Goal: Task Accomplishment & Management: Use online tool/utility

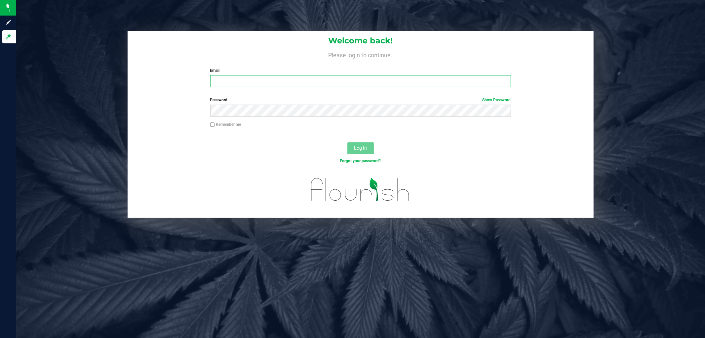
click at [274, 83] on input "Email" at bounding box center [360, 81] width 301 height 12
type input "[EMAIL_ADDRESS][DOMAIN_NAME]"
click at [348, 142] on button "Log In" at bounding box center [361, 148] width 26 height 12
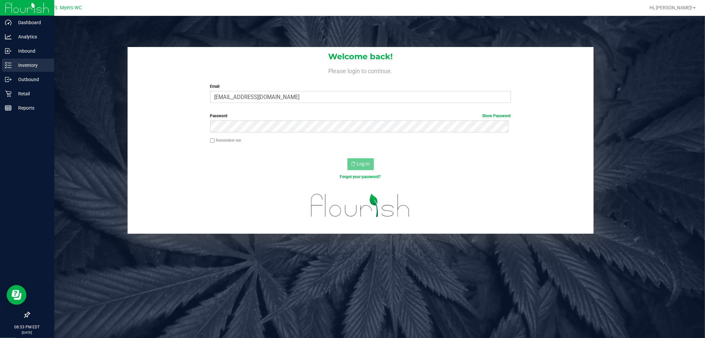
click at [30, 63] on p "Inventory" at bounding box center [32, 65] width 40 height 8
click at [31, 63] on p "Inventory" at bounding box center [32, 65] width 40 height 8
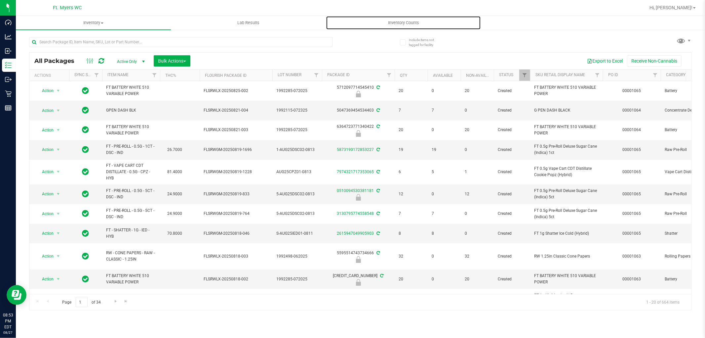
click at [406, 21] on span "Inventory Counts" at bounding box center [403, 23] width 49 height 6
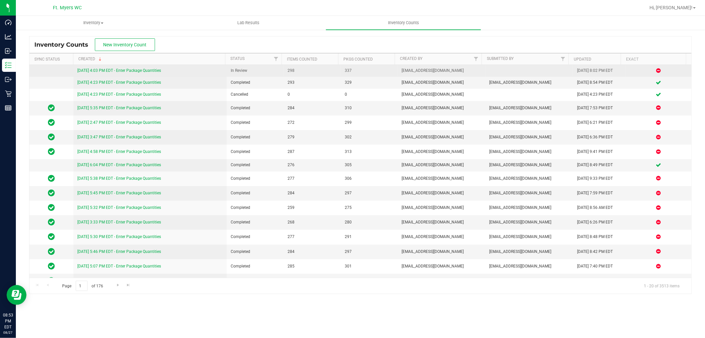
click at [132, 71] on link "[DATE] 4:03 PM EDT - Enter Package Quantities" at bounding box center [119, 70] width 84 height 5
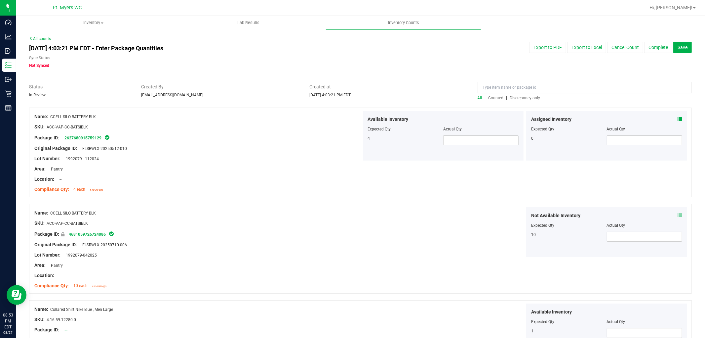
click at [523, 100] on span "Discrepancy only" at bounding box center [525, 98] width 30 height 5
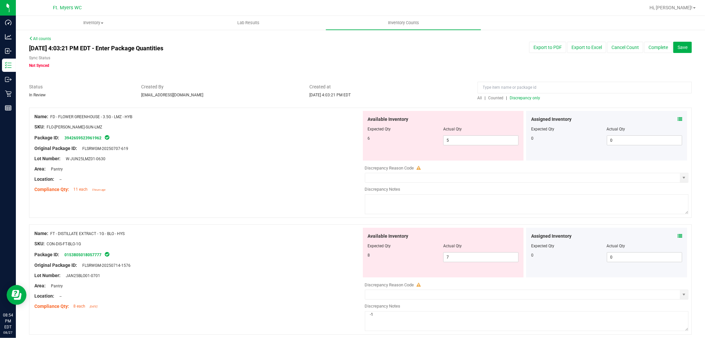
drag, startPoint x: 270, startPoint y: 147, endPoint x: 260, endPoint y: 146, distance: 10.0
click at [270, 146] on div "Original Package ID: FLSRWGM-20250707-619" at bounding box center [197, 148] width 327 height 7
click at [366, 198] on textarea at bounding box center [527, 204] width 324 height 20
type textarea "-1"
drag, startPoint x: 225, startPoint y: 232, endPoint x: 239, endPoint y: 232, distance: 14.6
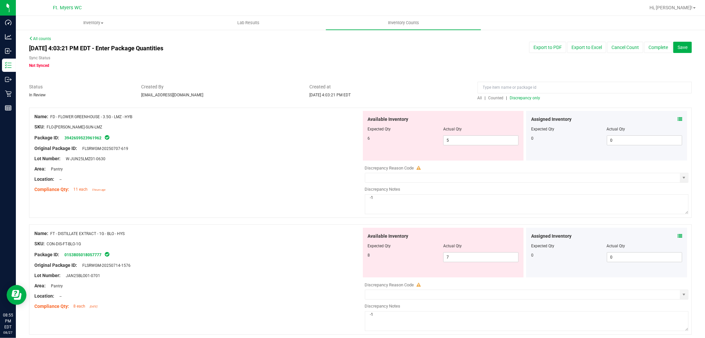
click at [224, 232] on div "Name: FT - DISTILLATE EXTRACT - 1G - BLO - HYS" at bounding box center [197, 233] width 327 height 7
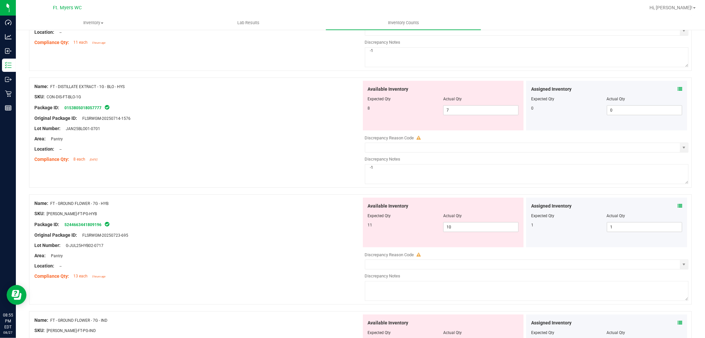
click at [310, 156] on div "Compliance Qty: 8 each [DATE]" at bounding box center [197, 159] width 327 height 7
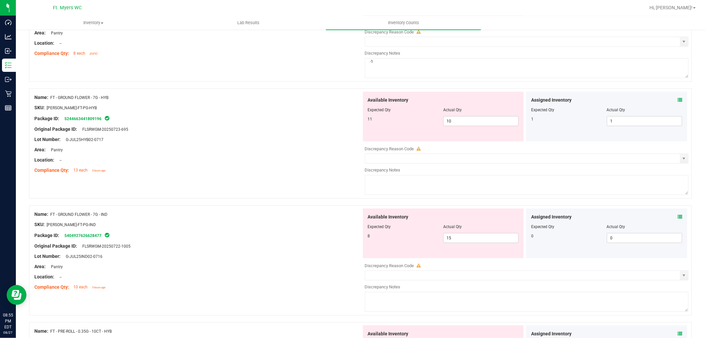
scroll to position [257, 0]
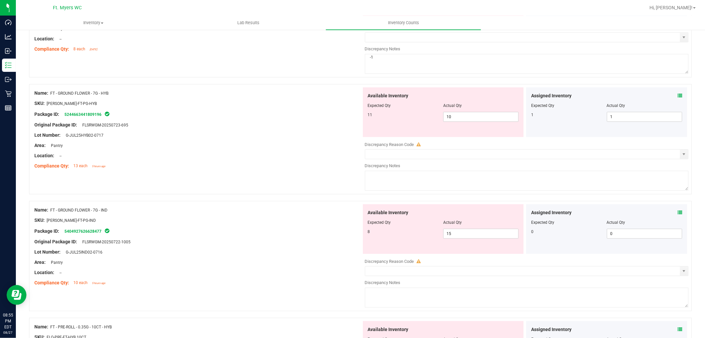
click at [262, 136] on div "Lot Number: G-JUL25HYB02-0717" at bounding box center [197, 135] width 327 height 7
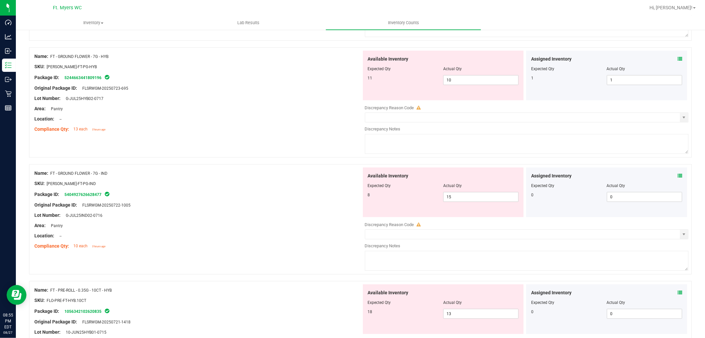
click at [236, 117] on div "Location: --" at bounding box center [197, 118] width 327 height 7
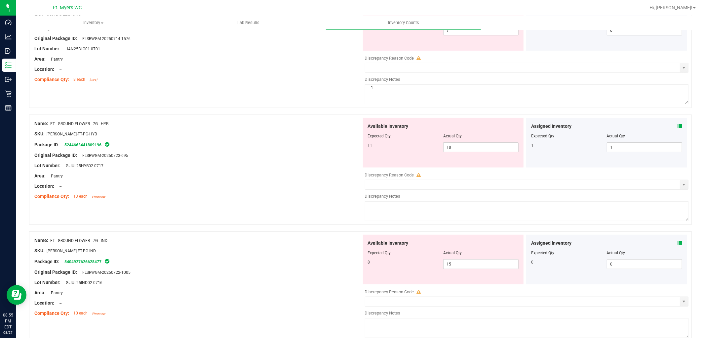
scroll to position [220, 0]
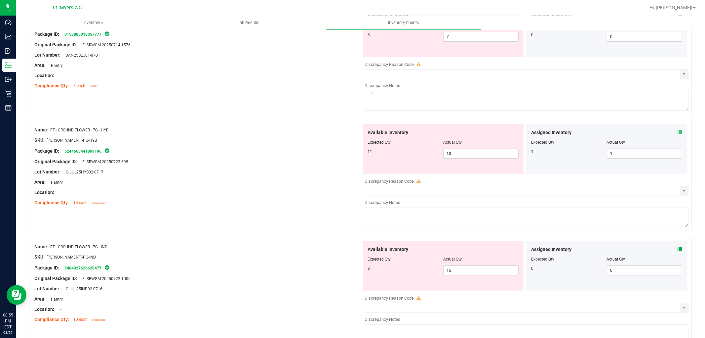
click at [275, 173] on div "Lot Number: G-JUL25HYB02-0717" at bounding box center [197, 171] width 327 height 7
click at [457, 150] on span "10 10" at bounding box center [480, 153] width 75 height 10
click at [457, 150] on input "10" at bounding box center [481, 153] width 75 height 9
type input "11"
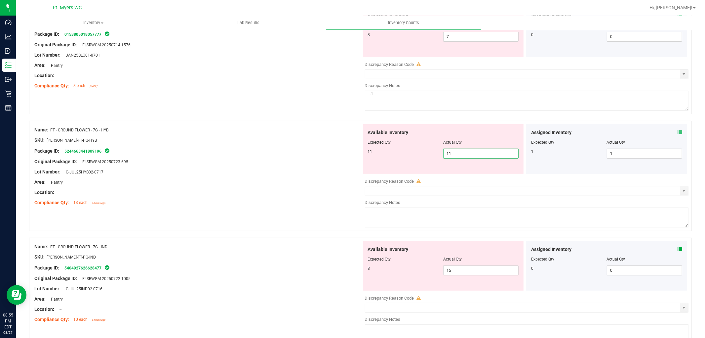
click at [322, 180] on div "Area: Pantry" at bounding box center [197, 182] width 327 height 7
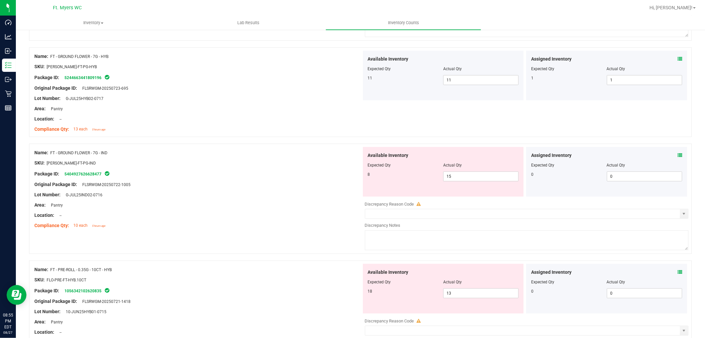
click at [226, 177] on div "Package ID: 5404927626628477" at bounding box center [197, 174] width 327 height 8
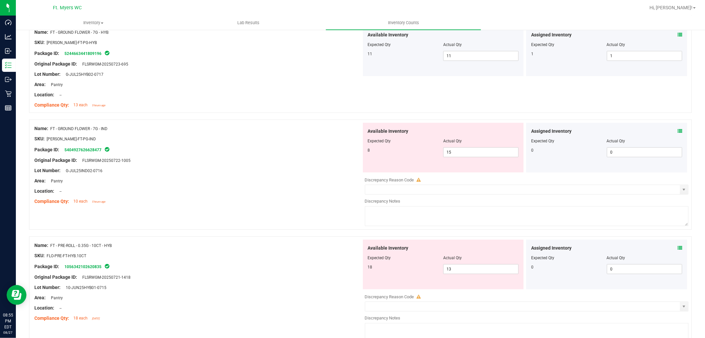
scroll to position [331, 0]
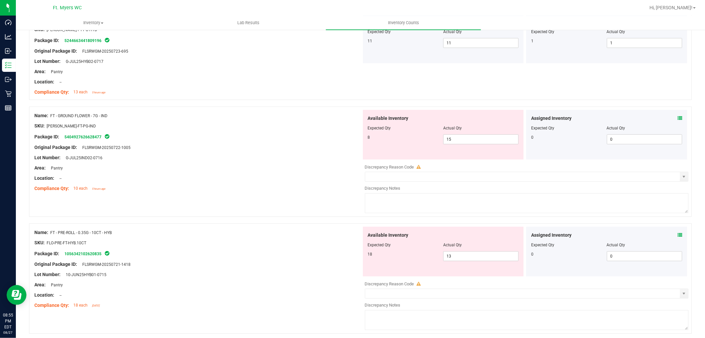
click at [243, 167] on div "Area: Pantry" at bounding box center [197, 167] width 327 height 7
click at [280, 159] on div "Lot Number: G-JUL25IND02-0716" at bounding box center [197, 157] width 327 height 7
click at [678, 117] on icon at bounding box center [680, 118] width 5 height 5
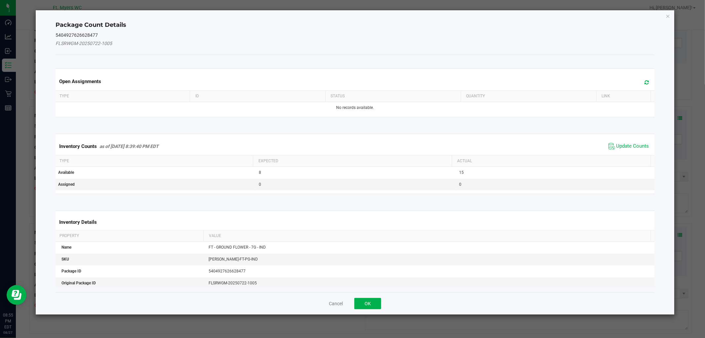
click at [645, 83] on icon at bounding box center [647, 82] width 4 height 5
click at [627, 142] on span "Update Counts" at bounding box center [629, 146] width 44 height 10
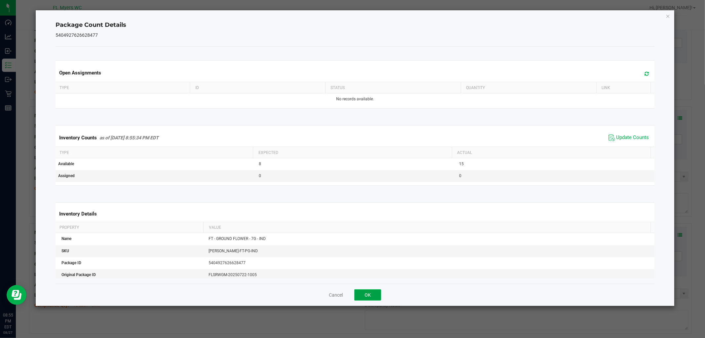
click at [364, 297] on button "OK" at bounding box center [368, 294] width 27 height 11
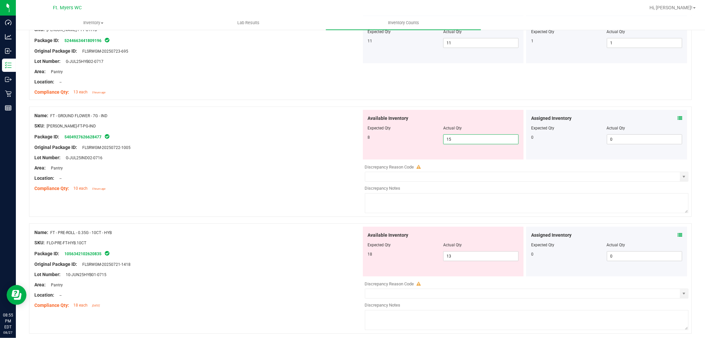
click at [463, 139] on span "15 15" at bounding box center [480, 139] width 75 height 10
click at [463, 139] on input "15" at bounding box center [481, 139] width 75 height 9
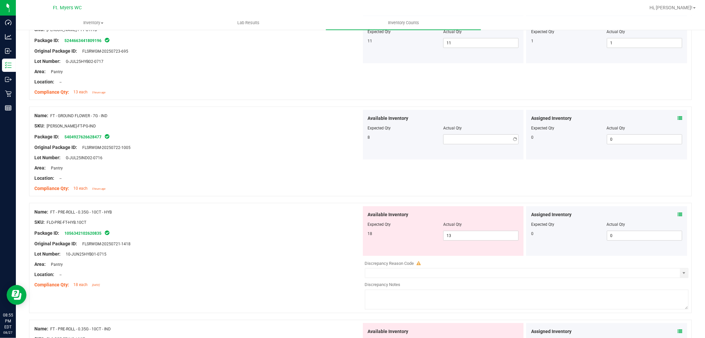
click at [240, 171] on div "Area: Pantry" at bounding box center [197, 167] width 327 height 7
click at [450, 142] on span at bounding box center [480, 139] width 75 height 10
type input "8"
click at [278, 161] on div "Lot Number: G-JUL25IND02-0716" at bounding box center [197, 157] width 327 height 7
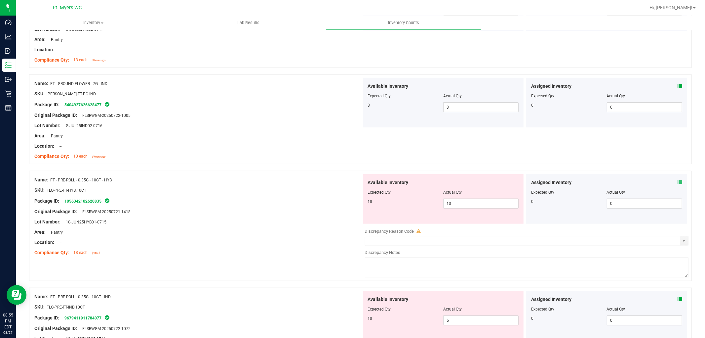
scroll to position [404, 0]
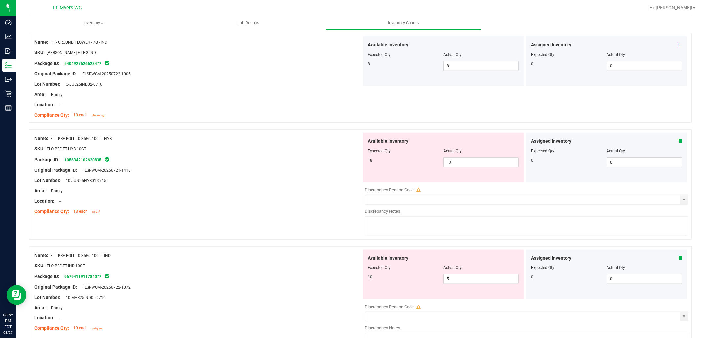
click at [247, 177] on div at bounding box center [197, 175] width 327 height 3
click at [678, 141] on icon at bounding box center [680, 141] width 5 height 5
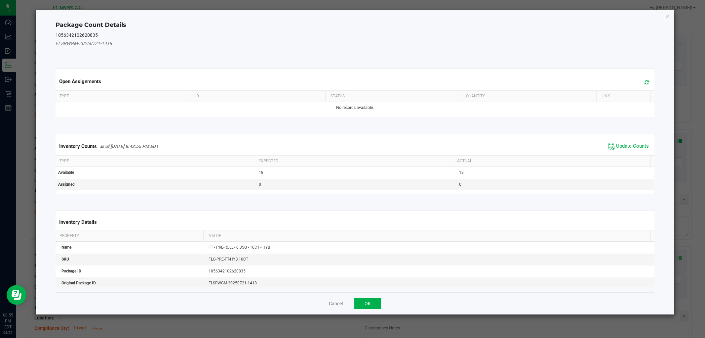
click at [645, 84] on icon at bounding box center [647, 82] width 4 height 5
click at [630, 146] on span "Update Counts" at bounding box center [633, 146] width 33 height 7
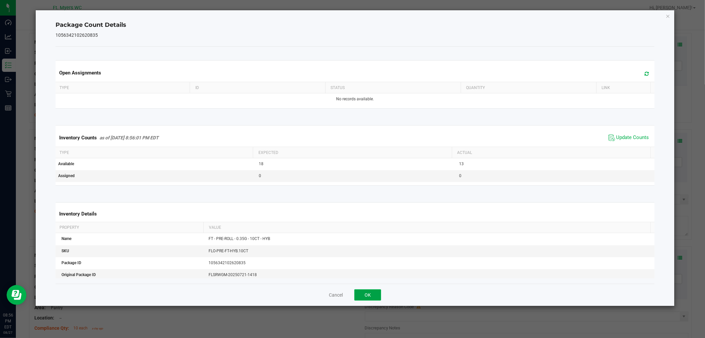
click at [367, 298] on button "OK" at bounding box center [368, 294] width 27 height 11
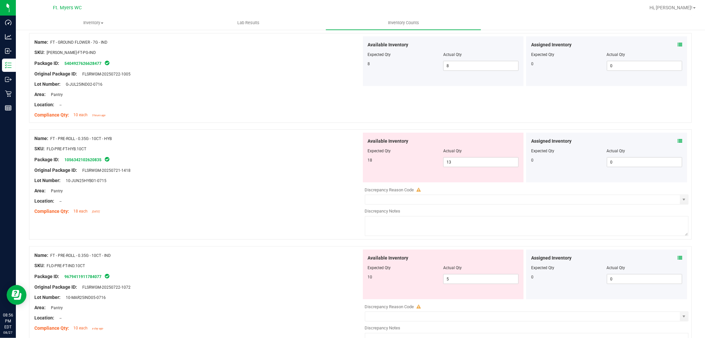
click at [258, 202] on div "Location: --" at bounding box center [197, 200] width 327 height 7
click at [225, 198] on div "Location: --" at bounding box center [197, 200] width 327 height 7
click at [445, 158] on span "13 13" at bounding box center [480, 162] width 75 height 10
click at [449, 158] on input "13" at bounding box center [481, 161] width 75 height 9
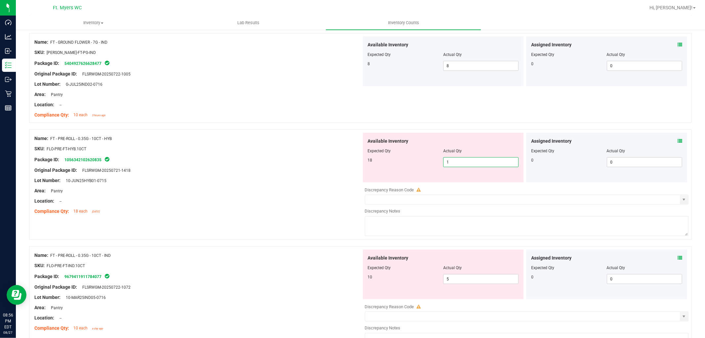
type input "18"
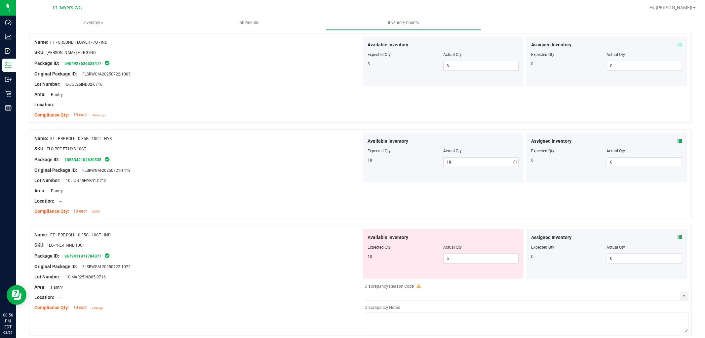
click at [343, 202] on div "Location: --" at bounding box center [197, 200] width 327 height 7
click at [232, 247] on div "SKU: FLO-PRE-FT-IND.10CT" at bounding box center [197, 244] width 327 height 7
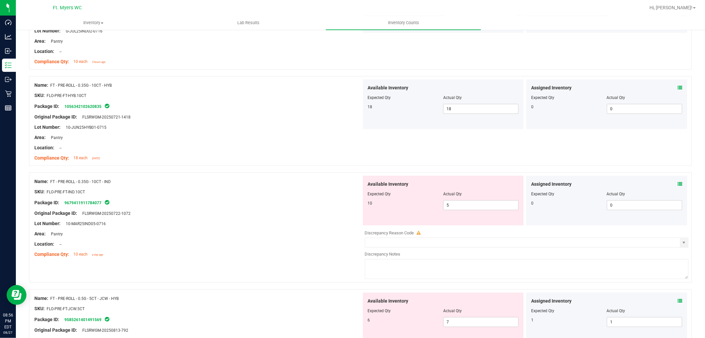
scroll to position [478, 0]
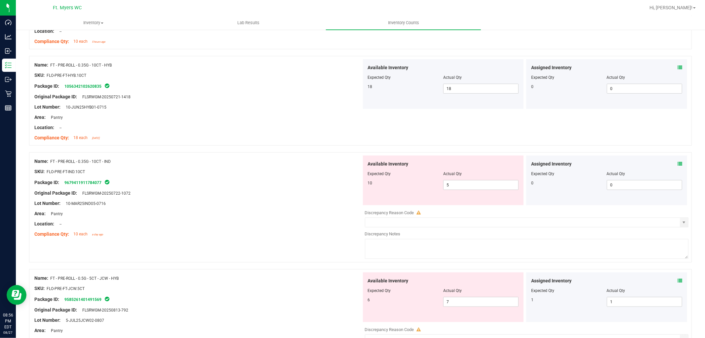
click at [209, 247] on div "Name: FT - PRE-ROLL - 0.35G - 10CT - IND SKU: FLO-PRE-FT-IND.10CT Package ID: 9…" at bounding box center [360, 207] width 663 height 110
click at [461, 180] on div at bounding box center [443, 178] width 151 height 3
click at [461, 183] on span "5 5" at bounding box center [480, 185] width 75 height 10
click at [461, 183] on input "5" at bounding box center [481, 184] width 75 height 9
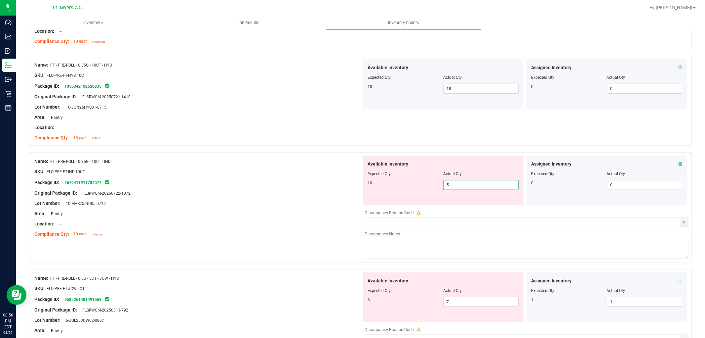
click at [461, 183] on input "5" at bounding box center [481, 184] width 75 height 9
type input "10"
click at [315, 230] on div at bounding box center [197, 228] width 327 height 3
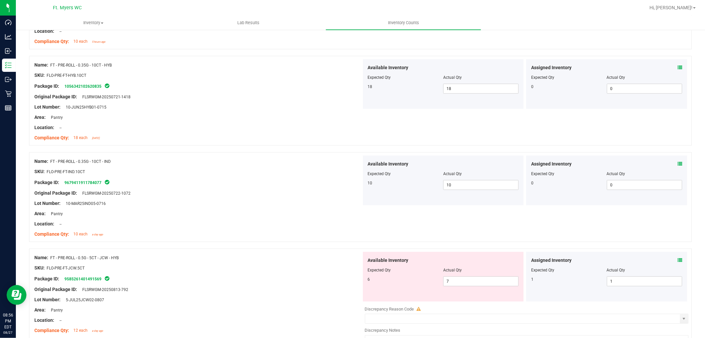
click at [272, 269] on div "SKU: FLO-PRE-FT-JCW.5CT" at bounding box center [197, 267] width 327 height 7
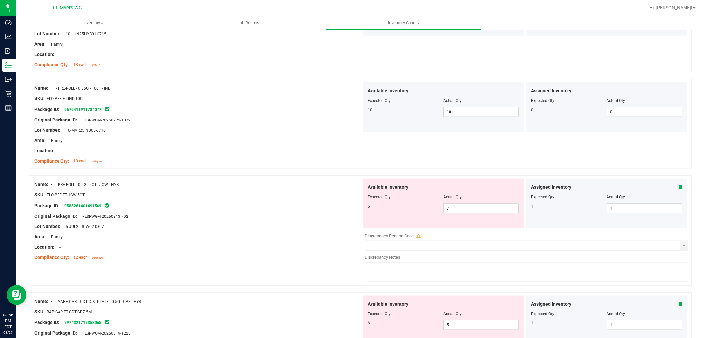
scroll to position [551, 0]
click at [234, 210] on div at bounding box center [197, 210] width 327 height 3
click at [295, 218] on div "Original Package ID: FLSRWGM-20250813-792" at bounding box center [197, 215] width 327 height 7
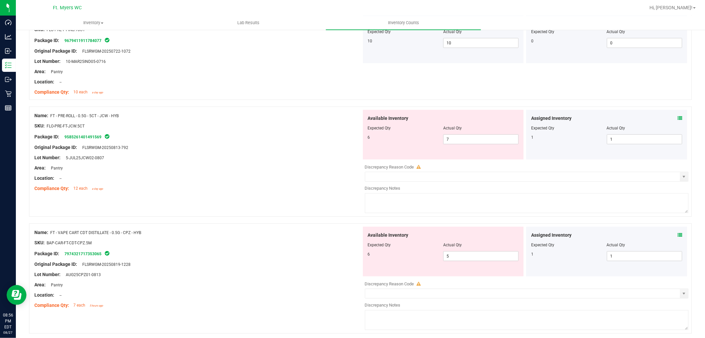
scroll to position [624, 0]
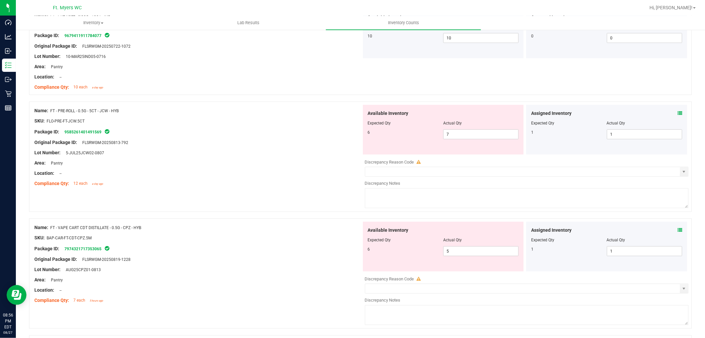
click at [212, 179] on div at bounding box center [197, 178] width 327 height 3
click at [465, 133] on span "7 7" at bounding box center [480, 134] width 75 height 10
click at [200, 135] on div "Package ID: 9585261401491569" at bounding box center [197, 132] width 327 height 8
click at [492, 132] on div "Available Inventory Expected Qty Actual Qty 6 7 7" at bounding box center [443, 130] width 161 height 50
click at [492, 132] on span "7 7" at bounding box center [480, 134] width 75 height 10
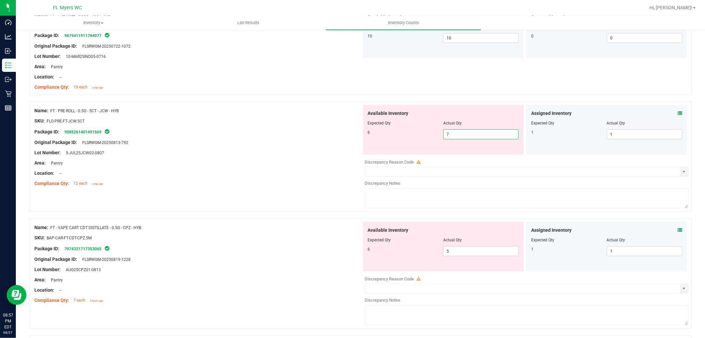
click at [491, 133] on input "7" at bounding box center [481, 134] width 75 height 9
type input "6"
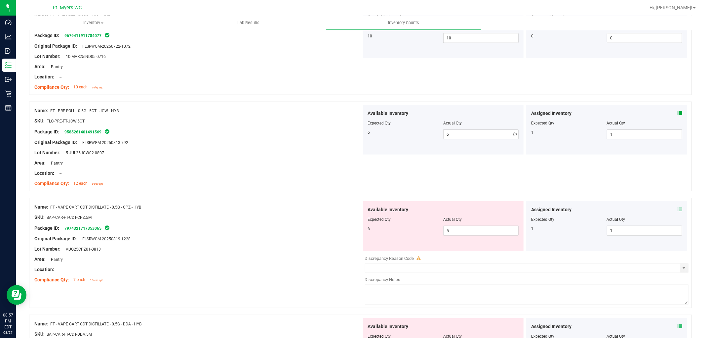
click at [177, 263] on div "Name: FT - VAPE CART CDT DISTILLATE - 0.5G - CPZ - HYB SKU: BAP-CAR-FT-CDT-CPZ.…" at bounding box center [197, 243] width 327 height 84
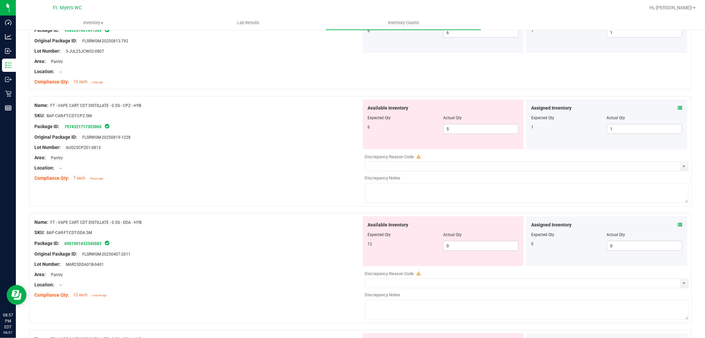
scroll to position [735, 0]
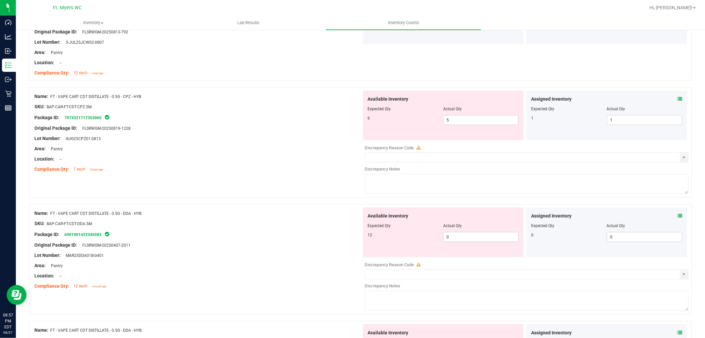
click at [302, 173] on div "Name: FT - VAPE CART CDT DISTILLATE - 0.5G - CPZ - HYB SKU: BAP-CAR-FT-CDT-CPZ.…" at bounding box center [360, 142] width 663 height 110
click at [678, 99] on icon at bounding box center [680, 99] width 5 height 5
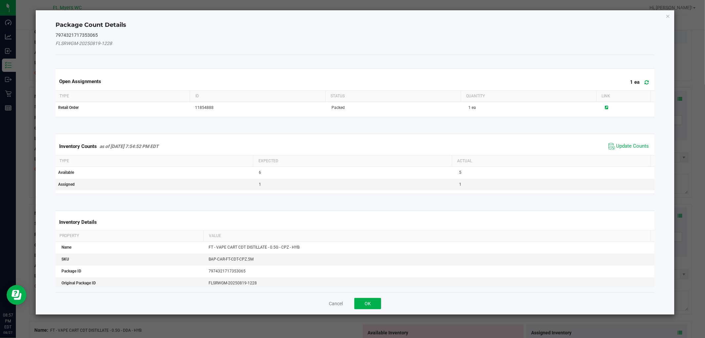
click at [637, 151] on div "Inventory Counts as of [DATE] 7:54:52 PM EDT Update Counts" at bounding box center [355, 146] width 602 height 18
click at [636, 146] on span "Update Counts" at bounding box center [633, 146] width 33 height 7
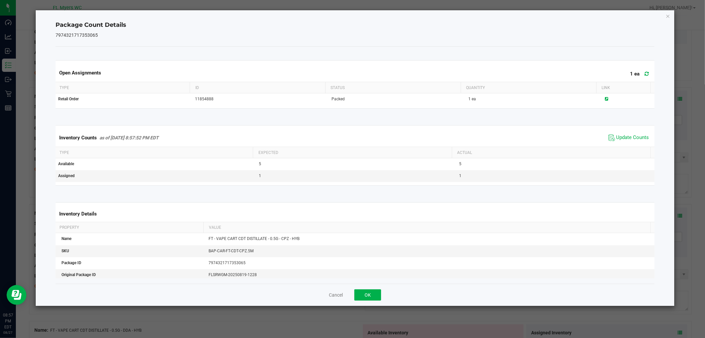
click at [370, 313] on ngb-modal-window "Package Count Details 7974321717353065 Open Assignments 1 ea Type ID Status Qua…" at bounding box center [355, 169] width 710 height 338
click at [371, 289] on button "OK" at bounding box center [368, 294] width 27 height 11
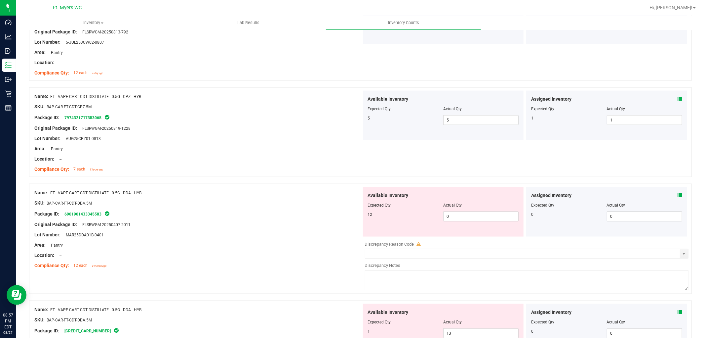
click at [306, 244] on div "Area: Pantry" at bounding box center [197, 244] width 327 height 7
click at [658, 195] on div "Assigned Inventory" at bounding box center [606, 195] width 151 height 7
click at [678, 197] on icon at bounding box center [680, 195] width 5 height 5
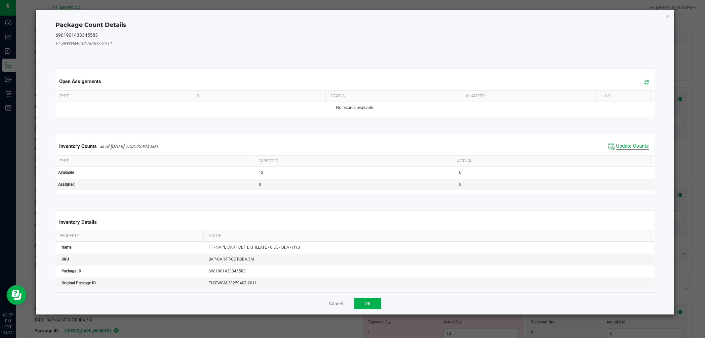
click at [636, 147] on span "Update Counts" at bounding box center [633, 146] width 33 height 7
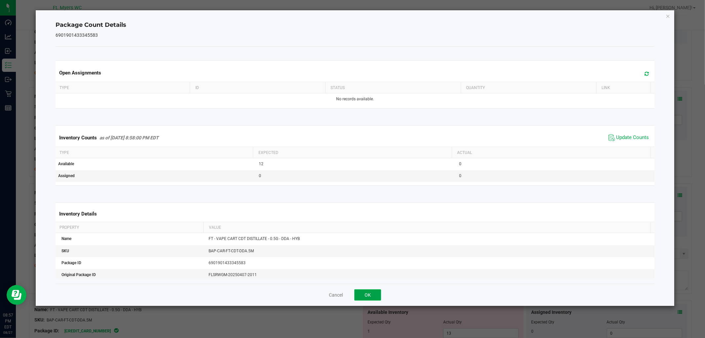
click at [363, 296] on button "OK" at bounding box center [368, 294] width 27 height 11
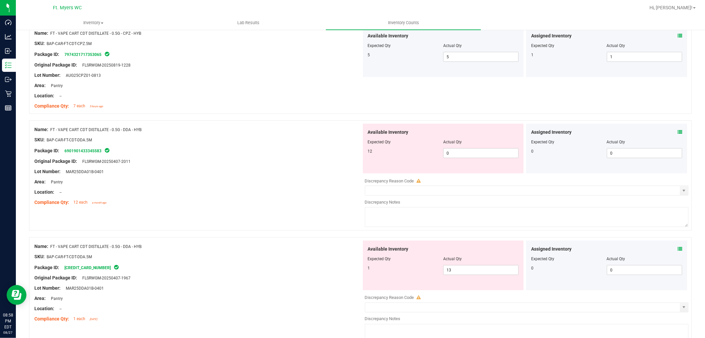
scroll to position [808, 0]
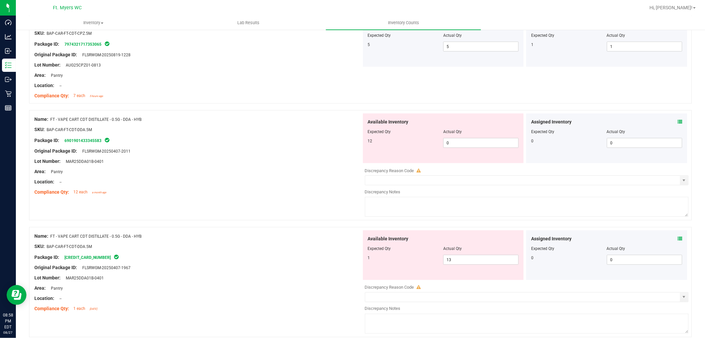
click at [290, 169] on div "Area: Pantry" at bounding box center [197, 171] width 327 height 7
click at [468, 141] on span "0 0" at bounding box center [480, 143] width 75 height 10
click at [468, 141] on input "0" at bounding box center [481, 142] width 75 height 9
type input "12"
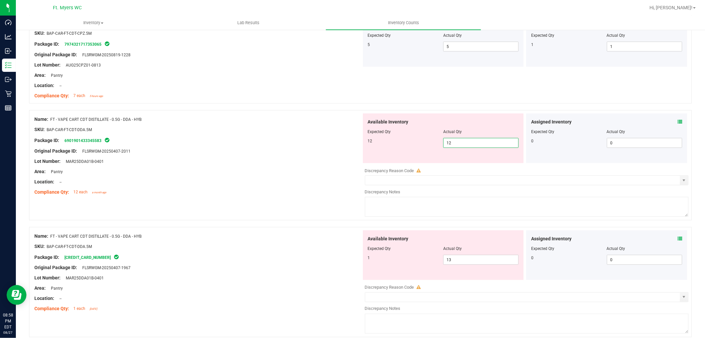
click at [479, 260] on div "Available Inventory Expected Qty Actual Qty 1 13 13" at bounding box center [443, 255] width 161 height 50
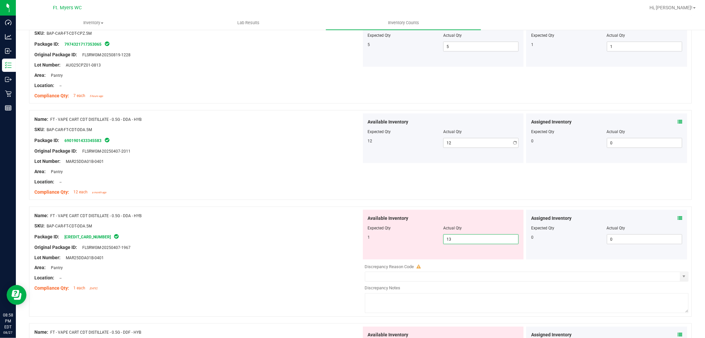
click at [479, 259] on div "Available Inventory Expected Qty Actual Qty 1 13 13" at bounding box center [443, 235] width 161 height 50
click at [461, 237] on span "13 13" at bounding box center [480, 239] width 75 height 10
click at [461, 237] on input "13" at bounding box center [481, 238] width 75 height 9
type input "1"
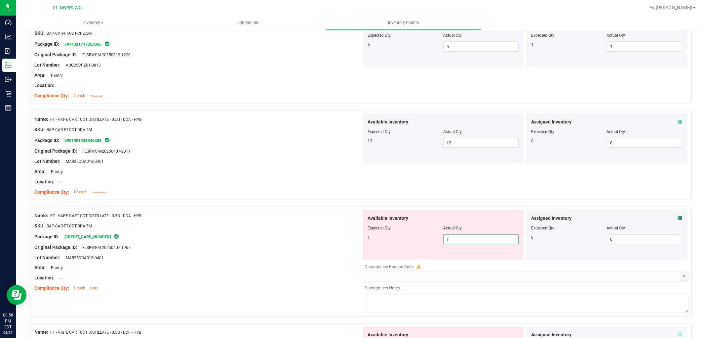
click at [185, 222] on div at bounding box center [197, 220] width 327 height 3
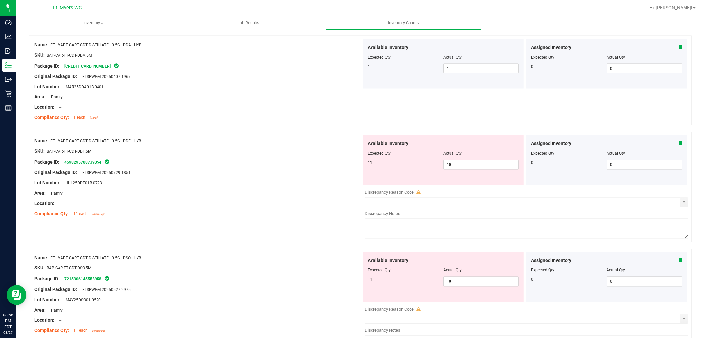
scroll to position [992, 0]
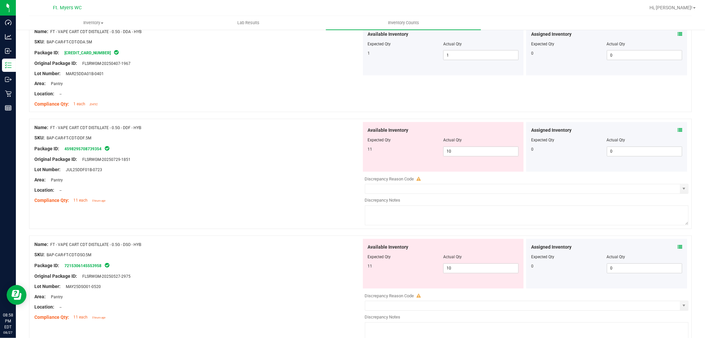
click at [678, 134] on div "Assigned Inventory Expected Qty Actual Qty 0 0 0" at bounding box center [606, 147] width 161 height 50
click at [677, 132] on div "Assigned Inventory Expected Qty Actual Qty 0 0 0" at bounding box center [606, 147] width 161 height 50
click at [678, 131] on icon at bounding box center [680, 130] width 5 height 5
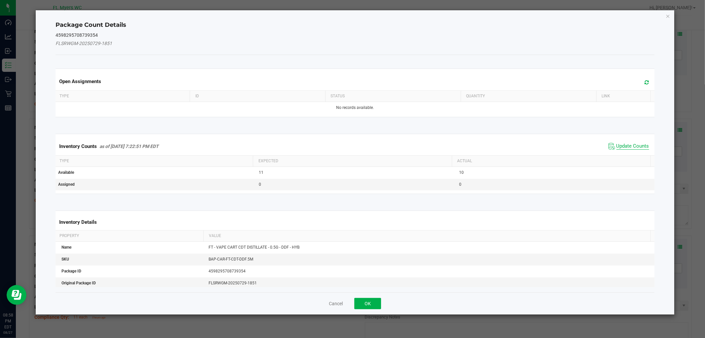
click at [635, 146] on span "Update Counts" at bounding box center [633, 146] width 33 height 7
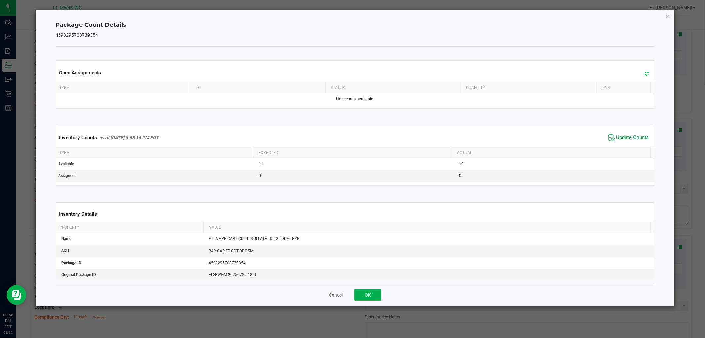
click at [612, 141] on span "Update Counts" at bounding box center [629, 138] width 44 height 10
click at [617, 140] on span "Update Counts" at bounding box center [633, 137] width 33 height 7
click at [366, 299] on button "OK" at bounding box center [368, 294] width 27 height 11
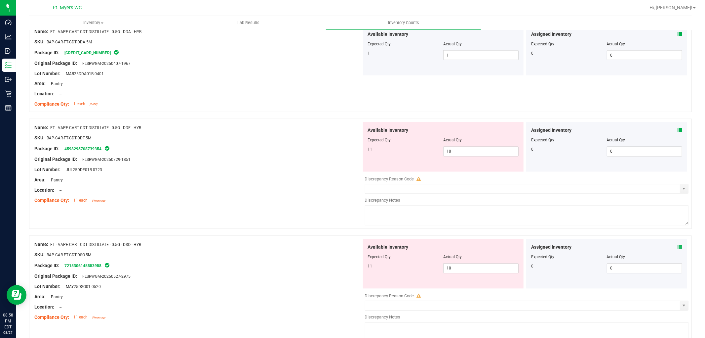
click at [306, 200] on div "Compliance Qty: 11 each 5 hours ago" at bounding box center [197, 200] width 327 height 7
click at [229, 276] on div "Original Package ID: FLSRWGM-20250527-2975" at bounding box center [197, 276] width 327 height 7
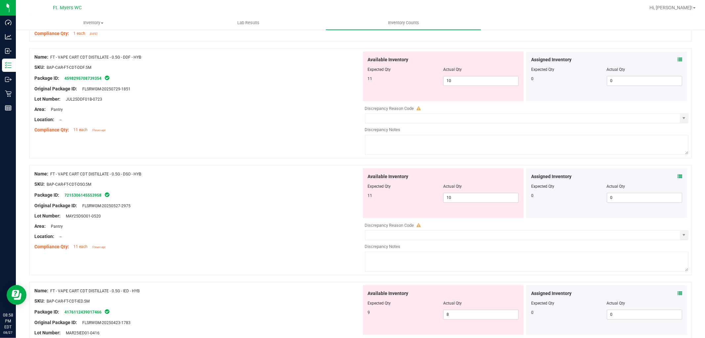
scroll to position [1065, 0]
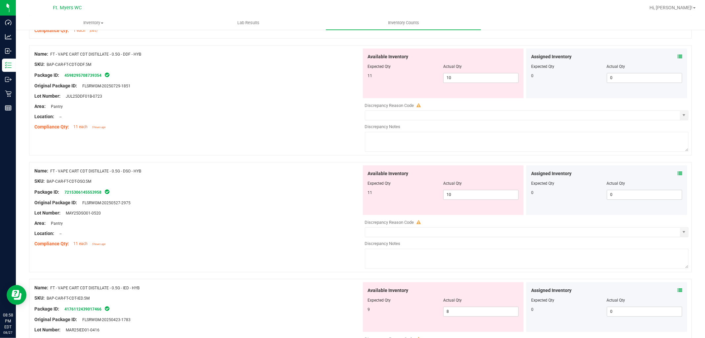
click at [678, 176] on icon at bounding box center [680, 173] width 5 height 5
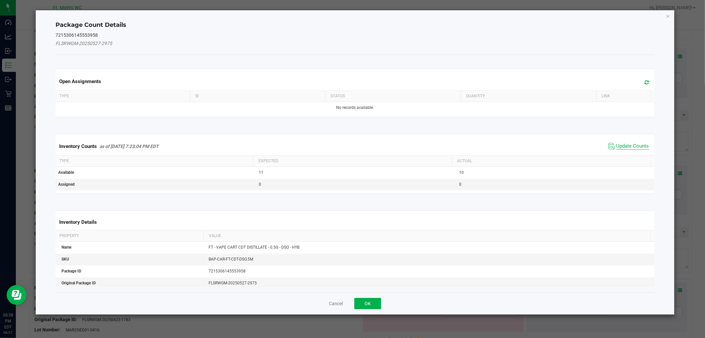
click at [632, 146] on span "Update Counts" at bounding box center [633, 146] width 33 height 7
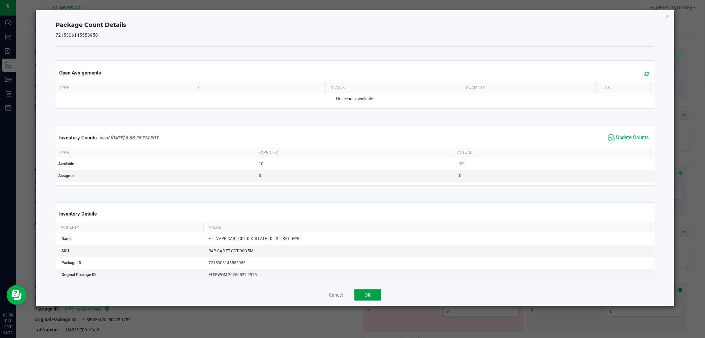
click at [360, 293] on button "OK" at bounding box center [368, 294] width 27 height 11
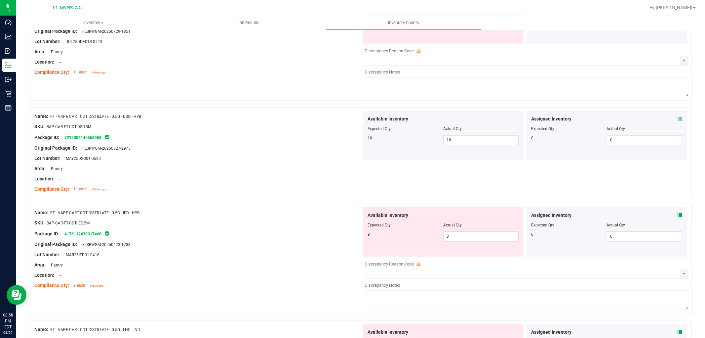
scroll to position [1139, 0]
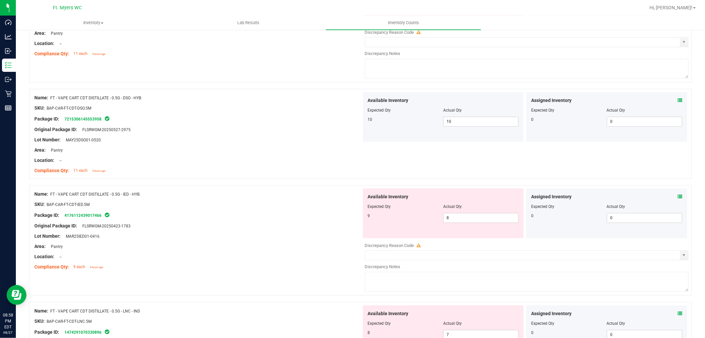
click at [678, 197] on icon at bounding box center [680, 196] width 5 height 5
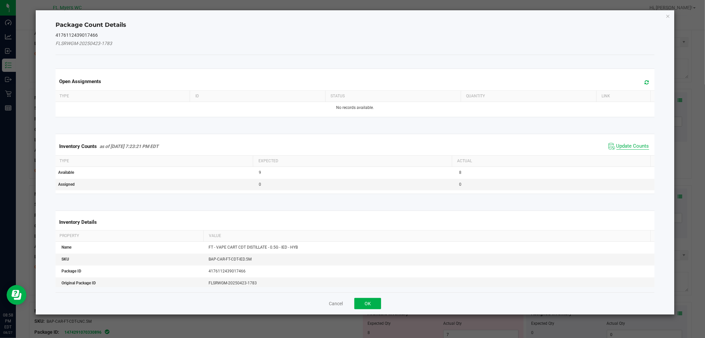
click at [632, 147] on span "Update Counts" at bounding box center [633, 146] width 33 height 7
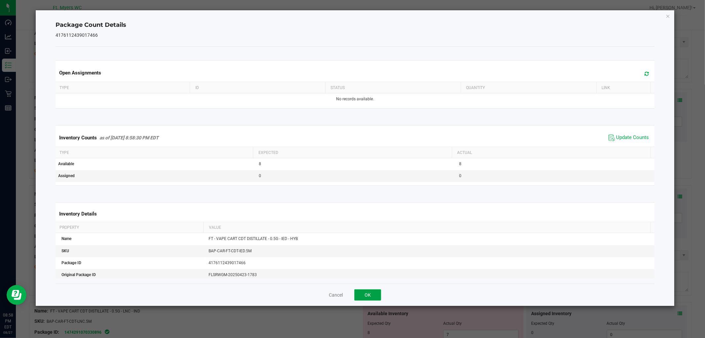
click at [365, 297] on button "OK" at bounding box center [368, 294] width 27 height 11
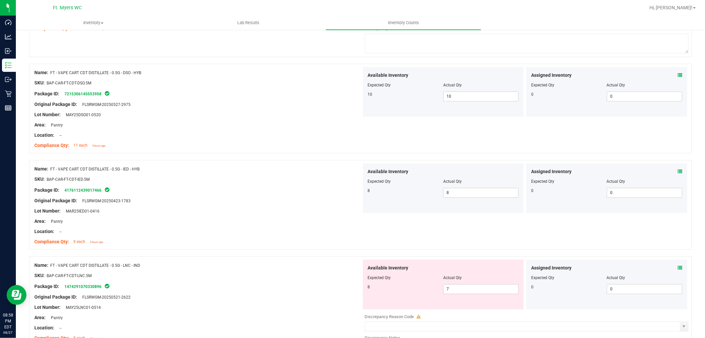
scroll to position [1212, 0]
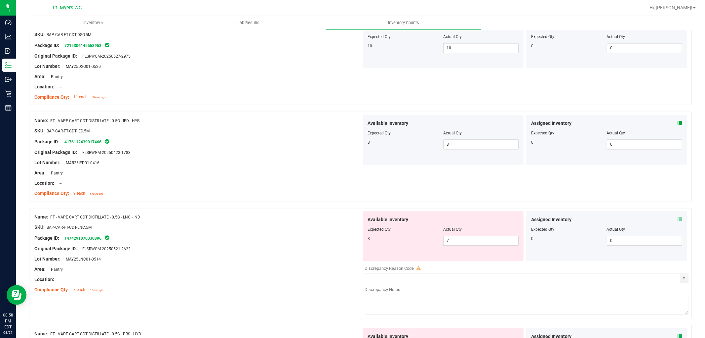
click at [678, 222] on div "Assigned Inventory Expected Qty Actual Qty 0 0 0" at bounding box center [606, 236] width 161 height 50
click at [678, 221] on div "Assigned Inventory Expected Qty Actual Qty 0 0 0" at bounding box center [606, 236] width 161 height 50
click at [670, 220] on div "Assigned Inventory" at bounding box center [606, 219] width 151 height 7
click at [678, 222] on icon at bounding box center [680, 219] width 5 height 5
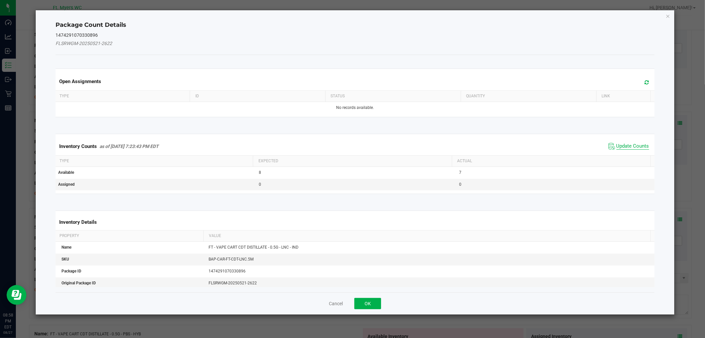
click at [629, 149] on span "Update Counts" at bounding box center [633, 146] width 33 height 7
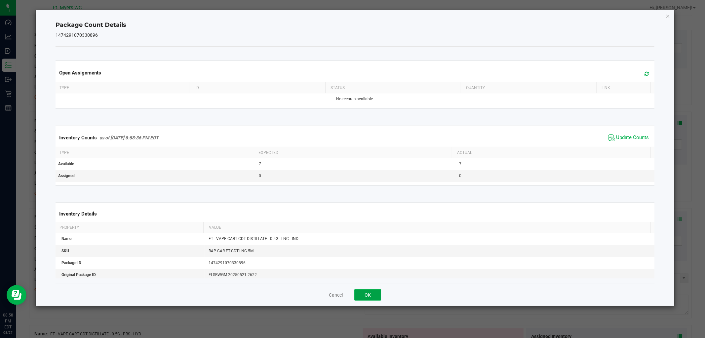
click at [364, 297] on button "OK" at bounding box center [368, 294] width 27 height 11
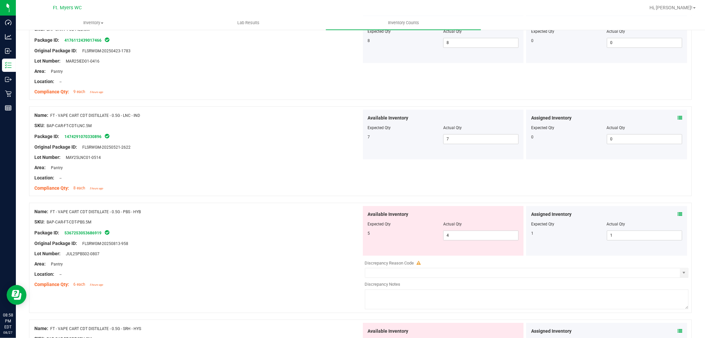
scroll to position [1323, 0]
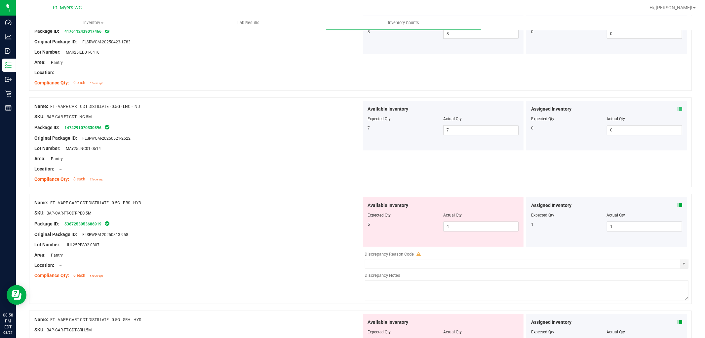
click at [678, 203] on span at bounding box center [680, 205] width 5 height 7
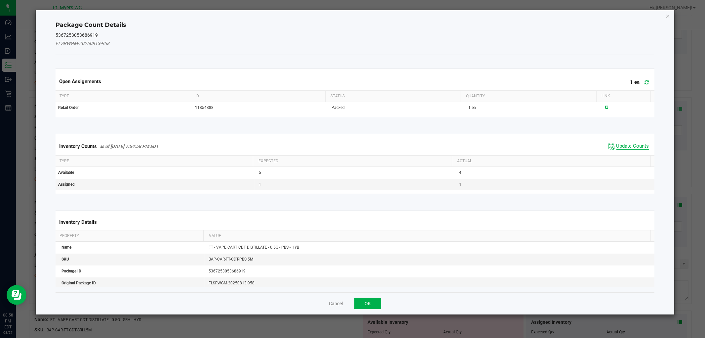
click at [617, 147] on span "Update Counts" at bounding box center [633, 146] width 33 height 7
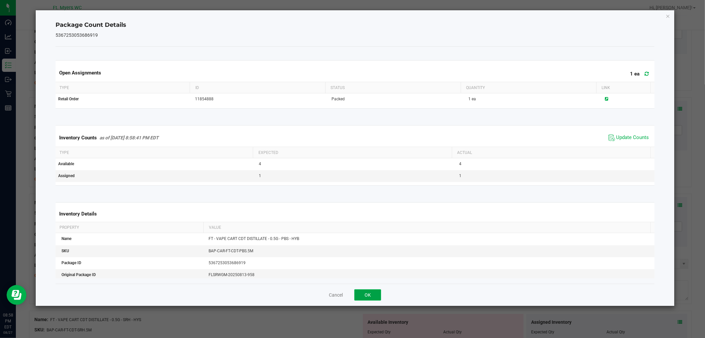
click at [364, 293] on button "OK" at bounding box center [368, 294] width 27 height 11
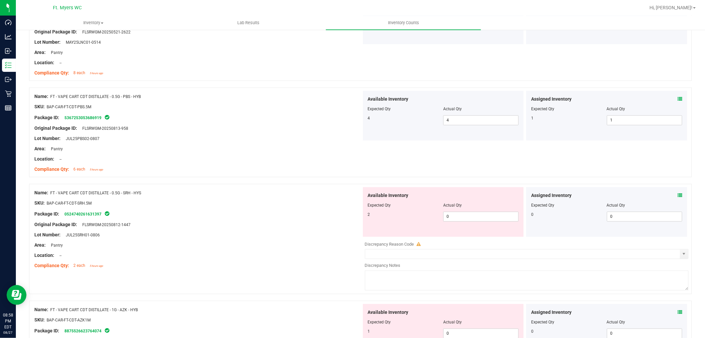
scroll to position [1433, 0]
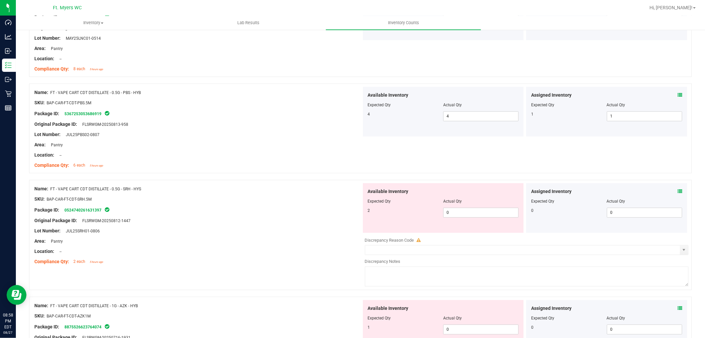
click at [678, 192] on icon at bounding box center [680, 191] width 5 height 5
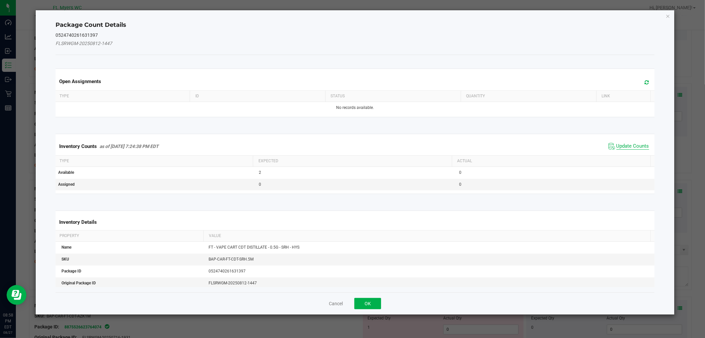
click at [617, 143] on span "Update Counts" at bounding box center [633, 146] width 33 height 7
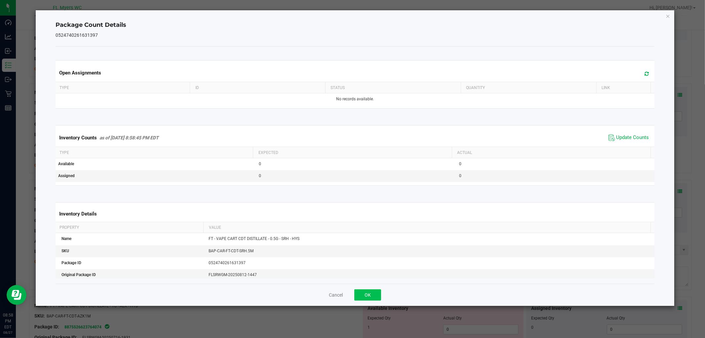
drag, startPoint x: 366, startPoint y: 287, endPoint x: 368, endPoint y: 291, distance: 4.9
click at [366, 287] on div "Cancel OK" at bounding box center [355, 294] width 599 height 22
click at [369, 299] on button "OK" at bounding box center [368, 294] width 27 height 11
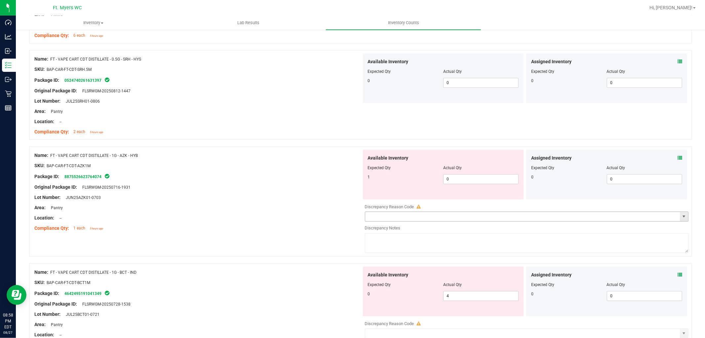
scroll to position [1580, 0]
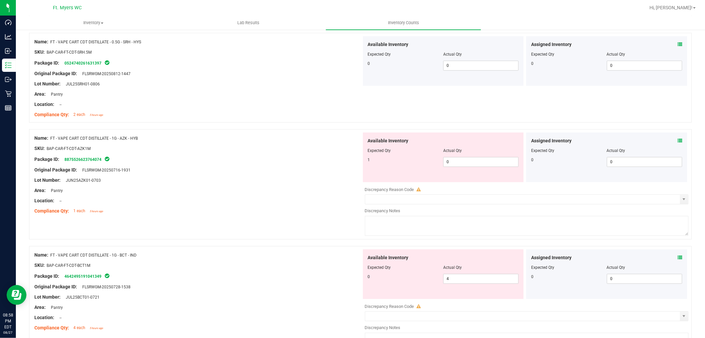
click at [678, 141] on icon at bounding box center [680, 140] width 5 height 5
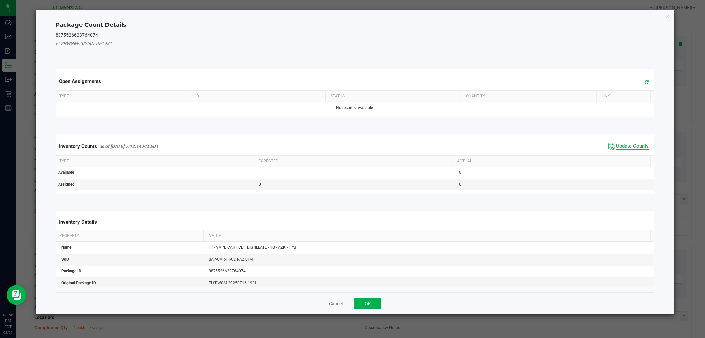
click at [630, 146] on span "Update Counts" at bounding box center [633, 146] width 33 height 7
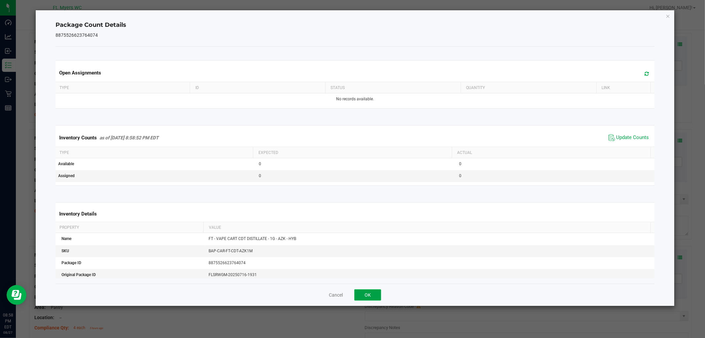
click at [371, 299] on button "OK" at bounding box center [368, 294] width 27 height 11
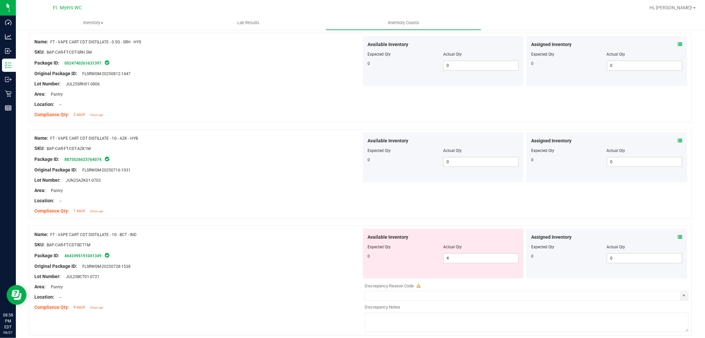
click at [677, 238] on div "Assigned Inventory Expected Qty Actual Qty 0 0 0" at bounding box center [606, 254] width 161 height 50
click at [678, 238] on icon at bounding box center [680, 236] width 5 height 5
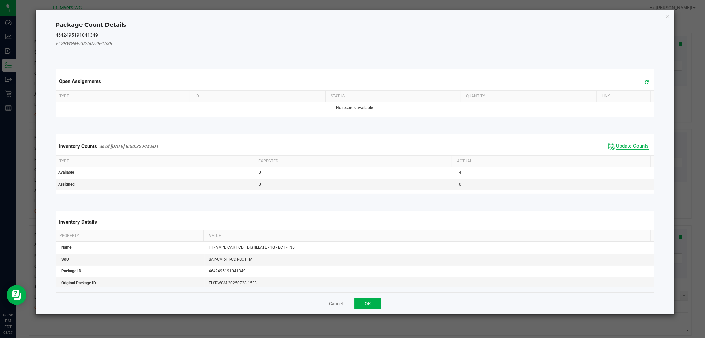
click at [618, 144] on span "Update Counts" at bounding box center [633, 146] width 33 height 7
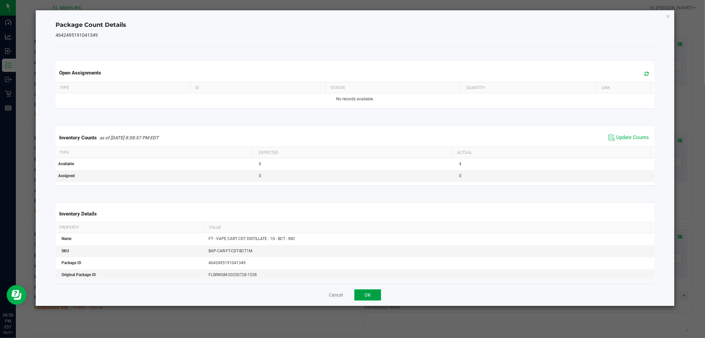
click at [374, 296] on button "OK" at bounding box center [368, 294] width 27 height 11
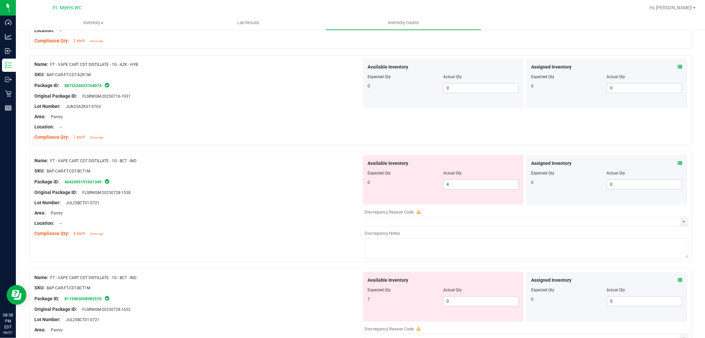
scroll to position [1690, 0]
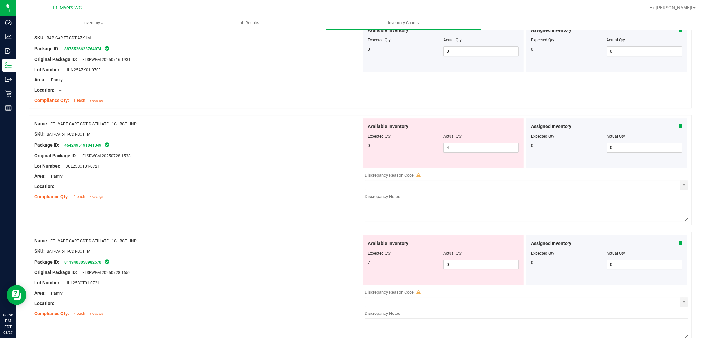
click at [288, 150] on div at bounding box center [197, 150] width 327 height 3
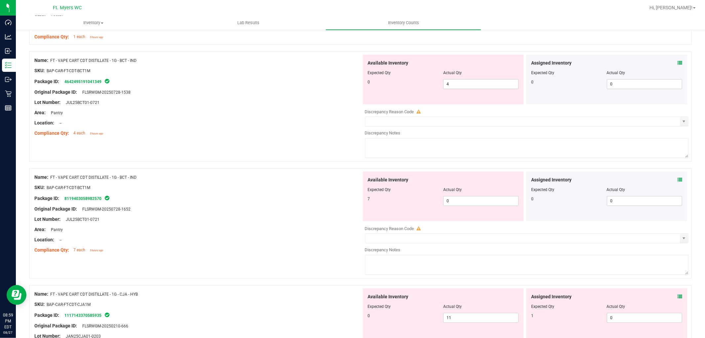
scroll to position [1764, 0]
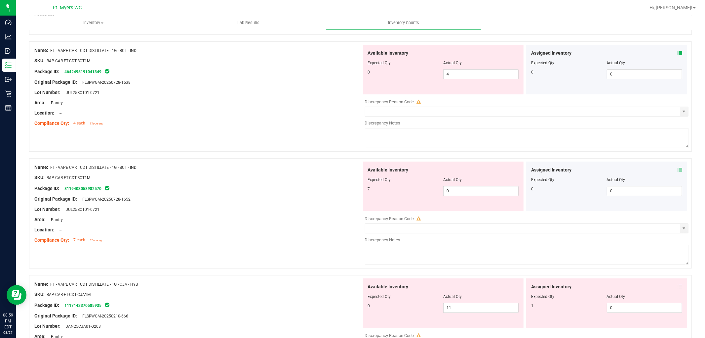
click at [678, 172] on icon at bounding box center [680, 169] width 5 height 5
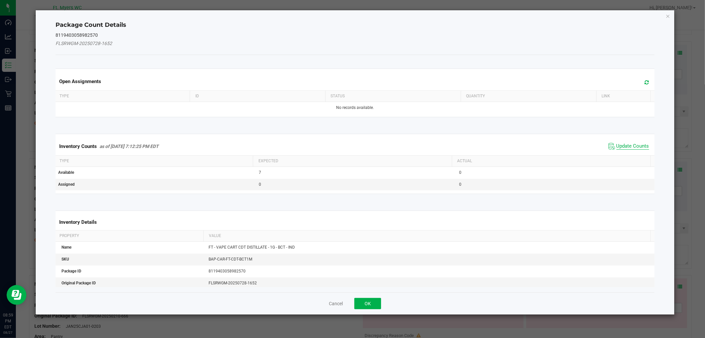
click at [628, 146] on span "Update Counts" at bounding box center [633, 146] width 33 height 7
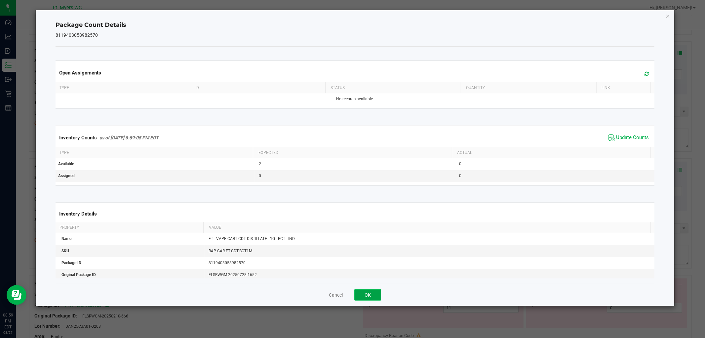
click at [369, 294] on button "OK" at bounding box center [368, 294] width 27 height 11
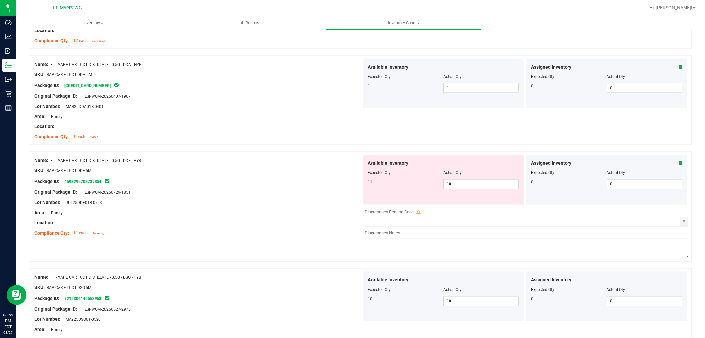
scroll to position [955, 0]
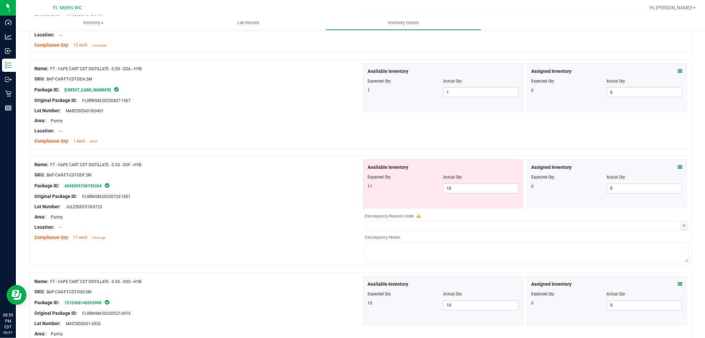
click at [300, 206] on div "Lot Number: JUL25DDF01B-0723" at bounding box center [197, 206] width 327 height 7
click at [267, 202] on div at bounding box center [197, 201] width 327 height 3
click at [392, 250] on textarea at bounding box center [527, 252] width 324 height 20
type textarea "-1"
click at [300, 231] on div at bounding box center [197, 232] width 327 height 3
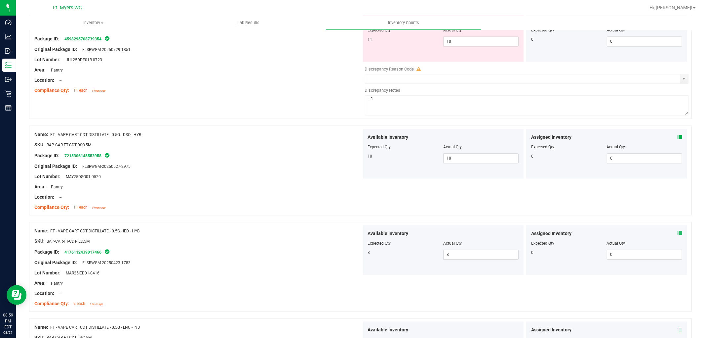
click at [291, 147] on div "SKU: BAP-CAR-FT-CDT-DSO.5M" at bounding box center [197, 144] width 327 height 7
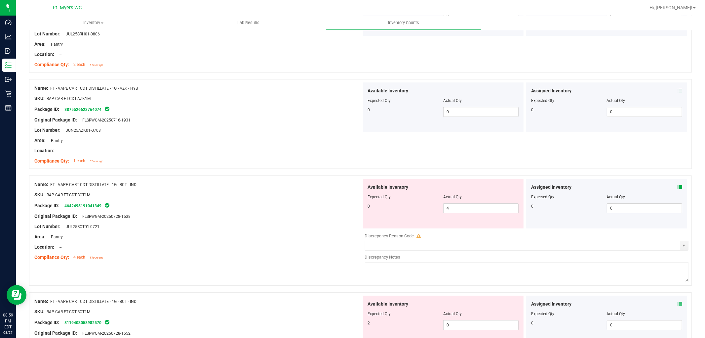
scroll to position [1690, 0]
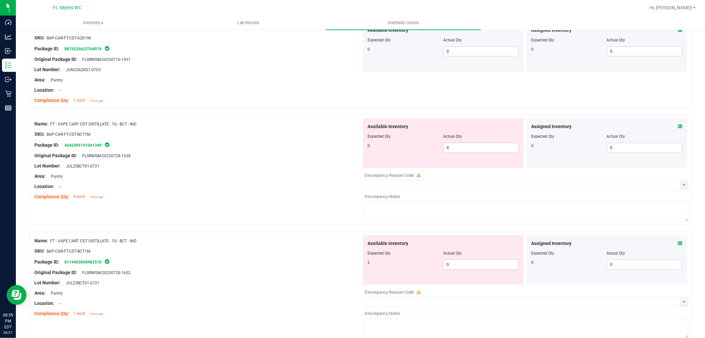
click at [263, 175] on div "Area: Pantry" at bounding box center [197, 176] width 327 height 7
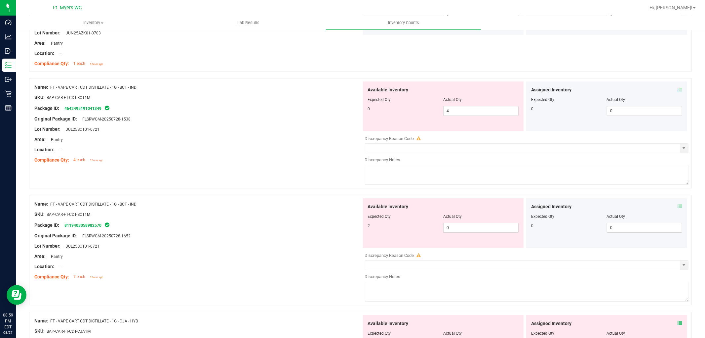
click at [304, 143] on div "Area: Pantry" at bounding box center [197, 139] width 327 height 7
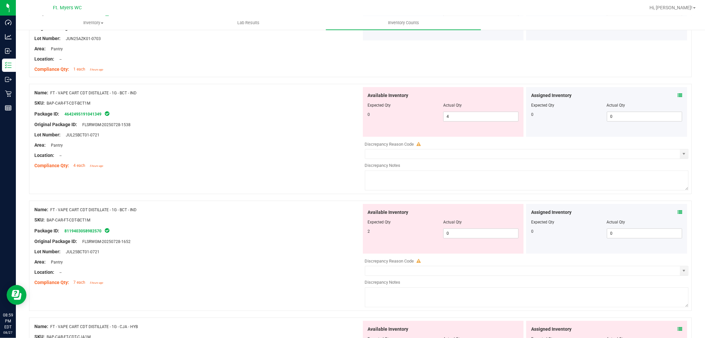
scroll to position [1690, 0]
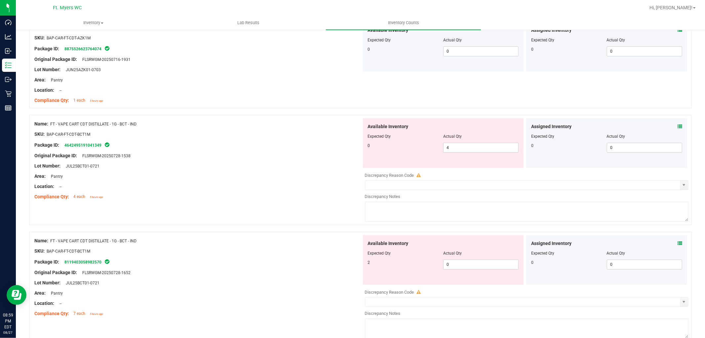
click at [325, 106] on div "Name: FT - VAPE CART CDT DISTILLATE - 1G - AZK - HYB SKU: BAP-CAR-FT-CDT-AZK1M …" at bounding box center [197, 64] width 327 height 84
click at [678, 126] on icon at bounding box center [680, 126] width 5 height 5
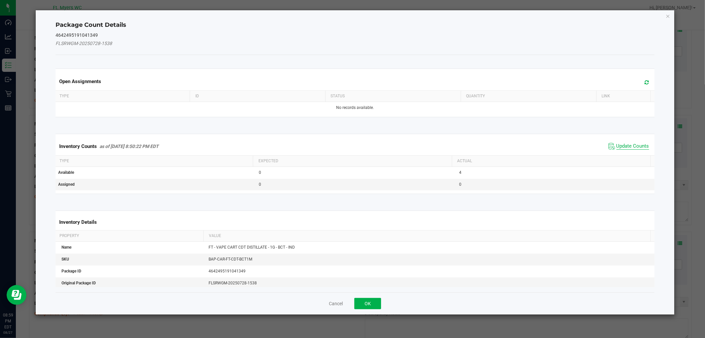
click at [622, 146] on span "Update Counts" at bounding box center [633, 146] width 33 height 7
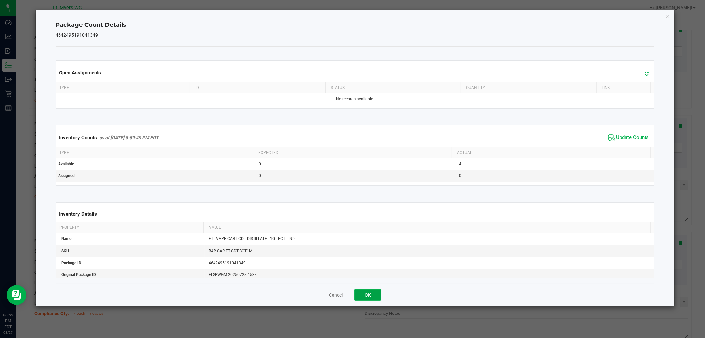
click at [355, 295] on button "OK" at bounding box center [368, 294] width 27 height 11
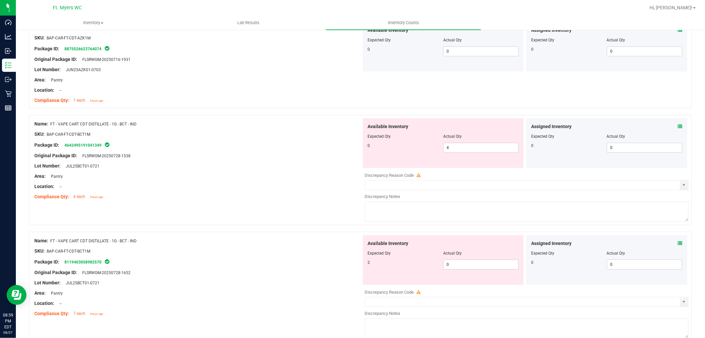
click at [348, 231] on div at bounding box center [360, 228] width 663 height 7
click at [678, 242] on span at bounding box center [680, 243] width 5 height 7
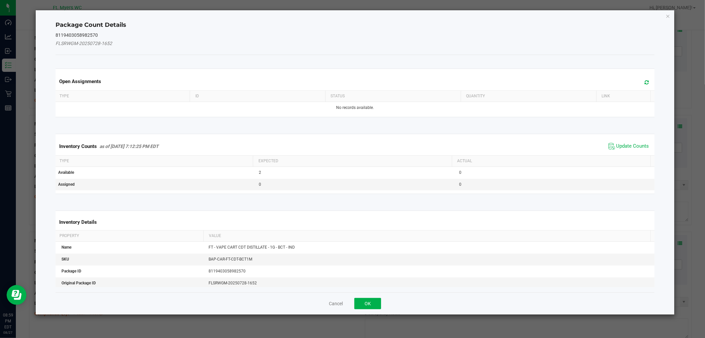
click at [675, 245] on ngb-modal-window "Package Count Details 8119403058982570 FLSRWGM-20250728-1652 Open Assignments T…" at bounding box center [355, 169] width 710 height 338
click at [631, 146] on span "Update Counts" at bounding box center [633, 146] width 33 height 7
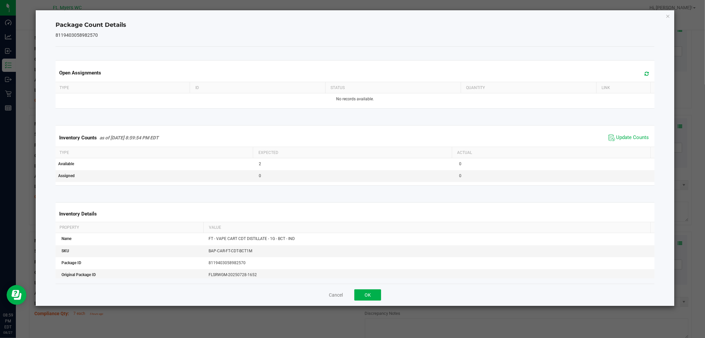
click at [378, 289] on div "Cancel OK" at bounding box center [355, 294] width 599 height 22
click at [358, 288] on div "Cancel OK" at bounding box center [355, 294] width 599 height 22
click at [370, 295] on button "OK" at bounding box center [368, 294] width 27 height 11
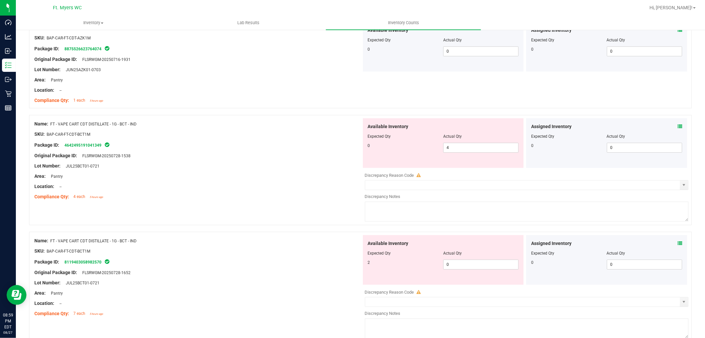
click at [269, 190] on div "Location: --" at bounding box center [197, 186] width 327 height 7
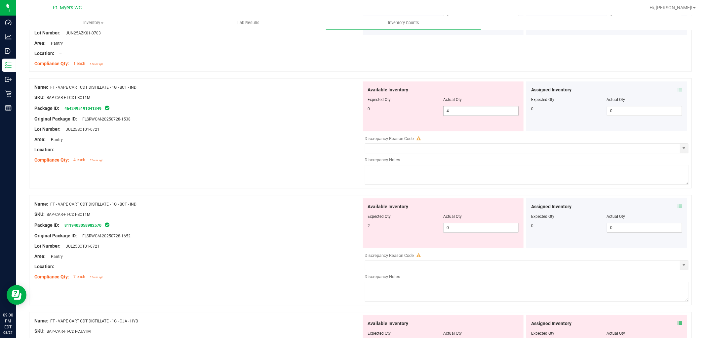
click at [480, 112] on span "4 4" at bounding box center [480, 111] width 75 height 10
click at [480, 112] on input "4" at bounding box center [481, 110] width 75 height 9
type input "0"
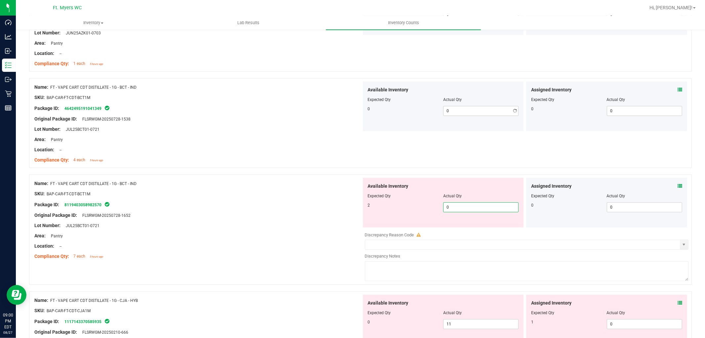
click at [453, 230] on div "Available Inventory Expected Qty Actual Qty 2 0 0" at bounding box center [525, 230] width 327 height 105
click at [453, 230] on div at bounding box center [527, 229] width 324 height 3
click at [454, 210] on span "0 0" at bounding box center [480, 207] width 75 height 10
click at [454, 210] on input "0" at bounding box center [481, 206] width 75 height 9
type input "2"
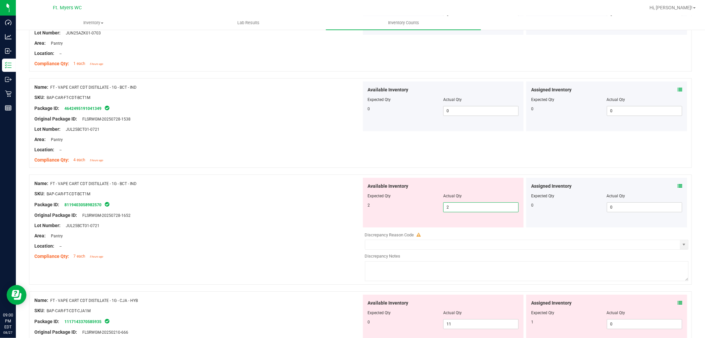
type input "2"
click at [312, 224] on div "Lot Number: JUL25BCT01-0721" at bounding box center [197, 225] width 327 height 7
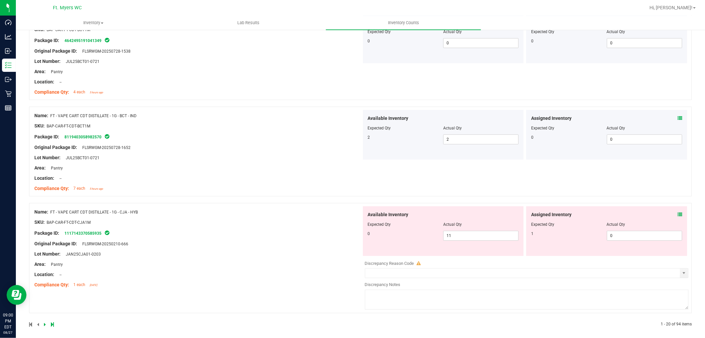
scroll to position [1801, 0]
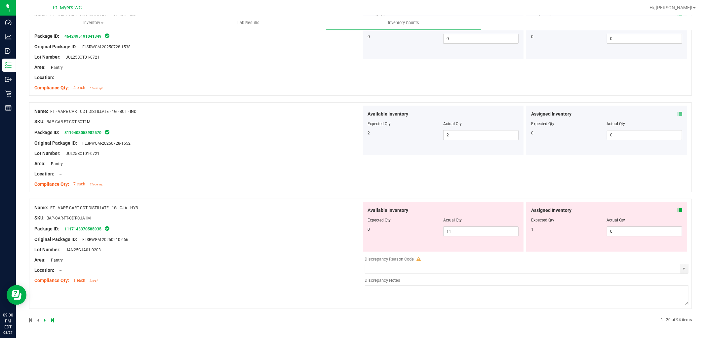
click at [678, 208] on icon at bounding box center [680, 210] width 5 height 5
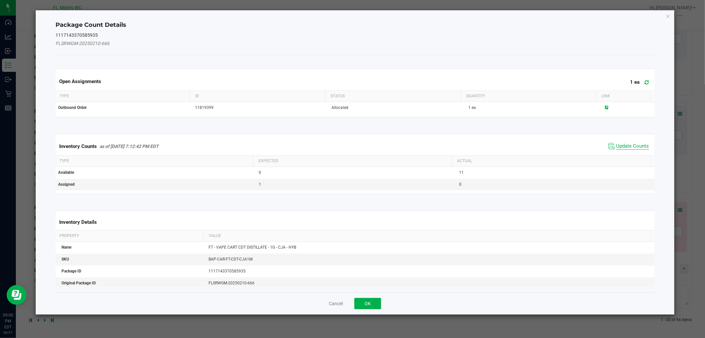
click at [623, 144] on span "Update Counts" at bounding box center [633, 146] width 33 height 7
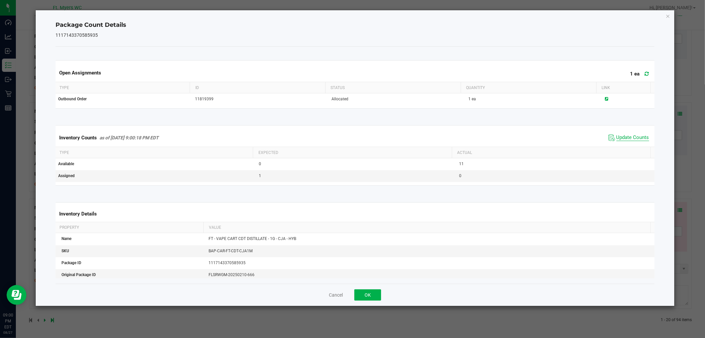
click at [623, 144] on div "Inventory Counts as of [DATE] 9:00:18 PM EDT Update Counts" at bounding box center [355, 138] width 602 height 18
click at [622, 138] on span "Update Counts" at bounding box center [633, 137] width 33 height 7
click at [362, 300] on div "Cancel OK" at bounding box center [355, 294] width 599 height 22
click at [366, 293] on button "OK" at bounding box center [368, 294] width 27 height 11
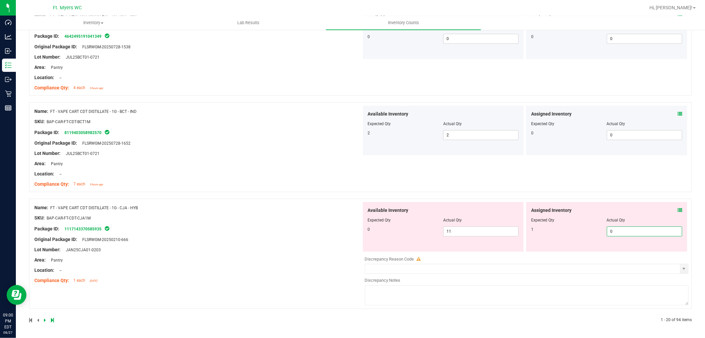
click at [638, 227] on span "0 0" at bounding box center [644, 231] width 75 height 10
click at [636, 229] on input "0" at bounding box center [644, 231] width 75 height 9
click at [637, 225] on div at bounding box center [606, 224] width 151 height 3
click at [636, 227] on span "0 0" at bounding box center [644, 231] width 75 height 10
click at [0, 0] on input "0" at bounding box center [0, 0] width 0 height 0
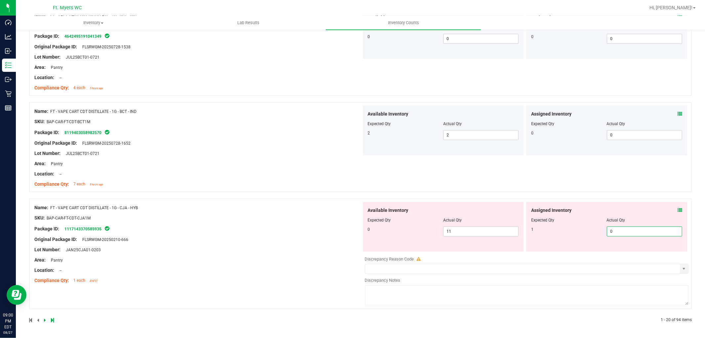
click at [636, 227] on input "0" at bounding box center [644, 231] width 75 height 9
type input "1"
click at [279, 226] on div "Package ID: 1117143370585935" at bounding box center [197, 229] width 327 height 8
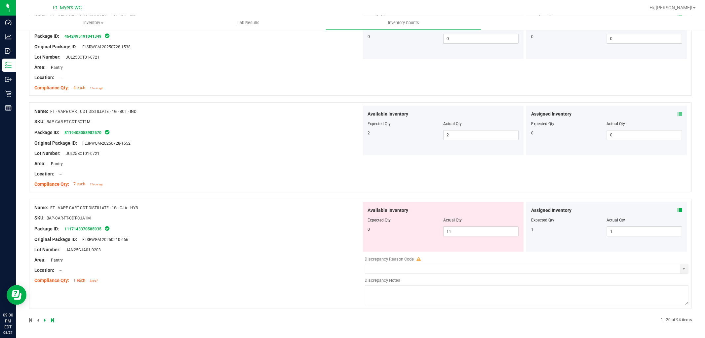
click at [293, 225] on div "Package ID: 1117143370585935" at bounding box center [197, 229] width 327 height 8
click at [671, 210] on div "Assigned Inventory" at bounding box center [606, 210] width 151 height 7
click at [678, 210] on icon at bounding box center [680, 210] width 5 height 5
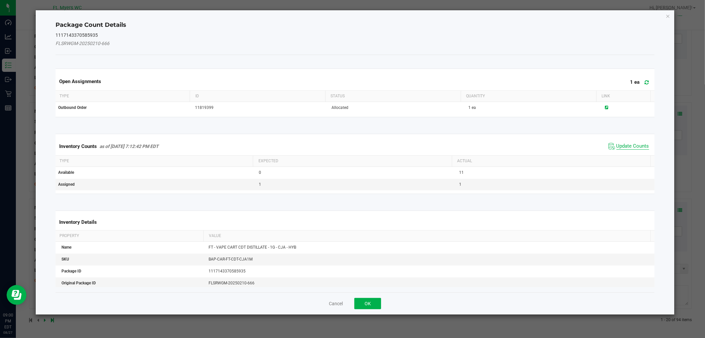
click at [622, 143] on span "Update Counts" at bounding box center [633, 146] width 33 height 7
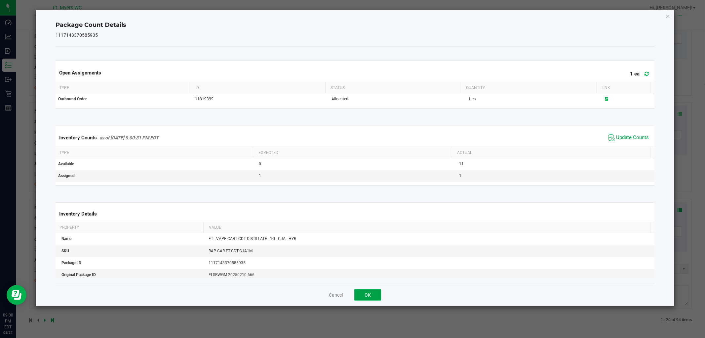
click at [379, 297] on button "OK" at bounding box center [368, 294] width 27 height 11
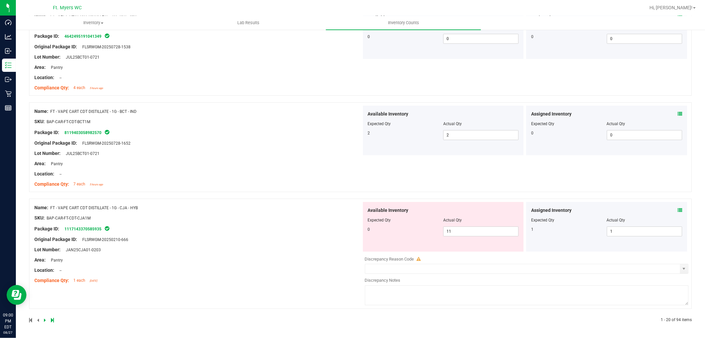
click at [326, 231] on div "Package ID: 1117143370585935" at bounding box center [197, 229] width 327 height 8
click at [310, 255] on div at bounding box center [197, 254] width 327 height 3
click at [672, 206] on div "Assigned Inventory Expected Qty Actual Qty 1 1 1" at bounding box center [606, 227] width 161 height 50
click at [678, 208] on icon at bounding box center [680, 210] width 5 height 5
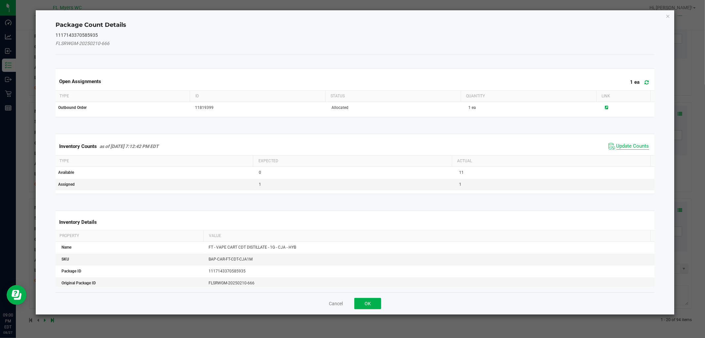
click at [629, 144] on span "Update Counts" at bounding box center [633, 146] width 33 height 7
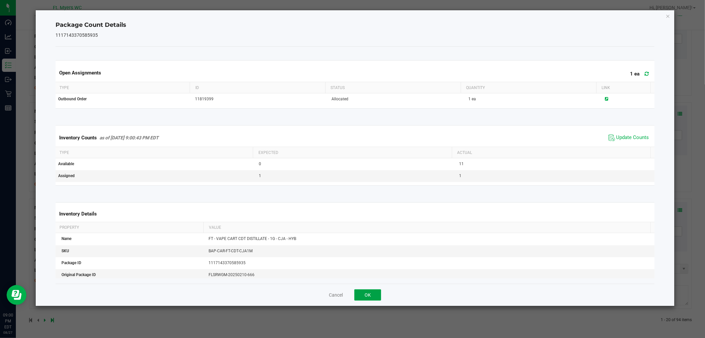
click at [375, 290] on button "OK" at bounding box center [368, 294] width 27 height 11
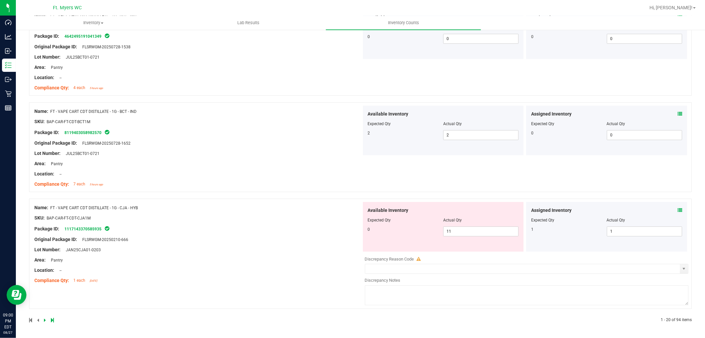
click at [266, 179] on div at bounding box center [197, 178] width 327 height 3
click at [282, 203] on div "Name: FT - VAPE CART CDT DISTILLATE - 1G - CJA - HYB SKU: BAP-CAR-FT-CDT-CJA1M …" at bounding box center [197, 244] width 327 height 84
click at [266, 223] on div at bounding box center [197, 222] width 327 height 3
click at [248, 237] on div "Original Package ID: FLSRWGM-20250210-666" at bounding box center [197, 239] width 327 height 7
click at [270, 257] on div "Area: Pantry" at bounding box center [197, 259] width 327 height 7
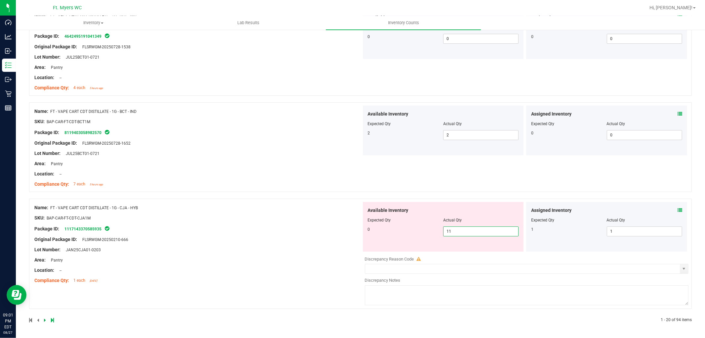
click at [462, 229] on span "11 11" at bounding box center [480, 231] width 75 height 10
click at [462, 228] on input "11" at bounding box center [481, 231] width 75 height 9
type input "0"
click at [267, 255] on div "Name: FT - VAPE CART CDT DISTILLATE - 1G - CJA - HYB SKU: BAP-CAR-FT-CDT-CJA1M …" at bounding box center [197, 244] width 327 height 84
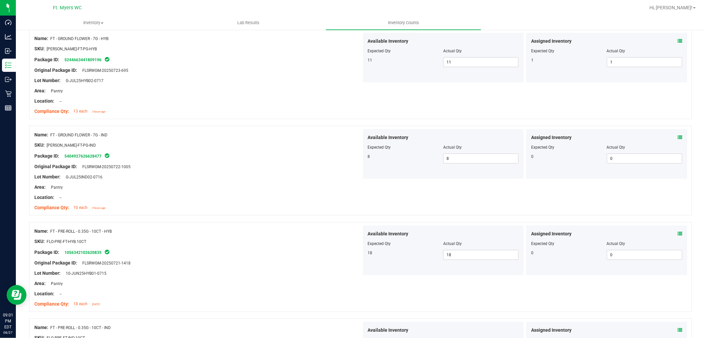
scroll to position [0, 0]
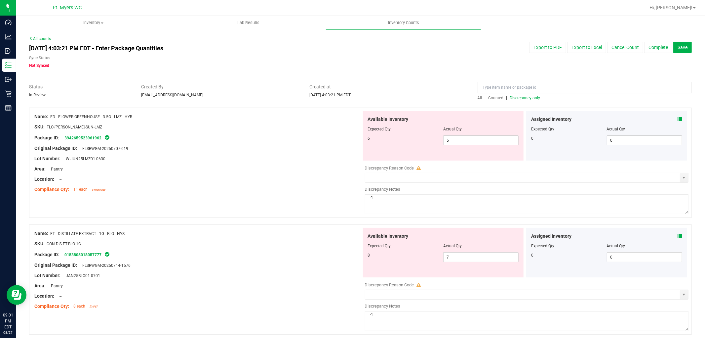
click at [525, 98] on span "Discrepancy only" at bounding box center [525, 98] width 30 height 5
click at [515, 99] on span "Discrepancy only" at bounding box center [525, 98] width 30 height 5
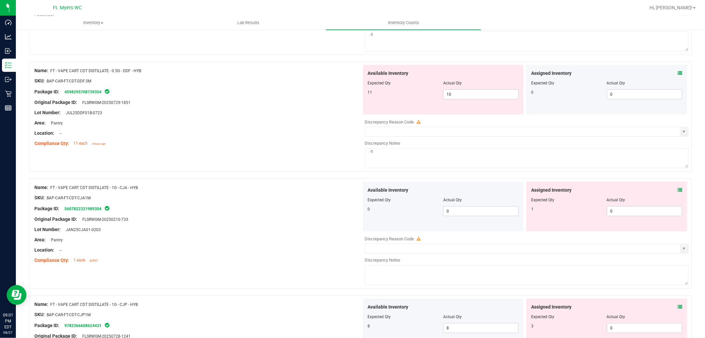
scroll to position [294, 0]
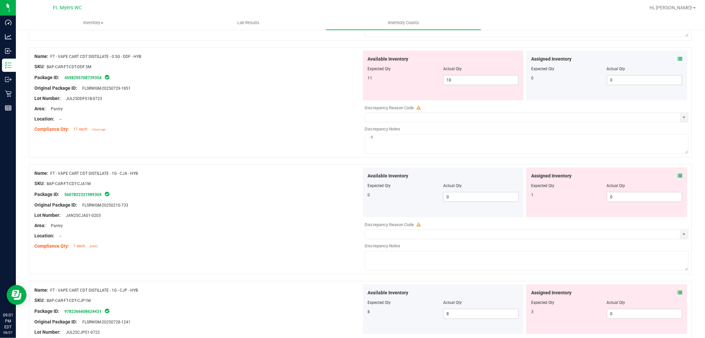
click at [678, 174] on icon at bounding box center [680, 175] width 5 height 5
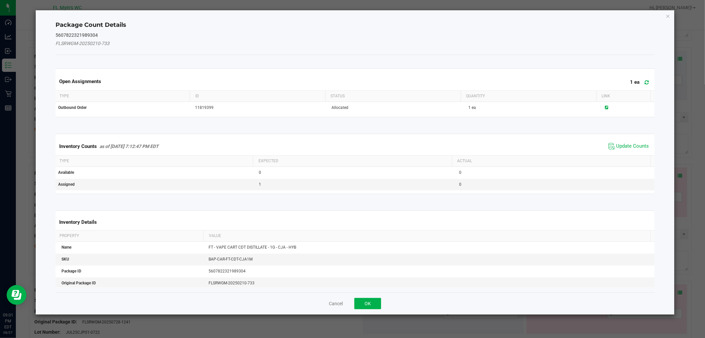
click at [638, 141] on span "Update Counts" at bounding box center [629, 146] width 44 height 10
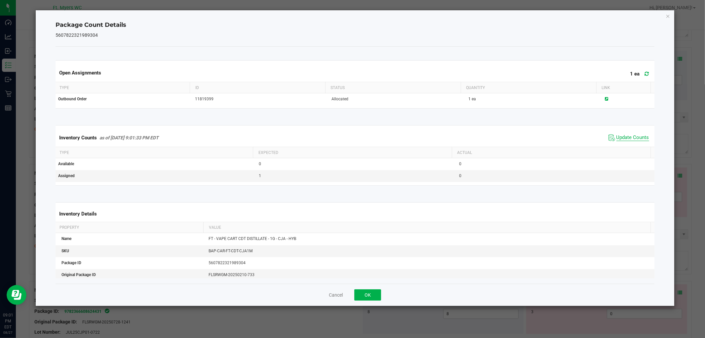
click at [627, 136] on span "Update Counts" at bounding box center [633, 137] width 33 height 7
click at [367, 289] on button "OK" at bounding box center [368, 294] width 27 height 11
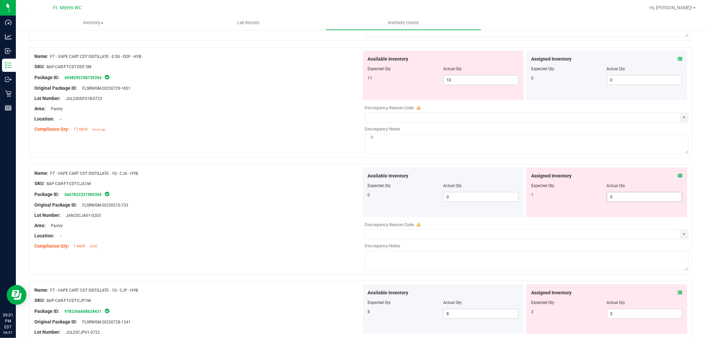
click at [626, 194] on span "0 0" at bounding box center [644, 197] width 75 height 10
click at [626, 194] on input "0" at bounding box center [644, 196] width 75 height 9
type input "1"
click at [315, 178] on div at bounding box center [197, 178] width 327 height 3
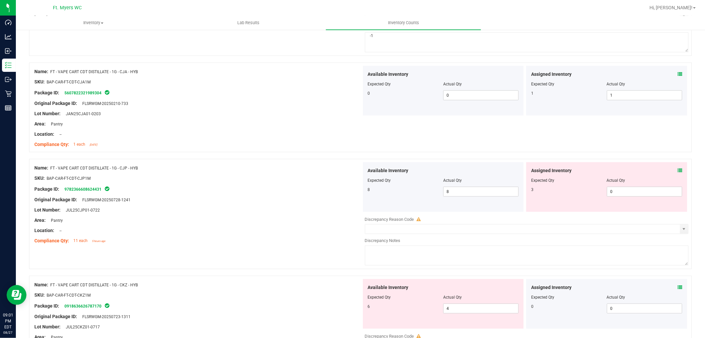
scroll to position [404, 0]
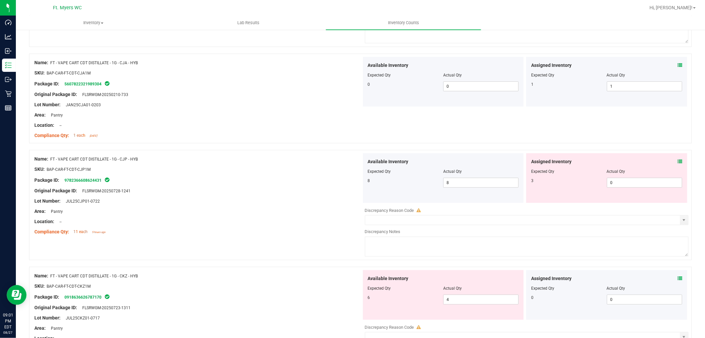
click at [678, 160] on icon at bounding box center [680, 161] width 5 height 5
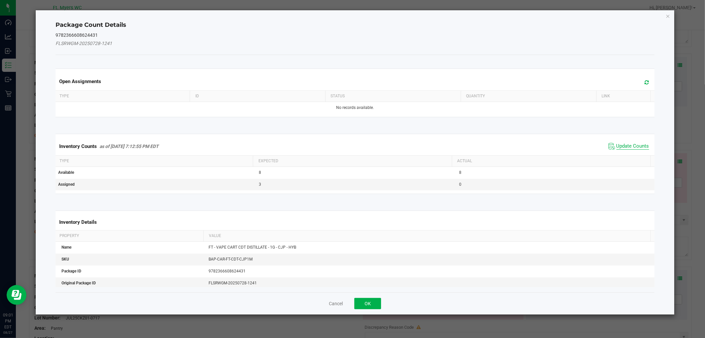
click at [627, 146] on span "Update Counts" at bounding box center [633, 146] width 33 height 7
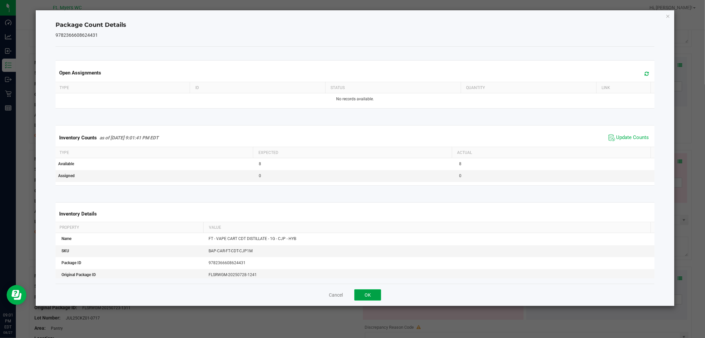
click at [375, 293] on button "OK" at bounding box center [368, 294] width 27 height 11
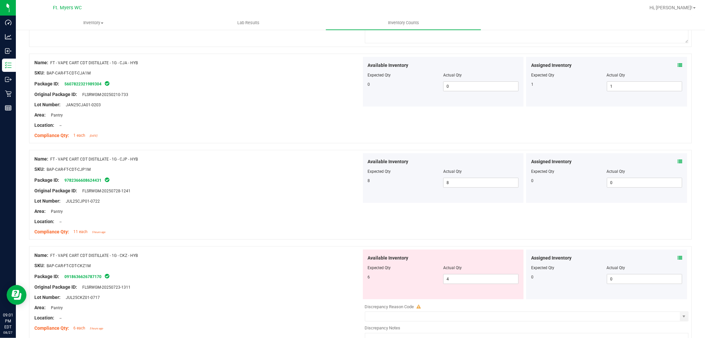
click at [290, 250] on div "Name: FT - VAPE CART CDT DISTILLATE - 1G - CKZ - HYB SKU: BAP-CAR-FT-CDT-CKZ1M …" at bounding box center [197, 291] width 327 height 84
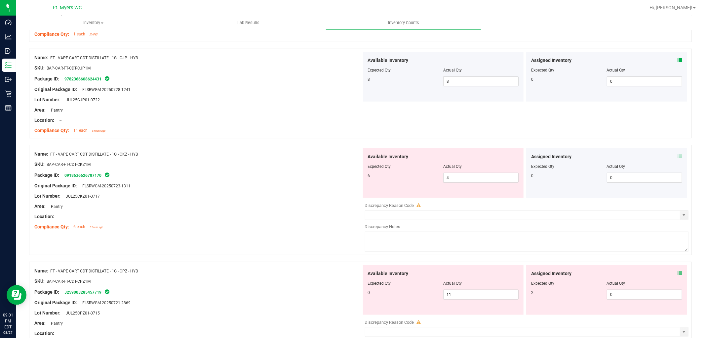
scroll to position [514, 0]
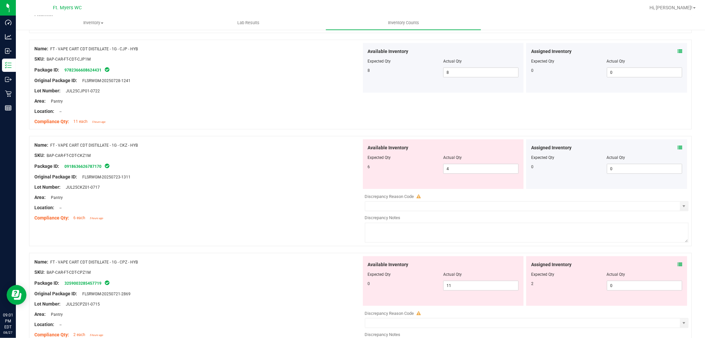
click at [678, 147] on icon at bounding box center [680, 147] width 5 height 5
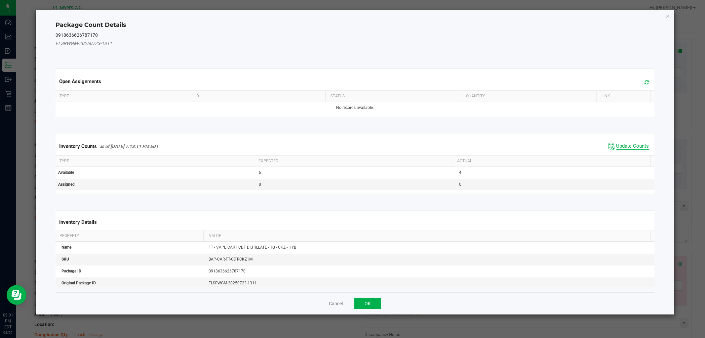
click at [625, 146] on span "Update Counts" at bounding box center [633, 146] width 33 height 7
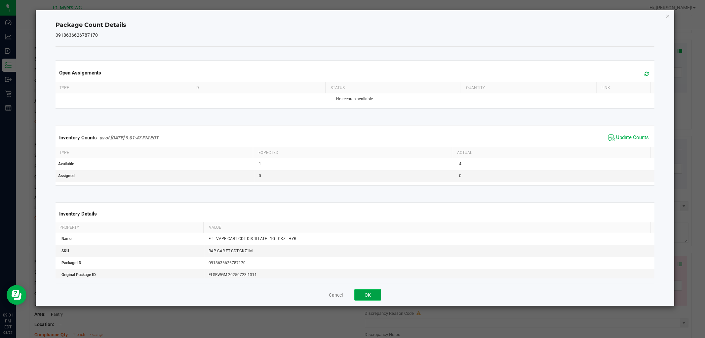
click at [363, 289] on button "OK" at bounding box center [368, 294] width 27 height 11
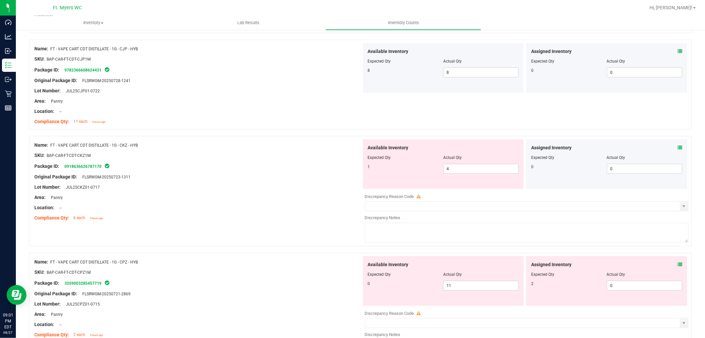
click at [275, 223] on div "Name: FT - VAPE CART CDT DISTILLATE - 1G - CKZ - HYB SKU: BAP-CAR-FT-CDT-CKZ1M …" at bounding box center [197, 181] width 327 height 84
click at [678, 263] on span at bounding box center [680, 264] width 5 height 7
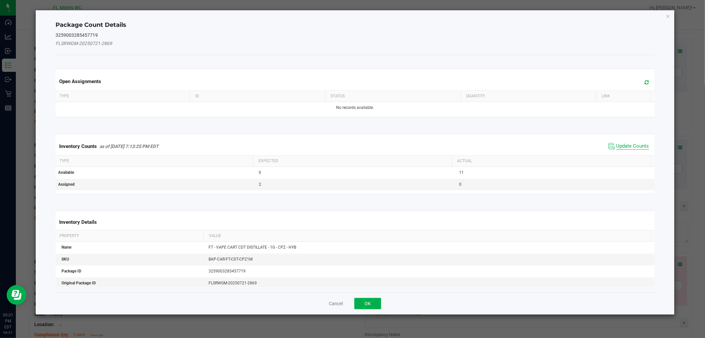
click at [617, 146] on span "Update Counts" at bounding box center [633, 146] width 33 height 7
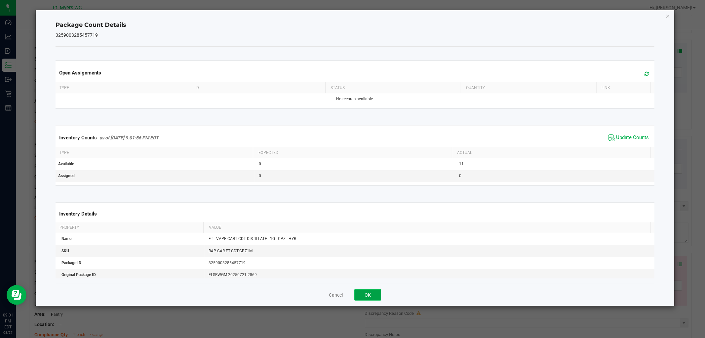
click at [371, 291] on button "OK" at bounding box center [368, 294] width 27 height 11
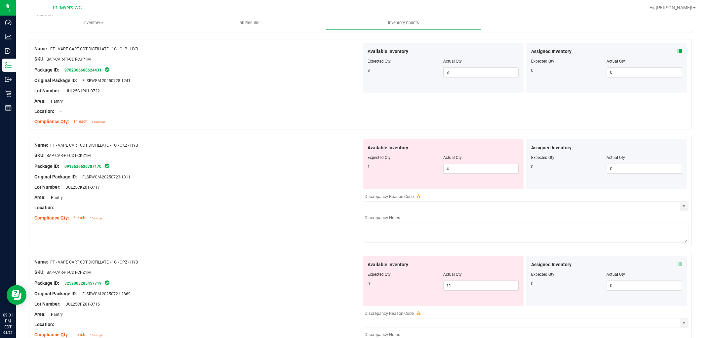
click at [324, 215] on div "Compliance Qty: 6 each 5 hours ago" at bounding box center [197, 217] width 327 height 7
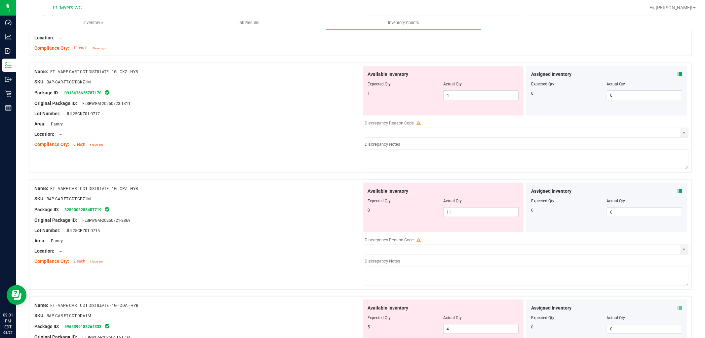
scroll to position [624, 0]
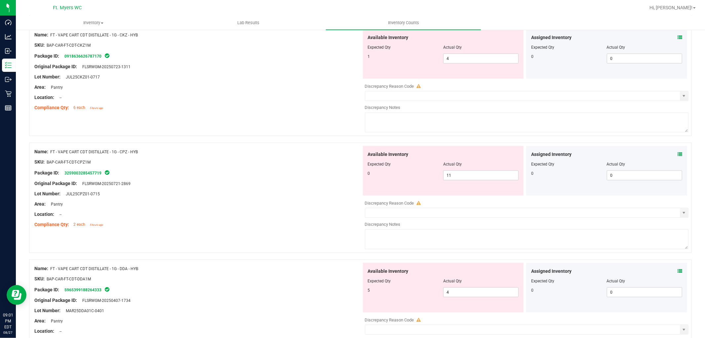
click at [678, 272] on icon at bounding box center [680, 271] width 5 height 5
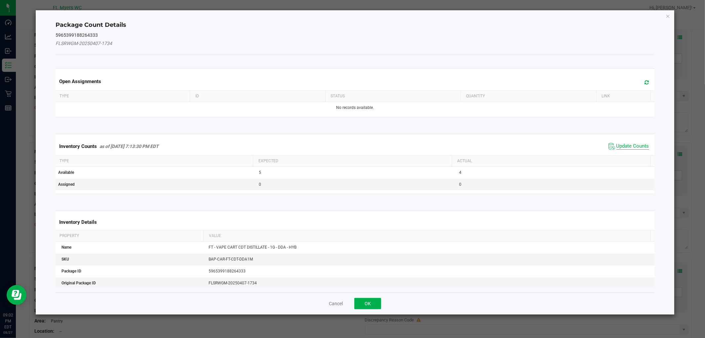
click at [631, 146] on span "Update Counts" at bounding box center [633, 146] width 33 height 7
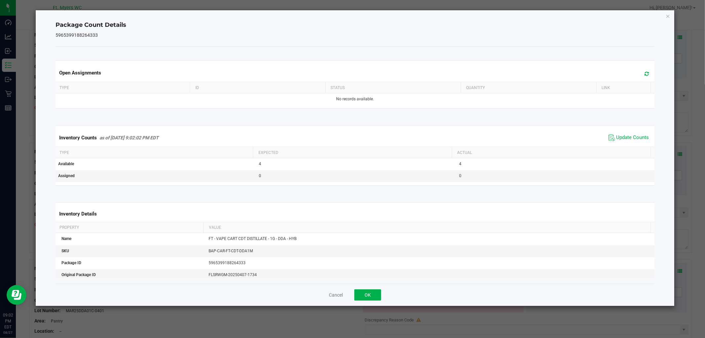
click at [383, 292] on div "Cancel OK" at bounding box center [355, 294] width 599 height 22
click at [378, 294] on button "OK" at bounding box center [368, 294] width 27 height 11
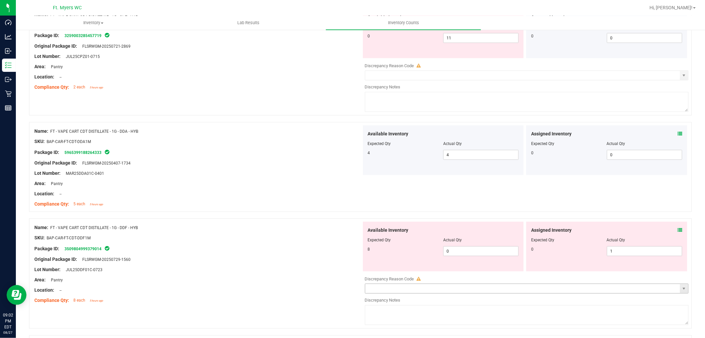
scroll to position [808, 0]
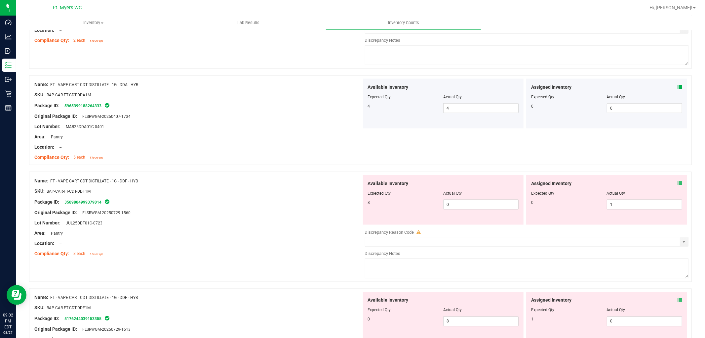
click at [678, 185] on icon at bounding box center [680, 183] width 5 height 5
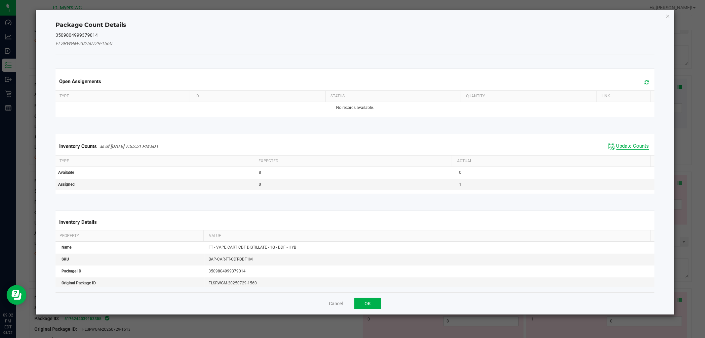
click at [621, 146] on span "Update Counts" at bounding box center [633, 146] width 33 height 7
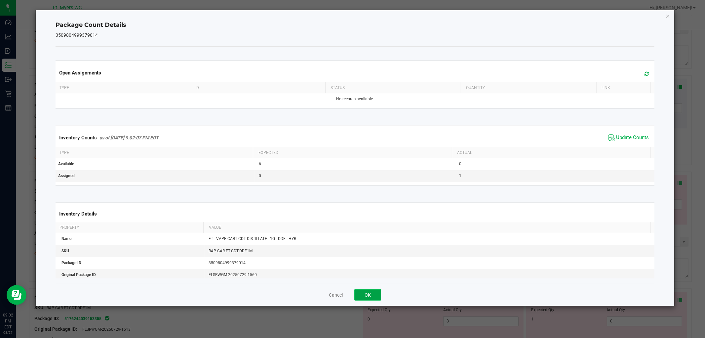
click at [370, 295] on button "OK" at bounding box center [368, 294] width 27 height 11
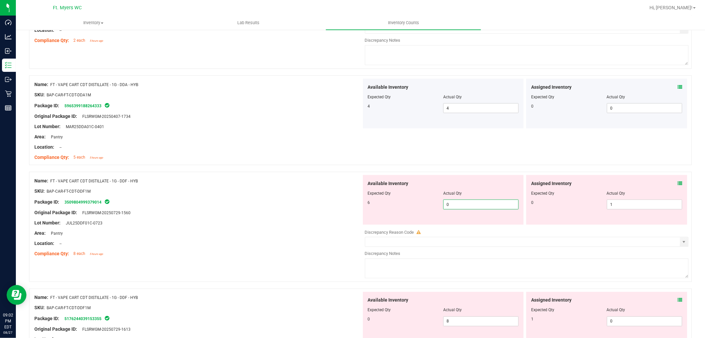
click at [483, 202] on span "0 0" at bounding box center [480, 204] width 75 height 10
click at [483, 202] on input "0" at bounding box center [481, 204] width 75 height 9
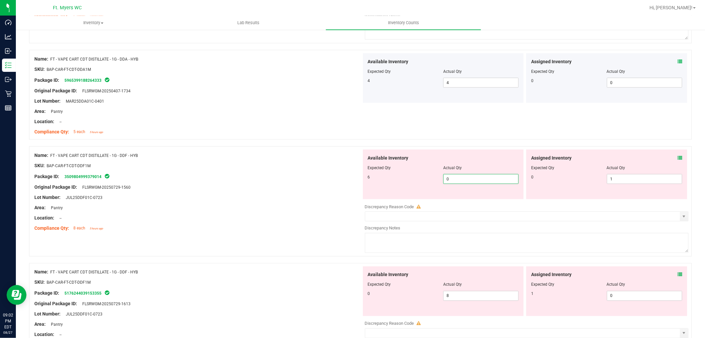
scroll to position [845, 0]
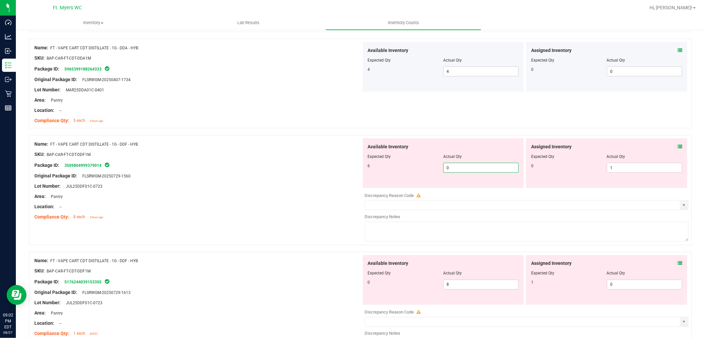
click at [286, 232] on div "Name: FT - VAPE CART CDT DISTILLATE - 1G - DDF - HYB SKU: BAP-CAR-FT-CDT-DDF1M …" at bounding box center [360, 190] width 663 height 110
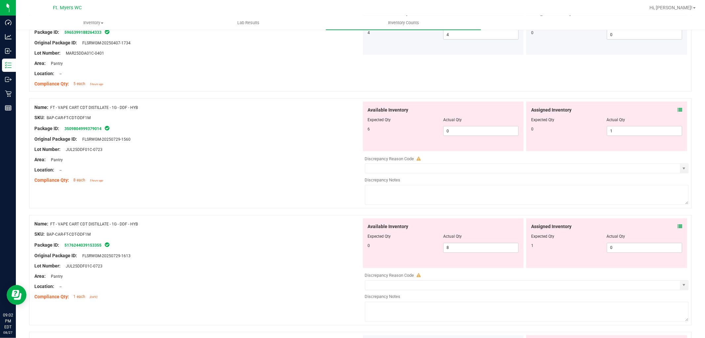
click at [678, 227] on icon at bounding box center [680, 226] width 5 height 5
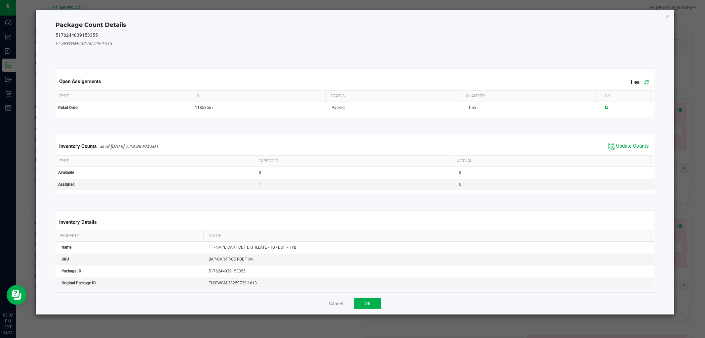
click at [622, 142] on span "Update Counts" at bounding box center [629, 146] width 44 height 10
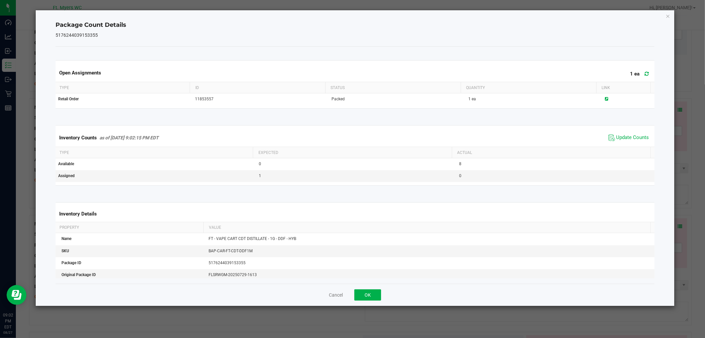
click at [622, 144] on div "Inventory Counts as of [DATE] 9:02:15 PM EDT Update Counts" at bounding box center [355, 138] width 602 height 18
click at [626, 137] on span "Update Counts" at bounding box center [633, 137] width 33 height 7
click at [358, 293] on button "OK" at bounding box center [368, 294] width 27 height 11
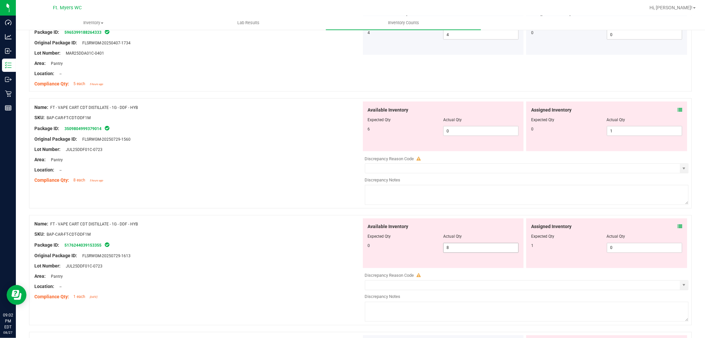
click at [458, 252] on span "8 8" at bounding box center [480, 248] width 75 height 10
click at [458, 252] on input "8" at bounding box center [481, 247] width 75 height 9
type input "0"
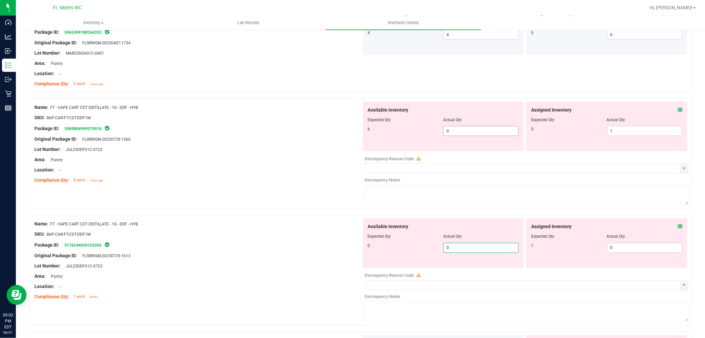
click at [454, 134] on span "0 0" at bounding box center [480, 131] width 75 height 10
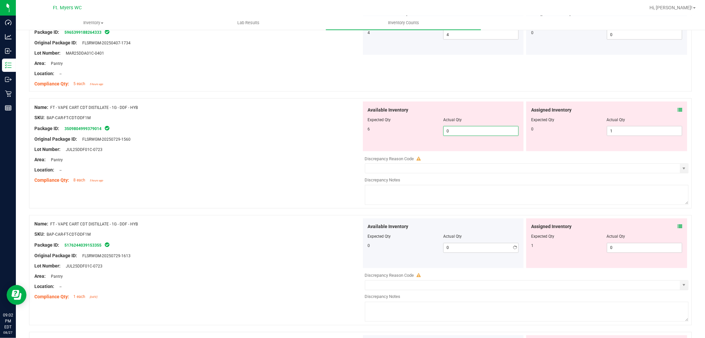
click at [454, 134] on input "0" at bounding box center [481, 130] width 75 height 9
type input "6"
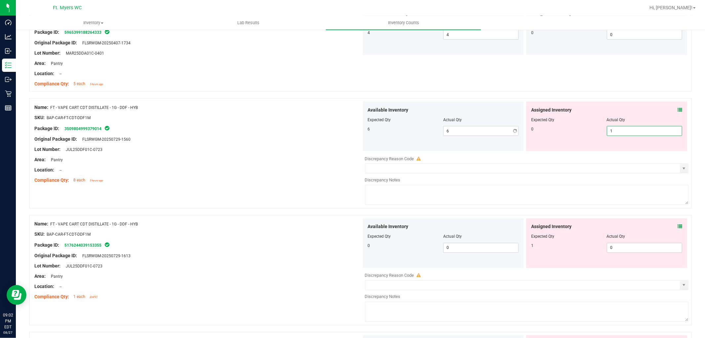
click at [643, 128] on span "1 1" at bounding box center [644, 131] width 75 height 10
click at [643, 131] on input "1" at bounding box center [644, 130] width 75 height 9
type input "0"
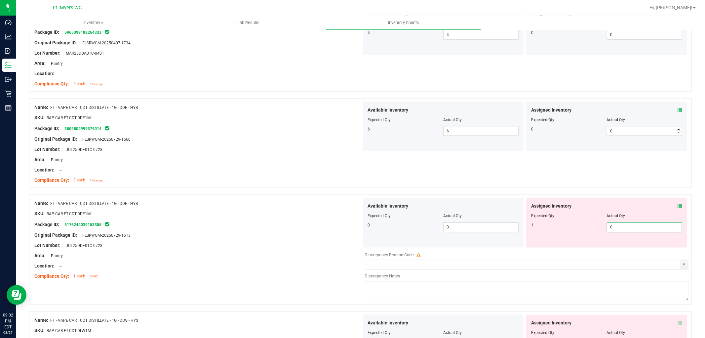
click at [625, 250] on div "Available Inventory Expected Qty Actual Qty 0 0 0" at bounding box center [525, 250] width 327 height 105
click at [625, 250] on div at bounding box center [527, 249] width 324 height 3
click at [622, 232] on span "0 0" at bounding box center [644, 227] width 75 height 10
click at [622, 227] on input "0" at bounding box center [644, 227] width 75 height 9
click at [611, 232] on input "01" at bounding box center [644, 227] width 75 height 9
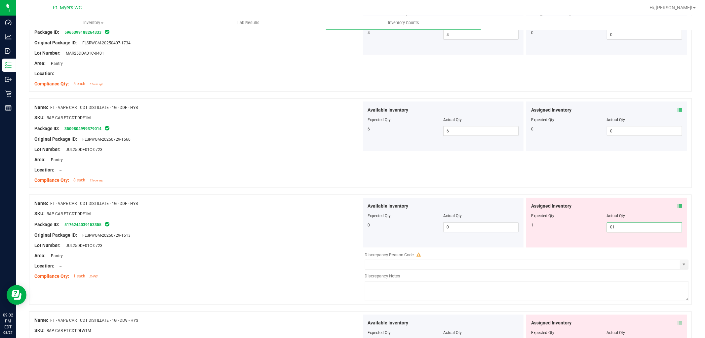
click at [610, 231] on input "01" at bounding box center [644, 227] width 75 height 9
type input "1"
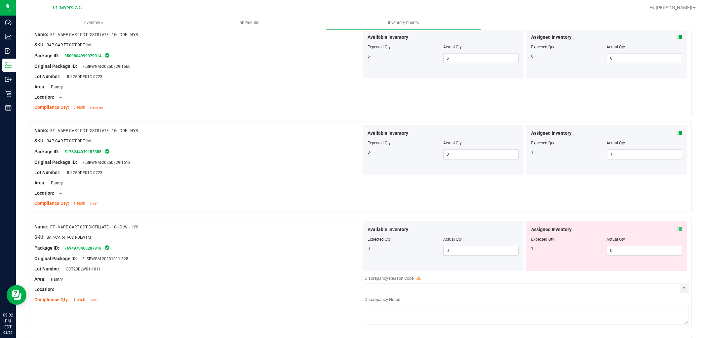
scroll to position [955, 0]
click at [678, 228] on span at bounding box center [680, 229] width 5 height 7
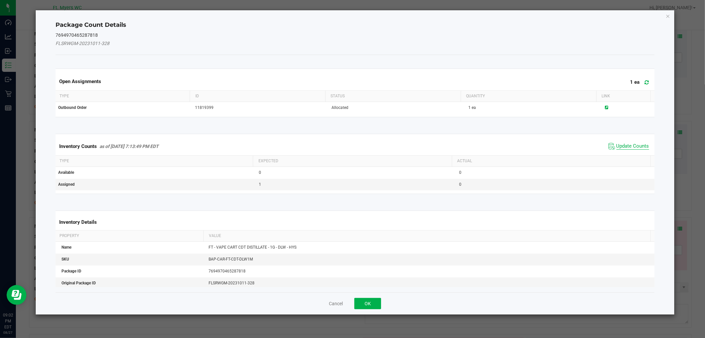
click at [622, 144] on span "Update Counts" at bounding box center [633, 146] width 33 height 7
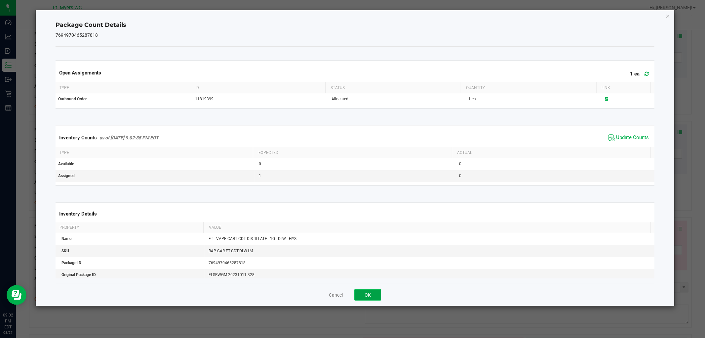
click at [372, 291] on button "OK" at bounding box center [368, 294] width 27 height 11
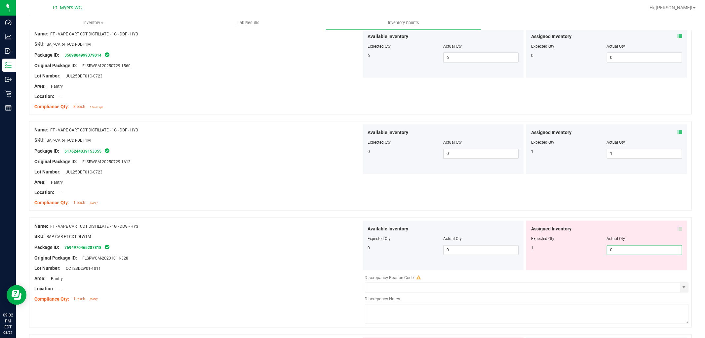
click at [626, 255] on span "0 0" at bounding box center [644, 250] width 75 height 10
click at [626, 255] on input "0" at bounding box center [644, 249] width 75 height 9
type input "1"
click at [385, 245] on div at bounding box center [443, 243] width 151 height 3
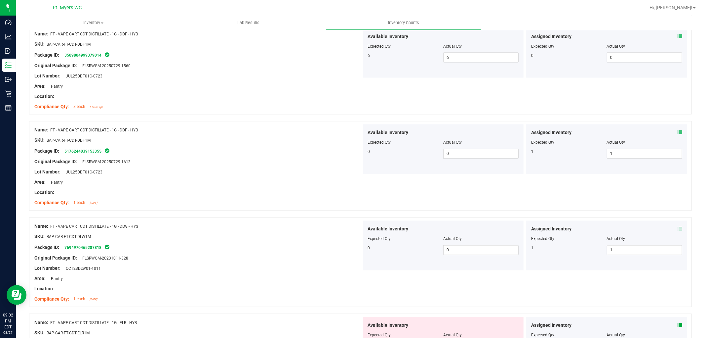
scroll to position [1029, 0]
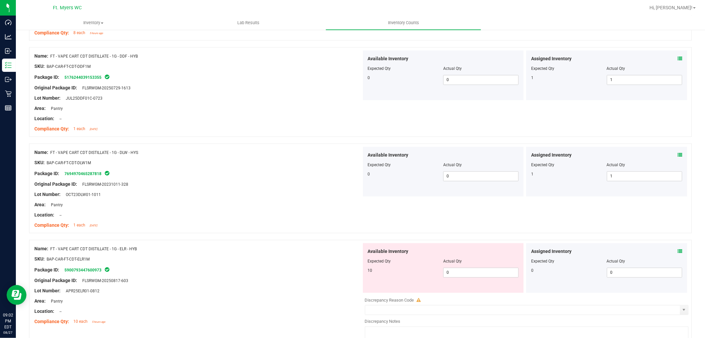
click at [678, 254] on icon at bounding box center [680, 251] width 5 height 5
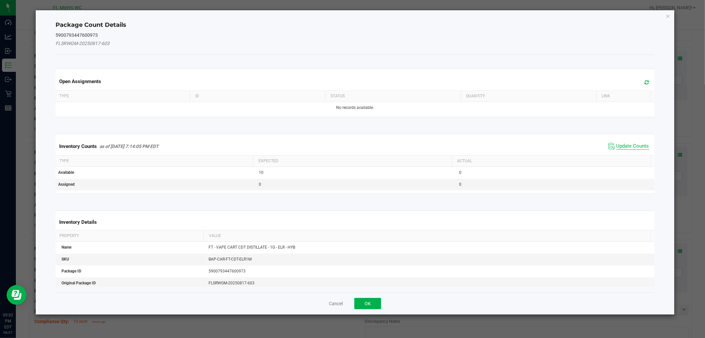
click at [611, 147] on span "Update Counts" at bounding box center [629, 146] width 44 height 10
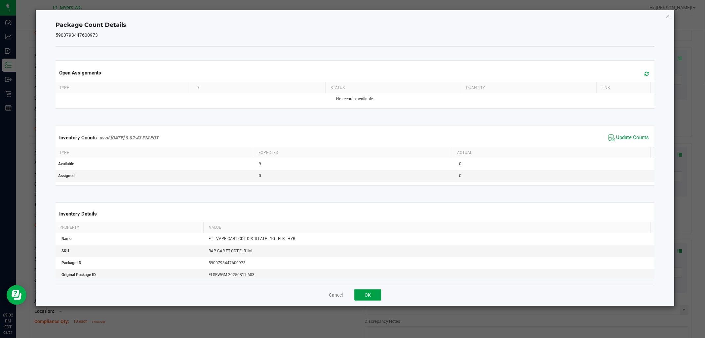
click at [358, 290] on button "OK" at bounding box center [368, 294] width 27 height 11
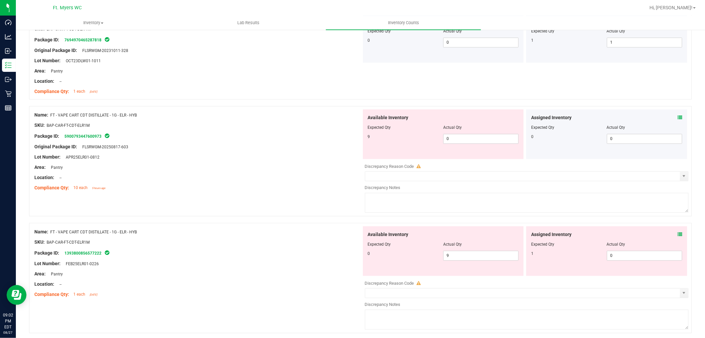
scroll to position [1176, 0]
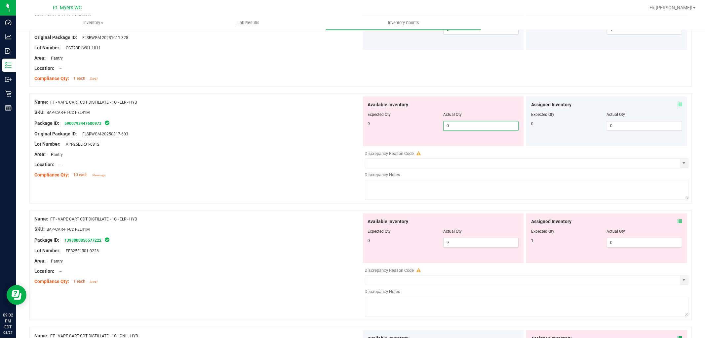
click at [472, 131] on span "0 0" at bounding box center [480, 126] width 75 height 10
click at [472, 130] on input "0" at bounding box center [481, 125] width 75 height 9
type input "9"
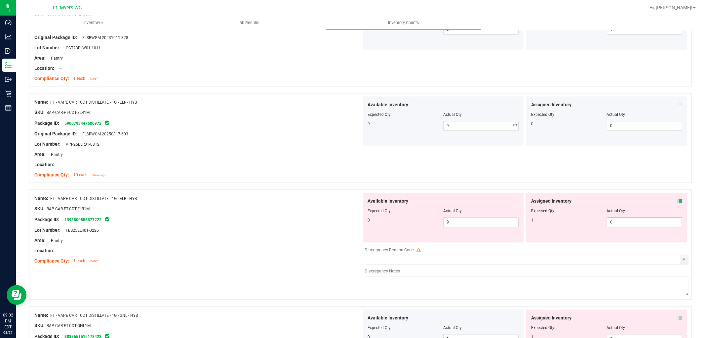
click at [676, 220] on div "Assigned Inventory Expected Qty Actual Qty 1 0 0" at bounding box center [606, 217] width 161 height 50
click at [678, 203] on icon at bounding box center [680, 200] width 5 height 5
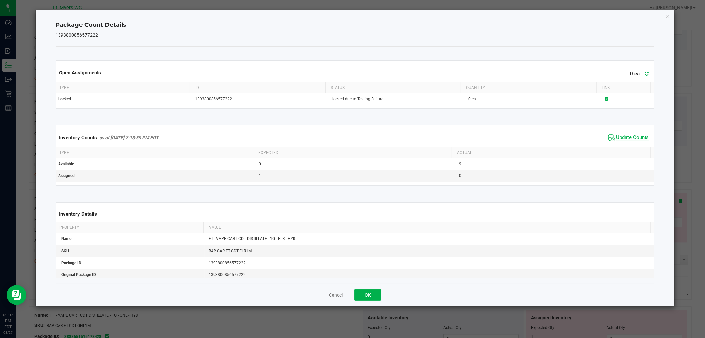
click at [634, 134] on span "Update Counts" at bounding box center [633, 137] width 33 height 7
click at [365, 293] on button "OK" at bounding box center [368, 294] width 27 height 11
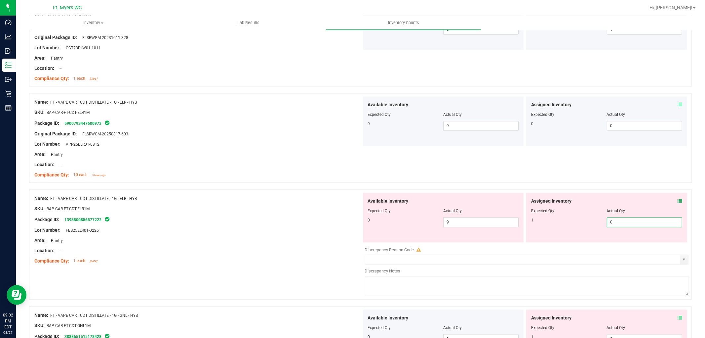
click at [613, 225] on span "0 0" at bounding box center [644, 222] width 75 height 10
click at [613, 225] on input "0" at bounding box center [644, 221] width 75 height 9
type input "1"
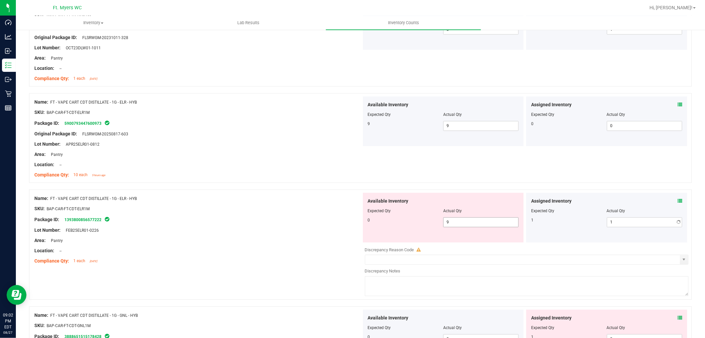
click at [495, 227] on span "9 9" at bounding box center [480, 222] width 75 height 10
click at [486, 219] on span "9 9" at bounding box center [480, 222] width 75 height 10
drag, startPoint x: 484, startPoint y: 220, endPoint x: 482, endPoint y: 223, distance: 4.0
click at [483, 221] on span "9 9" at bounding box center [480, 222] width 75 height 10
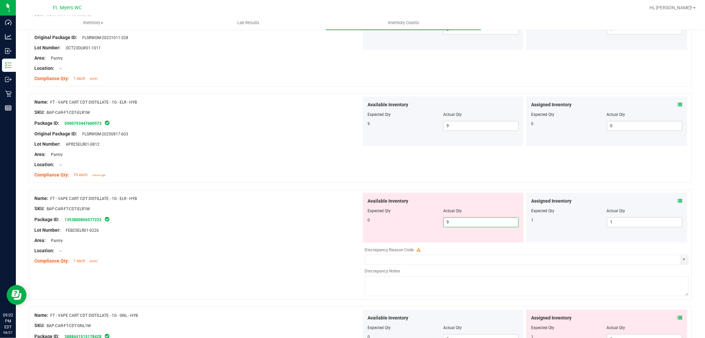
click at [482, 223] on input "9" at bounding box center [481, 221] width 75 height 9
click at [476, 225] on input "90" at bounding box center [481, 221] width 75 height 9
type input "0"
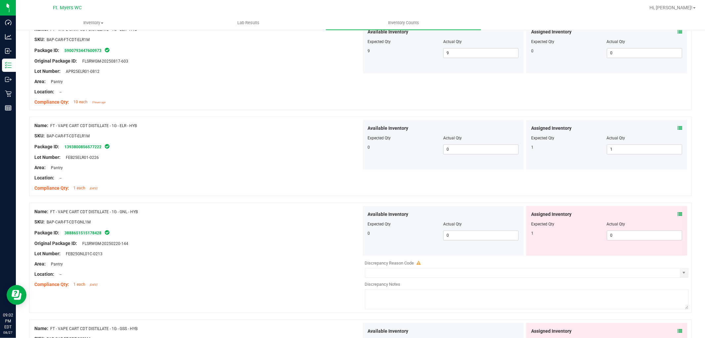
scroll to position [1249, 0]
click at [675, 211] on div "Assigned Inventory Expected Qty Actual Qty 1 0 0" at bounding box center [606, 230] width 161 height 50
click at [669, 217] on div "Assigned Inventory" at bounding box center [606, 213] width 151 height 7
click at [678, 213] on icon at bounding box center [680, 213] width 5 height 5
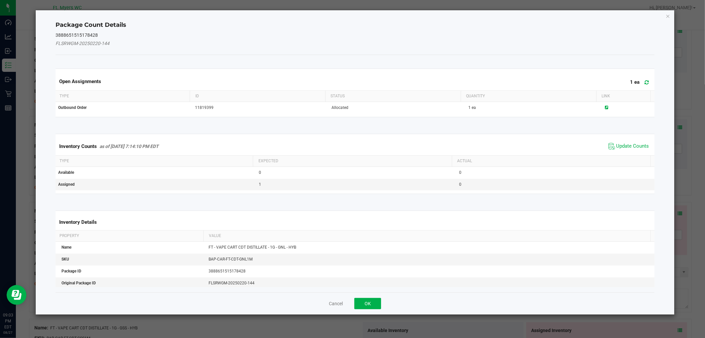
drag, startPoint x: 617, startPoint y: 151, endPoint x: 620, endPoint y: 147, distance: 4.9
click at [617, 151] on div "Inventory Counts as of [DATE] 7:14:10 PM EDT Update Counts" at bounding box center [355, 146] width 602 height 18
click at [620, 147] on span "Update Counts" at bounding box center [633, 146] width 33 height 7
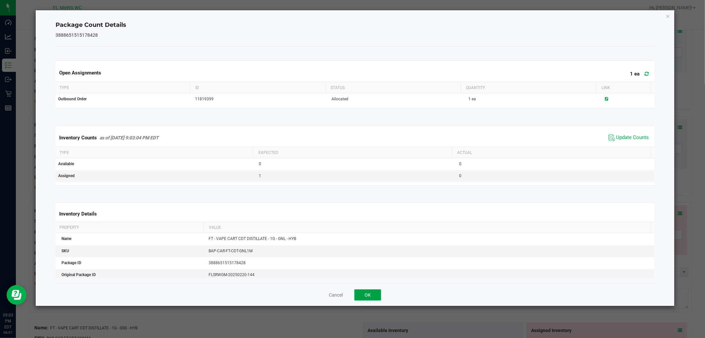
click at [375, 290] on button "OK" at bounding box center [368, 294] width 27 height 11
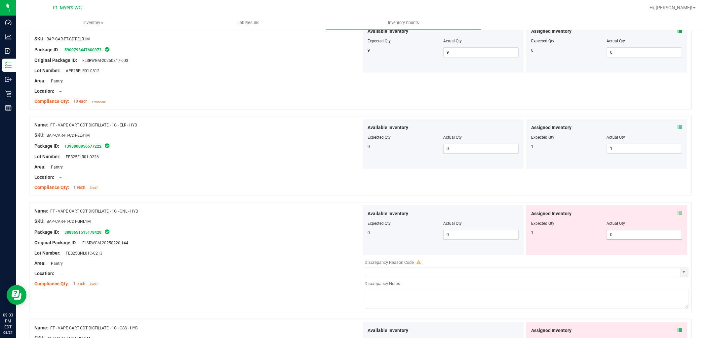
click at [619, 236] on span "0 0" at bounding box center [644, 235] width 75 height 10
click at [619, 236] on input "0" at bounding box center [644, 234] width 75 height 9
type input "1"
click at [419, 230] on div at bounding box center [443, 227] width 151 height 3
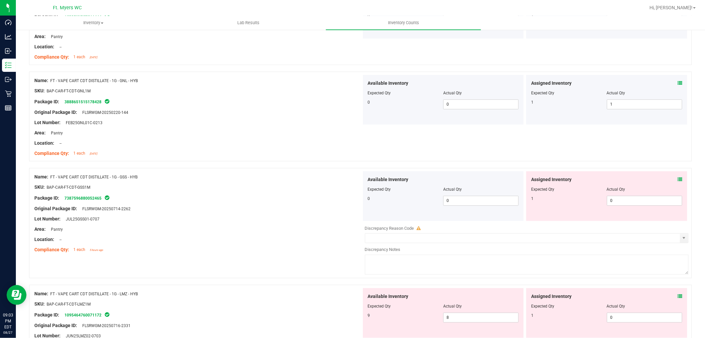
scroll to position [1396, 0]
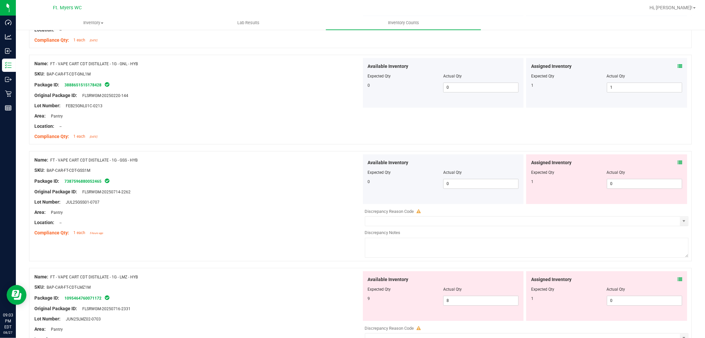
click at [678, 163] on icon at bounding box center [680, 162] width 5 height 5
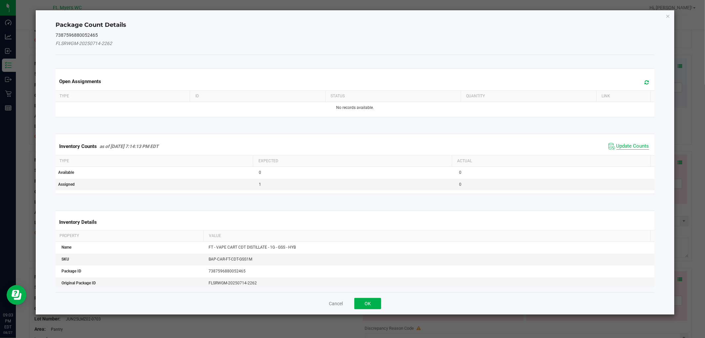
click at [639, 146] on span "Update Counts" at bounding box center [633, 146] width 33 height 7
click at [639, 146] on span "Update Counts" at bounding box center [633, 146] width 33 height 6
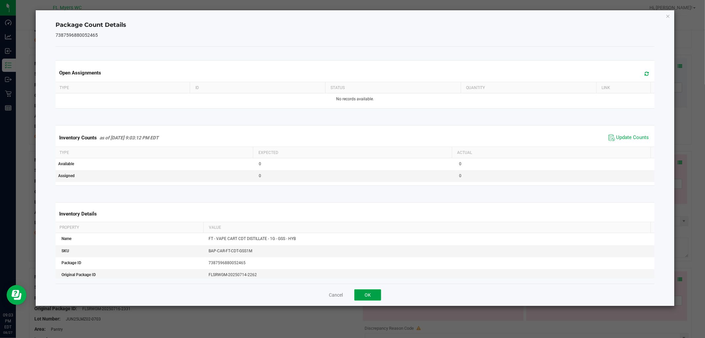
click at [374, 290] on button "OK" at bounding box center [368, 294] width 27 height 11
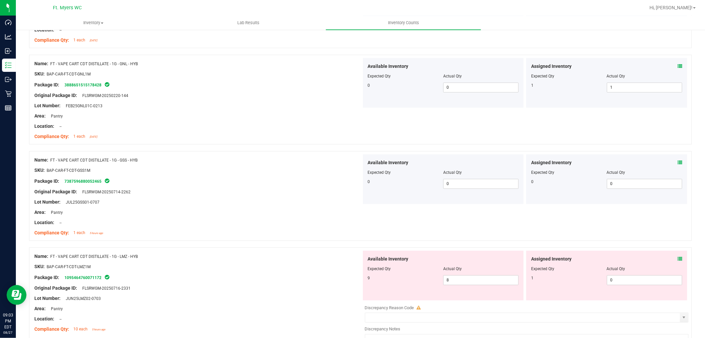
click at [678, 261] on icon at bounding box center [680, 258] width 5 height 5
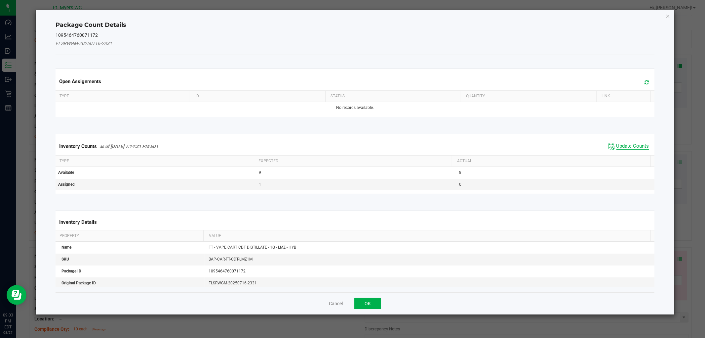
click at [632, 147] on span "Update Counts" at bounding box center [633, 146] width 33 height 7
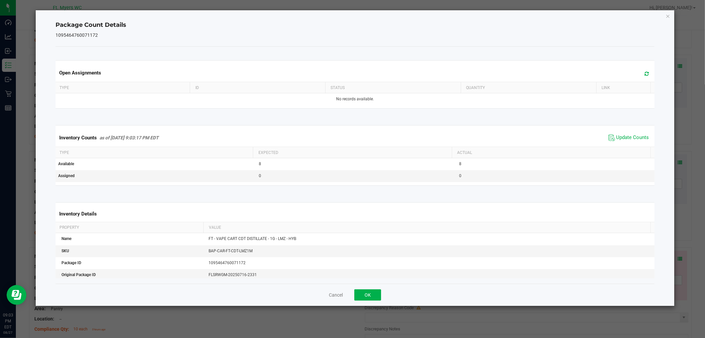
click at [629, 133] on span "Update Counts" at bounding box center [629, 138] width 44 height 10
click at [626, 137] on span "Update Counts" at bounding box center [633, 137] width 33 height 7
click at [371, 293] on button "OK" at bounding box center [368, 294] width 27 height 11
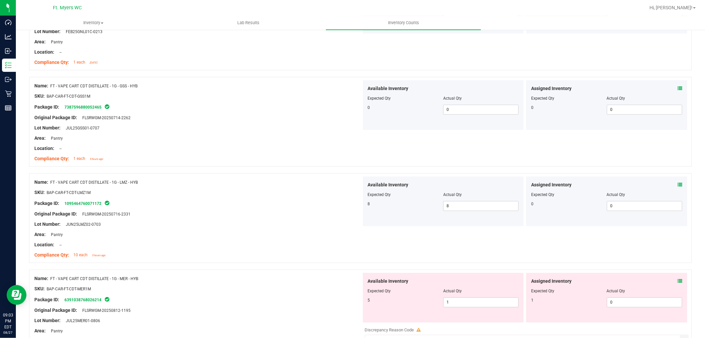
scroll to position [1506, 0]
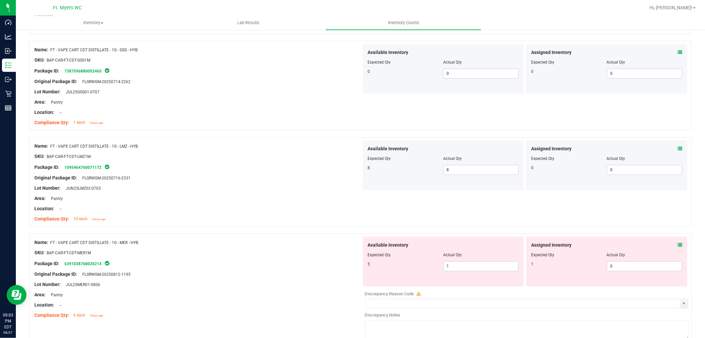
click at [672, 245] on div "Assigned Inventory" at bounding box center [606, 244] width 151 height 7
click at [678, 245] on icon at bounding box center [680, 244] width 5 height 5
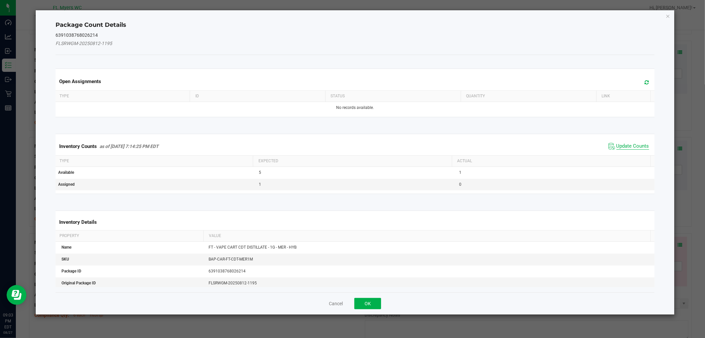
click at [632, 143] on span "Update Counts" at bounding box center [633, 146] width 33 height 7
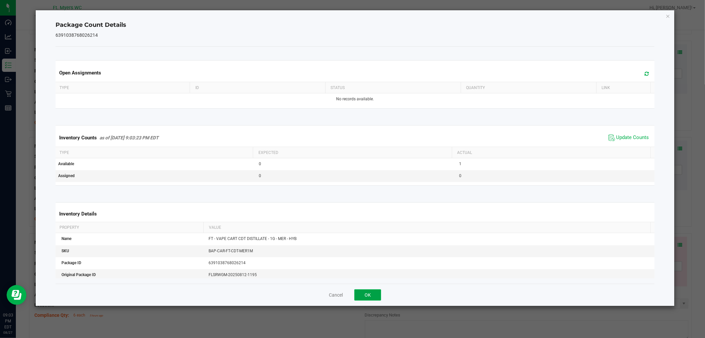
click at [365, 296] on button "OK" at bounding box center [368, 294] width 27 height 11
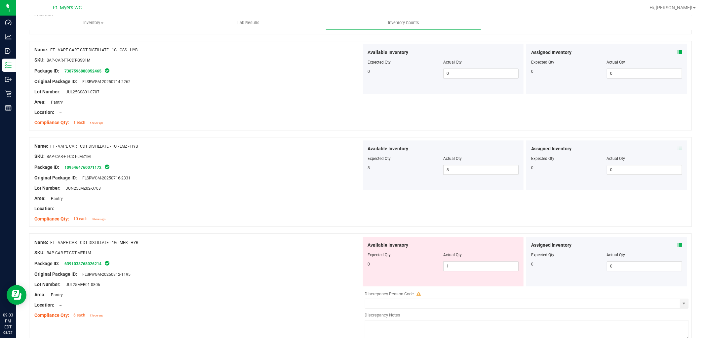
click at [678, 244] on span at bounding box center [680, 244] width 5 height 7
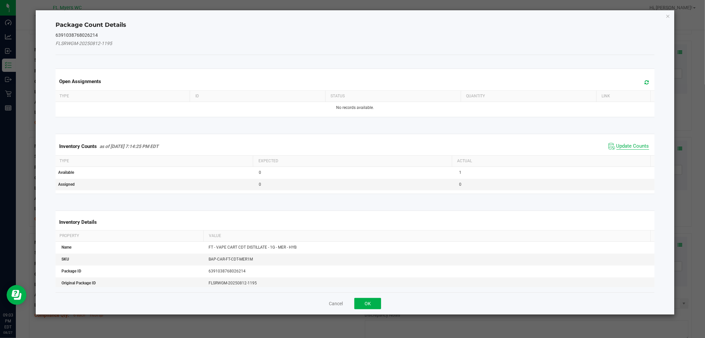
click at [617, 143] on span "Update Counts" at bounding box center [633, 146] width 33 height 7
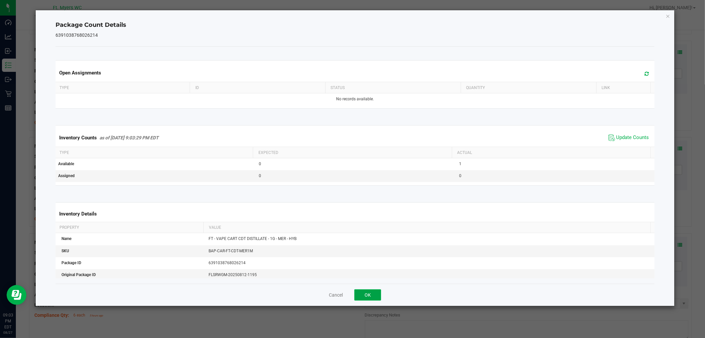
click at [364, 292] on button "OK" at bounding box center [368, 294] width 27 height 11
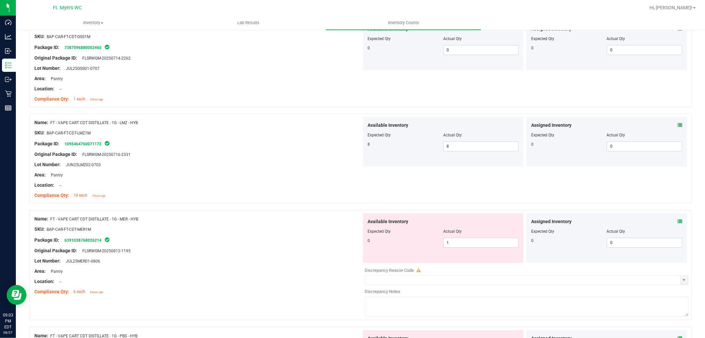
scroll to position [1543, 0]
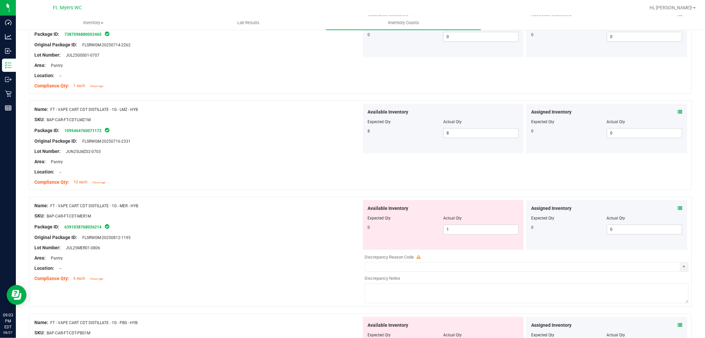
click at [677, 208] on div "Assigned Inventory Expected Qty Actual Qty 0 0 0" at bounding box center [606, 225] width 161 height 50
click at [677, 209] on div "Assigned Inventory Expected Qty Actual Qty 0 0 0" at bounding box center [606, 225] width 161 height 50
click at [678, 210] on icon at bounding box center [680, 208] width 5 height 5
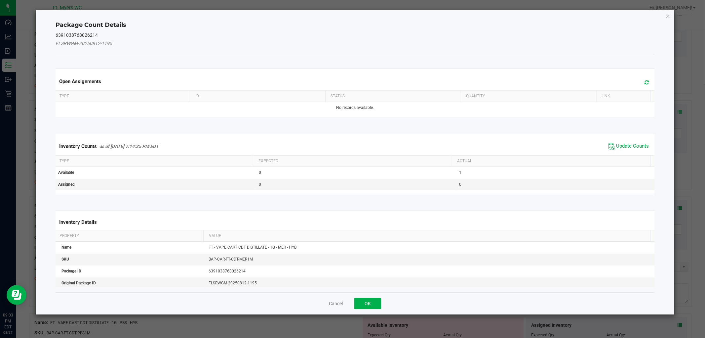
click at [674, 212] on div "Package Count Details 6391038768026214 FLSRWGM-20250812-1195 Open Assignments T…" at bounding box center [355, 162] width 639 height 304
click at [622, 144] on span "Update Counts" at bounding box center [633, 146] width 33 height 7
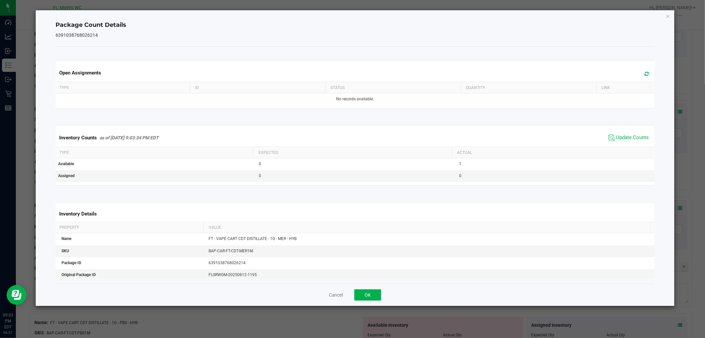
click at [376, 288] on div "Cancel OK" at bounding box center [355, 294] width 599 height 22
click at [369, 301] on div "Cancel OK" at bounding box center [355, 294] width 599 height 22
click at [385, 288] on div "Cancel OK" at bounding box center [355, 294] width 599 height 22
click at [357, 296] on button "OK" at bounding box center [368, 294] width 27 height 11
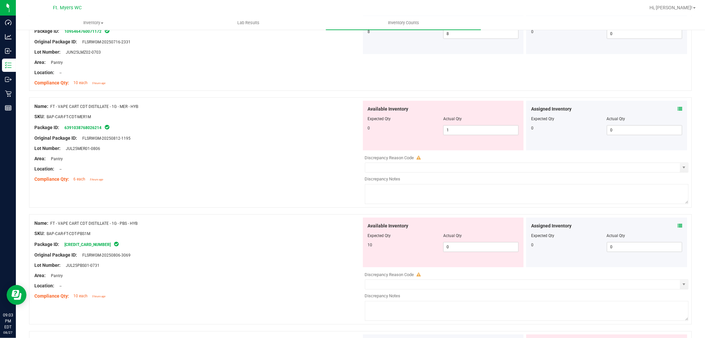
scroll to position [1653, 0]
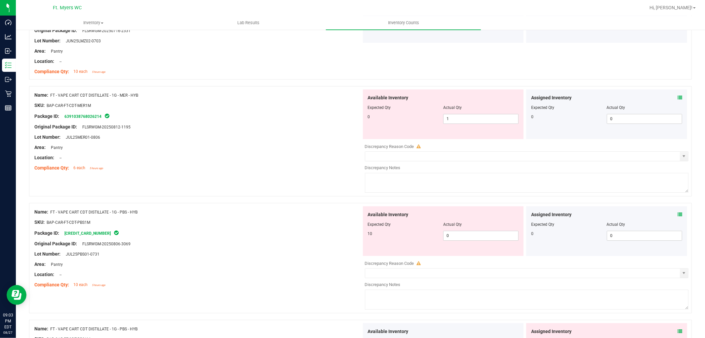
click at [672, 100] on div "Assigned Inventory" at bounding box center [606, 97] width 151 height 7
click at [678, 99] on icon at bounding box center [680, 97] width 5 height 5
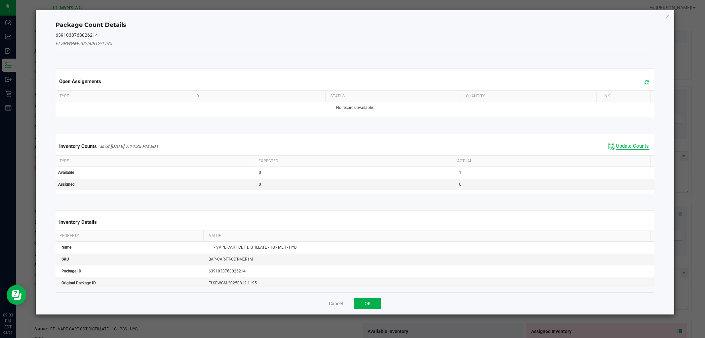
click at [632, 146] on span "Update Counts" at bounding box center [633, 146] width 33 height 7
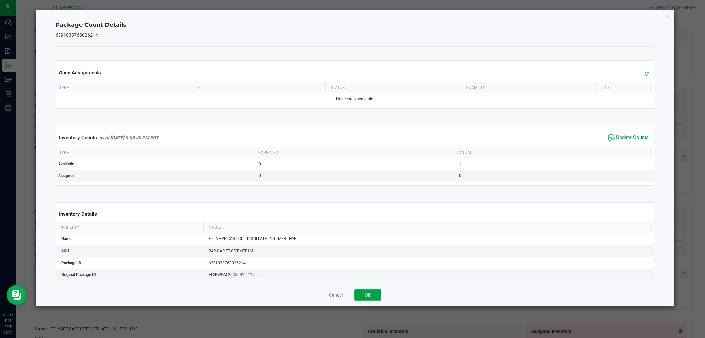
click at [367, 298] on button "OK" at bounding box center [368, 294] width 27 height 11
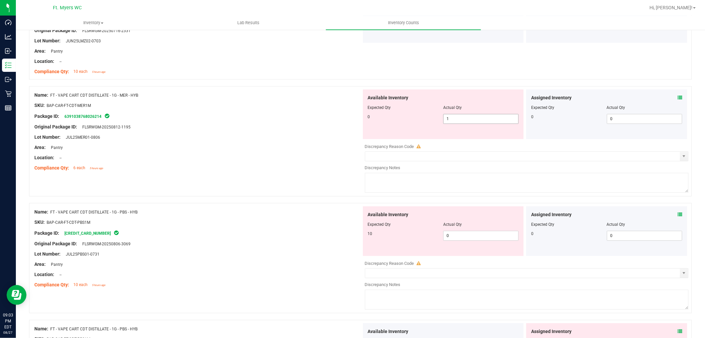
click at [471, 119] on span "1 1" at bounding box center [480, 119] width 75 height 10
click at [471, 119] on input "1" at bounding box center [481, 118] width 75 height 9
click at [473, 207] on div "Name: FT - VAPE CART CDT DISTILLATE - 1G - PBS - HYB SKU: BAP-CAR-FT-CDT-PBS1M …" at bounding box center [360, 258] width 663 height 110
click at [192, 176] on div "Name: FT - VAPE CART CDT DISTILLATE - 1G - MER - HYB SKU: BAP-CAR-FT-CDT-MER1M …" at bounding box center [360, 141] width 663 height 110
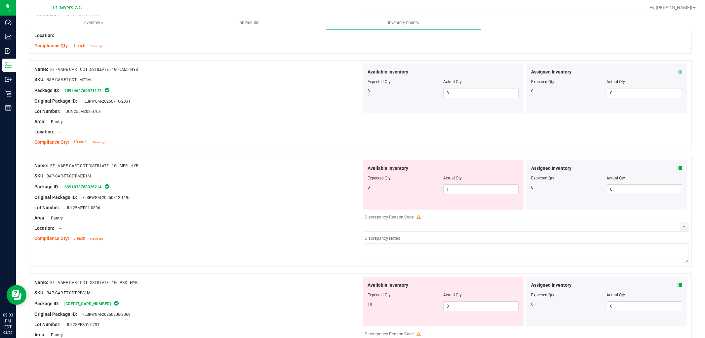
scroll to position [1580, 0]
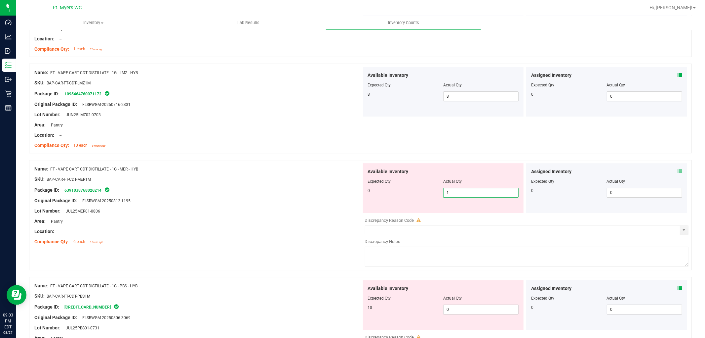
click at [489, 193] on span "1 1" at bounding box center [480, 193] width 75 height 10
click at [489, 193] on input "1" at bounding box center [481, 192] width 75 height 9
type input "0"
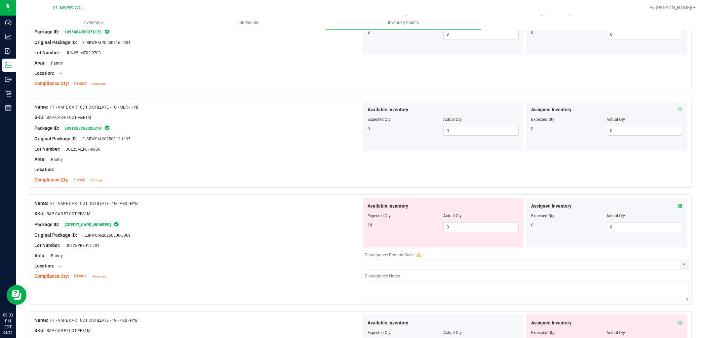
scroll to position [1653, 0]
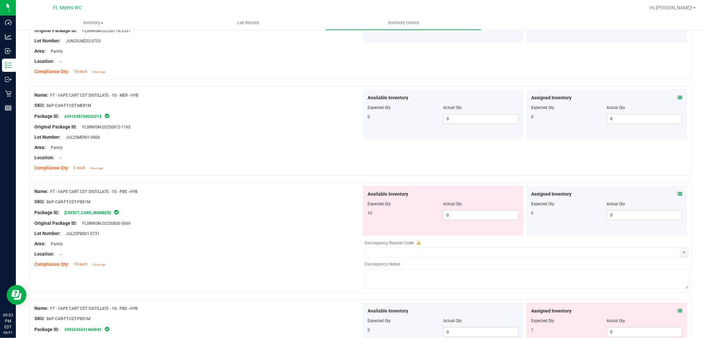
click at [680, 194] on div "Assigned Inventory Expected Qty Actual Qty 0 0 0" at bounding box center [606, 211] width 161 height 50
click at [678, 196] on icon at bounding box center [680, 193] width 5 height 5
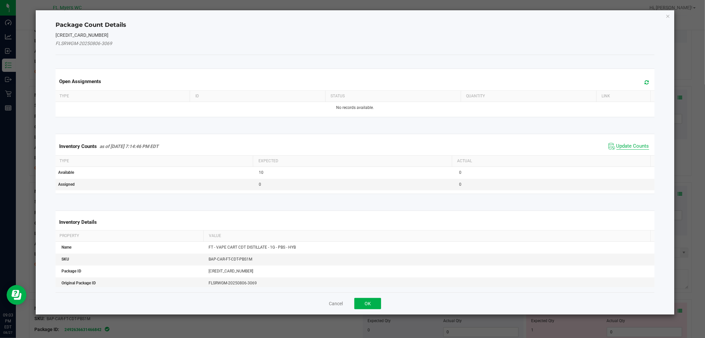
click at [627, 144] on span "Update Counts" at bounding box center [633, 146] width 33 height 7
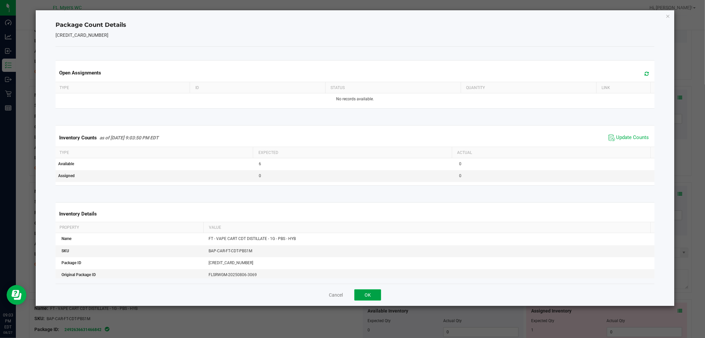
click at [363, 293] on button "OK" at bounding box center [368, 294] width 27 height 11
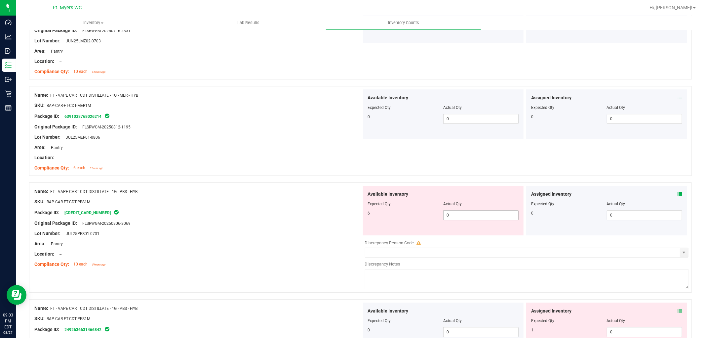
click at [483, 218] on span "0 0" at bounding box center [480, 215] width 75 height 10
click at [483, 218] on input "0" at bounding box center [481, 214] width 75 height 9
click at [159, 242] on div "Area: Pantry" at bounding box center [197, 243] width 327 height 7
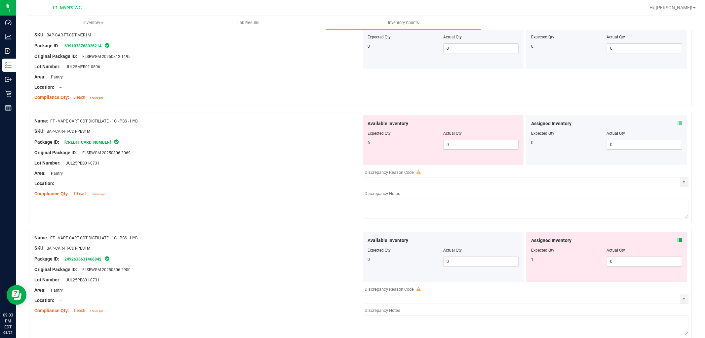
scroll to position [1727, 0]
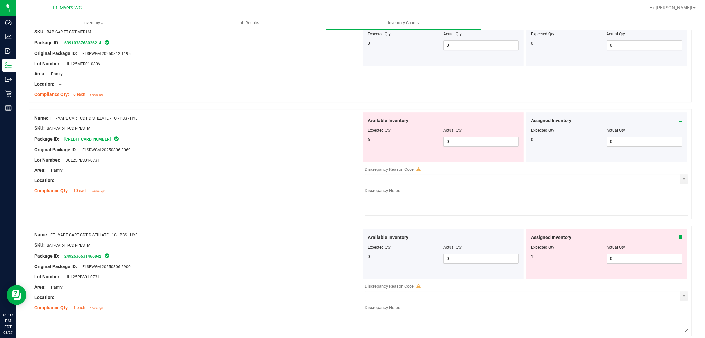
click at [678, 238] on icon at bounding box center [680, 237] width 5 height 5
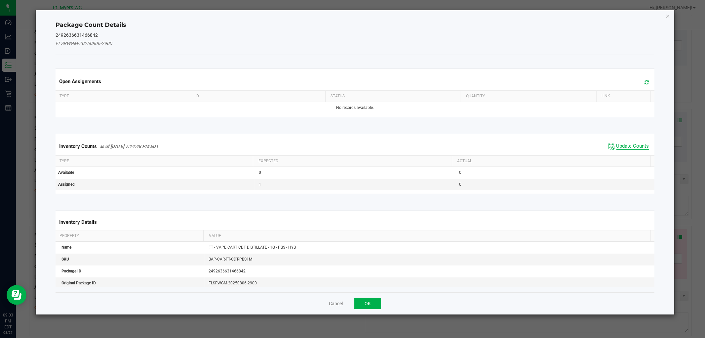
click at [627, 147] on span "Update Counts" at bounding box center [633, 146] width 33 height 7
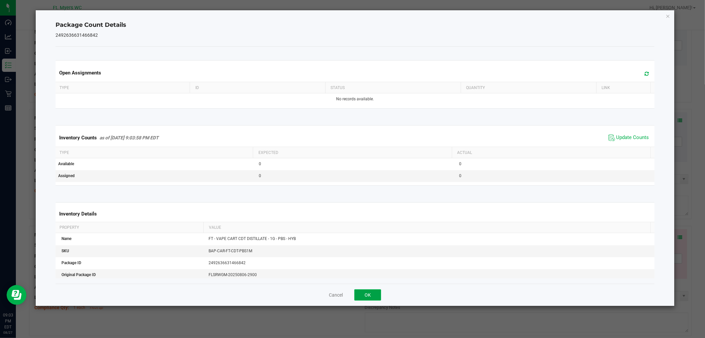
click at [374, 290] on button "OK" at bounding box center [368, 294] width 27 height 11
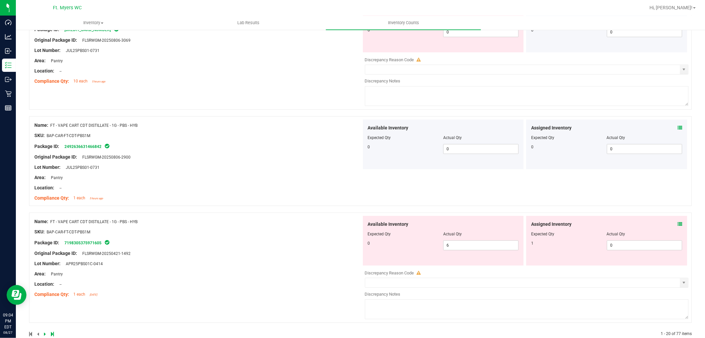
scroll to position [1837, 0]
click at [678, 225] on icon at bounding box center [680, 223] width 5 height 5
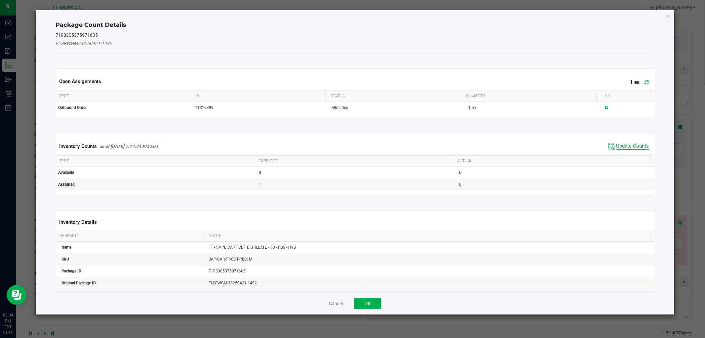
click at [630, 143] on span "Update Counts" at bounding box center [633, 146] width 33 height 7
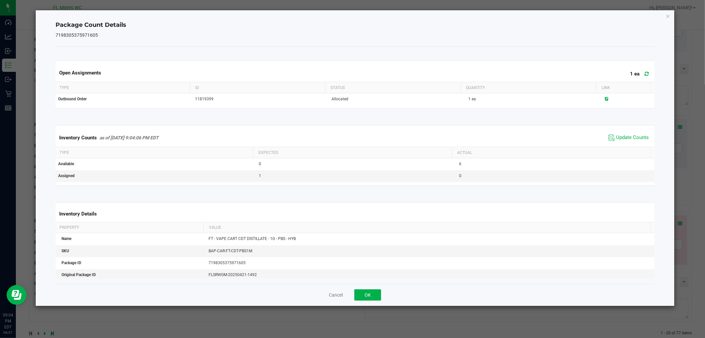
click at [630, 142] on span "Update Counts" at bounding box center [629, 138] width 44 height 10
click at [630, 139] on span "Update Counts" at bounding box center [633, 137] width 33 height 7
drag, startPoint x: 357, startPoint y: 289, endPoint x: 421, endPoint y: 279, distance: 64.3
click at [357, 288] on div "Cancel OK" at bounding box center [355, 294] width 599 height 22
click at [374, 289] on button "OK" at bounding box center [368, 294] width 27 height 11
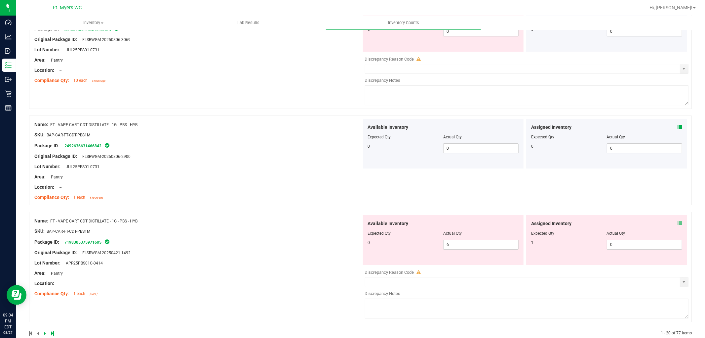
click at [372, 290] on div at bounding box center [527, 288] width 324 height 3
click at [629, 249] on span "0 0" at bounding box center [644, 244] width 75 height 10
click at [629, 249] on input "0" at bounding box center [644, 244] width 75 height 9
click at [623, 249] on input "01" at bounding box center [644, 244] width 75 height 9
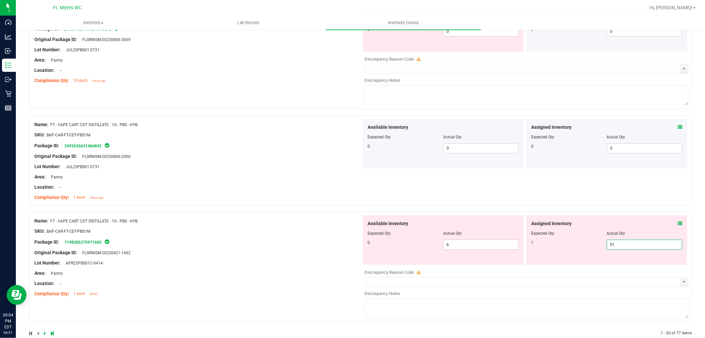
type input "1"
click at [452, 249] on span "6 6" at bounding box center [480, 244] width 75 height 10
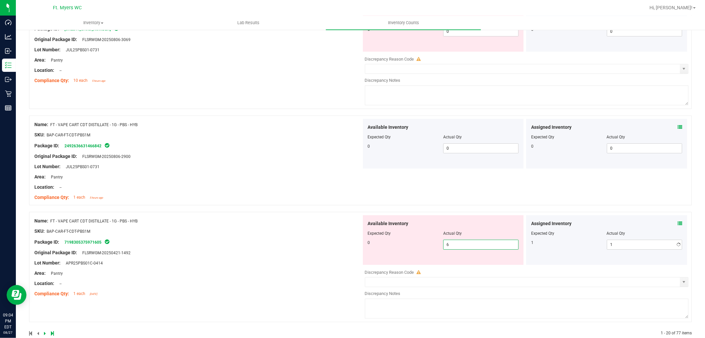
click at [452, 249] on input "6" at bounding box center [481, 244] width 75 height 9
type input "0"
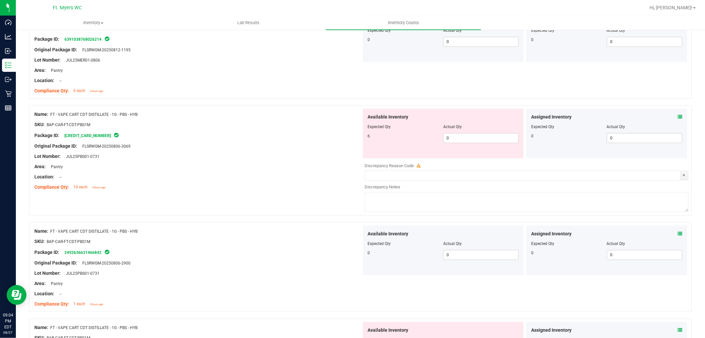
scroll to position [1727, 0]
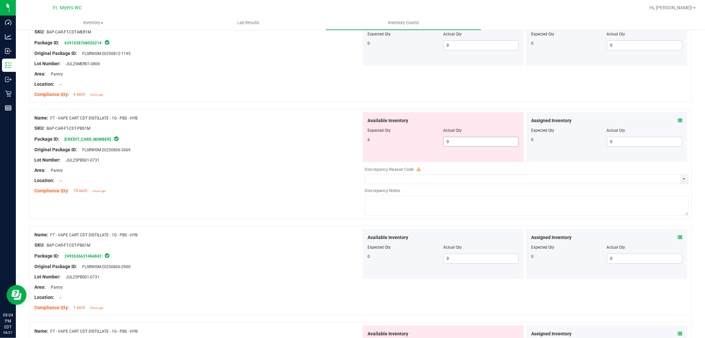
type input "0"
click at [457, 146] on span "0 0" at bounding box center [480, 142] width 75 height 10
click at [457, 146] on input "0" at bounding box center [481, 141] width 75 height 9
type input "6"
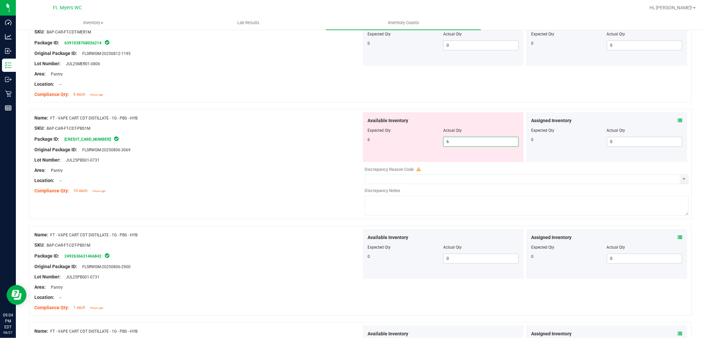
click at [291, 156] on div at bounding box center [197, 154] width 327 height 3
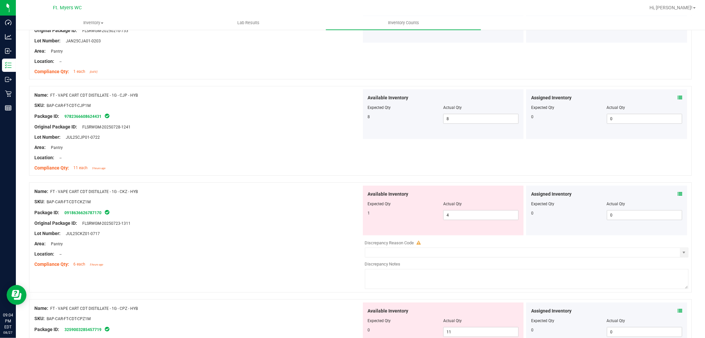
scroll to position [489, 0]
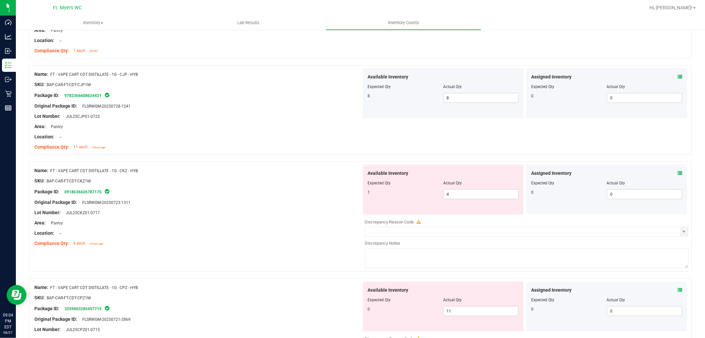
drag, startPoint x: 139, startPoint y: 172, endPoint x: 51, endPoint y: 167, distance: 88.1
click at [51, 167] on div "Name: FT - VAPE CART CDT DISTILLATE - 1G - CKZ - HYB" at bounding box center [197, 170] width 327 height 7
copy span "FT - VAPE CART CDT DISTILLATE - 1G - CKZ - HYB"
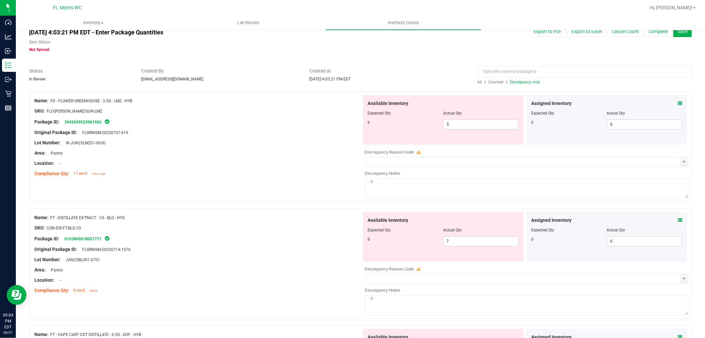
scroll to position [0, 0]
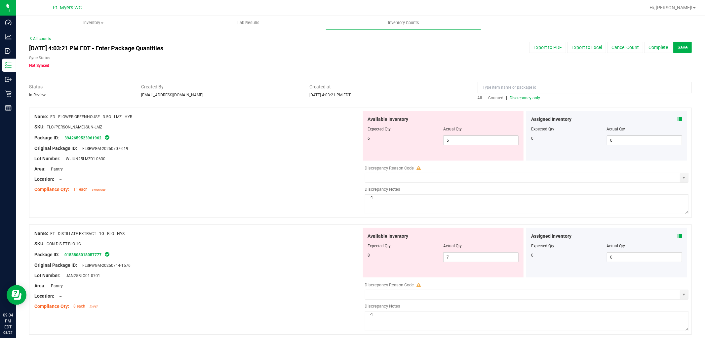
click at [526, 88] on div at bounding box center [585, 89] width 214 height 12
click at [525, 78] on div at bounding box center [360, 80] width 663 height 7
click at [525, 83] on input at bounding box center [585, 88] width 214 height 12
paste input "FT - VAPE CART CDT DISTILLATE - 1G - CKZ - HYB"
type input "FT - VAPE CART CDT DISTILLATE - 1G - CKZ - HYB"
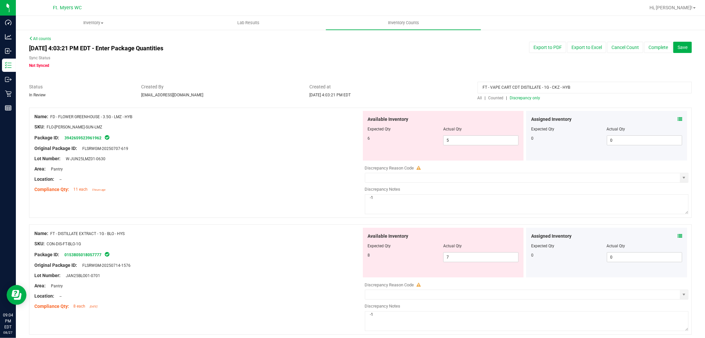
click at [478, 98] on span "All" at bounding box center [480, 98] width 5 height 5
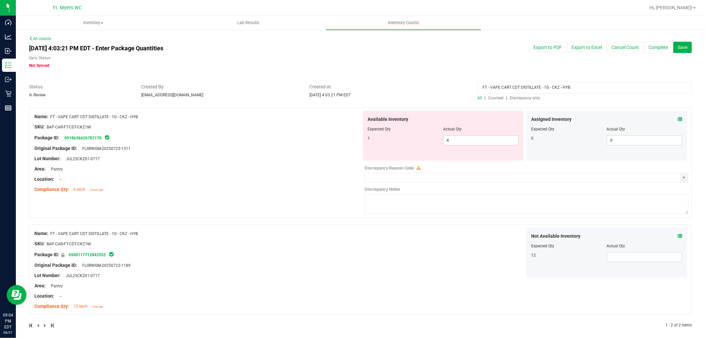
click at [674, 115] on div "Assigned Inventory Expected Qty Actual Qty 0 0 0" at bounding box center [606, 136] width 161 height 50
click at [678, 122] on span at bounding box center [680, 119] width 5 height 7
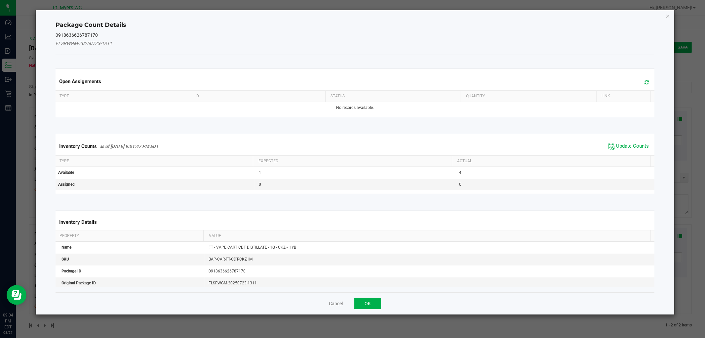
click at [640, 82] on span at bounding box center [645, 82] width 11 height 9
click at [379, 308] on button "OK" at bounding box center [368, 303] width 27 height 11
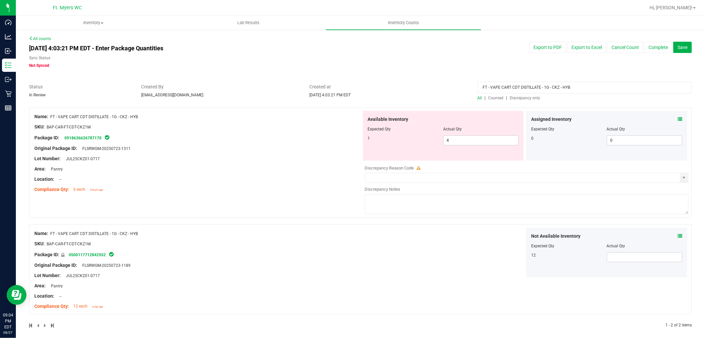
click at [678, 236] on icon at bounding box center [680, 235] width 5 height 5
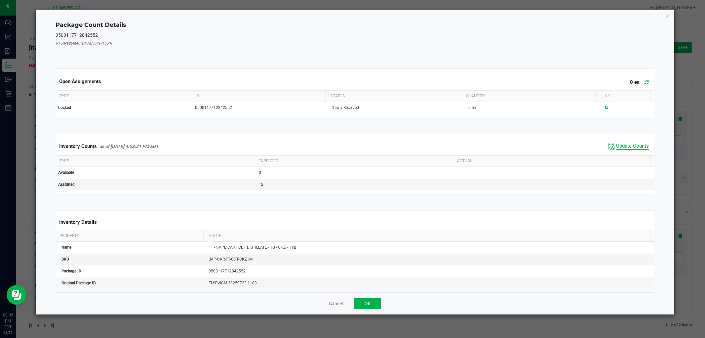
click at [626, 147] on span "Update Counts" at bounding box center [633, 146] width 33 height 7
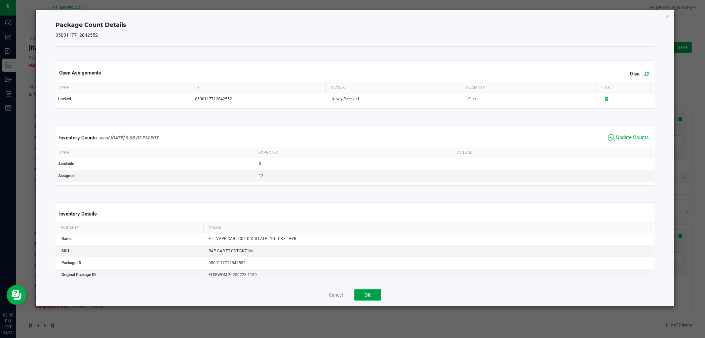
click at [359, 290] on button "OK" at bounding box center [368, 294] width 27 height 11
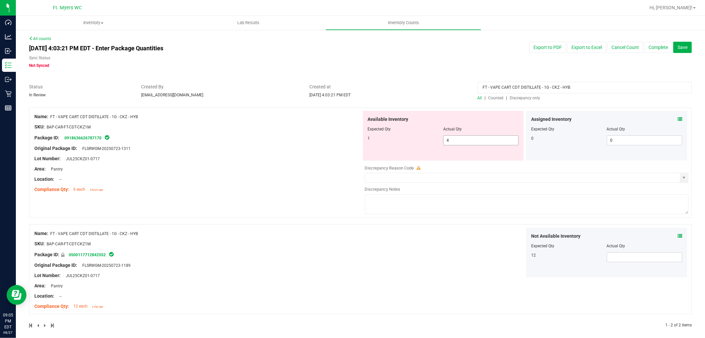
click at [492, 140] on span "4 4" at bounding box center [480, 140] width 75 height 10
click at [492, 140] on input "4" at bounding box center [481, 140] width 75 height 9
type input "1"
click at [350, 220] on div "Name: FT - VAPE CART CDT DISTILLATE - 1G - CKZ - HYB SKU: BAP-CAR-FT-CDT-CKZ1M …" at bounding box center [360, 217] width 663 height 221
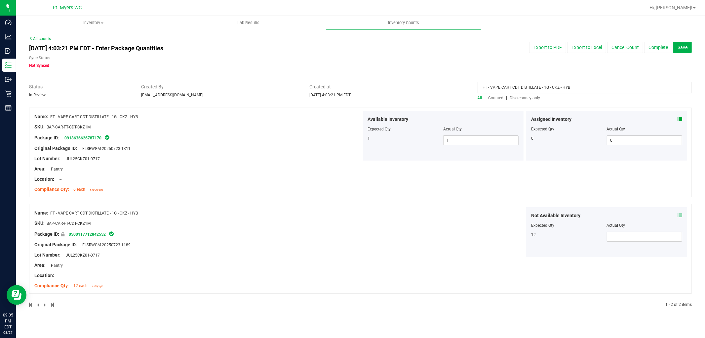
click at [601, 82] on input "FT - VAPE CART CDT DISTILLATE - 1G - CKZ - HYB" at bounding box center [585, 88] width 214 height 12
click at [599, 83] on input "FT - VAPE CART CDT DISTILLATE - 1G - CKZ - HYB" at bounding box center [585, 88] width 214 height 12
click at [523, 98] on span "Discrepancy only" at bounding box center [525, 98] width 30 height 5
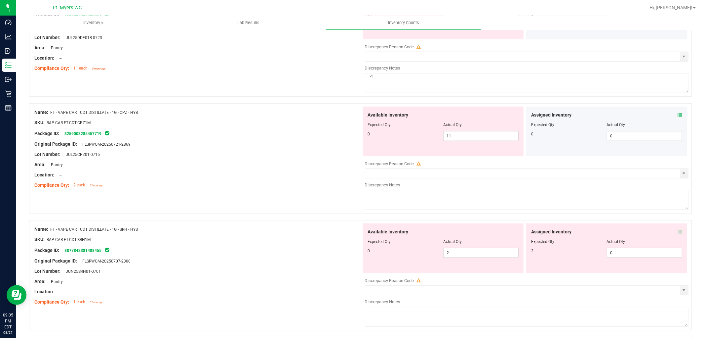
scroll to position [367, 0]
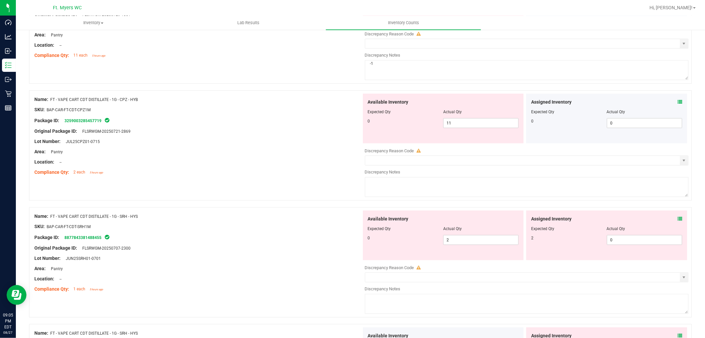
drag, startPoint x: 158, startPoint y: 100, endPoint x: 52, endPoint y: 104, distance: 106.2
click at [52, 103] on div "Name: FT - VAPE CART CDT DISTILLATE - 1G - CPZ - HYB" at bounding box center [197, 99] width 327 height 7
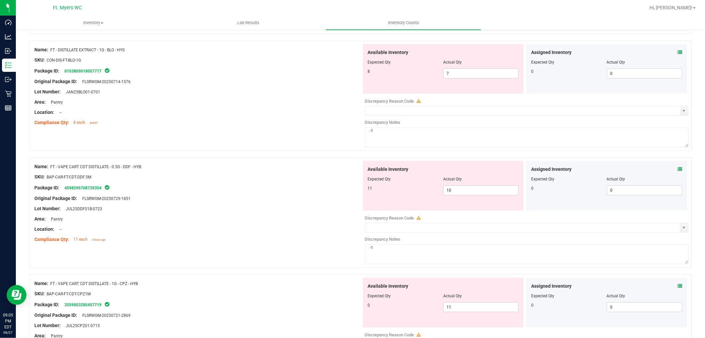
scroll to position [220, 0]
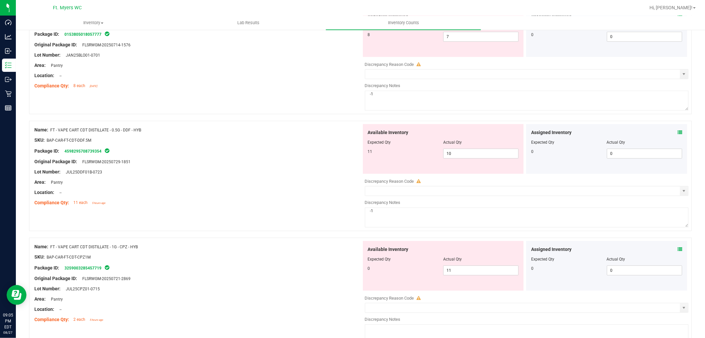
copy span "FT - VAPE CART CDT DISTILLATE - 1G - CPZ - HYB"
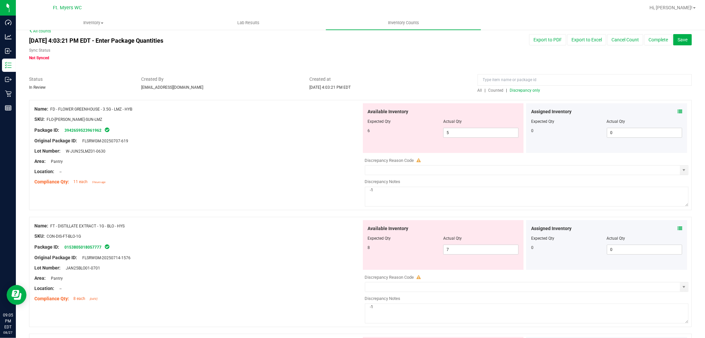
scroll to position [0, 0]
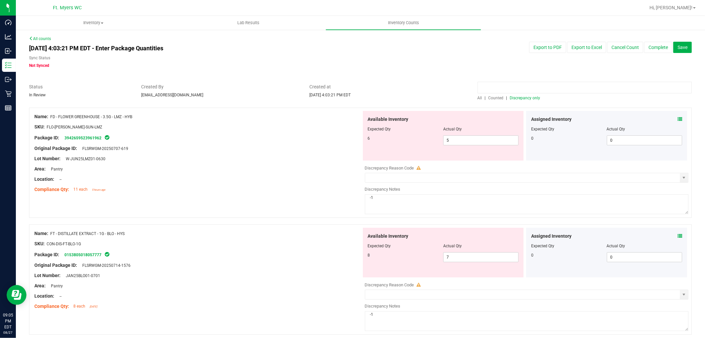
click at [522, 91] on input at bounding box center [585, 88] width 214 height 12
paste input "FT - VAPE CART CDT DISTILLATE - 1G - CPZ - HYB"
type input "FT - VAPE CART CDT DISTILLATE - 1G - CPZ - HYB"
click at [478, 97] on span "All" at bounding box center [480, 98] width 5 height 5
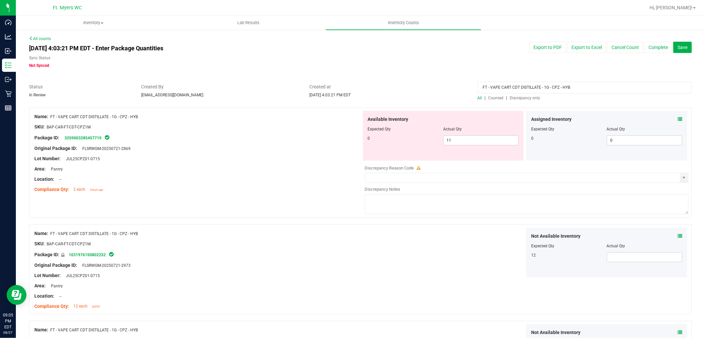
click at [674, 123] on div at bounding box center [606, 124] width 151 height 3
click at [672, 120] on div "Assigned Inventory" at bounding box center [606, 119] width 151 height 7
click at [678, 119] on icon at bounding box center [680, 119] width 5 height 5
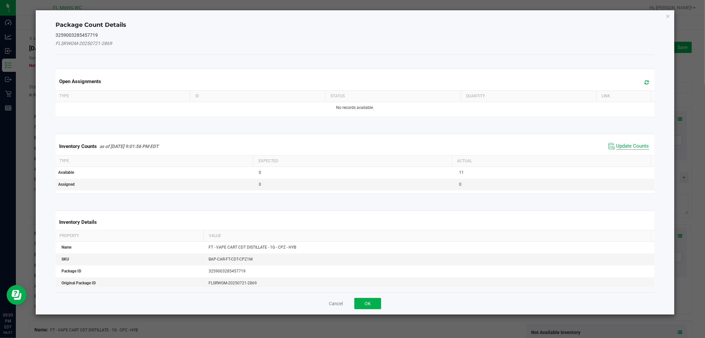
click at [636, 143] on span "Update Counts" at bounding box center [633, 146] width 33 height 7
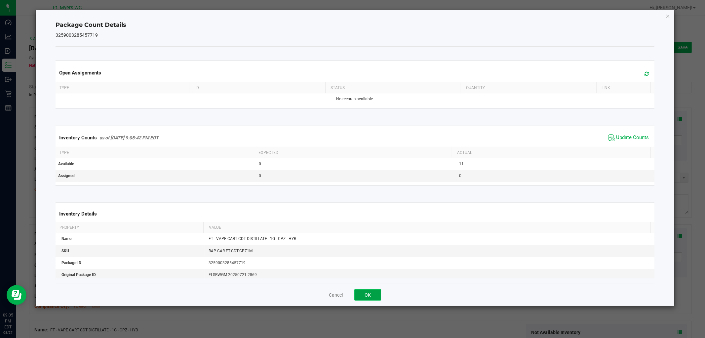
click at [371, 293] on button "OK" at bounding box center [368, 294] width 27 height 11
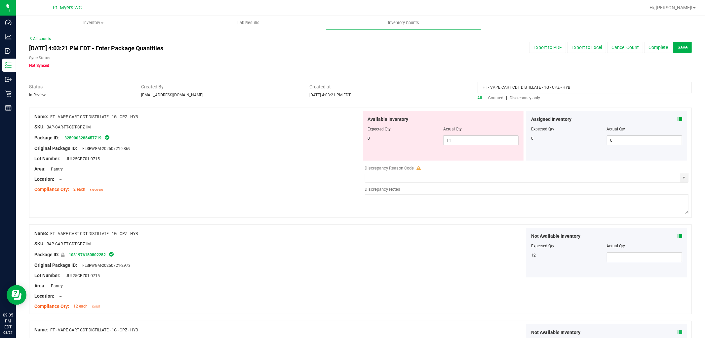
click at [678, 236] on icon at bounding box center [680, 235] width 5 height 5
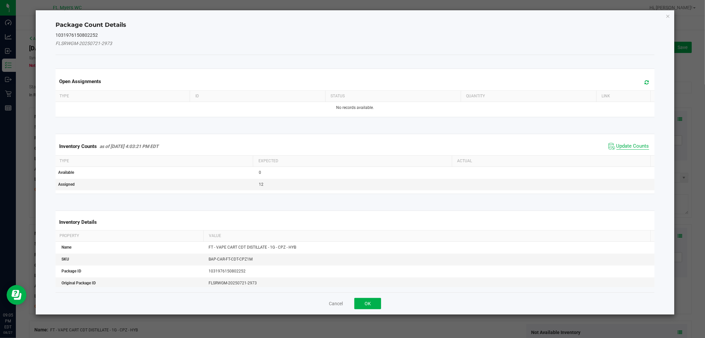
click at [629, 146] on span "Update Counts" at bounding box center [633, 146] width 33 height 7
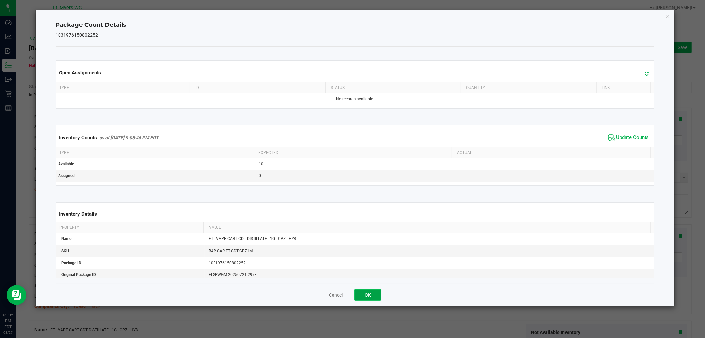
click at [367, 291] on button "OK" at bounding box center [368, 294] width 27 height 11
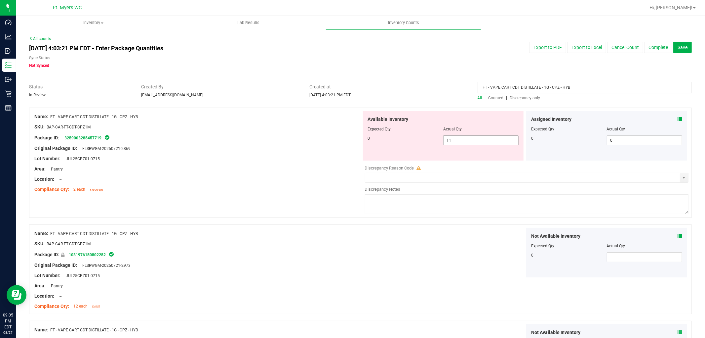
click at [464, 142] on span "11 11" at bounding box center [480, 140] width 75 height 10
click at [464, 142] on input "11" at bounding box center [481, 140] width 75 height 9
type input "0"
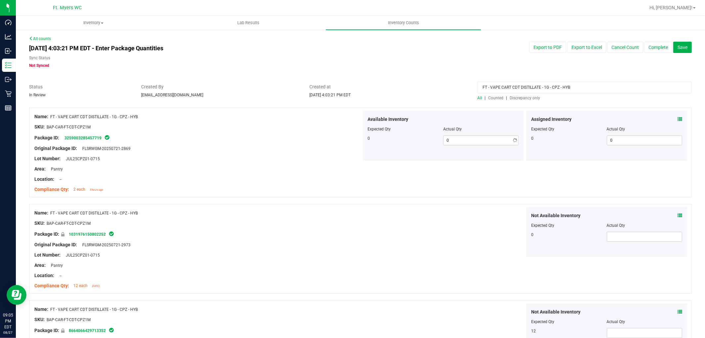
click at [132, 185] on div at bounding box center [197, 184] width 327 height 3
click at [577, 84] on input "FT - VAPE CART CDT DISTILLATE - 1G - CPZ - HYB" at bounding box center [585, 88] width 214 height 12
click at [527, 99] on span "Discrepancy only" at bounding box center [525, 98] width 30 height 5
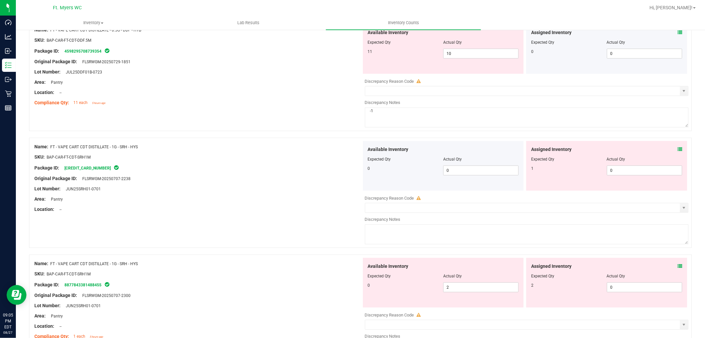
scroll to position [331, 0]
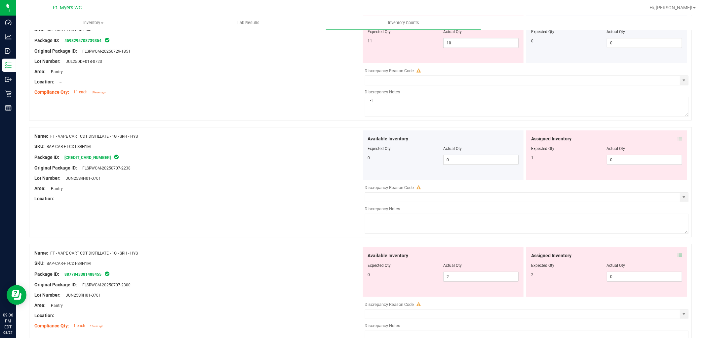
click at [678, 139] on icon at bounding box center [680, 138] width 5 height 5
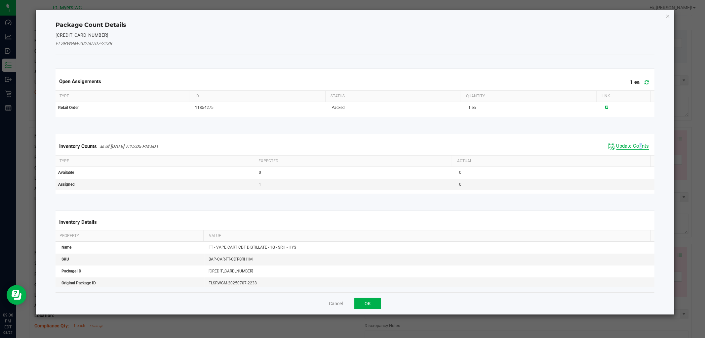
click at [634, 144] on span "Update Counts" at bounding box center [633, 146] width 33 height 7
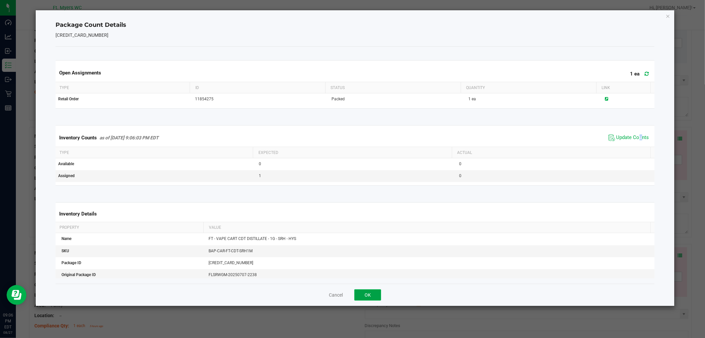
click at [367, 295] on button "OK" at bounding box center [368, 294] width 27 height 11
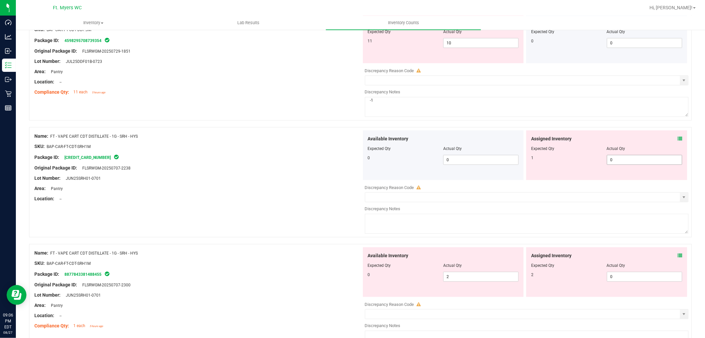
click at [641, 163] on span "0 0" at bounding box center [644, 160] width 75 height 10
click at [641, 163] on input "0" at bounding box center [644, 159] width 75 height 9
type input "1"
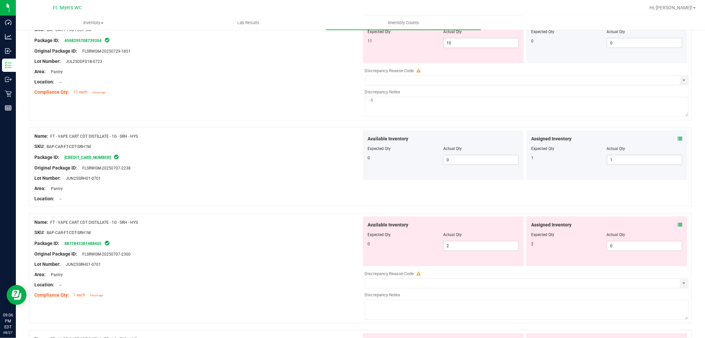
click at [678, 225] on icon at bounding box center [680, 224] width 5 height 5
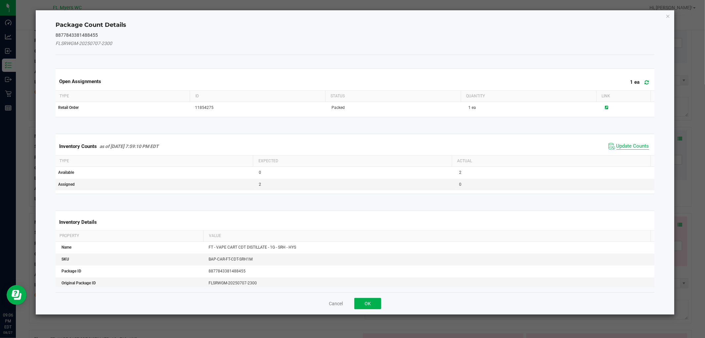
click at [631, 146] on span "Update Counts" at bounding box center [633, 146] width 33 height 7
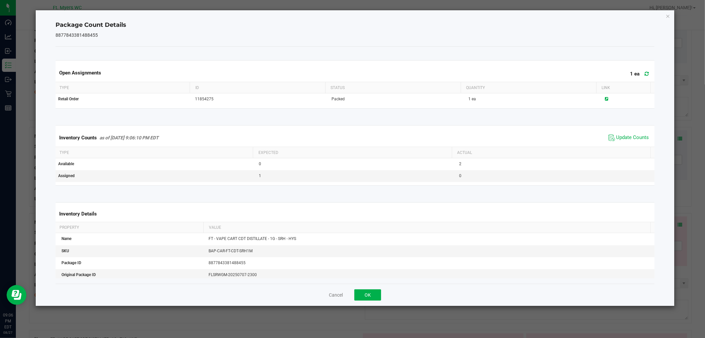
click at [377, 288] on div "Cancel OK" at bounding box center [355, 294] width 599 height 22
click at [368, 292] on button "OK" at bounding box center [368, 294] width 27 height 11
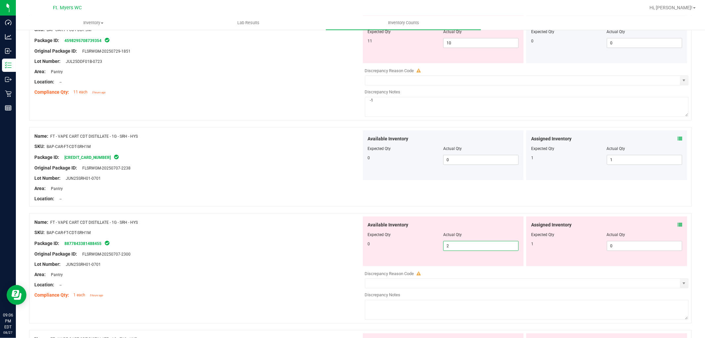
click at [468, 243] on span "2 2" at bounding box center [480, 246] width 75 height 10
click at [468, 243] on input "2" at bounding box center [481, 245] width 75 height 9
type input "0"
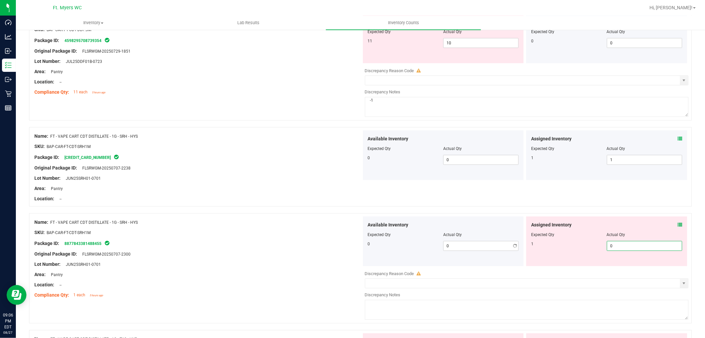
click at [617, 246] on span "0 0" at bounding box center [644, 246] width 75 height 10
click at [617, 246] on input "0" at bounding box center [644, 245] width 75 height 9
type input "1"
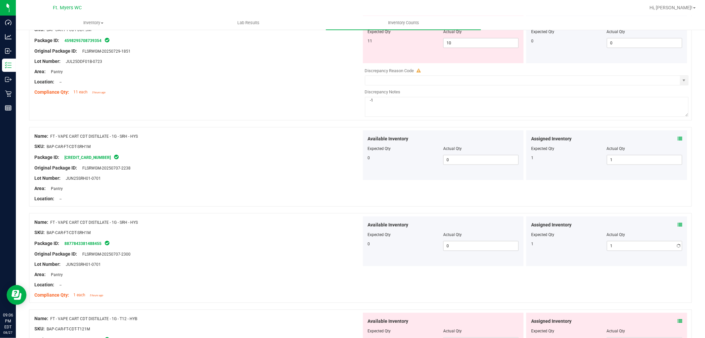
click at [422, 248] on div "0 0 0" at bounding box center [443, 246] width 151 height 10
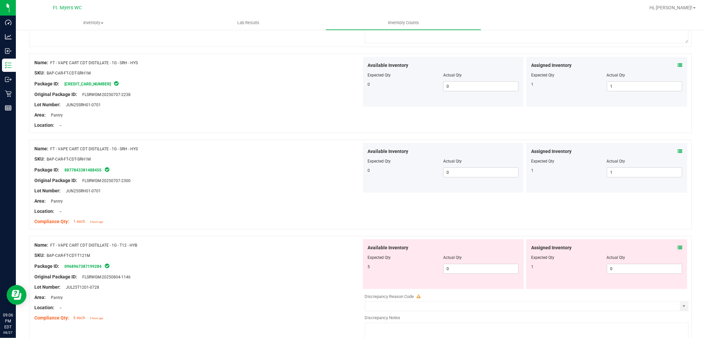
scroll to position [441, 0]
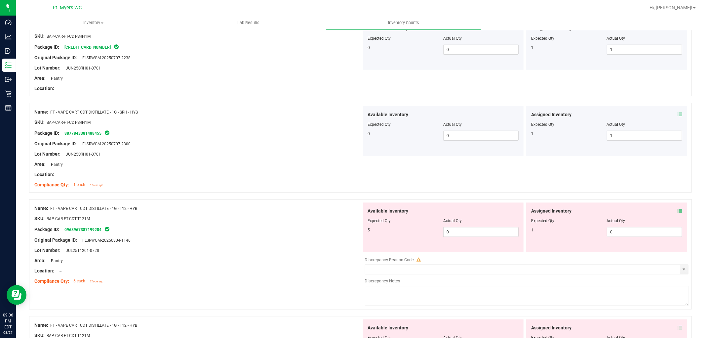
click at [678, 210] on icon at bounding box center [680, 210] width 5 height 5
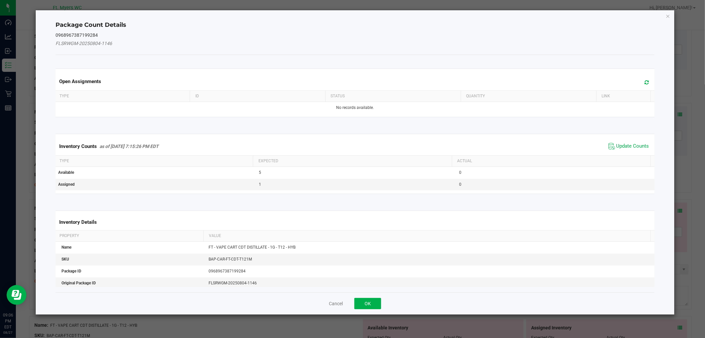
click at [629, 138] on div "Inventory Counts as of [DATE] 7:15:26 PM EDT Update Counts" at bounding box center [355, 146] width 602 height 18
click at [630, 145] on span "Update Counts" at bounding box center [633, 146] width 33 height 7
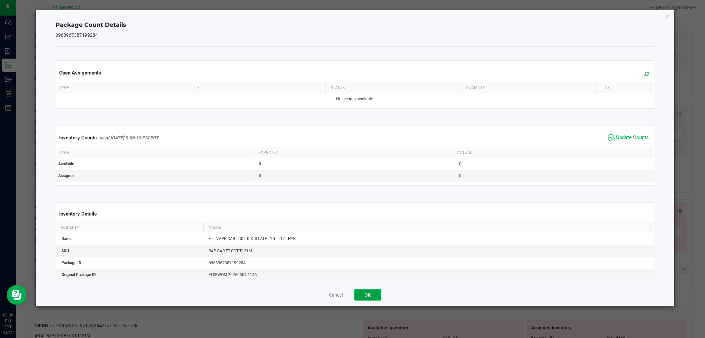
click at [375, 293] on button "OK" at bounding box center [368, 294] width 27 height 11
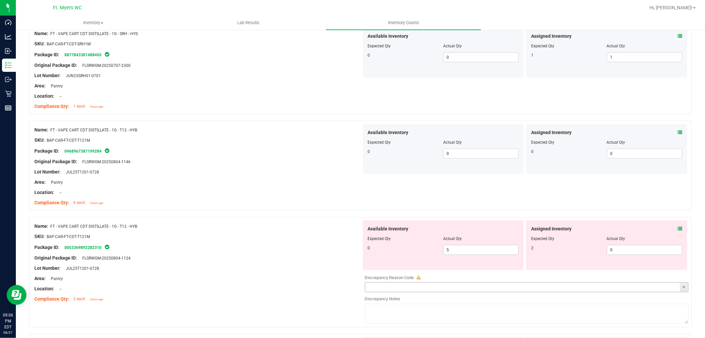
scroll to position [551, 0]
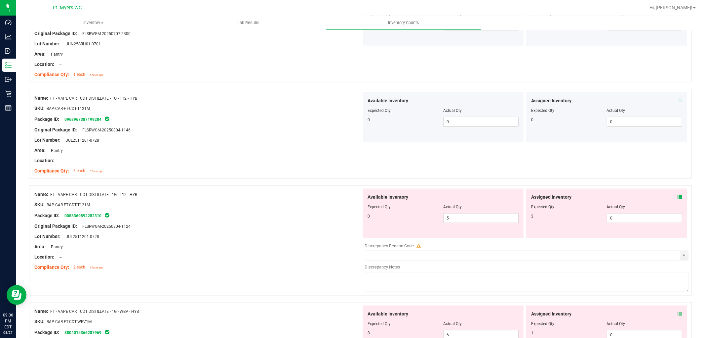
click at [676, 193] on div "Assigned Inventory Expected Qty Actual Qty 2 0 0" at bounding box center [606, 213] width 161 height 50
click at [678, 194] on span at bounding box center [680, 196] width 5 height 7
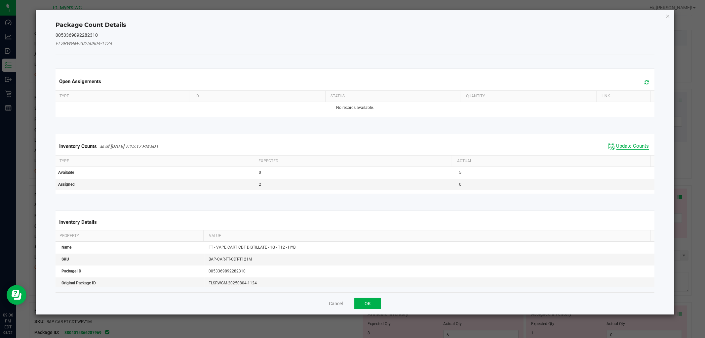
click at [632, 145] on span "Update Counts" at bounding box center [633, 146] width 33 height 7
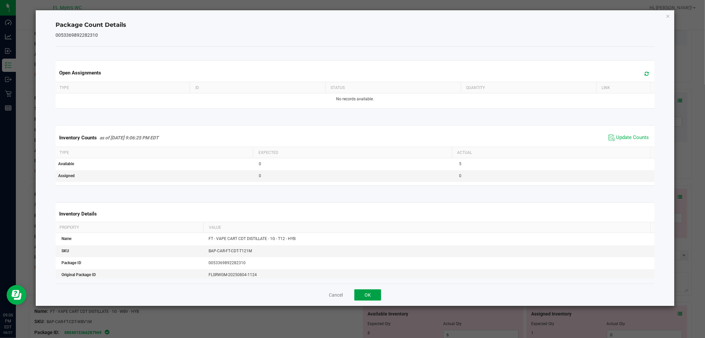
click at [361, 296] on button "OK" at bounding box center [368, 294] width 27 height 11
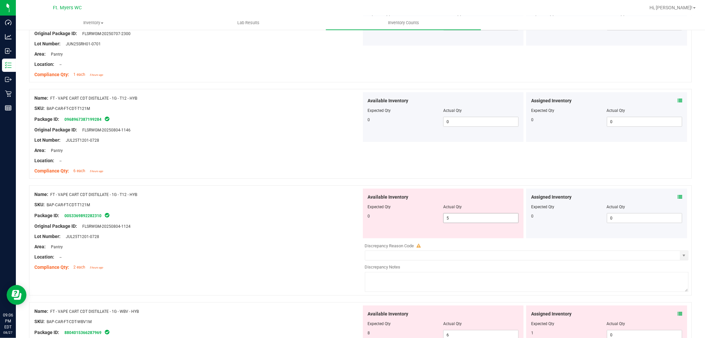
click at [470, 217] on span "5 5" at bounding box center [480, 218] width 75 height 10
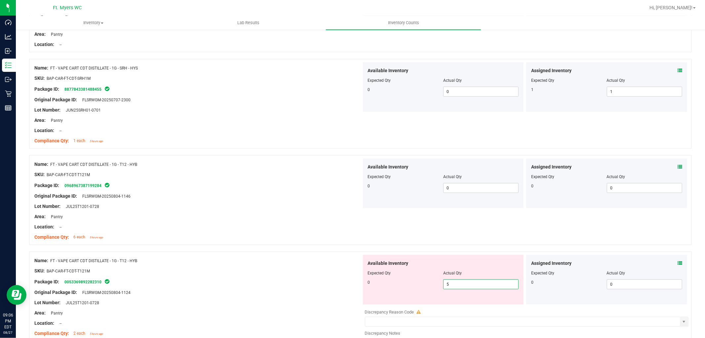
scroll to position [478, 0]
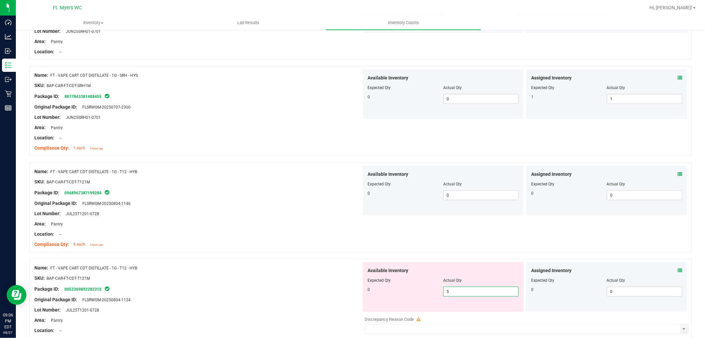
click at [174, 306] on div at bounding box center [197, 304] width 327 height 3
click at [473, 292] on span "5 5" at bounding box center [480, 291] width 75 height 10
click at [473, 292] on input "5" at bounding box center [481, 291] width 75 height 9
type input "0"
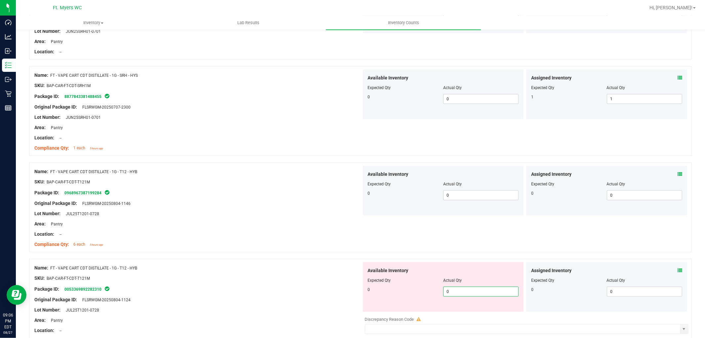
click at [329, 274] on div at bounding box center [197, 272] width 327 height 3
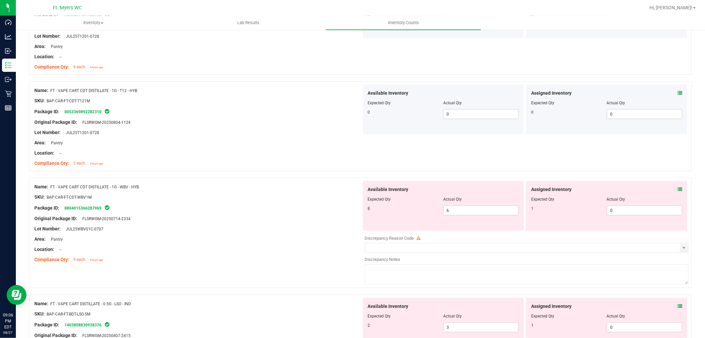
scroll to position [661, 0]
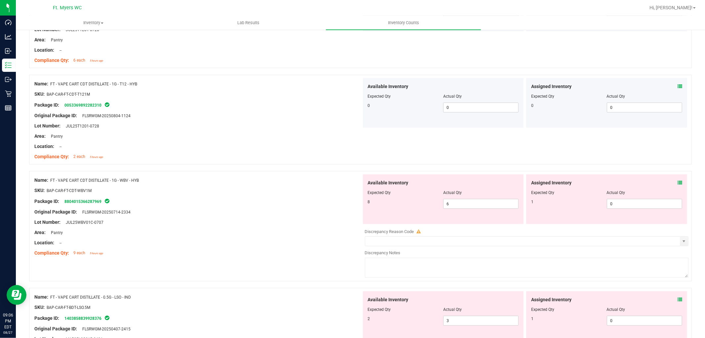
click at [669, 185] on div "Assigned Inventory" at bounding box center [606, 182] width 151 height 7
click at [678, 183] on icon at bounding box center [680, 182] width 5 height 5
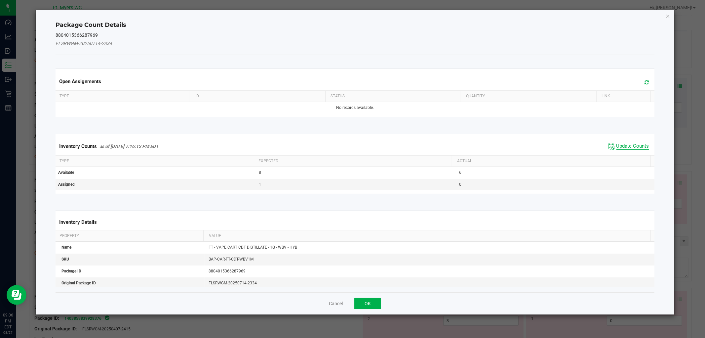
click at [638, 146] on span "Update Counts" at bounding box center [633, 146] width 33 height 7
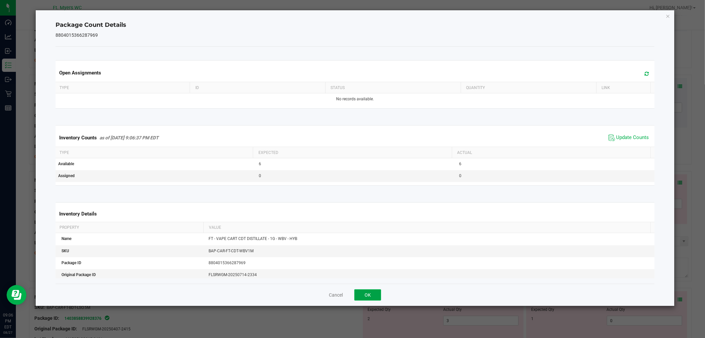
click at [364, 293] on button "OK" at bounding box center [368, 294] width 27 height 11
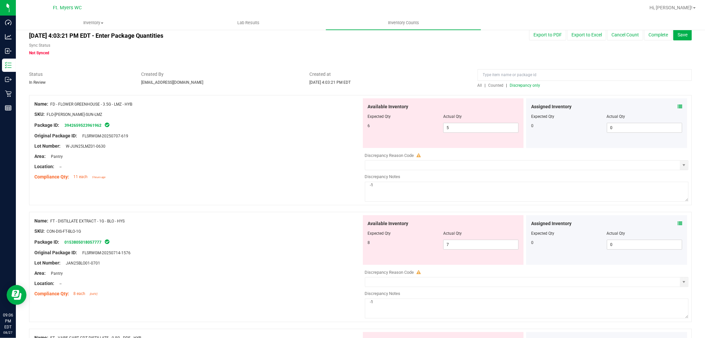
scroll to position [0, 0]
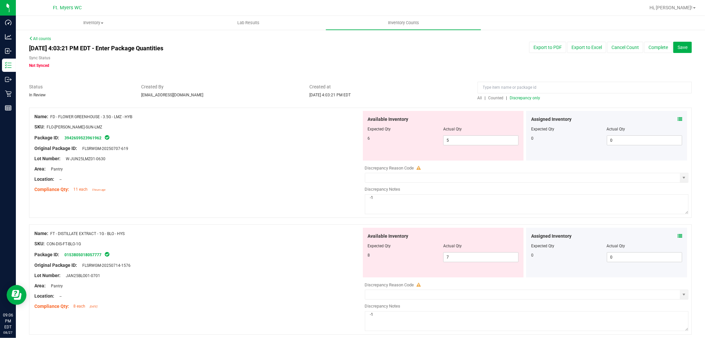
click at [536, 98] on div "All | Counted | Discrepancy only" at bounding box center [585, 98] width 214 height 6
click at [531, 97] on span "Discrepancy only" at bounding box center [525, 98] width 30 height 5
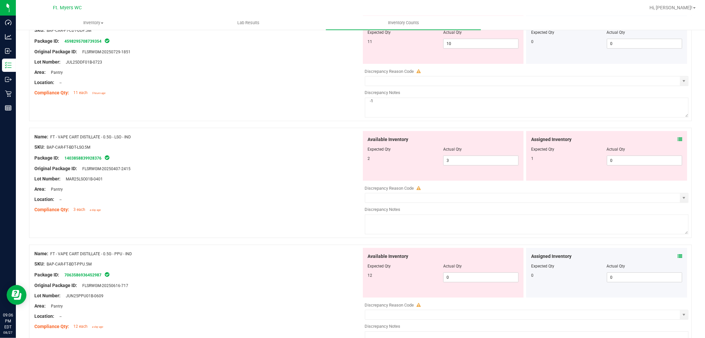
scroll to position [331, 0]
click at [678, 139] on icon at bounding box center [680, 138] width 5 height 5
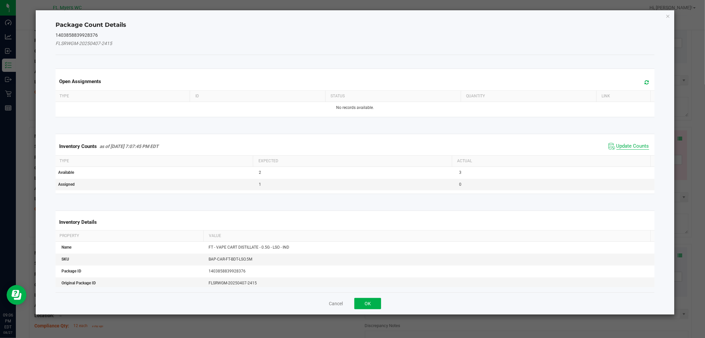
click at [630, 144] on span "Update Counts" at bounding box center [633, 146] width 33 height 7
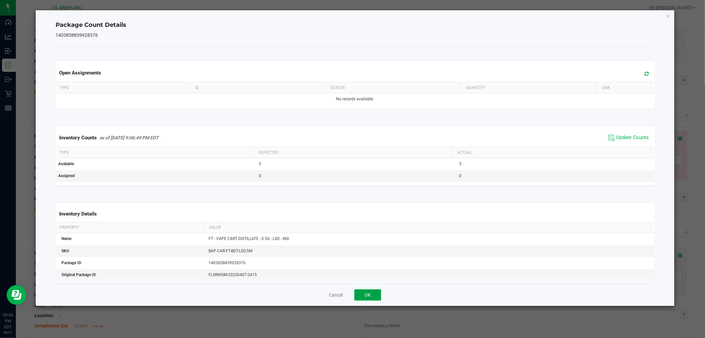
click at [381, 289] on button "OK" at bounding box center [368, 294] width 27 height 11
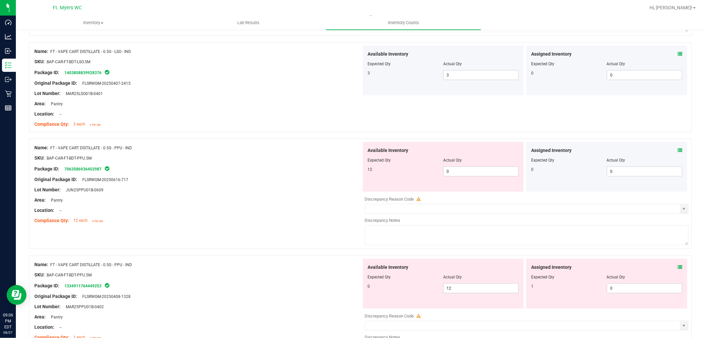
scroll to position [404, 0]
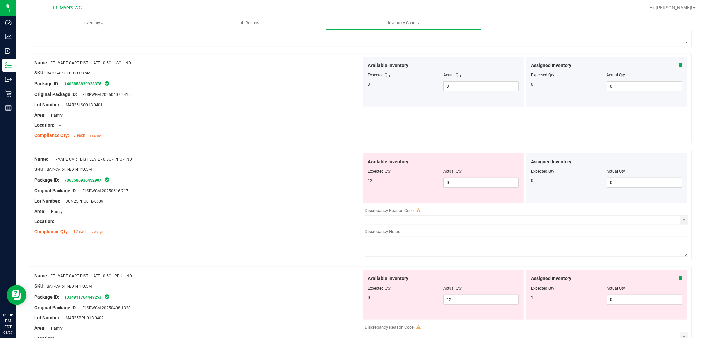
click at [678, 160] on icon at bounding box center [680, 161] width 5 height 5
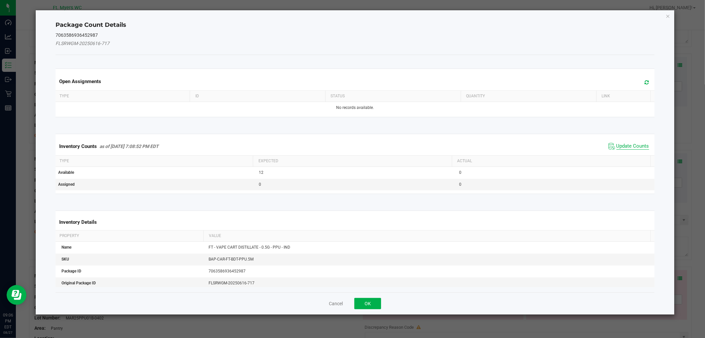
click at [642, 145] on div "Inventory Counts as of [DATE] 7:08:52 PM EDT Update Counts" at bounding box center [355, 146] width 602 height 18
click at [370, 303] on button "OK" at bounding box center [368, 303] width 27 height 11
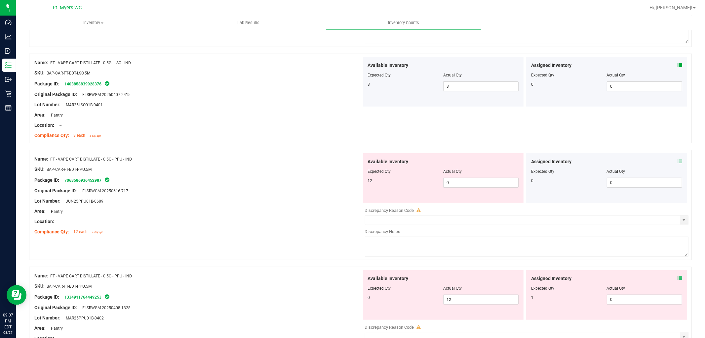
click at [316, 239] on div "Name: FT - VAPE CART DISTILLATE - 0.5G - PPU - IND SKU: BAP-CAR-FT-BDT-PPU.5M P…" at bounding box center [360, 205] width 663 height 110
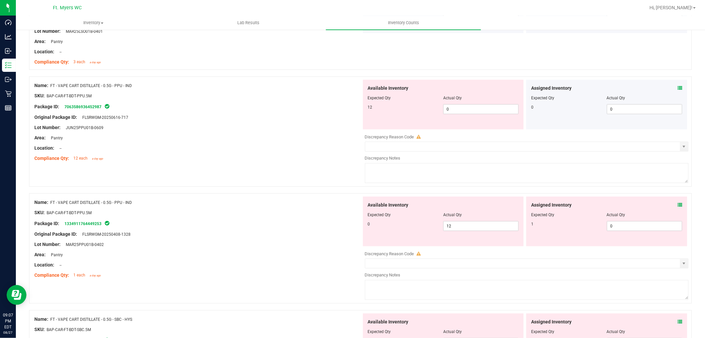
scroll to position [514, 0]
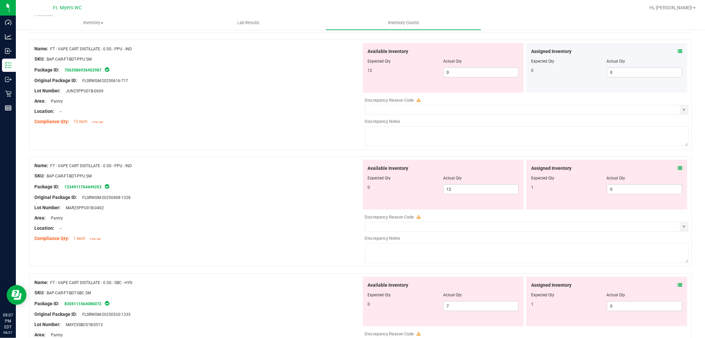
click at [253, 201] on div "Original Package ID: FLSRWGM-20250408-1328" at bounding box center [197, 197] width 327 height 7
click at [678, 170] on icon at bounding box center [680, 168] width 5 height 5
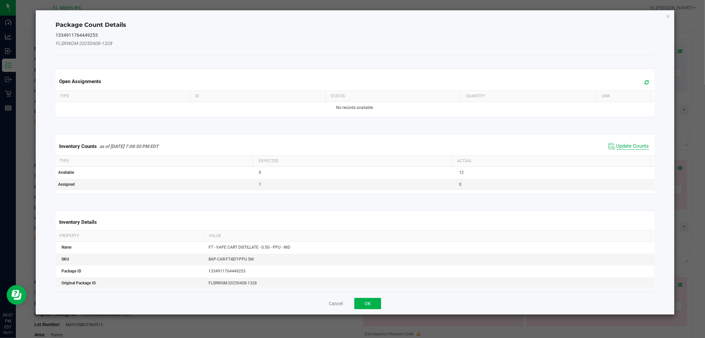
click at [632, 146] on span "Update Counts" at bounding box center [633, 146] width 33 height 7
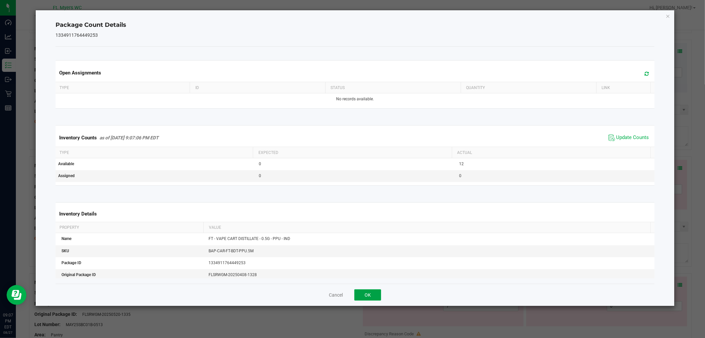
click at [378, 293] on button "OK" at bounding box center [368, 294] width 27 height 11
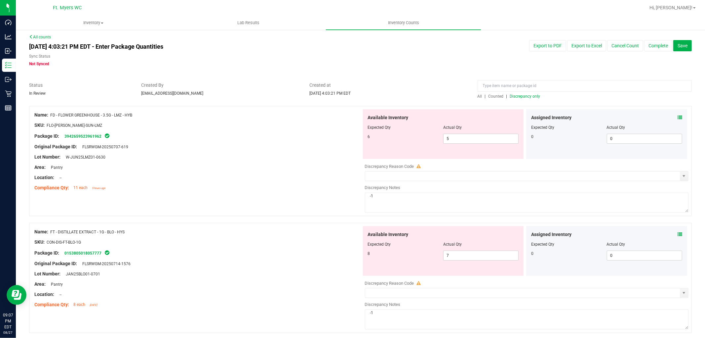
scroll to position [0, 0]
click at [317, 184] on div at bounding box center [197, 184] width 327 height 3
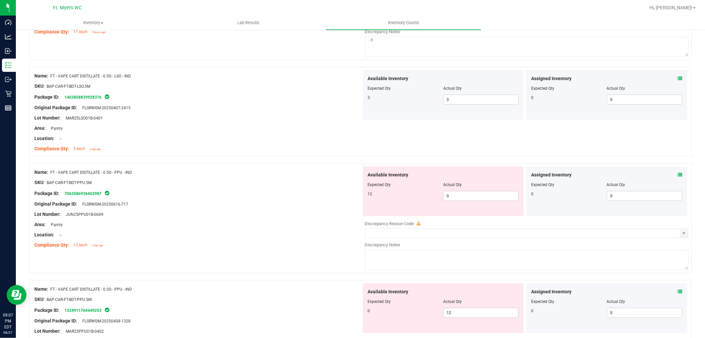
scroll to position [404, 0]
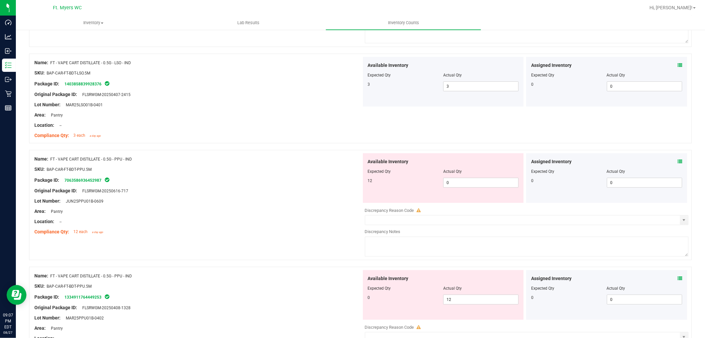
click at [263, 189] on div "Original Package ID: FLSRWGM-20250616-717" at bounding box center [197, 190] width 327 height 7
click at [678, 161] on icon at bounding box center [680, 161] width 5 height 5
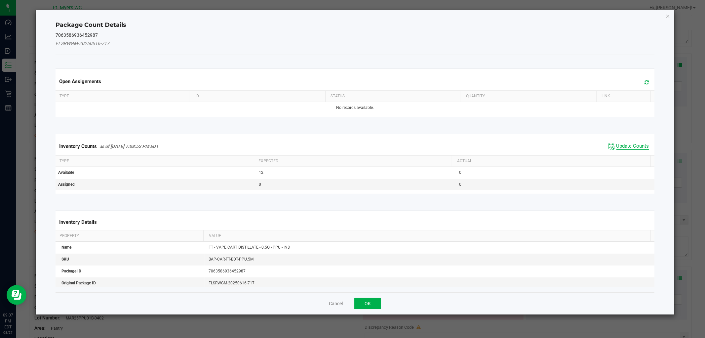
click at [623, 147] on span "Update Counts" at bounding box center [633, 146] width 33 height 7
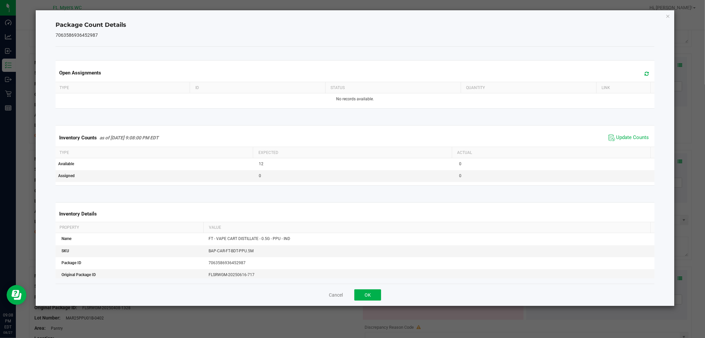
click at [645, 74] on icon at bounding box center [647, 73] width 4 height 5
click at [633, 140] on span "Update Counts" at bounding box center [633, 137] width 33 height 7
click at [370, 300] on div "Cancel OK" at bounding box center [355, 294] width 599 height 22
click at [371, 293] on button "OK" at bounding box center [368, 294] width 27 height 11
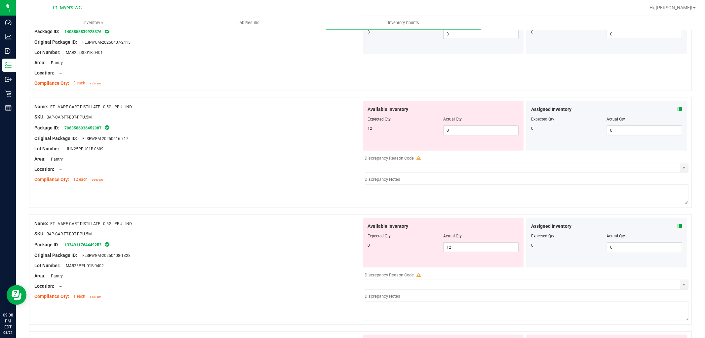
scroll to position [478, 0]
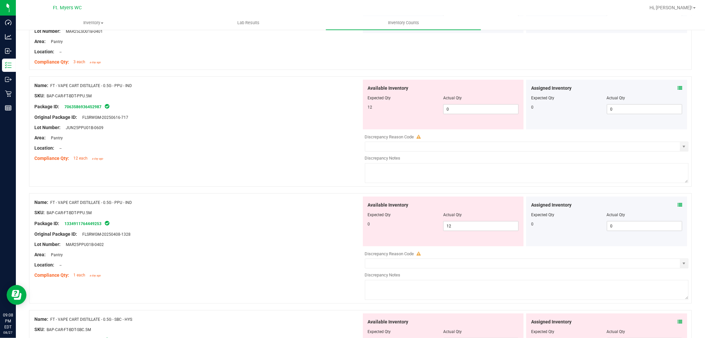
click at [318, 147] on div "Location: --" at bounding box center [197, 148] width 327 height 7
click at [454, 231] on span "12 12" at bounding box center [480, 226] width 75 height 10
click at [454, 230] on input "12" at bounding box center [481, 225] width 75 height 9
type input "0"
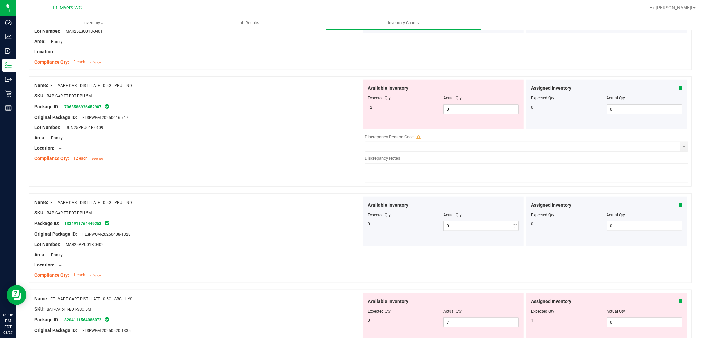
click at [458, 101] on div "Actual Qty" at bounding box center [480, 98] width 75 height 6
click at [468, 102] on div at bounding box center [443, 102] width 151 height 3
click at [460, 114] on span "0 0" at bounding box center [480, 109] width 75 height 10
click at [460, 114] on input "0" at bounding box center [481, 108] width 75 height 9
type input "12"
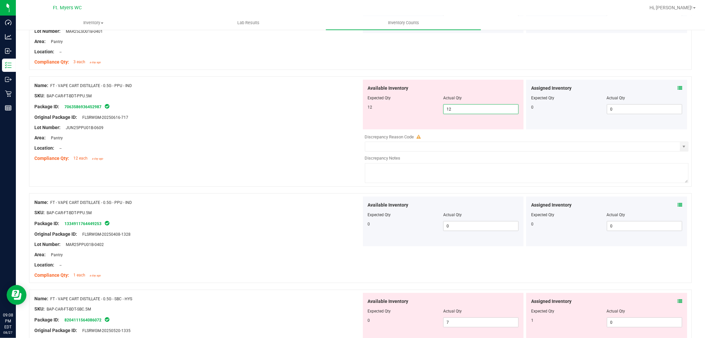
type input "12"
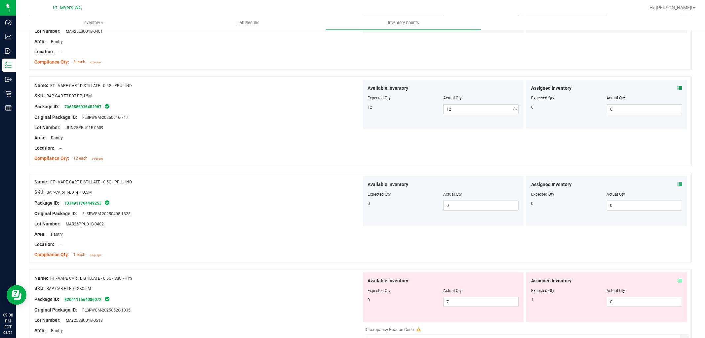
click at [193, 120] on div "Original Package ID: FLSRWGM-20250616-717" at bounding box center [197, 117] width 327 height 7
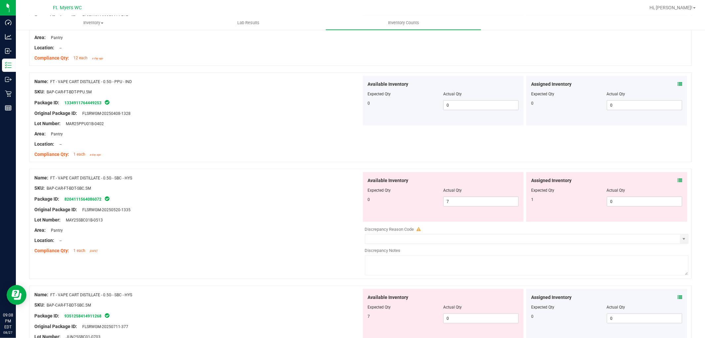
scroll to position [588, 0]
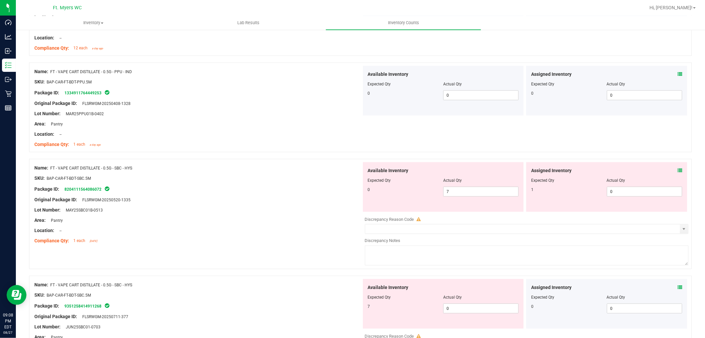
click at [262, 209] on div "Lot Number: MAY25SBC01B-0513" at bounding box center [197, 209] width 327 height 7
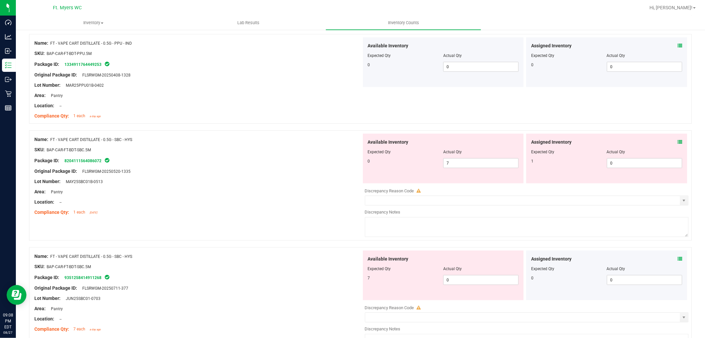
scroll to position [624, 0]
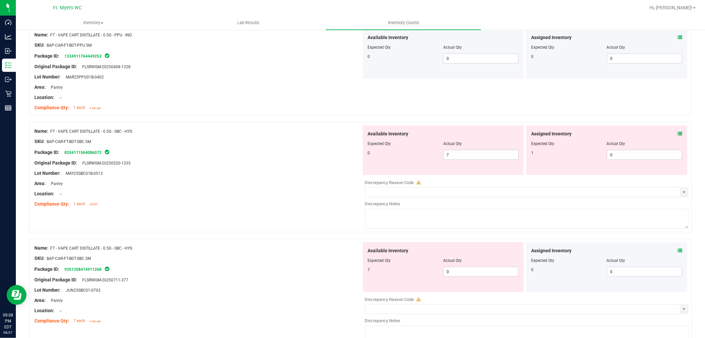
click at [321, 190] on div at bounding box center [197, 188] width 327 height 3
click at [457, 147] on div "Available Inventory Expected Qty Actual Qty 0 7 7" at bounding box center [443, 150] width 161 height 50
click at [455, 154] on span "7 7" at bounding box center [480, 155] width 75 height 10
click at [455, 154] on input "7" at bounding box center [481, 154] width 75 height 9
click at [456, 156] on input "2" at bounding box center [481, 154] width 75 height 9
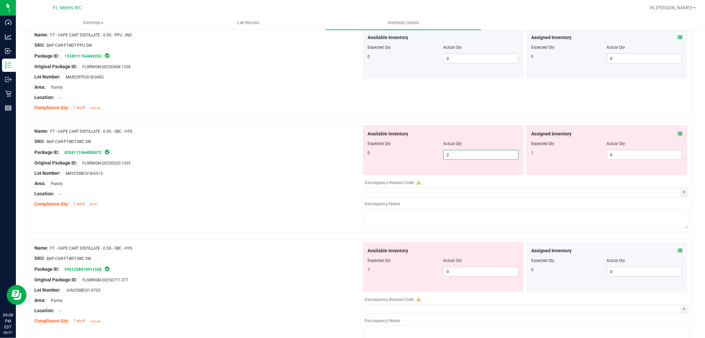
click at [456, 156] on input "2" at bounding box center [481, 154] width 75 height 9
type input "0"
click at [455, 276] on span "0 0" at bounding box center [480, 272] width 75 height 10
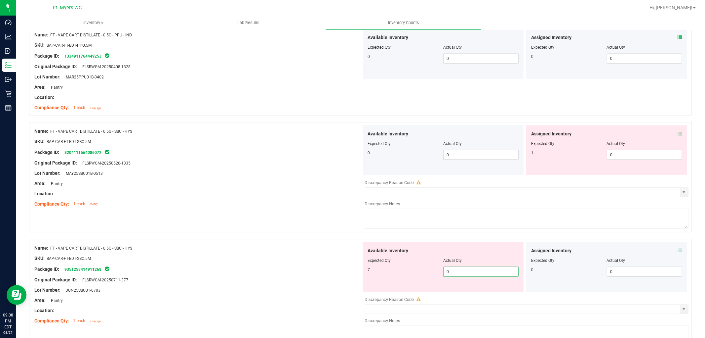
click at [458, 271] on input "0" at bounding box center [481, 271] width 75 height 9
type input "7"
click at [678, 133] on icon at bounding box center [680, 133] width 5 height 5
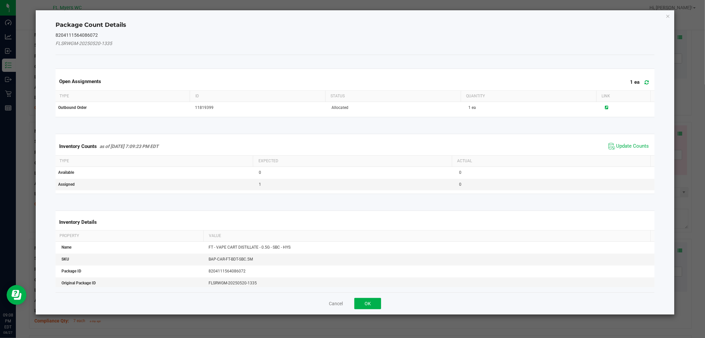
click at [624, 142] on span "Update Counts" at bounding box center [629, 146] width 44 height 10
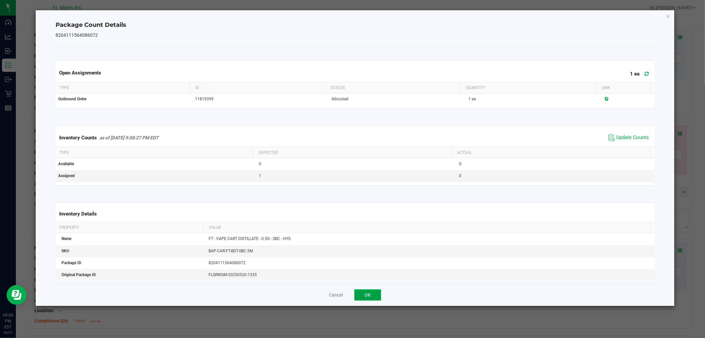
click at [368, 290] on button "OK" at bounding box center [368, 294] width 27 height 11
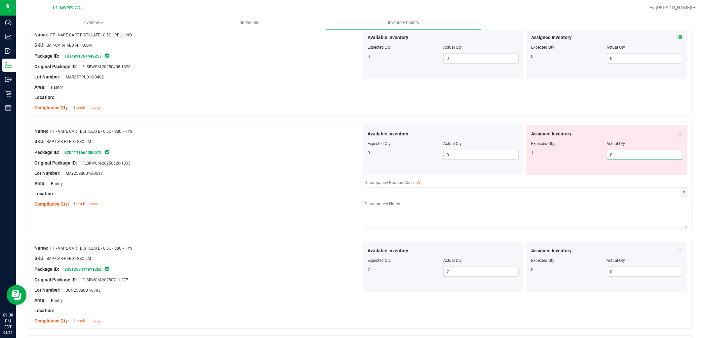
click at [618, 157] on span "0 0" at bounding box center [644, 155] width 75 height 10
click at [621, 156] on input "0" at bounding box center [644, 154] width 75 height 9
type input "04"
type input "4"
drag, startPoint x: 627, startPoint y: 163, endPoint x: 630, endPoint y: 160, distance: 4.5
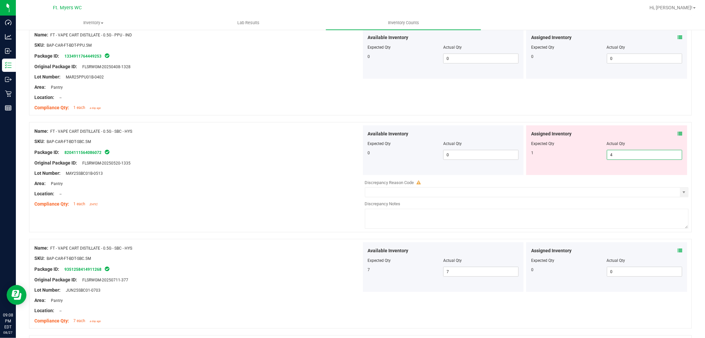
click at [627, 163] on div "Assigned Inventory Expected Qty Actual Qty 1 4 4" at bounding box center [606, 150] width 161 height 50
click at [630, 157] on span "4 4" at bounding box center [644, 155] width 75 height 10
click at [0, 0] on input "47" at bounding box center [0, 0] width 0 height 0
click at [629, 157] on input "7" at bounding box center [644, 154] width 75 height 9
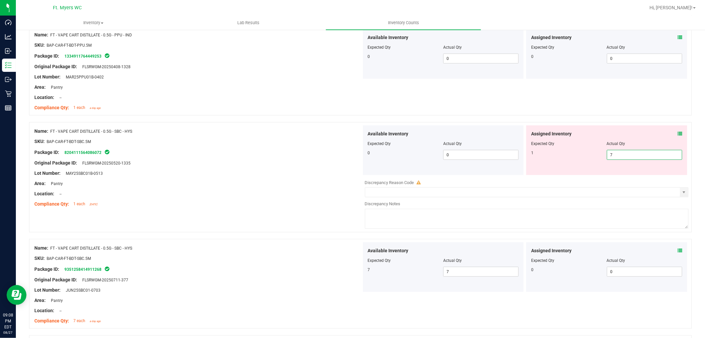
click at [629, 157] on input "7" at bounding box center [644, 154] width 75 height 9
type input "1"
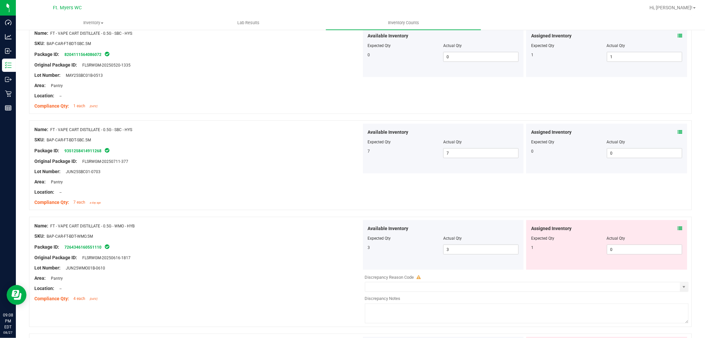
scroll to position [772, 0]
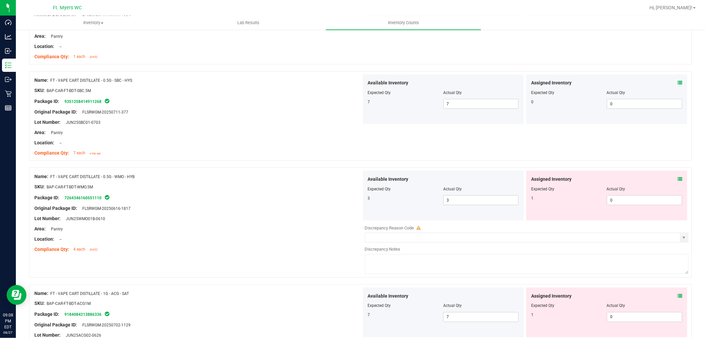
click at [680, 178] on div "Assigned Inventory Expected Qty Actual Qty 1 0 0" at bounding box center [606, 196] width 161 height 50
click at [677, 178] on div "Assigned Inventory Expected Qty Actual Qty 1 0 0" at bounding box center [606, 196] width 161 height 50
click at [678, 179] on icon at bounding box center [680, 179] width 5 height 5
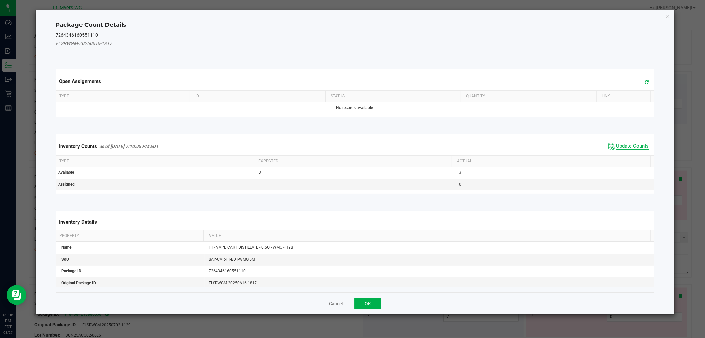
click at [636, 146] on span "Update Counts" at bounding box center [633, 146] width 33 height 7
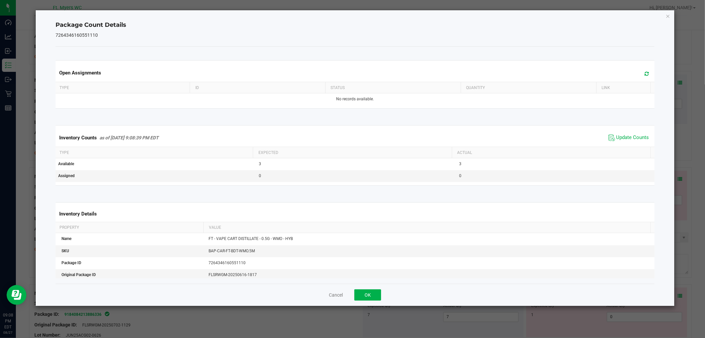
click at [633, 142] on span "Update Counts" at bounding box center [629, 138] width 44 height 10
click at [637, 134] on span "Update Counts" at bounding box center [629, 138] width 44 height 10
click at [366, 296] on button "OK" at bounding box center [368, 294] width 27 height 11
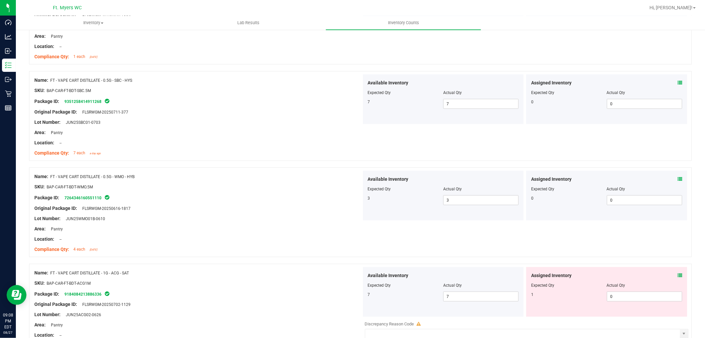
click at [564, 247] on div "Name: FT - VAPE CART DISTILLATE - 0.5G - WMO - HYB SKU: BAP-CAR-FT-BDT-WMO.5M P…" at bounding box center [360, 212] width 663 height 90
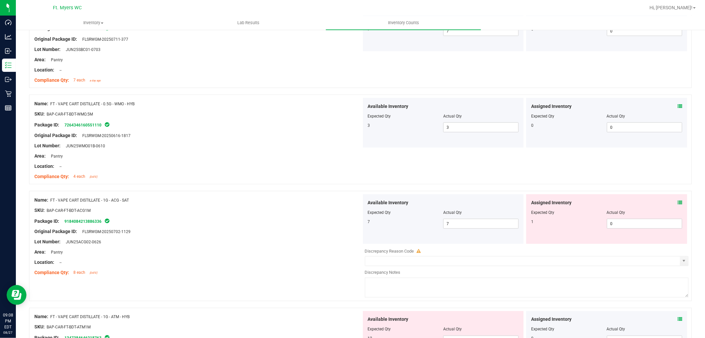
scroll to position [845, 0]
click at [673, 200] on div "Assigned Inventory" at bounding box center [606, 201] width 151 height 7
click at [675, 198] on div "Assigned Inventory Expected Qty Actual Qty 1 0 0" at bounding box center [606, 218] width 161 height 50
click at [678, 199] on span at bounding box center [680, 201] width 5 height 7
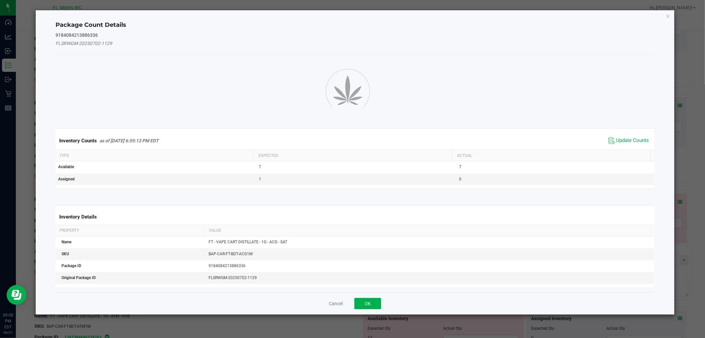
click at [676, 200] on ngb-modal-window "Package Count Details 9184084213886336 FLSRWGM-20250702-1129 Inventory Counts a…" at bounding box center [355, 169] width 710 height 338
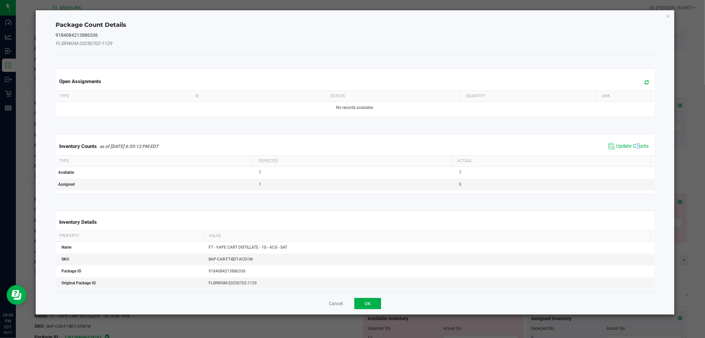
click at [633, 150] on span "Update Counts" at bounding box center [629, 146] width 44 height 10
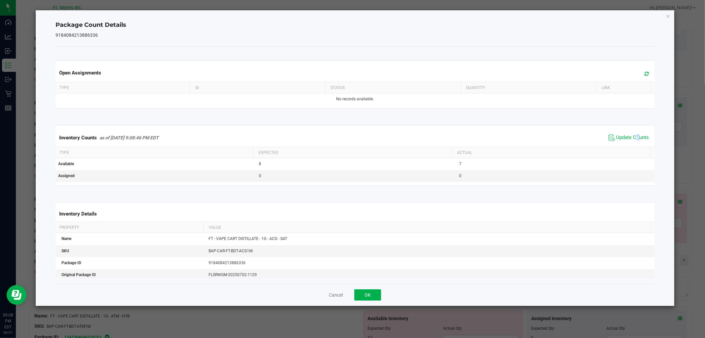
click at [633, 143] on div "Inventory Counts as of [DATE] 9:08:46 PM EDT Update Counts" at bounding box center [355, 138] width 602 height 18
click at [365, 290] on button "OK" at bounding box center [368, 294] width 27 height 11
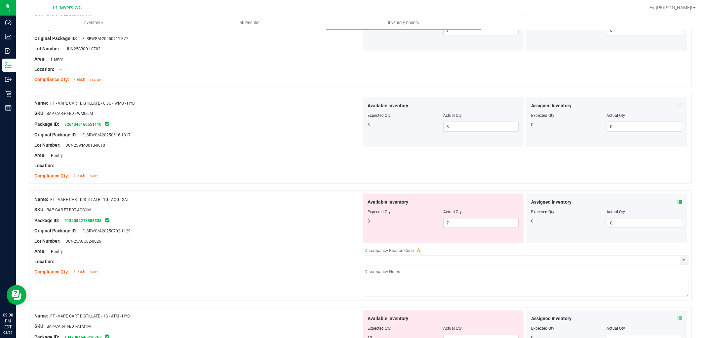
click at [321, 222] on div "Package ID: 9184084213886336" at bounding box center [197, 220] width 327 height 8
click at [310, 243] on div "Lot Number: JUN25ACG02-0626" at bounding box center [197, 241] width 327 height 7
click at [423, 285] on textarea at bounding box center [527, 287] width 324 height 20
type textarea "-1"
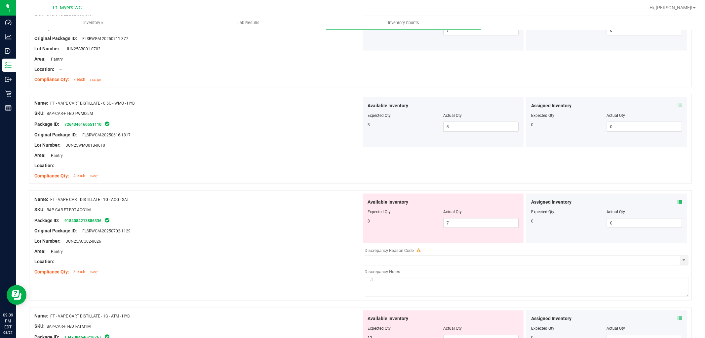
click at [313, 277] on div "Name: FT - VAPE CART DISTILLATE - 1G - ACG - SAT SKU: BAP-CAR-FT-BDT-ACG1M Pack…" at bounding box center [197, 235] width 327 height 84
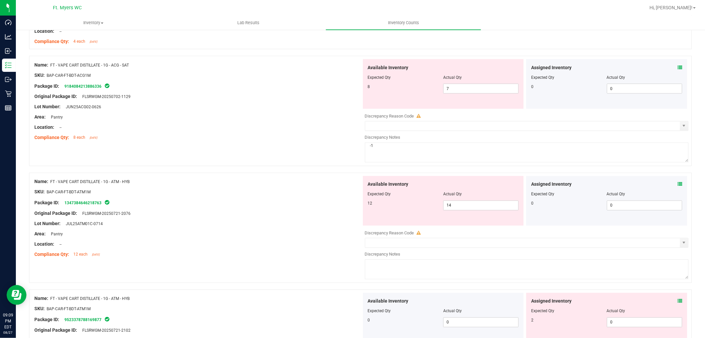
scroll to position [1029, 0]
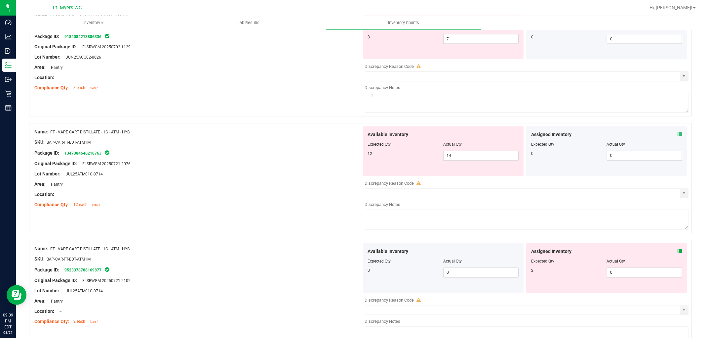
click at [289, 223] on div "Name: FT - VAPE CART DISTILLATE - 1G - ATM - HYB SKU: BAP-CAR-FT-BDT-ATM1M Pack…" at bounding box center [360, 178] width 663 height 110
click at [254, 146] on div "SKU: BAP-CAR-FT-BDT-ATM1M" at bounding box center [197, 142] width 327 height 7
click at [276, 181] on div at bounding box center [197, 179] width 327 height 3
click at [456, 160] on span "14 14" at bounding box center [480, 156] width 75 height 10
click at [456, 160] on input "14" at bounding box center [481, 155] width 75 height 9
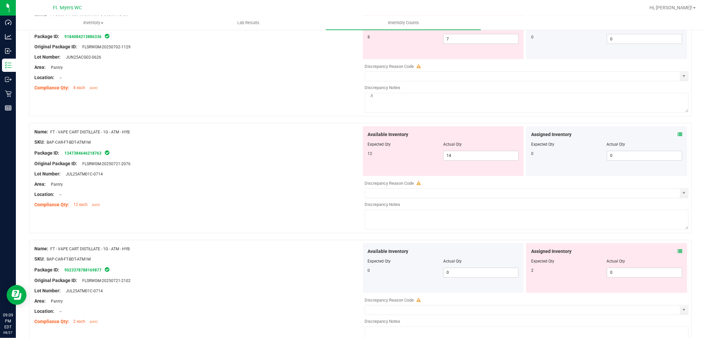
click at [677, 138] on div "Assigned Inventory Expected Qty Actual Qty 0 0 0" at bounding box center [606, 151] width 161 height 50
click at [677, 133] on div "Assigned Inventory Expected Qty Actual Qty 0 0 0" at bounding box center [606, 151] width 161 height 50
click at [670, 138] on div "Assigned Inventory" at bounding box center [606, 134] width 151 height 7
click at [678, 137] on icon at bounding box center [680, 134] width 5 height 5
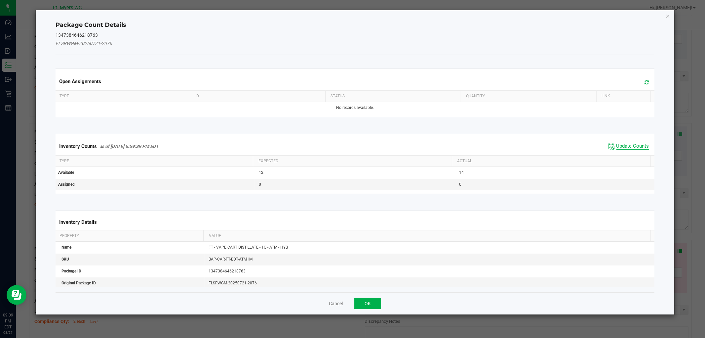
click at [624, 148] on span "Update Counts" at bounding box center [633, 146] width 33 height 7
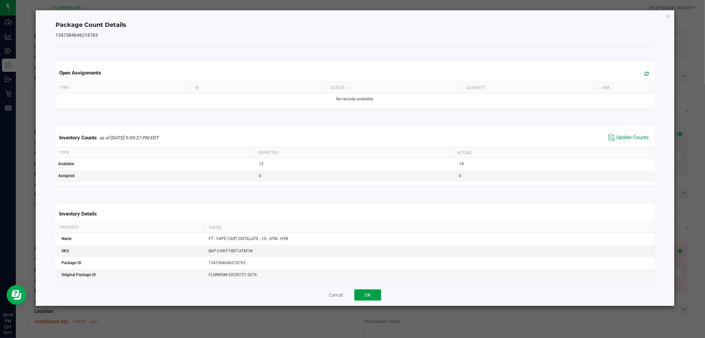
click at [374, 296] on button "OK" at bounding box center [368, 294] width 27 height 11
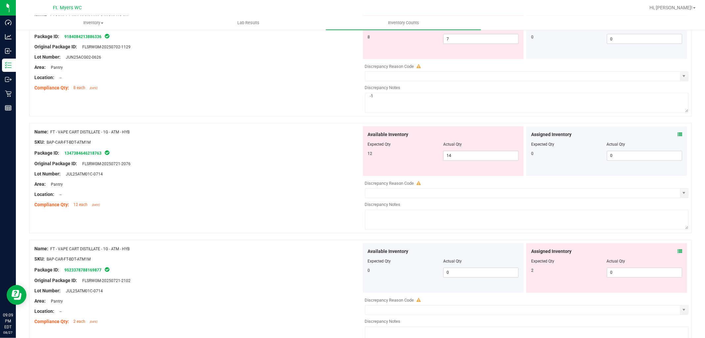
click at [678, 252] on icon at bounding box center [680, 251] width 5 height 5
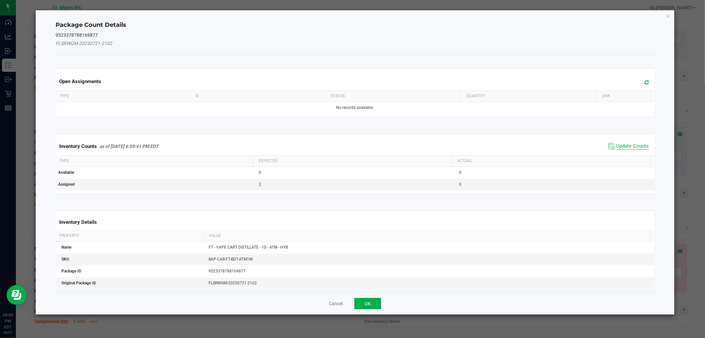
click at [626, 146] on span "Update Counts" at bounding box center [633, 146] width 33 height 7
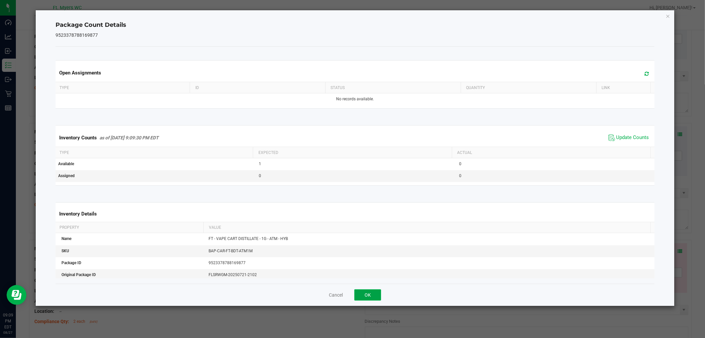
click at [361, 297] on button "OK" at bounding box center [368, 294] width 27 height 11
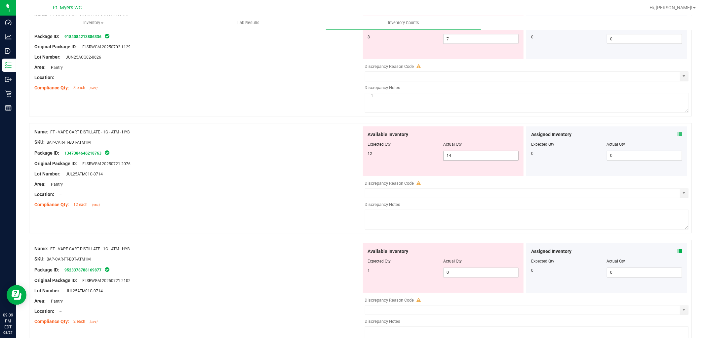
click at [455, 159] on span "14 14" at bounding box center [480, 156] width 75 height 10
click at [455, 159] on input "14" at bounding box center [481, 155] width 75 height 9
type input "12"
click at [320, 173] on div "Lot Number: JUL25ATM01C-0714" at bounding box center [197, 174] width 327 height 7
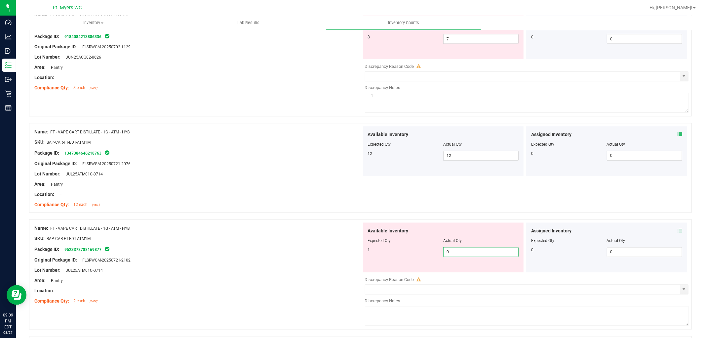
click at [444, 256] on span "0 0" at bounding box center [480, 252] width 75 height 10
click at [447, 256] on input "0" at bounding box center [481, 251] width 75 height 9
click at [448, 256] on input "0" at bounding box center [481, 251] width 75 height 9
type input "1"
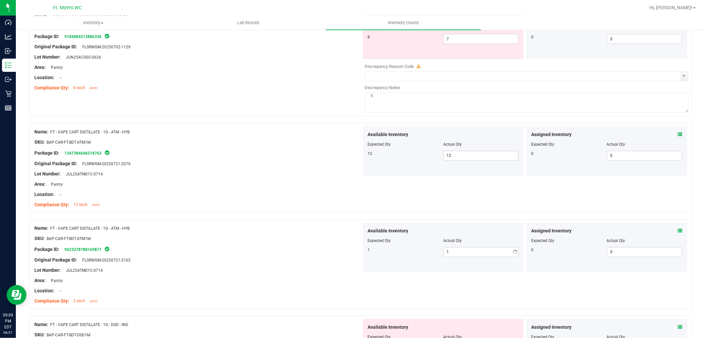
drag, startPoint x: 351, startPoint y: 252, endPoint x: 347, endPoint y: 253, distance: 4.0
click at [349, 252] on div "Package ID: 9523378788169877" at bounding box center [197, 249] width 327 height 8
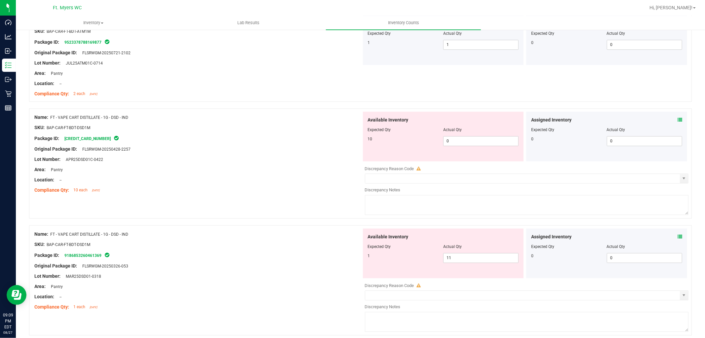
scroll to position [1249, 0]
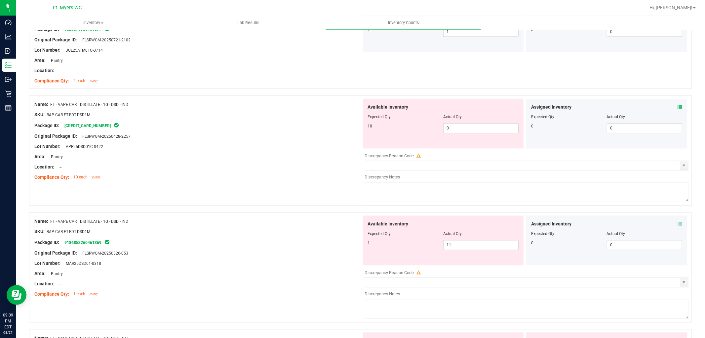
drag, startPoint x: 232, startPoint y: 175, endPoint x: 250, endPoint y: 172, distance: 18.4
click at [233, 174] on ng-container "Compliance Qty: 10 each [DATE]" at bounding box center [197, 175] width 327 height 10
drag, startPoint x: 291, startPoint y: 132, endPoint x: 445, endPoint y: 148, distance: 155.3
click at [292, 132] on div at bounding box center [197, 130] width 327 height 3
click at [461, 128] on span "0 0" at bounding box center [480, 128] width 75 height 10
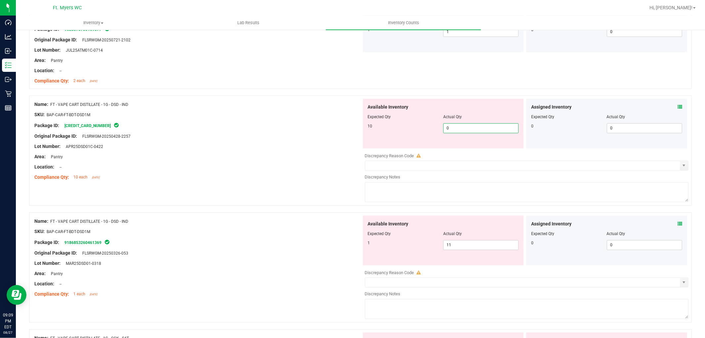
click at [461, 128] on input "0" at bounding box center [481, 127] width 75 height 9
type input "10"
click at [445, 249] on div "Available Inventory Expected Qty Actual Qty 1 11 11" at bounding box center [525, 267] width 327 height 105
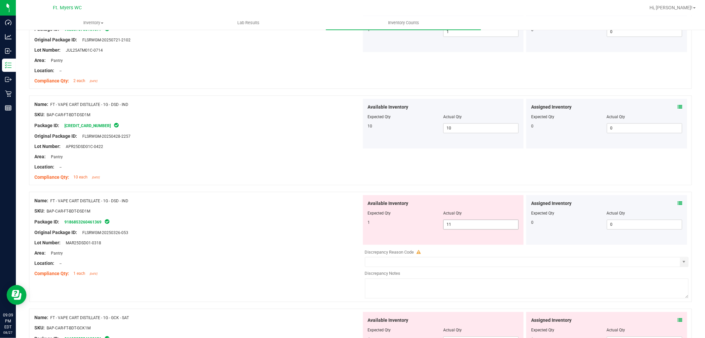
click at [445, 249] on div at bounding box center [527, 246] width 324 height 3
click at [472, 227] on span "11 11" at bounding box center [480, 224] width 75 height 10
click at [472, 227] on input "11" at bounding box center [481, 224] width 75 height 9
type input "1"
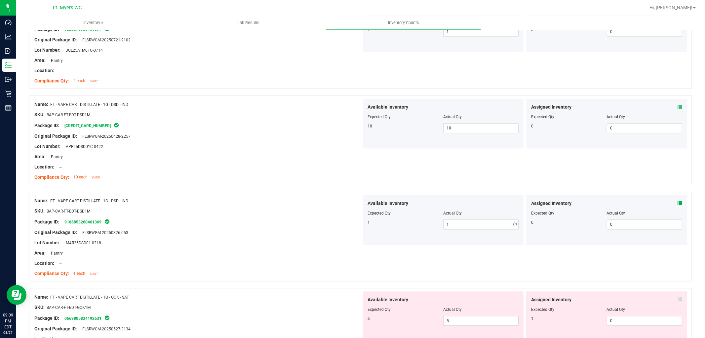
click at [329, 226] on div "Package ID: 9186853260461369" at bounding box center [197, 222] width 327 height 8
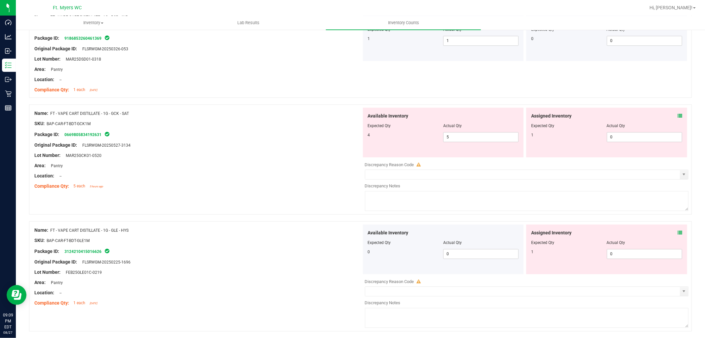
scroll to position [1433, 0]
click at [678, 118] on icon at bounding box center [680, 115] width 5 height 5
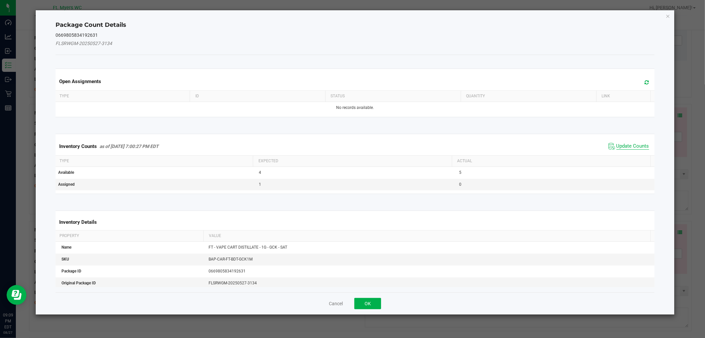
click at [620, 146] on span "Update Counts" at bounding box center [633, 146] width 33 height 7
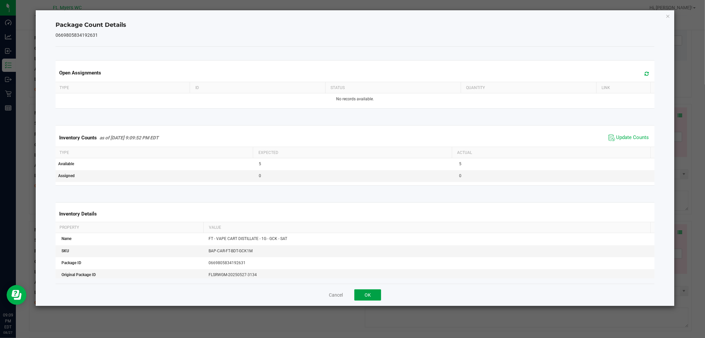
click at [367, 296] on button "OK" at bounding box center [368, 294] width 27 height 11
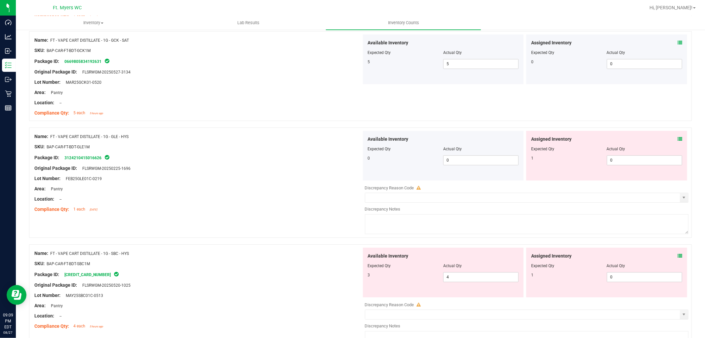
scroll to position [1506, 0]
click at [678, 140] on icon at bounding box center [680, 138] width 5 height 5
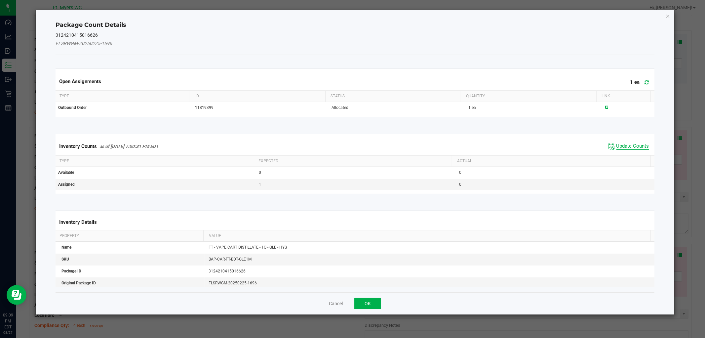
click at [626, 147] on span "Update Counts" at bounding box center [633, 146] width 33 height 7
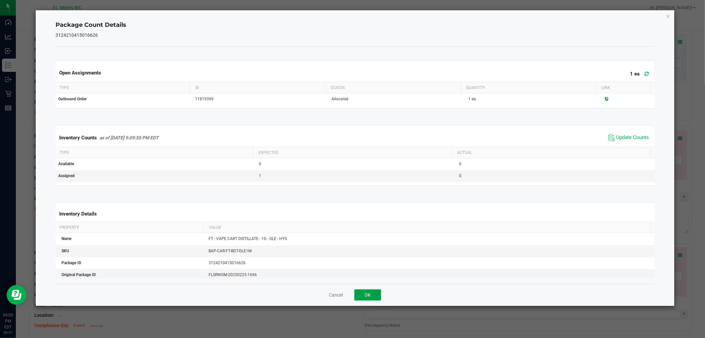
click at [364, 292] on button "OK" at bounding box center [368, 294] width 27 height 11
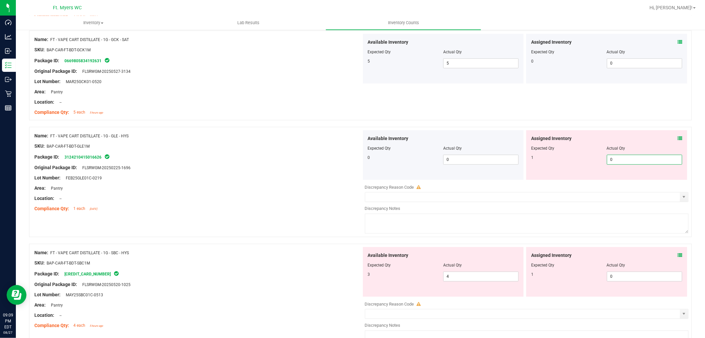
click at [639, 163] on span "0 0" at bounding box center [644, 159] width 75 height 10
click at [639, 163] on input "0" at bounding box center [644, 159] width 75 height 9
type input "1"
click at [131, 206] on div "Compliance Qty: 1 each [DATE]" at bounding box center [197, 208] width 327 height 7
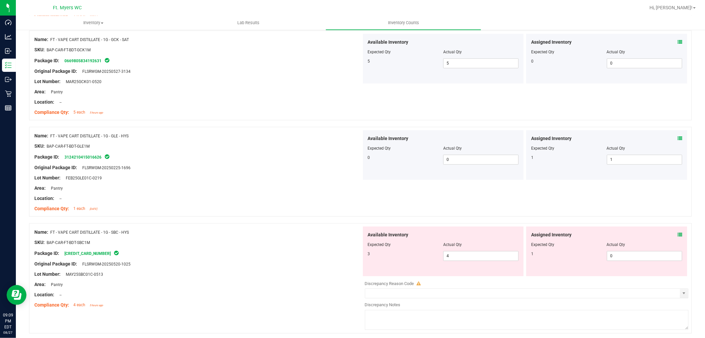
click at [671, 237] on div "Assigned Inventory" at bounding box center [606, 234] width 151 height 7
click at [678, 237] on icon at bounding box center [680, 234] width 5 height 5
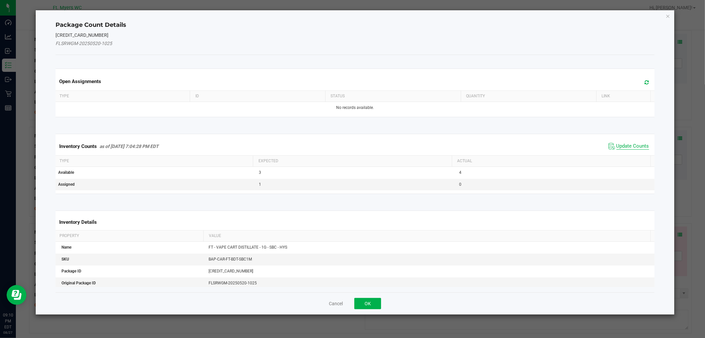
click at [633, 147] on span "Update Counts" at bounding box center [633, 146] width 33 height 7
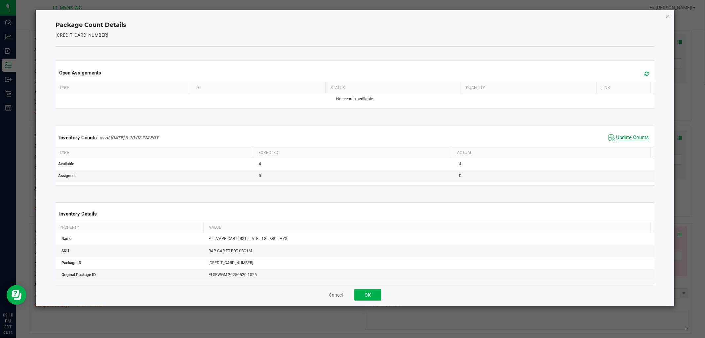
click at [636, 138] on span "Update Counts" at bounding box center [633, 137] width 33 height 7
click at [636, 139] on span "Update Counts" at bounding box center [633, 137] width 33 height 7
click at [369, 296] on button "OK" at bounding box center [368, 294] width 27 height 11
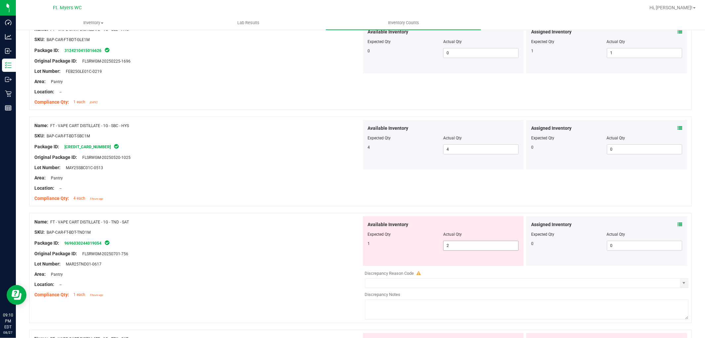
scroll to position [1653, 0]
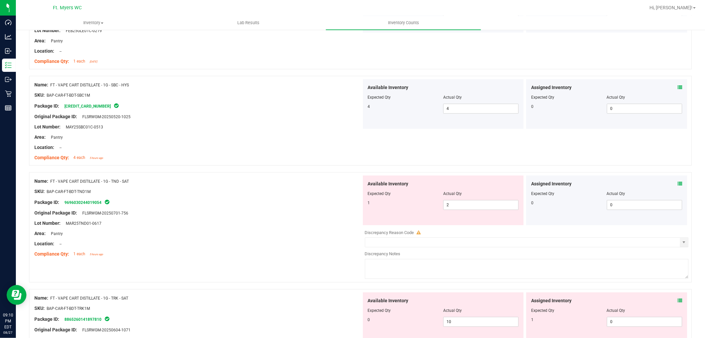
click at [282, 250] on div at bounding box center [197, 248] width 327 height 3
click at [678, 186] on icon at bounding box center [680, 183] width 5 height 5
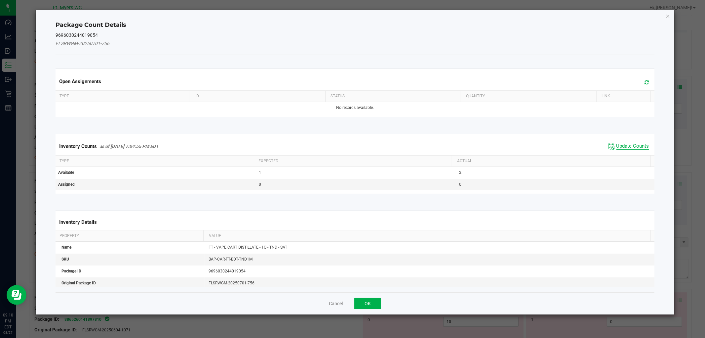
click at [636, 146] on span "Update Counts" at bounding box center [633, 146] width 33 height 7
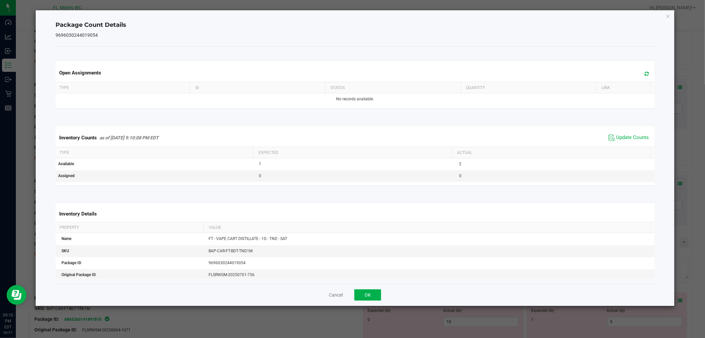
click at [362, 302] on div "Cancel OK" at bounding box center [355, 294] width 599 height 22
drag, startPoint x: 374, startPoint y: 286, endPoint x: 375, endPoint y: 295, distance: 9.1
click at [374, 286] on div "Cancel OK" at bounding box center [355, 294] width 599 height 22
click at [375, 295] on button "OK" at bounding box center [368, 294] width 27 height 11
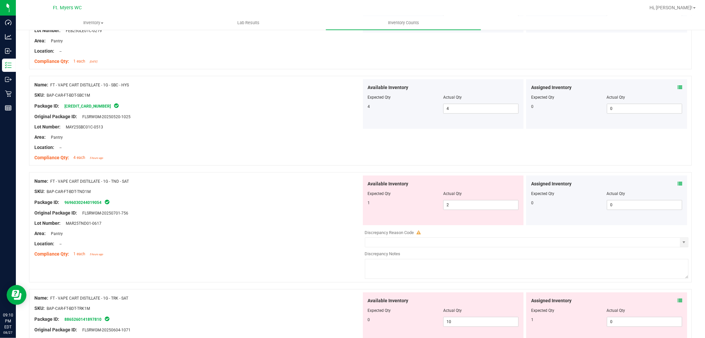
click at [297, 230] on div at bounding box center [197, 228] width 327 height 3
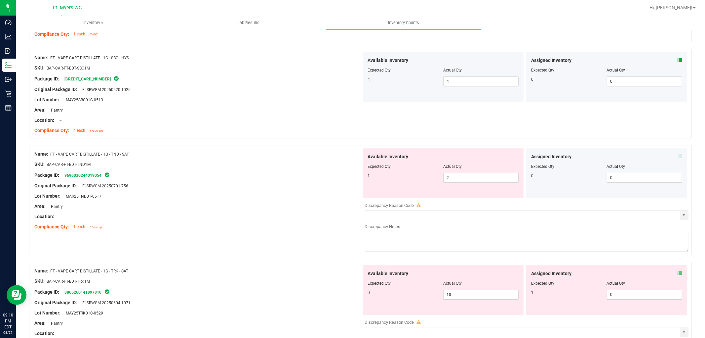
scroll to position [1727, 0]
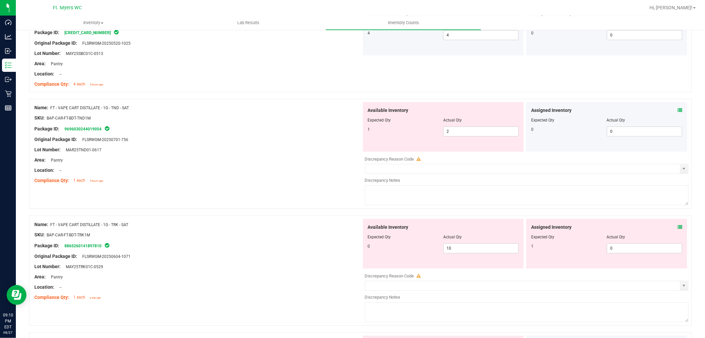
click at [678, 110] on icon at bounding box center [680, 110] width 5 height 5
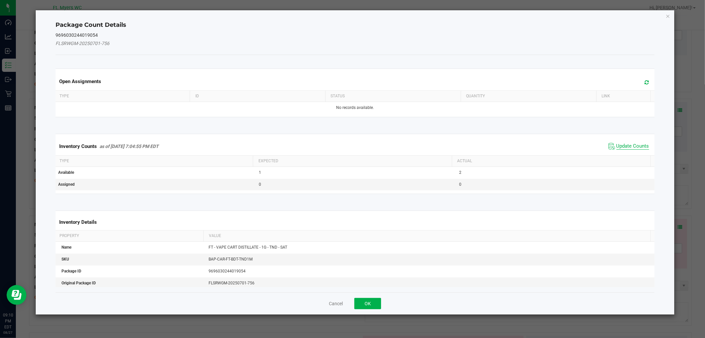
click at [623, 146] on span "Update Counts" at bounding box center [633, 146] width 33 height 7
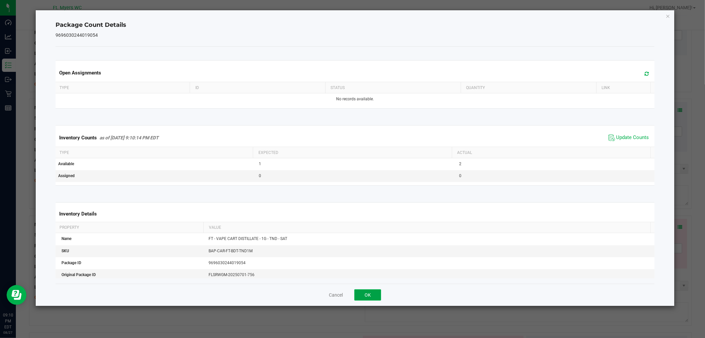
click at [372, 299] on button "OK" at bounding box center [368, 294] width 27 height 11
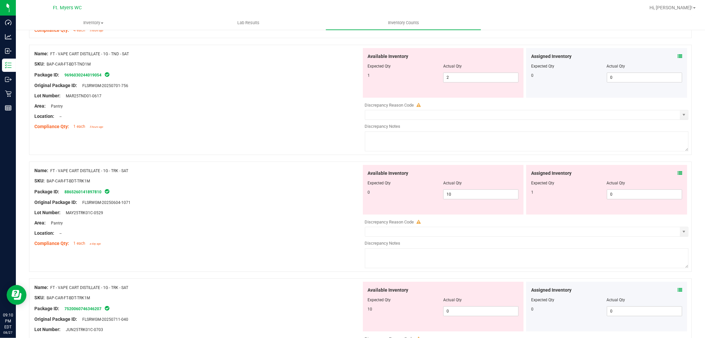
scroll to position [1764, 0]
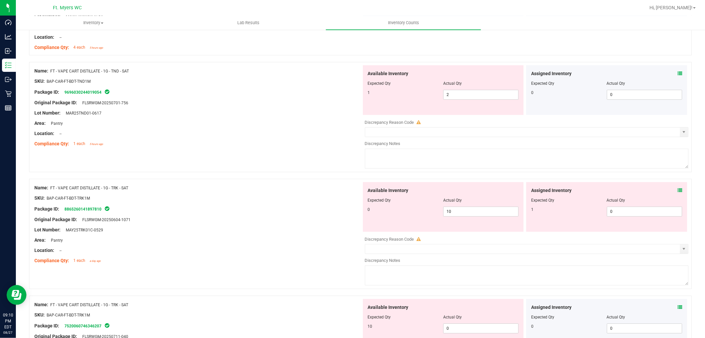
click at [297, 153] on div "Name: FT - VAPE CART DISTILLATE - 1G - TND - SAT SKU: BAP-CAR-FT-BDT-TND1M Pack…" at bounding box center [360, 117] width 663 height 110
click at [678, 194] on span at bounding box center [680, 190] width 5 height 7
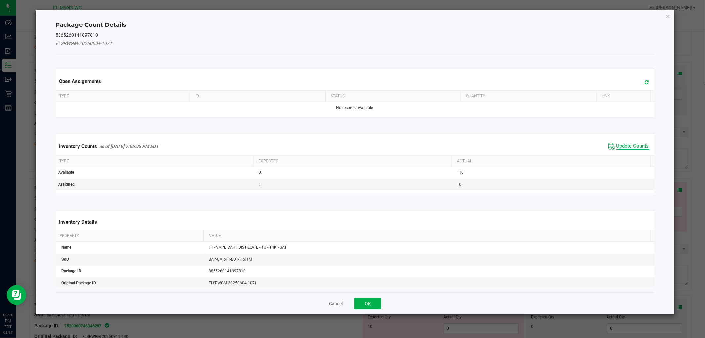
click at [639, 147] on span "Update Counts" at bounding box center [633, 146] width 33 height 7
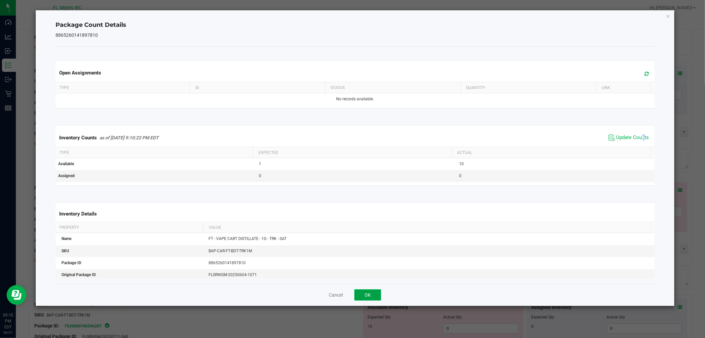
click at [376, 289] on button "OK" at bounding box center [368, 294] width 27 height 11
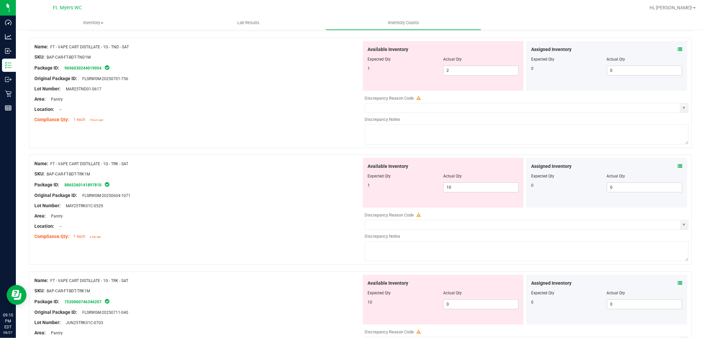
scroll to position [1800, 0]
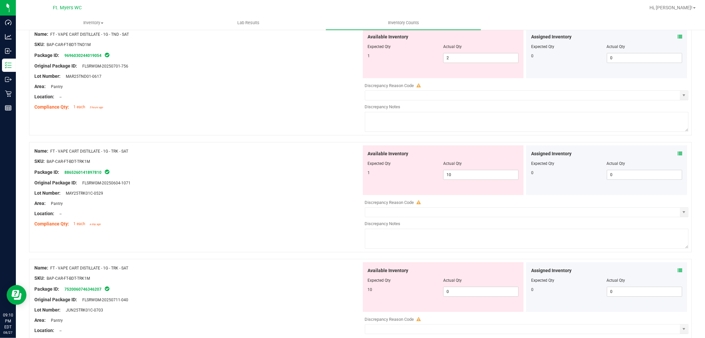
click at [275, 206] on div "Area: Pantry" at bounding box center [197, 203] width 327 height 7
click at [678, 272] on icon at bounding box center [680, 270] width 5 height 5
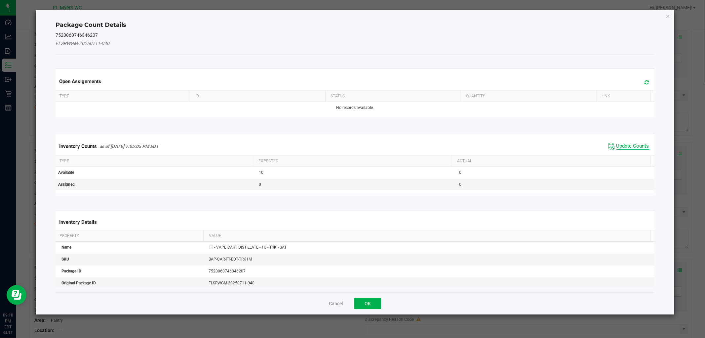
click at [630, 144] on span "Update Counts" at bounding box center [633, 146] width 33 height 7
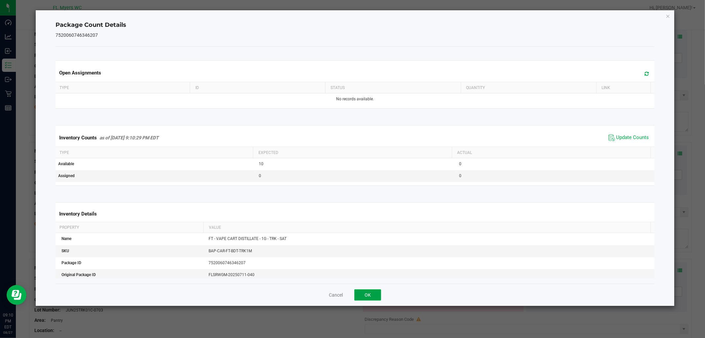
click at [363, 298] on button "OK" at bounding box center [368, 294] width 27 height 11
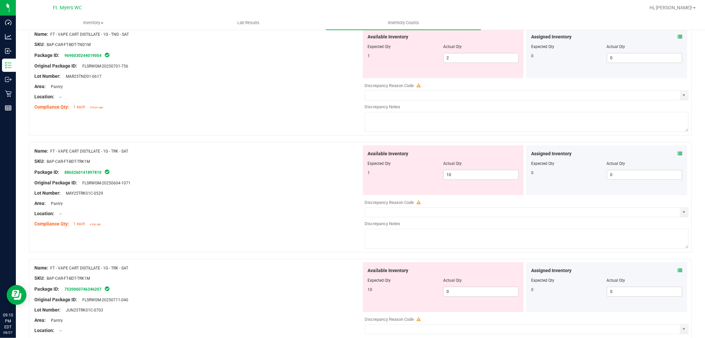
click at [467, 286] on div at bounding box center [443, 284] width 151 height 3
drag, startPoint x: 467, startPoint y: 287, endPoint x: 468, endPoint y: 292, distance: 5.5
click at [467, 289] on div "Available Inventory Expected Qty Actual Qty 10 0 0" at bounding box center [443, 287] width 161 height 50
click at [468, 292] on span "0 0" at bounding box center [480, 291] width 75 height 10
click at [468, 292] on input "0" at bounding box center [481, 291] width 75 height 9
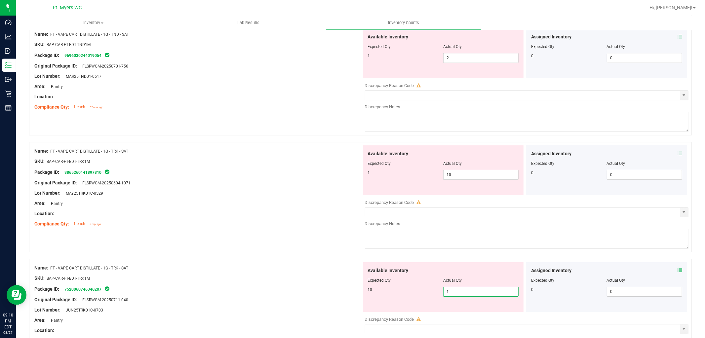
type input "10"
click at [480, 178] on span "10 10" at bounding box center [480, 175] width 75 height 10
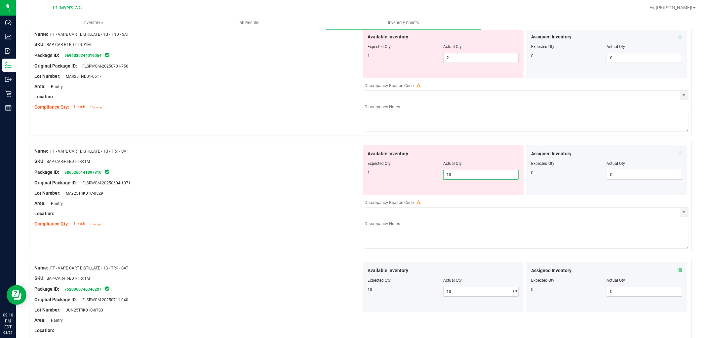
click at [480, 178] on input "10" at bounding box center [481, 174] width 75 height 9
type input "1"
click at [273, 196] on div "Lot Number: MAY25TRK01C-0529" at bounding box center [197, 192] width 327 height 7
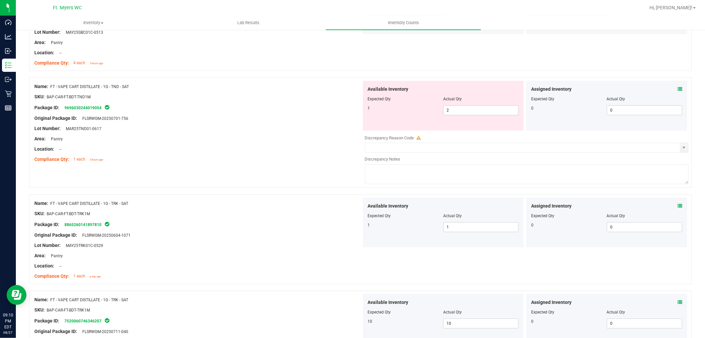
scroll to position [1748, 0]
click at [417, 139] on icon at bounding box center [419, 137] width 4 height 4
click at [297, 135] on div at bounding box center [197, 133] width 327 height 3
click at [678, 92] on div "Assigned Inventory Expected Qty Actual Qty 0 0 0" at bounding box center [606, 105] width 161 height 50
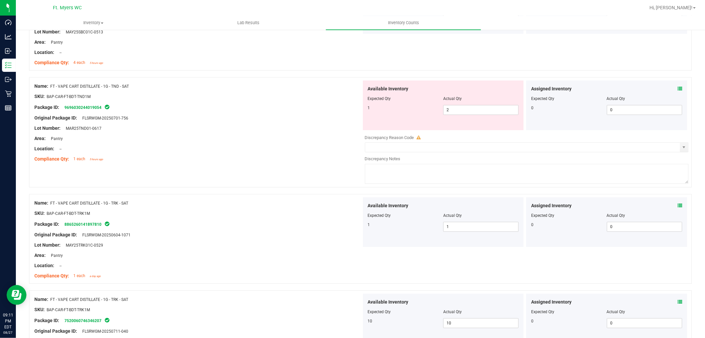
click at [677, 90] on div "Assigned Inventory Expected Qty Actual Qty 0 0 0" at bounding box center [606, 105] width 161 height 50
click at [678, 90] on icon at bounding box center [680, 88] width 5 height 5
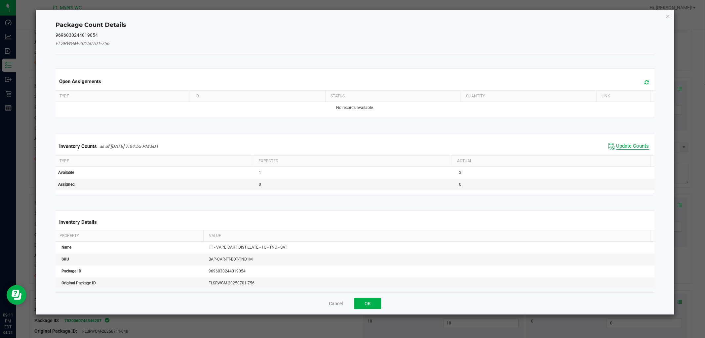
click at [619, 147] on span "Update Counts" at bounding box center [633, 146] width 33 height 7
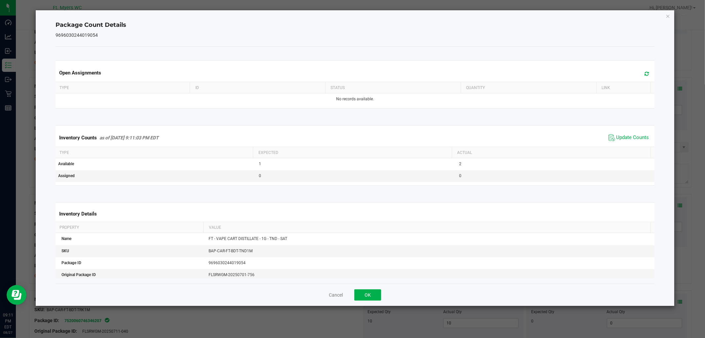
click at [368, 286] on div "Cancel OK" at bounding box center [355, 294] width 599 height 22
click at [368, 288] on div "Cancel OK" at bounding box center [355, 294] width 599 height 22
click at [368, 296] on button "OK" at bounding box center [368, 294] width 27 height 11
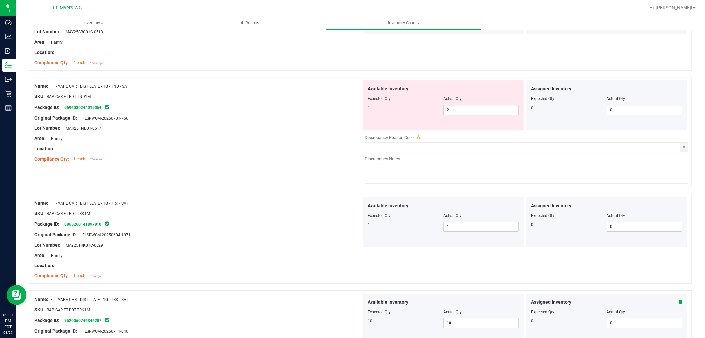
click at [290, 170] on div "Name: FT - VAPE CART DISTILLATE - 1G - TND - SAT SKU: BAP-CAR-FT-BDT-TND1M Pack…" at bounding box center [360, 132] width 663 height 110
click at [276, 131] on div "Lot Number: MAR25TND01-0617" at bounding box center [197, 128] width 327 height 7
click at [480, 113] on span "2 2" at bounding box center [480, 110] width 75 height 10
click at [480, 113] on input "2" at bounding box center [481, 109] width 75 height 9
type input "1"
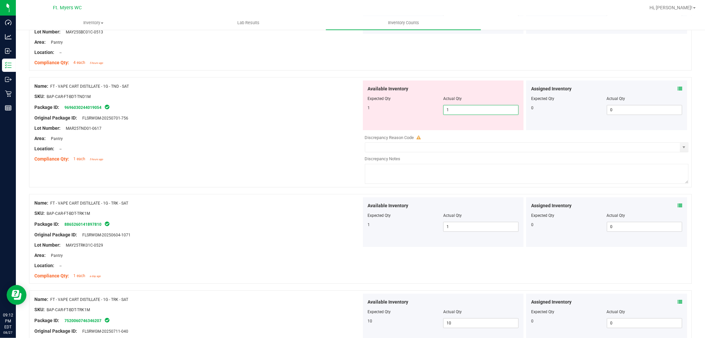
type input "1"
click at [312, 108] on div "Package ID: 9696030244019054" at bounding box center [197, 107] width 327 height 8
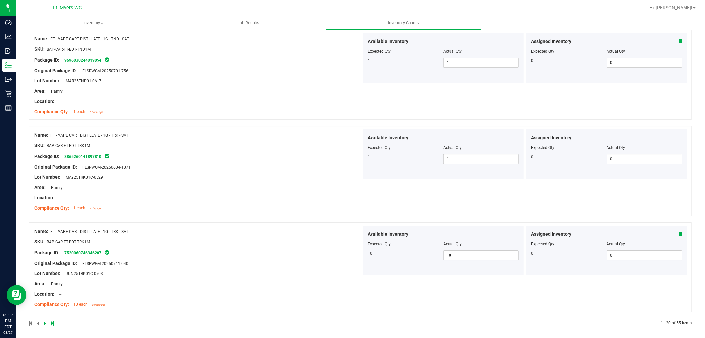
scroll to position [1801, 0]
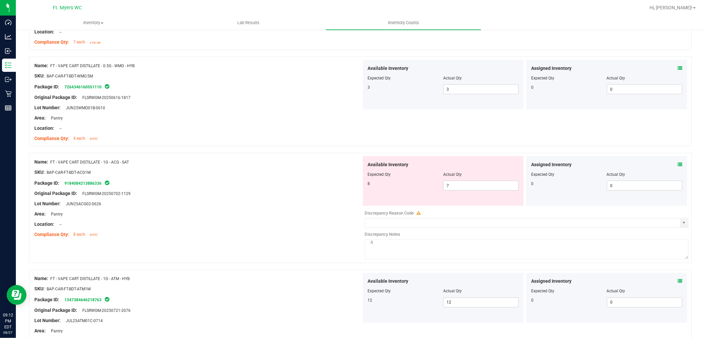
click at [303, 200] on div at bounding box center [197, 198] width 327 height 3
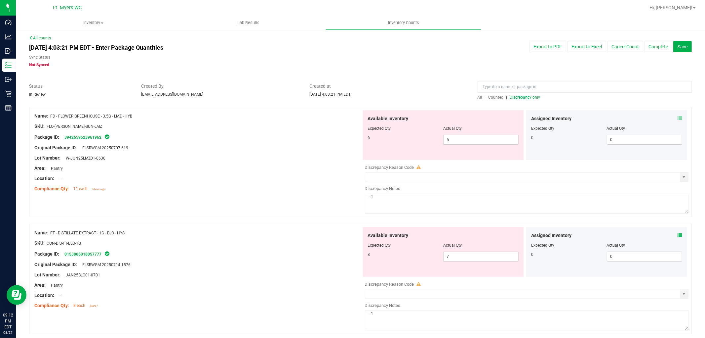
scroll to position [0, 0]
click at [531, 94] on div at bounding box center [585, 89] width 214 height 12
click at [529, 96] on span "Discrepancy only" at bounding box center [525, 98] width 30 height 5
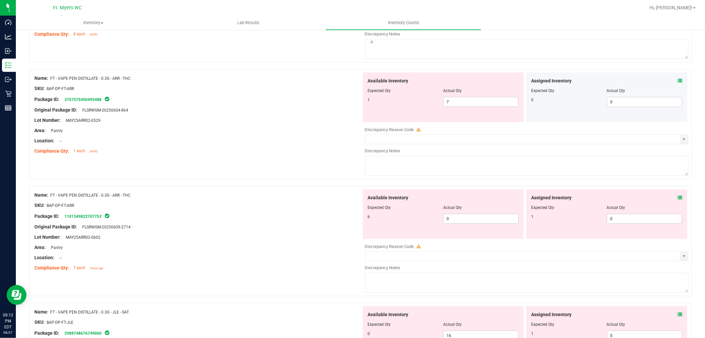
scroll to position [514, 0]
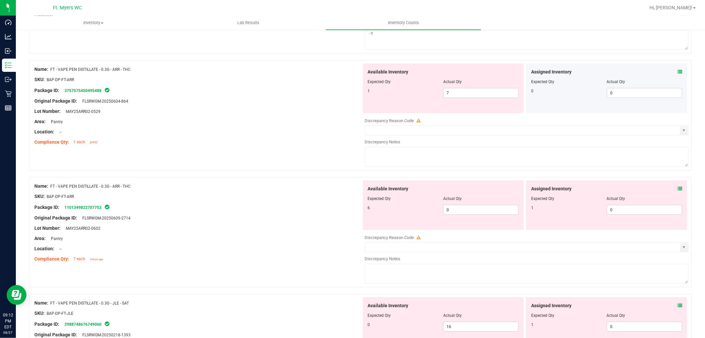
click at [260, 140] on div "Compliance Qty: 1 each [DATE]" at bounding box center [197, 142] width 327 height 7
click at [220, 124] on div "Area: Pantry" at bounding box center [197, 121] width 327 height 7
click at [682, 71] on div "Assigned Inventory Expected Qty Actual Qty 0 0 0" at bounding box center [606, 88] width 161 height 50
click at [677, 73] on div "Assigned Inventory Expected Qty Actual Qty 0 0 0" at bounding box center [606, 88] width 161 height 50
click at [678, 74] on icon at bounding box center [680, 71] width 5 height 5
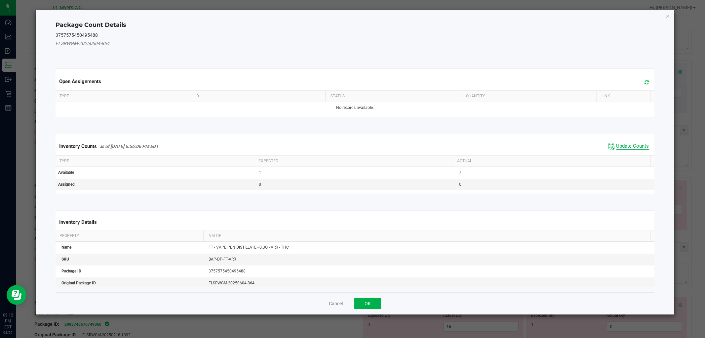
click at [617, 146] on span "Update Counts" at bounding box center [633, 146] width 33 height 7
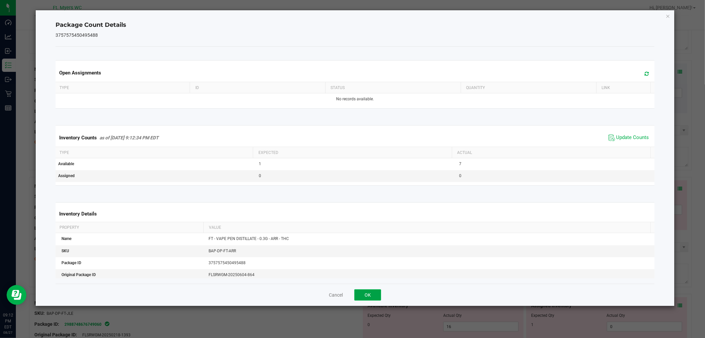
click at [370, 294] on button "OK" at bounding box center [368, 294] width 27 height 11
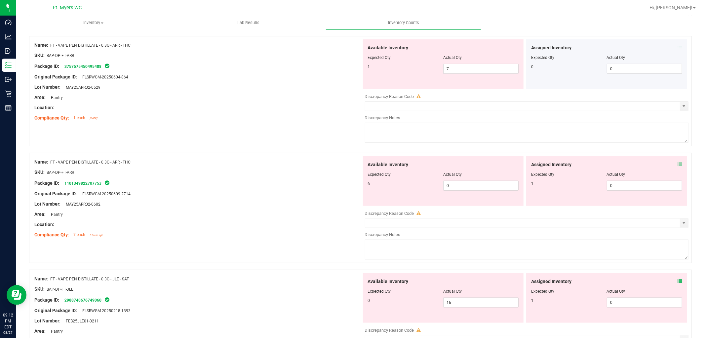
scroll to position [551, 0]
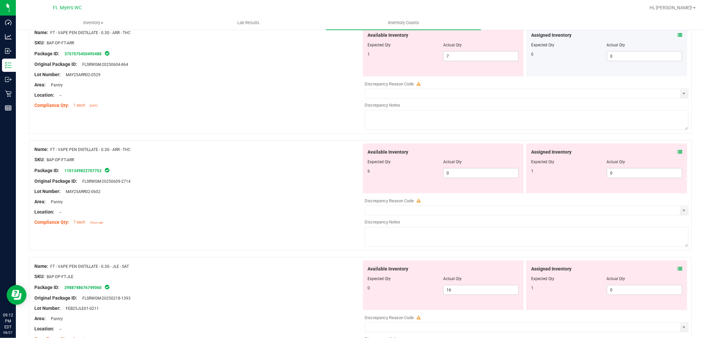
click at [678, 154] on icon at bounding box center [680, 151] width 5 height 5
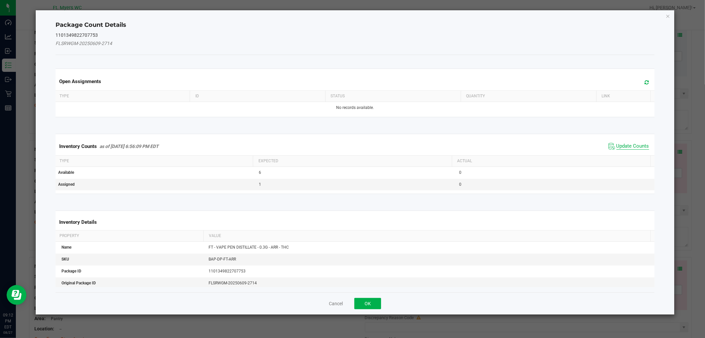
click at [621, 147] on span "Update Counts" at bounding box center [633, 146] width 33 height 7
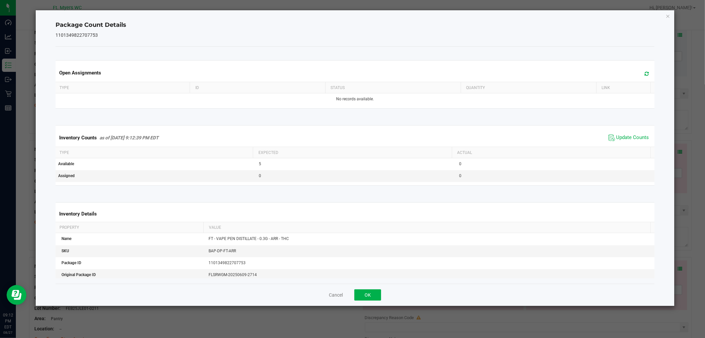
click at [363, 287] on div "Cancel OK" at bounding box center [355, 294] width 599 height 22
click at [363, 289] on button "OK" at bounding box center [368, 294] width 27 height 11
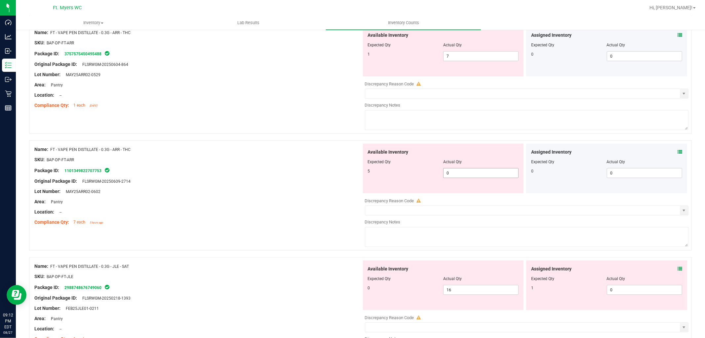
click at [453, 177] on span "0 0" at bounding box center [480, 173] width 75 height 10
click at [453, 177] on input "0" at bounding box center [481, 172] width 75 height 9
type input "5"
click at [460, 54] on span "7 7" at bounding box center [480, 56] width 75 height 10
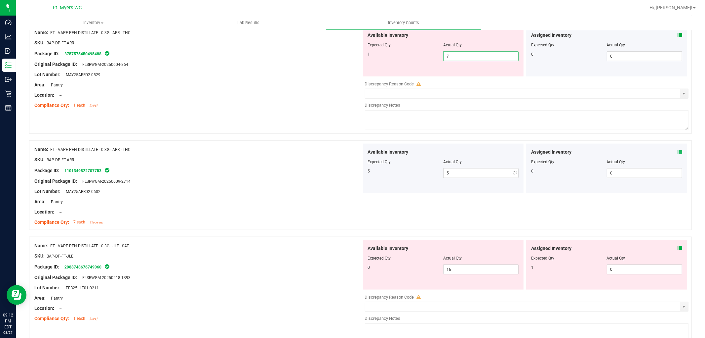
click at [460, 54] on input "7" at bounding box center [481, 56] width 75 height 9
type input "1"
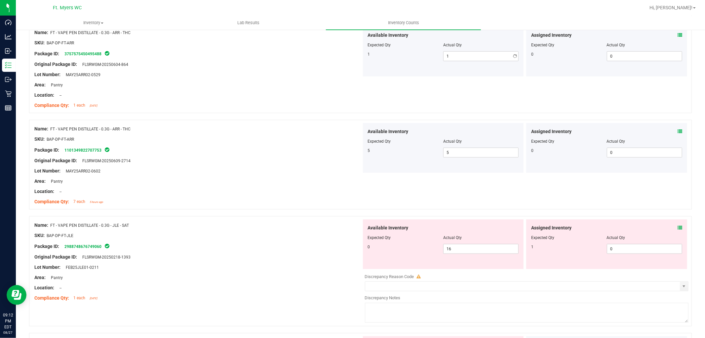
click at [289, 114] on div "Name: FT - VAPE PEN DISTILLATE - 0.3G - ARR - THC SKU: BAP-DP-FT-ARR Package ID…" at bounding box center [360, 71] width 663 height 96
click at [246, 200] on div "Compliance Qty: 7 each 5 hours ago" at bounding box center [197, 201] width 327 height 7
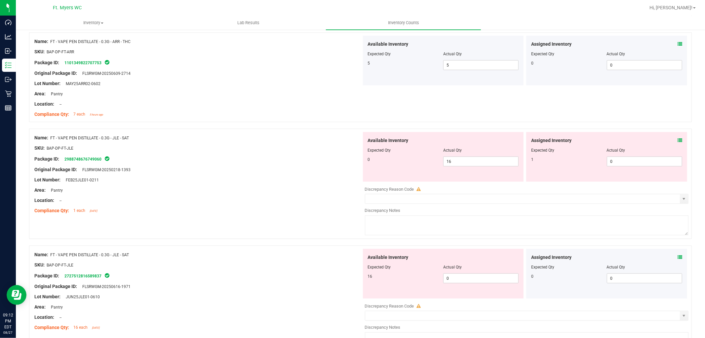
scroll to position [661, 0]
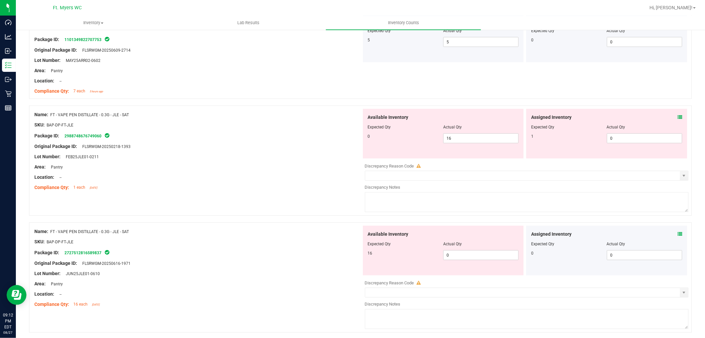
click at [678, 115] on span at bounding box center [680, 117] width 5 height 7
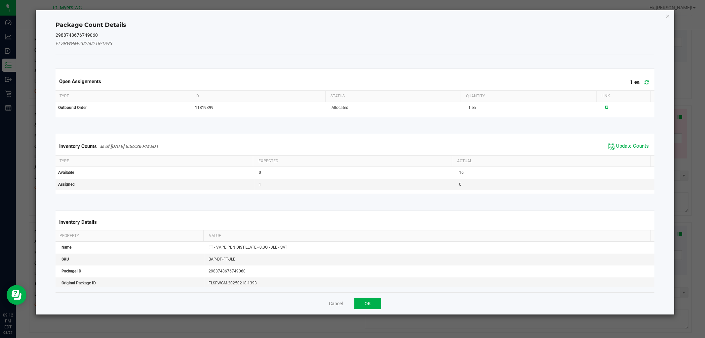
click at [645, 80] on icon at bounding box center [647, 82] width 4 height 5
click at [625, 144] on span "Update Counts" at bounding box center [633, 146] width 33 height 7
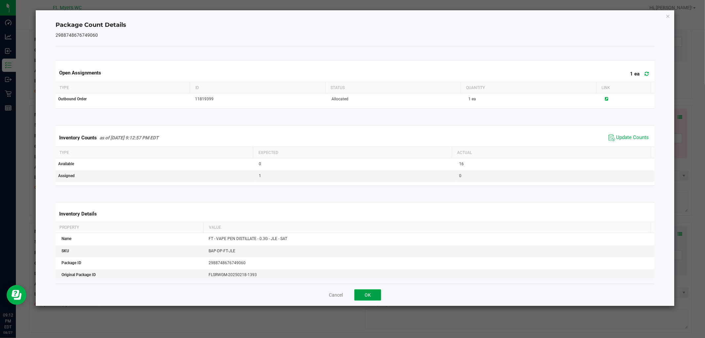
click at [373, 293] on button "OK" at bounding box center [368, 294] width 27 height 11
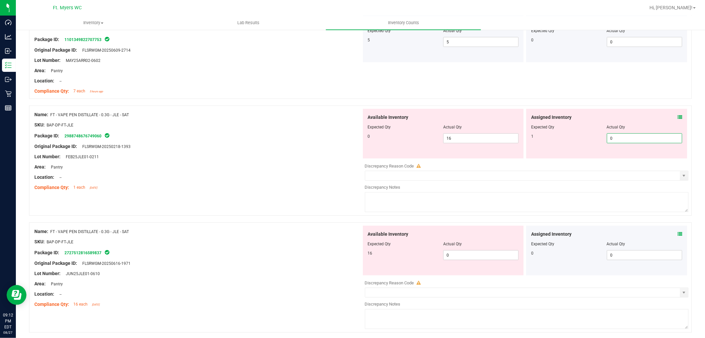
click at [607, 140] on span "0 0" at bounding box center [644, 138] width 75 height 10
click at [607, 140] on input "0" at bounding box center [644, 138] width 75 height 9
click at [608, 140] on input "0" at bounding box center [644, 138] width 75 height 9
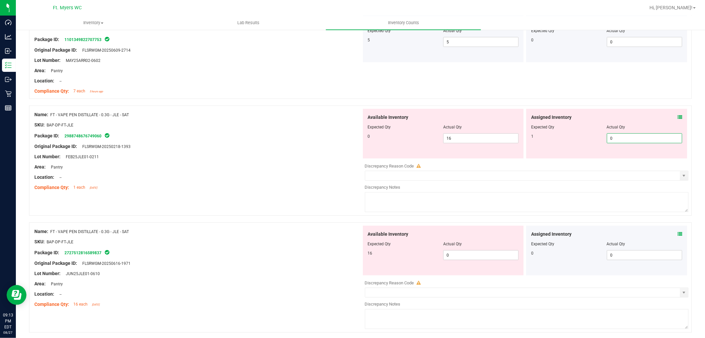
type input "1"
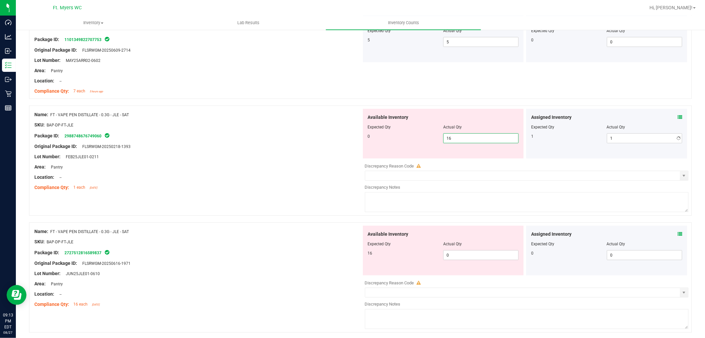
click at [486, 136] on span "16 16" at bounding box center [480, 138] width 75 height 10
click at [486, 136] on input "16" at bounding box center [481, 138] width 75 height 9
click at [471, 137] on input "." at bounding box center [481, 138] width 75 height 9
type input "0"
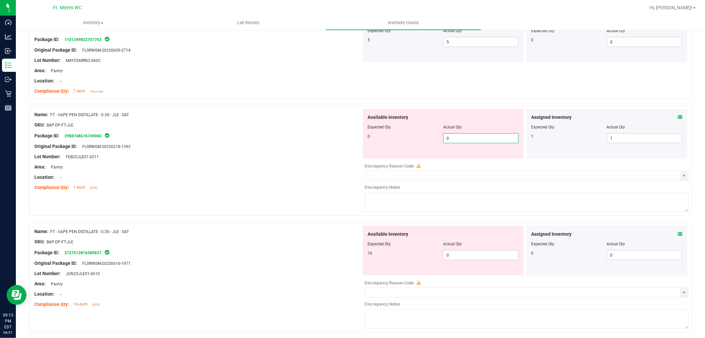
click at [452, 263] on div "Available Inventory Expected Qty Actual Qty 16 0 0" at bounding box center [525, 278] width 327 height 105
type input "0"
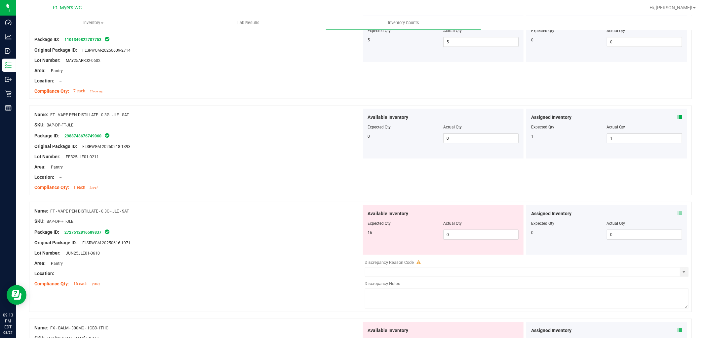
click at [458, 252] on div "Available Inventory Expected Qty Actual Qty 16 0 0" at bounding box center [443, 230] width 161 height 50
click at [464, 232] on span "0 0" at bounding box center [480, 235] width 75 height 10
click at [464, 232] on input "0" at bounding box center [481, 234] width 75 height 9
type input "16"
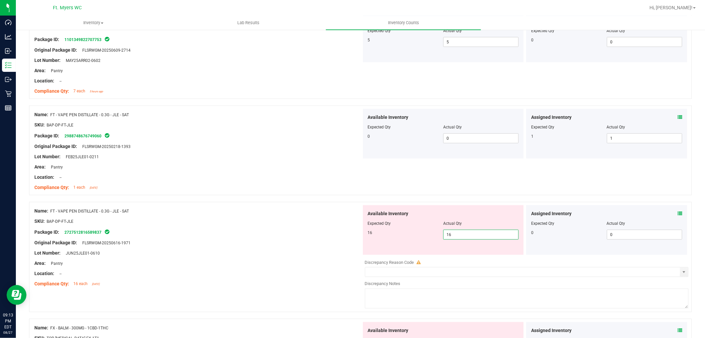
click at [206, 202] on div at bounding box center [360, 198] width 663 height 7
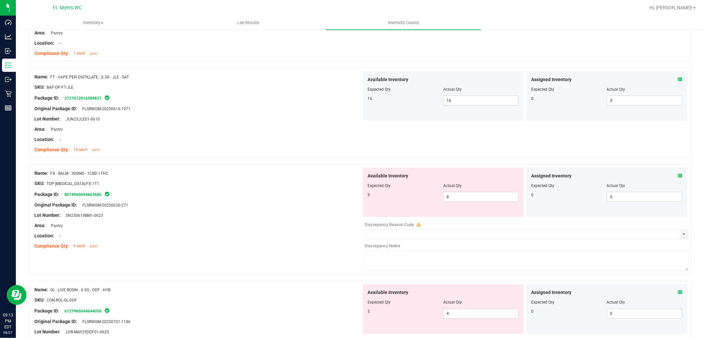
scroll to position [808, 0]
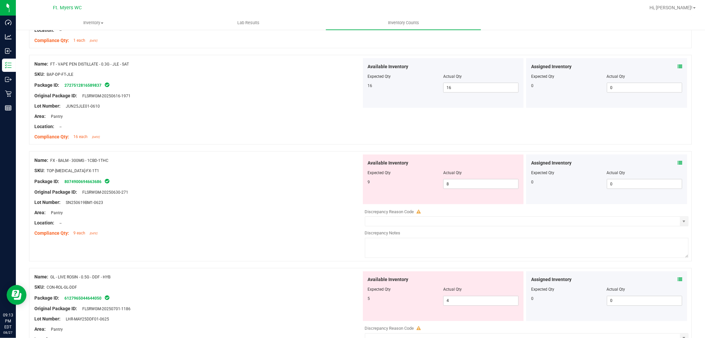
click at [678, 160] on span at bounding box center [680, 162] width 5 height 7
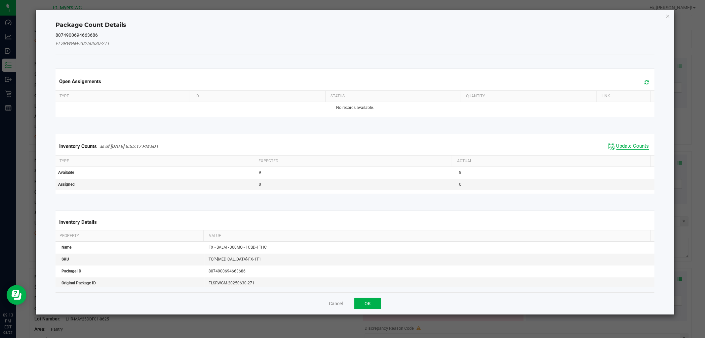
click at [628, 145] on span "Update Counts" at bounding box center [633, 146] width 33 height 7
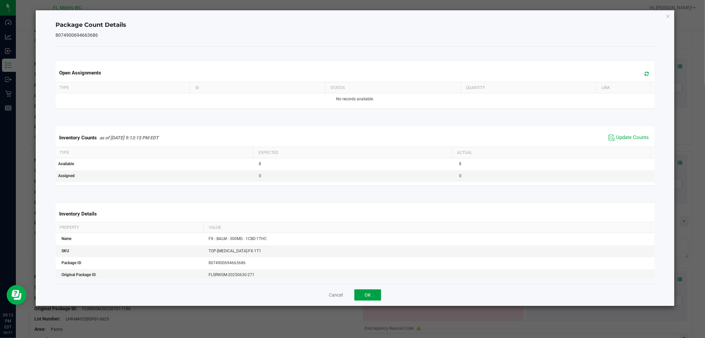
click at [376, 292] on button "OK" at bounding box center [368, 294] width 27 height 11
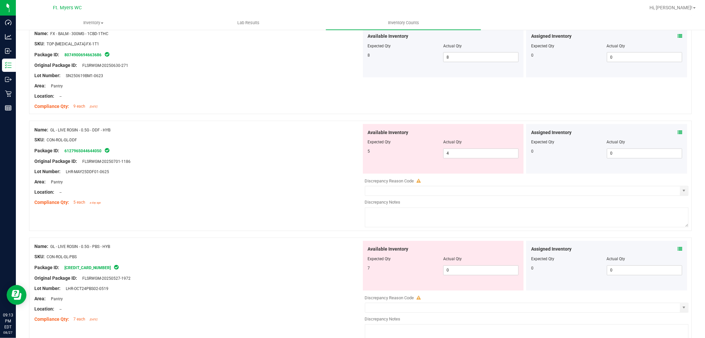
scroll to position [955, 0]
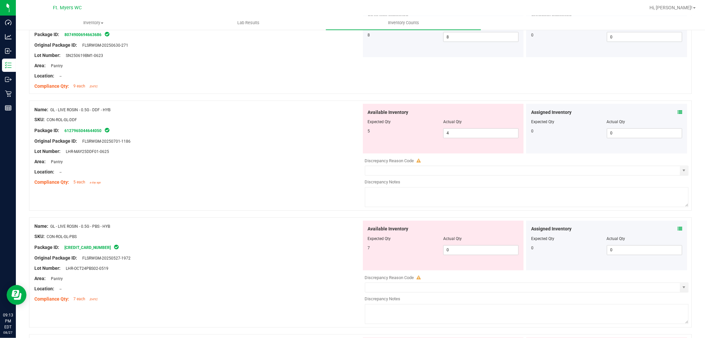
click at [678, 113] on icon at bounding box center [680, 112] width 5 height 5
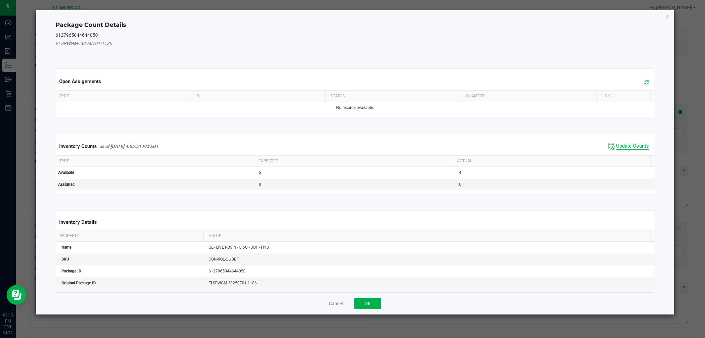
click at [622, 144] on span "Update Counts" at bounding box center [633, 146] width 33 height 7
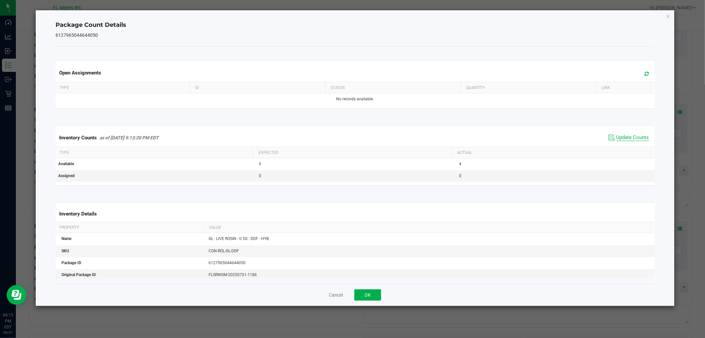
click at [635, 136] on span "Update Counts" at bounding box center [633, 137] width 33 height 7
click at [366, 297] on button "OK" at bounding box center [368, 294] width 27 height 11
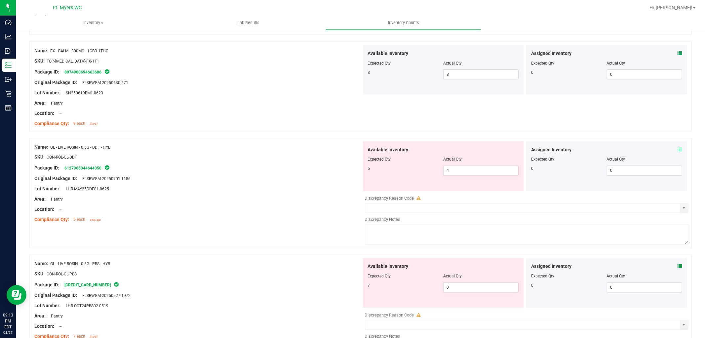
scroll to position [918, 0]
click at [224, 210] on div "Location: --" at bounding box center [197, 208] width 327 height 7
click at [471, 172] on span "4 4" at bounding box center [480, 170] width 75 height 10
click at [471, 172] on input "4" at bounding box center [481, 169] width 75 height 9
type input "5"
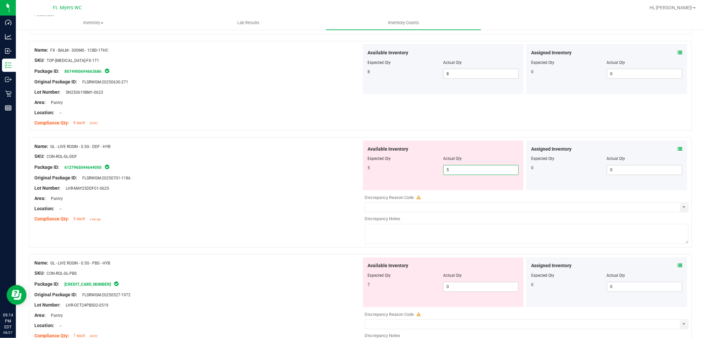
type input "5"
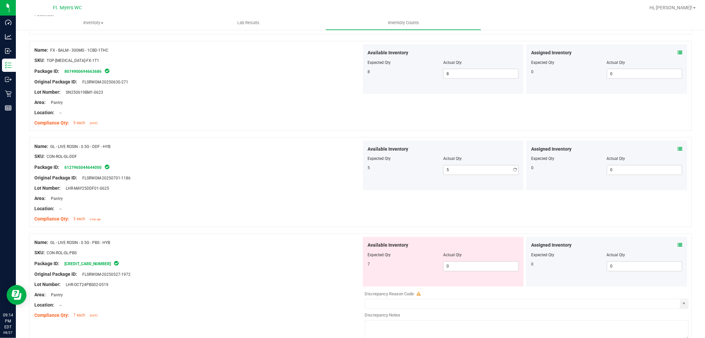
click at [282, 195] on div at bounding box center [197, 193] width 327 height 3
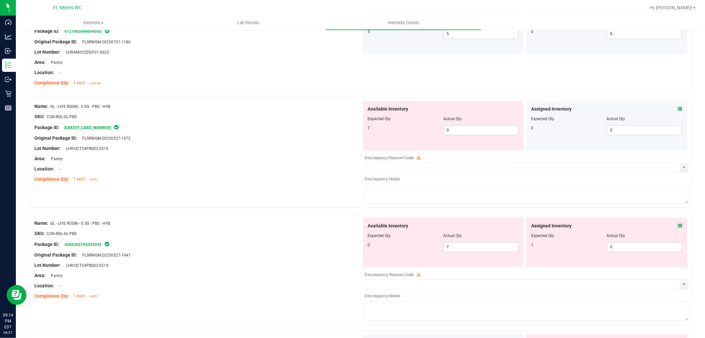
scroll to position [1065, 0]
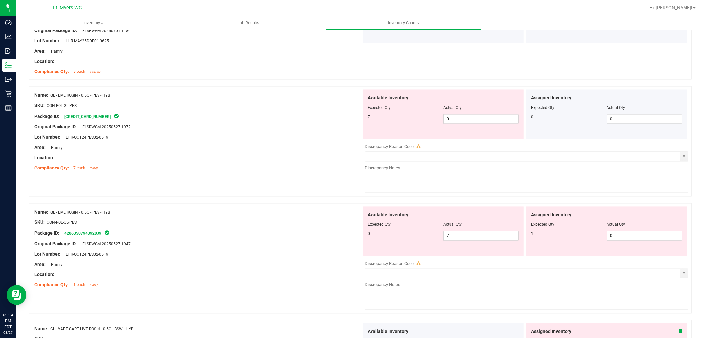
click at [245, 157] on div "Location: --" at bounding box center [197, 157] width 327 height 7
click at [462, 111] on div "Actual Qty" at bounding box center [480, 108] width 75 height 6
click at [462, 113] on div at bounding box center [443, 112] width 151 height 3
click at [461, 119] on span "0 0" at bounding box center [480, 119] width 75 height 10
click at [461, 119] on input "0" at bounding box center [481, 118] width 75 height 9
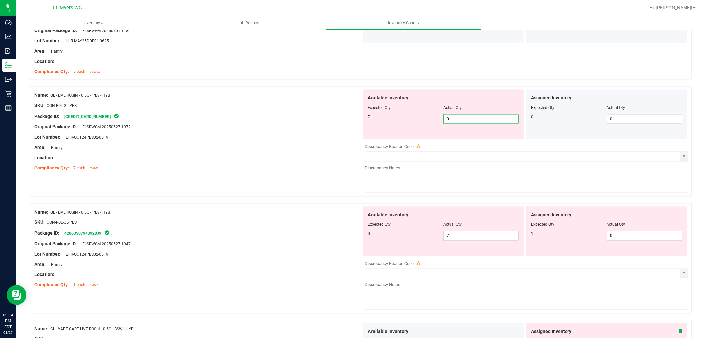
type input "7"
click at [462, 237] on div "Available Inventory Expected Qty Actual Qty 0 7 7" at bounding box center [443, 231] width 161 height 50
type input "7"
click at [462, 237] on div "Available Inventory Expected Qty Actual Qty 0 7 7" at bounding box center [443, 231] width 161 height 50
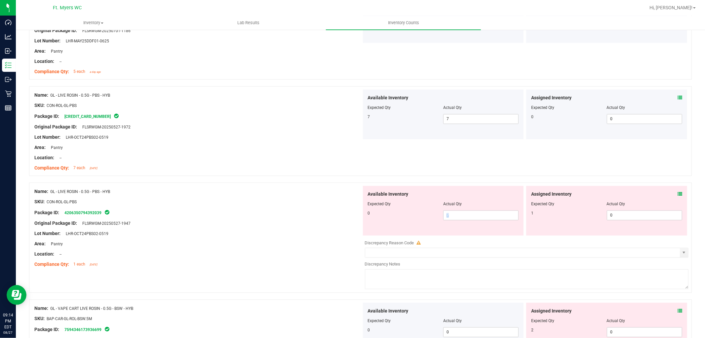
click at [461, 235] on div "Available Inventory Expected Qty Actual Qty 0 7 7" at bounding box center [443, 211] width 161 height 50
click at [471, 215] on span "7 7" at bounding box center [480, 215] width 75 height 10
click at [513, 220] on input "70" at bounding box center [481, 215] width 75 height 9
type input "70"
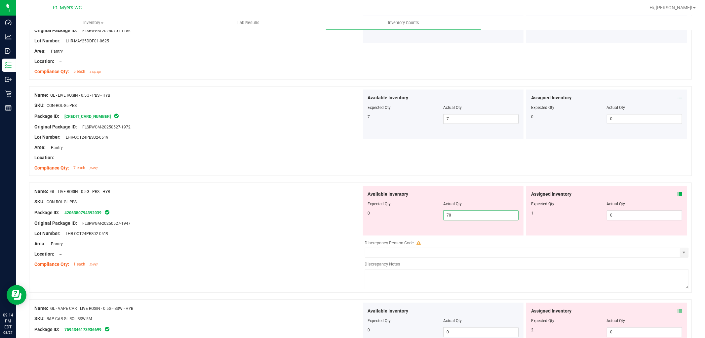
click at [461, 210] on div at bounding box center [443, 208] width 151 height 3
click at [458, 215] on span "70 70" at bounding box center [480, 215] width 75 height 10
click at [458, 215] on input "70" at bounding box center [481, 215] width 75 height 9
click at [459, 214] on input "0." at bounding box center [481, 215] width 75 height 9
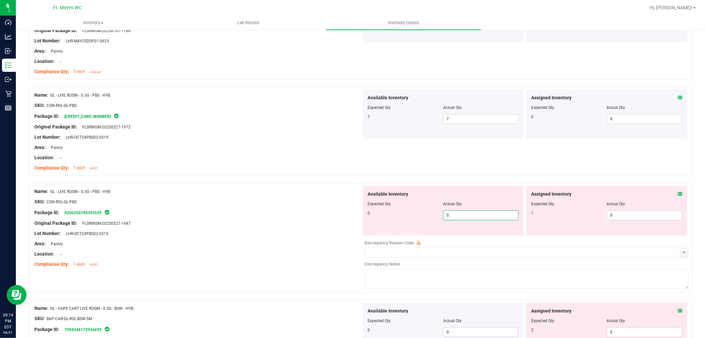
click at [459, 214] on input "0." at bounding box center [481, 215] width 75 height 9
type input "0"
click at [678, 196] on icon at bounding box center [680, 194] width 5 height 5
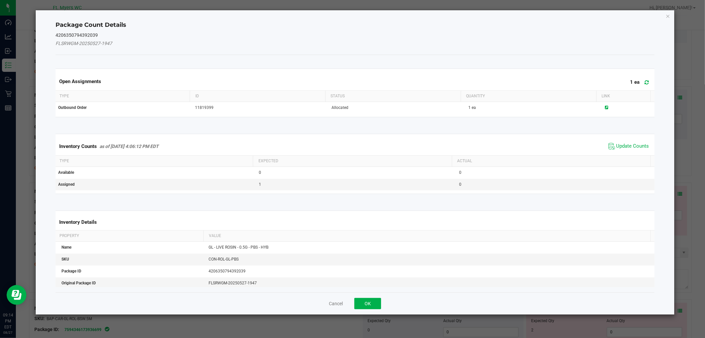
click at [640, 83] on span at bounding box center [645, 82] width 11 height 9
click at [633, 147] on span "Update Counts" at bounding box center [633, 146] width 33 height 7
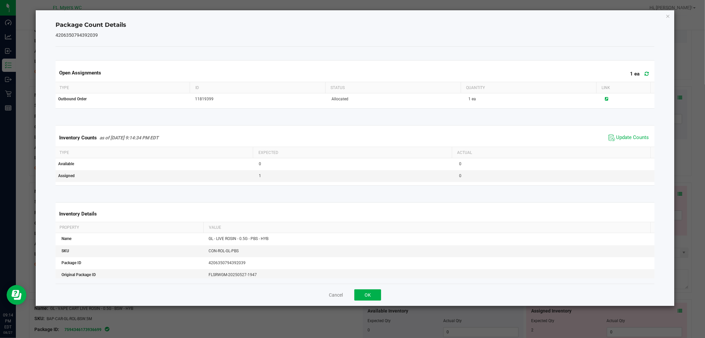
click at [368, 302] on div "Cancel OK" at bounding box center [355, 294] width 599 height 22
click at [378, 299] on button "OK" at bounding box center [368, 294] width 27 height 11
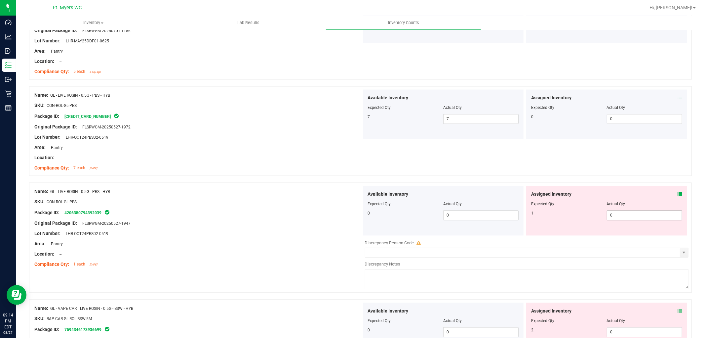
click at [632, 216] on span "0 0" at bounding box center [644, 215] width 75 height 10
click at [632, 216] on input "0" at bounding box center [644, 215] width 75 height 9
type input "1"
click at [520, 215] on div "Available Inventory Expected Qty Actual Qty 0 0 0" at bounding box center [444, 211] width 164 height 50
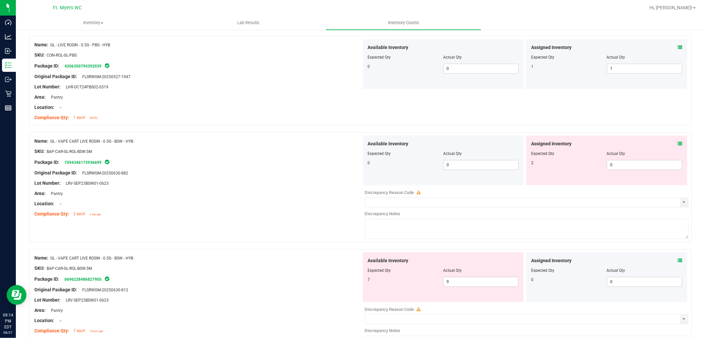
scroll to position [1249, 0]
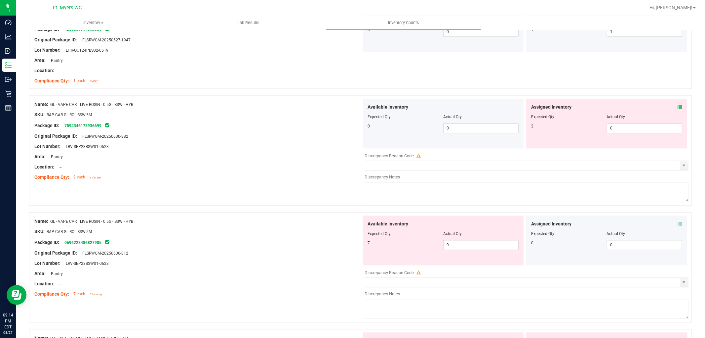
click at [678, 107] on icon at bounding box center [680, 106] width 5 height 5
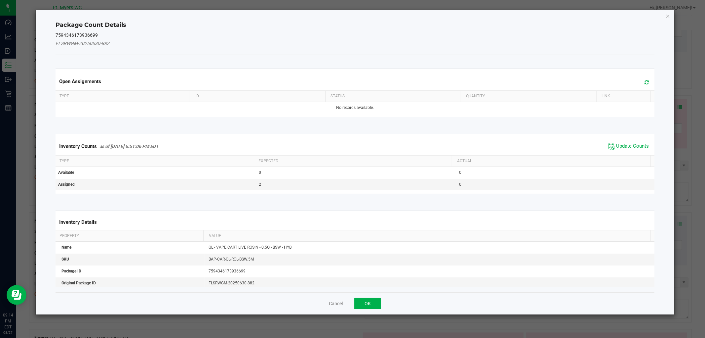
click at [647, 80] on div "Open Assignments" at bounding box center [355, 81] width 602 height 18
click at [645, 81] on icon at bounding box center [647, 82] width 4 height 5
click at [621, 144] on span "Update Counts" at bounding box center [633, 146] width 33 height 7
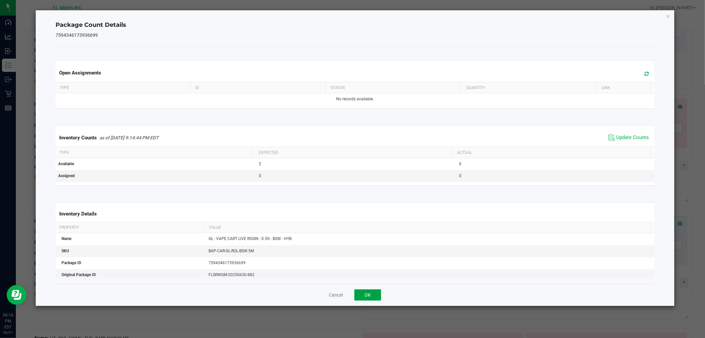
click at [363, 292] on button "OK" at bounding box center [368, 294] width 27 height 11
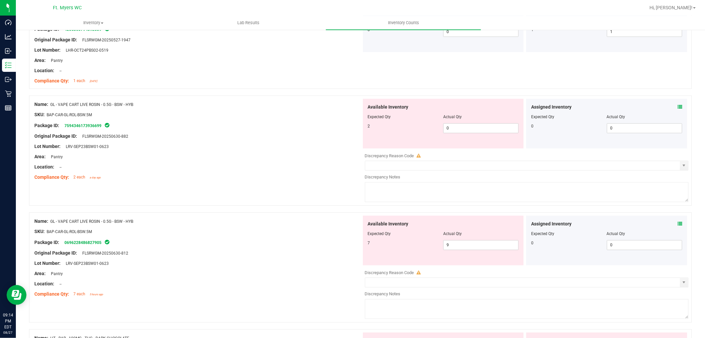
click at [229, 159] on div "Area: Pantry" at bounding box center [197, 156] width 327 height 7
click at [667, 227] on div "Assigned Inventory" at bounding box center [606, 223] width 151 height 7
click at [678, 223] on icon at bounding box center [680, 223] width 5 height 5
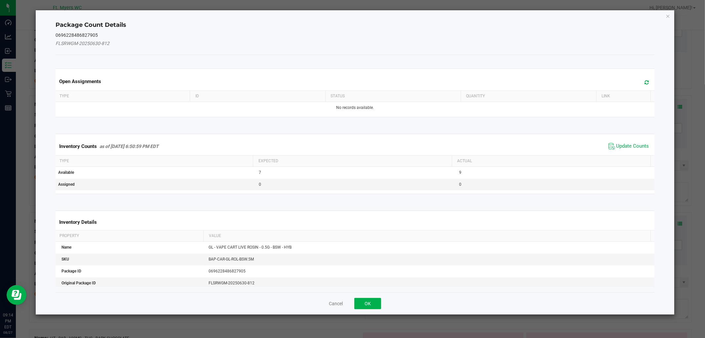
click at [635, 151] on div "Inventory Counts as of [DATE] 6:50:59 PM EDT Update Counts" at bounding box center [355, 146] width 602 height 18
click at [630, 146] on span "Update Counts" at bounding box center [633, 146] width 33 height 7
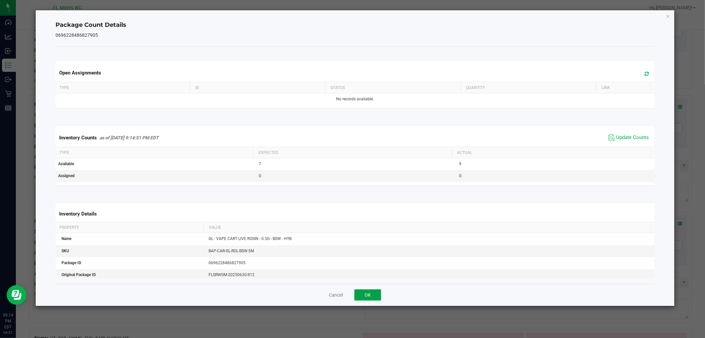
click at [364, 289] on button "OK" at bounding box center [368, 294] width 27 height 11
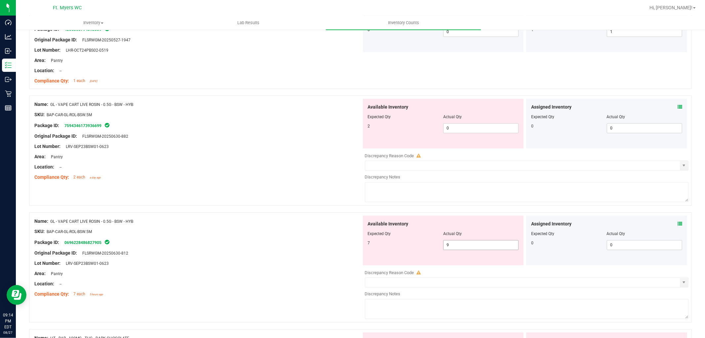
click at [453, 246] on span "9 9" at bounding box center [480, 245] width 75 height 10
click at [453, 246] on input "9" at bounding box center [481, 244] width 75 height 9
type input "7"
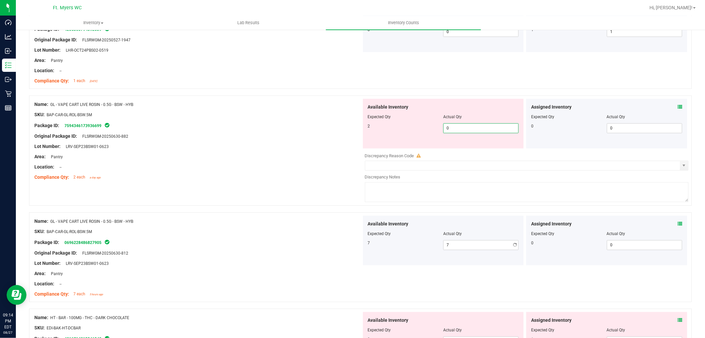
click at [462, 131] on span "0 0" at bounding box center [480, 128] width 75 height 10
click at [462, 131] on input "0" at bounding box center [481, 127] width 75 height 9
type input "2"
click at [251, 155] on div "Area: Pantry" at bounding box center [197, 156] width 327 height 7
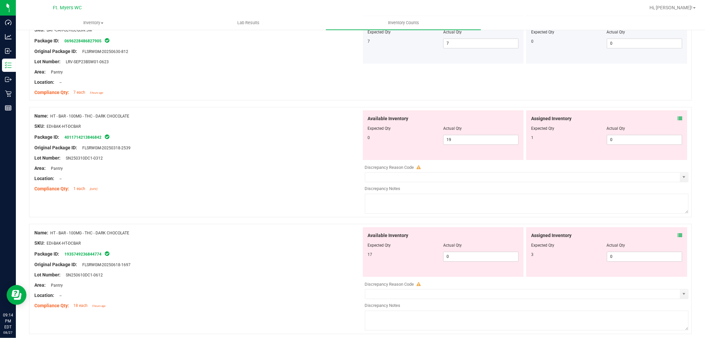
scroll to position [1433, 0]
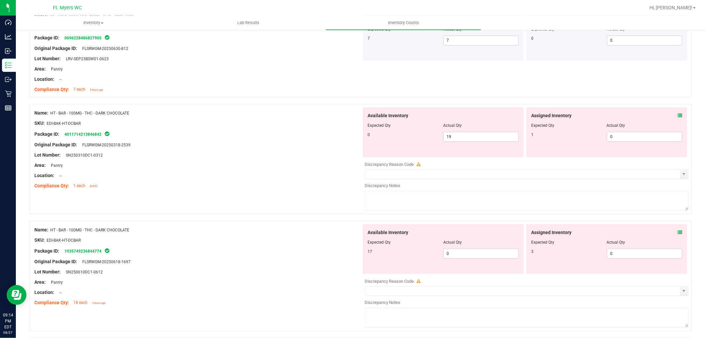
click at [289, 177] on div "Location: --" at bounding box center [197, 175] width 327 height 7
click at [678, 117] on icon at bounding box center [680, 115] width 5 height 5
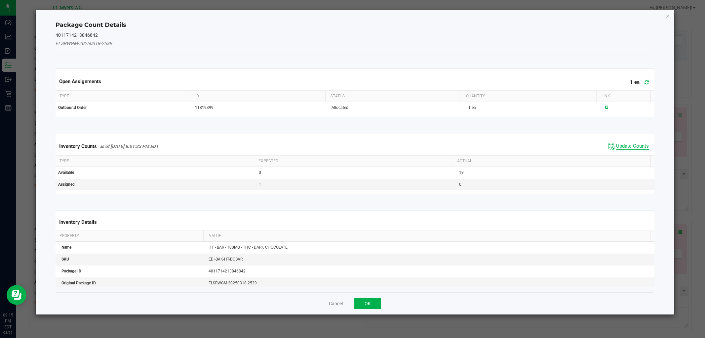
click at [626, 144] on span "Update Counts" at bounding box center [633, 146] width 33 height 7
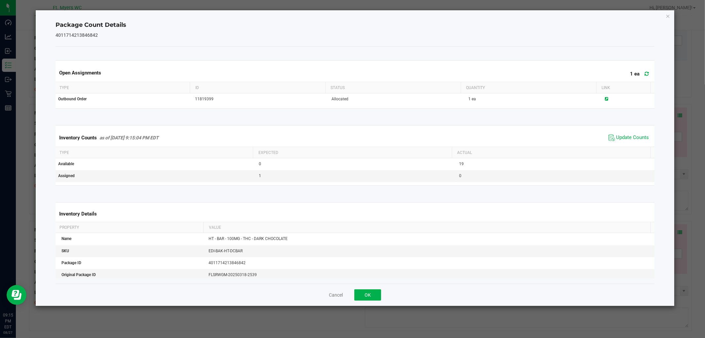
click at [645, 75] on icon at bounding box center [647, 73] width 4 height 5
click at [617, 134] on span "Update Counts" at bounding box center [633, 137] width 33 height 7
click at [371, 299] on button "OK" at bounding box center [368, 294] width 27 height 11
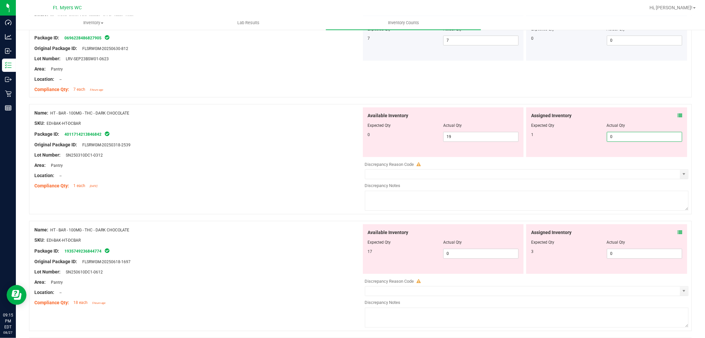
click at [616, 142] on span "0 0" at bounding box center [644, 137] width 75 height 10
drag, startPoint x: 616, startPoint y: 143, endPoint x: 621, endPoint y: 139, distance: 5.9
click at [617, 141] on input "0" at bounding box center [644, 136] width 75 height 9
click at [621, 139] on input "0" at bounding box center [644, 136] width 75 height 9
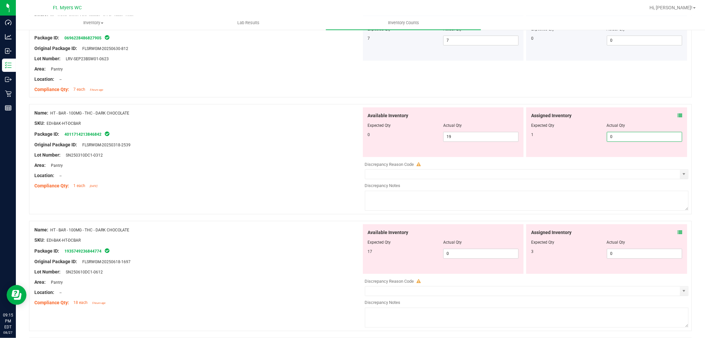
click at [621, 139] on input "0" at bounding box center [644, 136] width 75 height 9
type input "1"
click at [600, 195] on textarea at bounding box center [527, 200] width 324 height 20
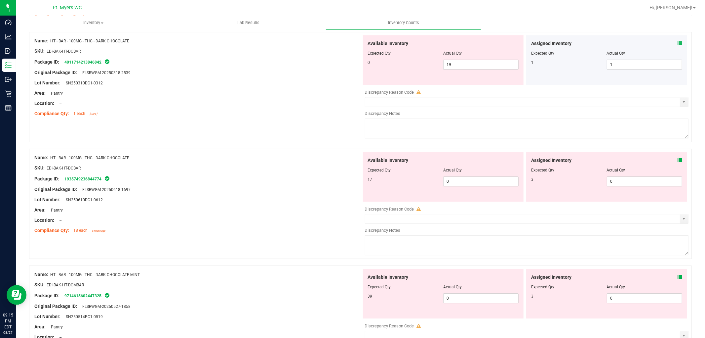
scroll to position [1506, 0]
click at [679, 160] on div "Assigned Inventory Expected Qty Actual Qty 3 0 0" at bounding box center [606, 175] width 161 height 50
click at [677, 160] on div "Assigned Inventory Expected Qty Actual Qty 3 0 0" at bounding box center [606, 175] width 161 height 50
click at [678, 160] on icon at bounding box center [680, 158] width 5 height 5
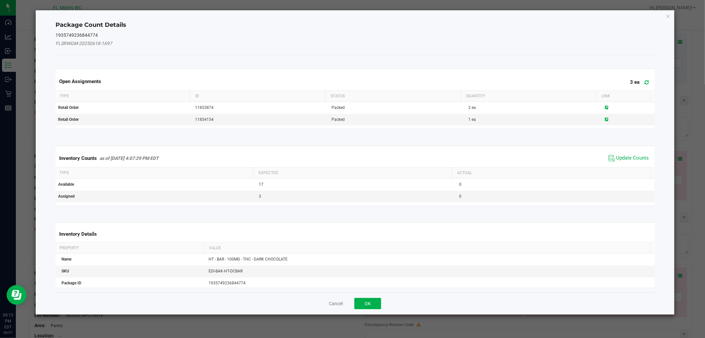
click at [675, 160] on div "Package Count Details 1935749236844774 FLSRWGM-20250618-1697 Open Assignments 3…" at bounding box center [354, 162] width 639 height 305
click at [645, 80] on icon at bounding box center [647, 82] width 4 height 5
drag, startPoint x: 623, startPoint y: 154, endPoint x: 624, endPoint y: 157, distance: 3.8
click at [622, 155] on span "Update Counts" at bounding box center [629, 158] width 44 height 10
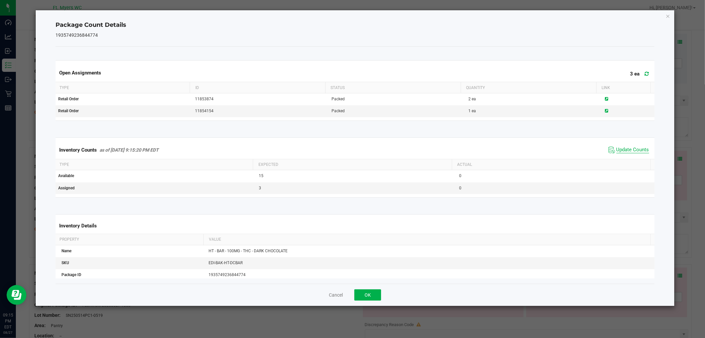
click at [624, 157] on div "Inventory Counts as of [DATE] 9:15:20 PM EDT Update Counts" at bounding box center [355, 150] width 602 height 18
click at [627, 150] on span "Update Counts" at bounding box center [633, 149] width 33 height 7
click at [366, 295] on button "OK" at bounding box center [368, 294] width 27 height 11
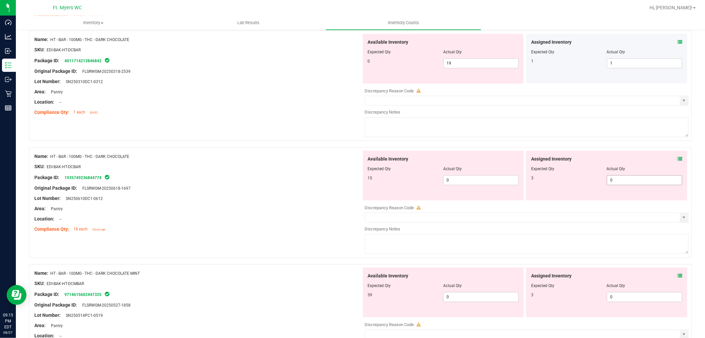
click at [617, 184] on span "0 0" at bounding box center [644, 180] width 75 height 10
click at [619, 184] on input "0" at bounding box center [644, 179] width 75 height 9
type input "03"
type input "3"
click at [350, 229] on div "Compliance Qty: 18 each 5 hours ago" at bounding box center [197, 229] width 327 height 7
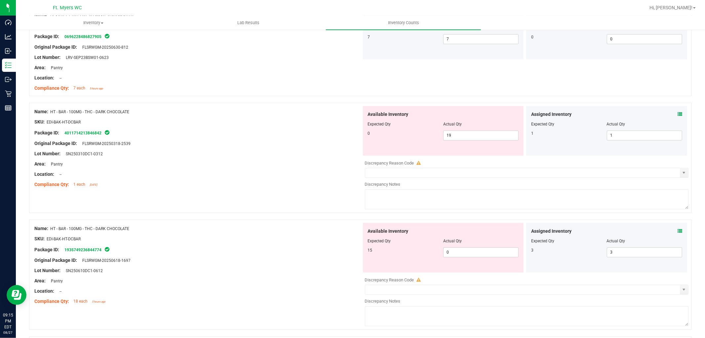
scroll to position [1433, 0]
click at [473, 258] on span "0 0" at bounding box center [480, 253] width 75 height 10
click at [467, 132] on div at bounding box center [443, 129] width 151 height 3
click at [466, 134] on span "19 19" at bounding box center [480, 137] width 75 height 10
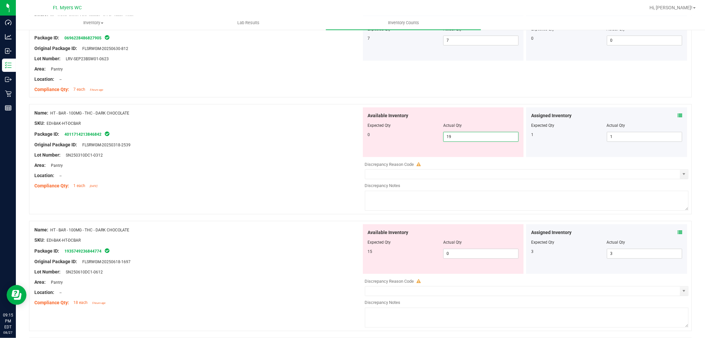
click at [466, 134] on span "19 19" at bounding box center [480, 137] width 75 height 10
click at [466, 134] on input "19" at bounding box center [481, 136] width 75 height 9
type input "0"
click at [477, 256] on div "Available Inventory Expected Qty Actual Qty 15 0 0" at bounding box center [525, 276] width 327 height 105
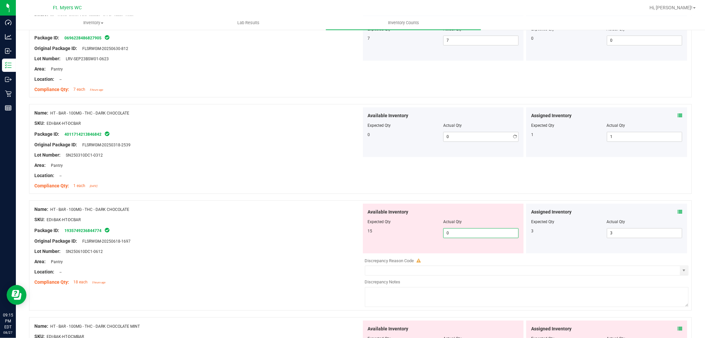
click at [477, 256] on div at bounding box center [527, 255] width 324 height 3
click at [484, 238] on span "0 0" at bounding box center [480, 233] width 75 height 10
click at [484, 236] on input "0" at bounding box center [481, 232] width 75 height 9
type input "15"
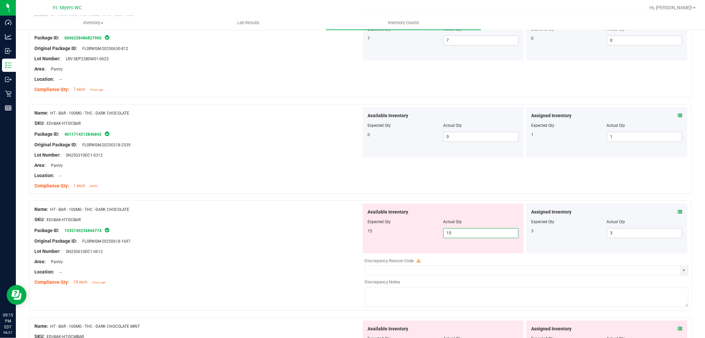
type input "15"
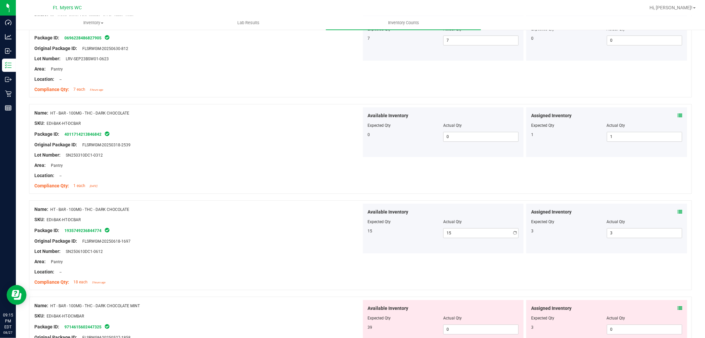
click at [318, 236] on div at bounding box center [197, 235] width 327 height 3
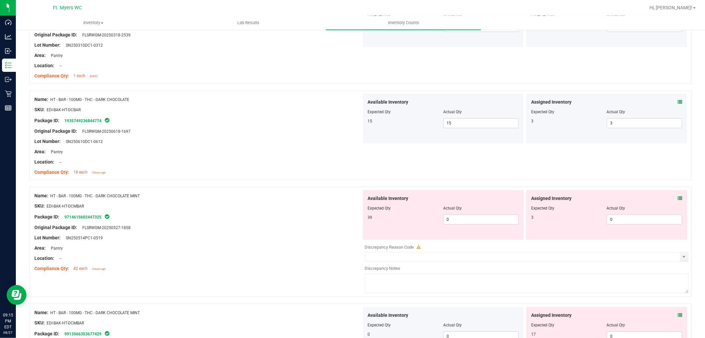
scroll to position [1543, 0]
click at [292, 211] on div at bounding box center [197, 210] width 327 height 3
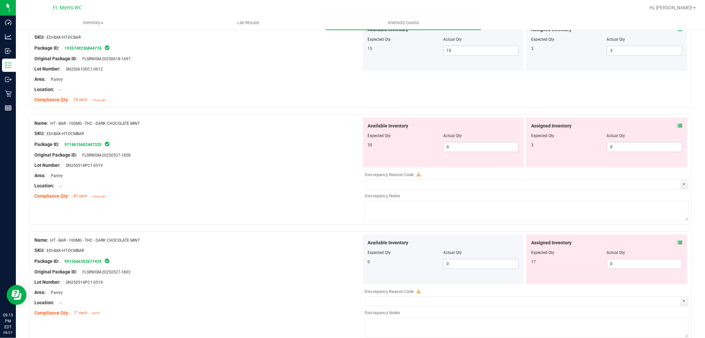
scroll to position [1616, 0]
click at [678, 126] on icon at bounding box center [680, 124] width 5 height 5
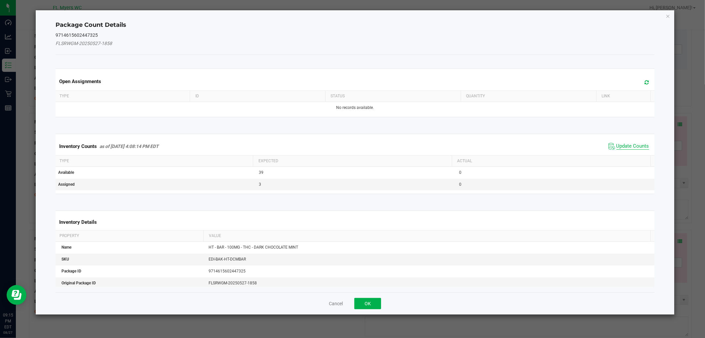
click at [629, 143] on span "Update Counts" at bounding box center [633, 146] width 33 height 7
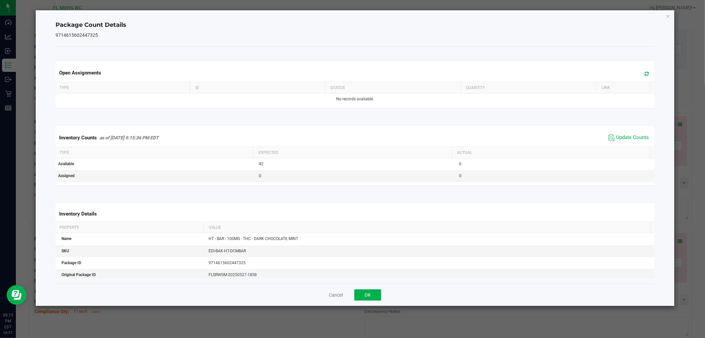
click at [644, 72] on span at bounding box center [645, 73] width 11 height 9
click at [632, 137] on span "Update Counts" at bounding box center [633, 137] width 33 height 7
click at [368, 290] on button "OK" at bounding box center [368, 294] width 27 height 11
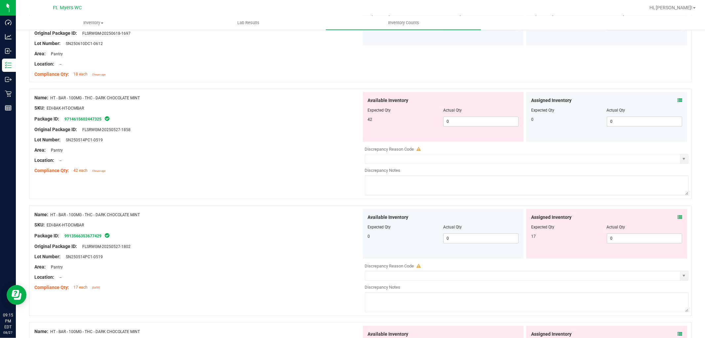
scroll to position [1653, 0]
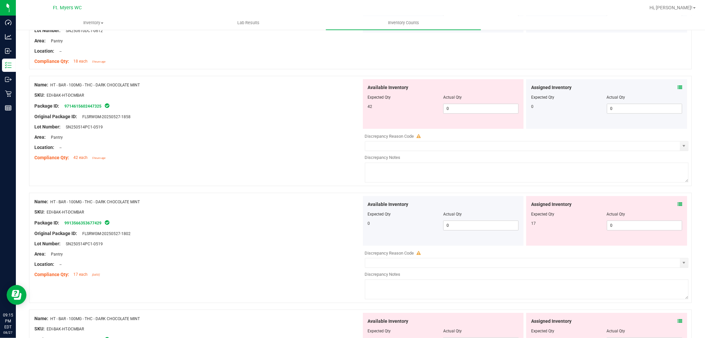
click at [677, 204] on div "Assigned Inventory Expected Qty Actual Qty 17 0 0" at bounding box center [606, 221] width 161 height 50
click at [678, 206] on icon at bounding box center [680, 204] width 5 height 5
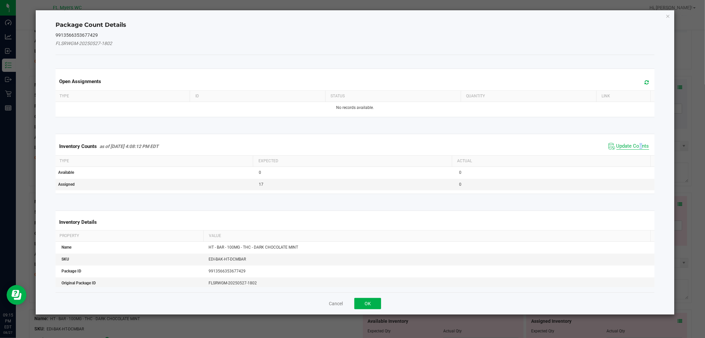
click at [635, 146] on span "Update Counts" at bounding box center [633, 146] width 33 height 7
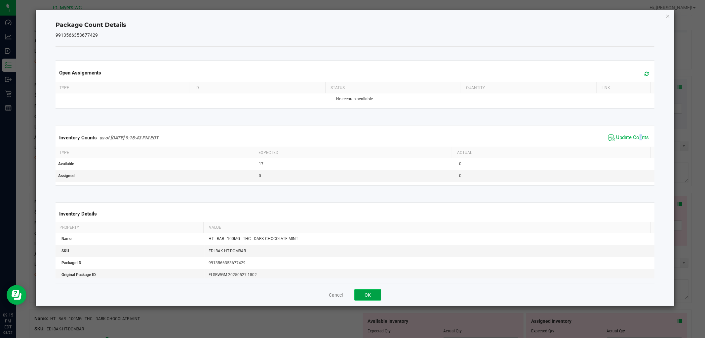
click at [377, 291] on button "OK" at bounding box center [368, 294] width 27 height 11
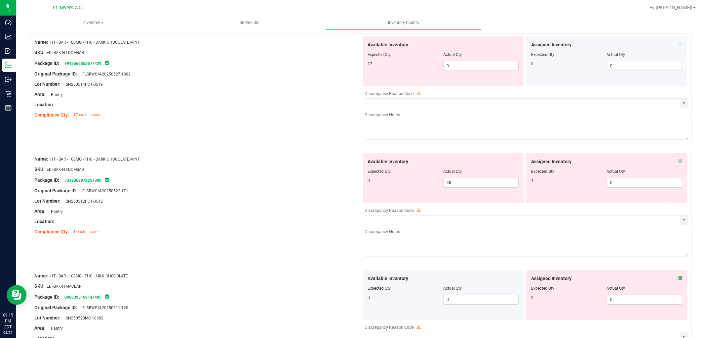
scroll to position [1800, 0]
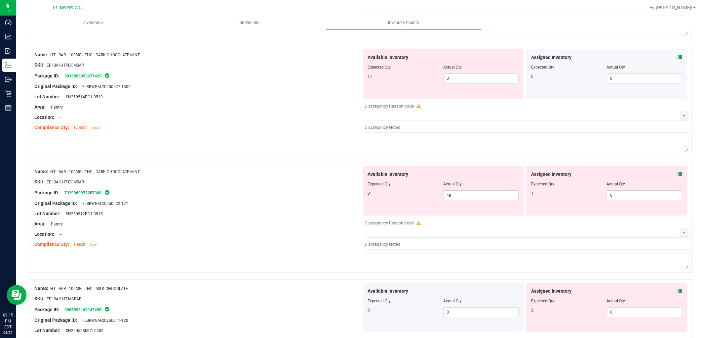
click at [678, 173] on span at bounding box center [680, 174] width 5 height 7
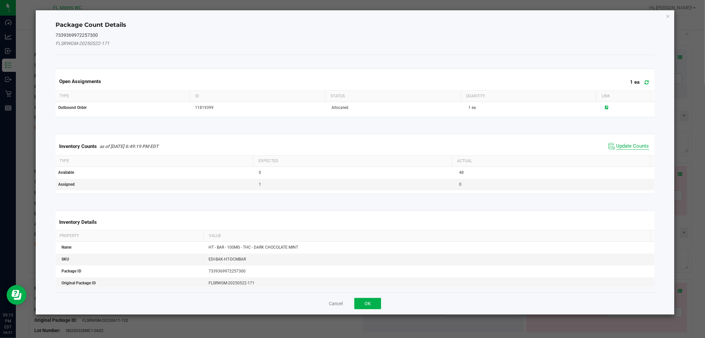
click at [642, 144] on span "Update Counts" at bounding box center [633, 146] width 33 height 7
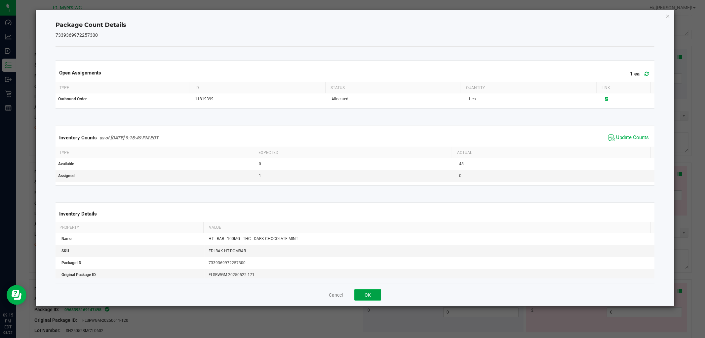
click at [361, 295] on button "OK" at bounding box center [368, 294] width 27 height 11
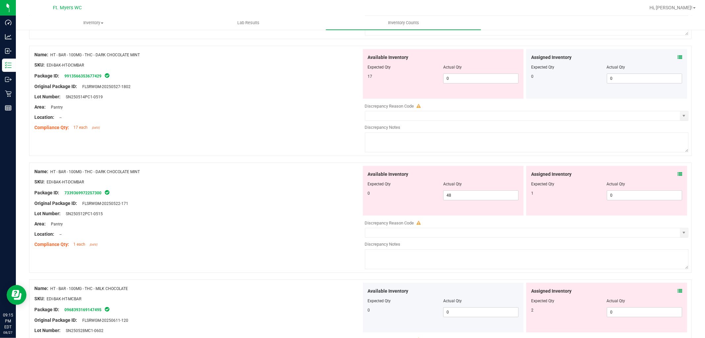
click at [672, 175] on div "Assigned Inventory" at bounding box center [606, 174] width 151 height 7
click at [678, 175] on icon at bounding box center [680, 174] width 5 height 5
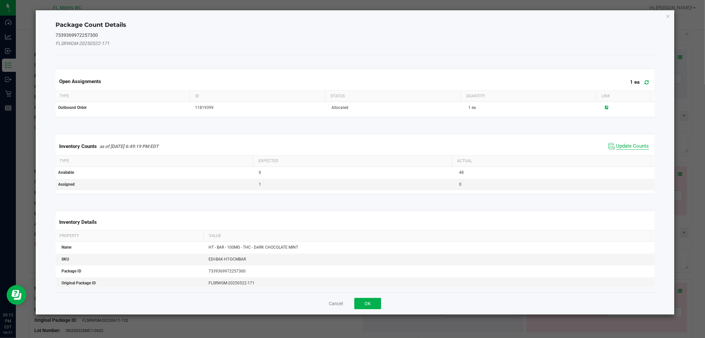
click at [627, 144] on span "Update Counts" at bounding box center [633, 146] width 33 height 7
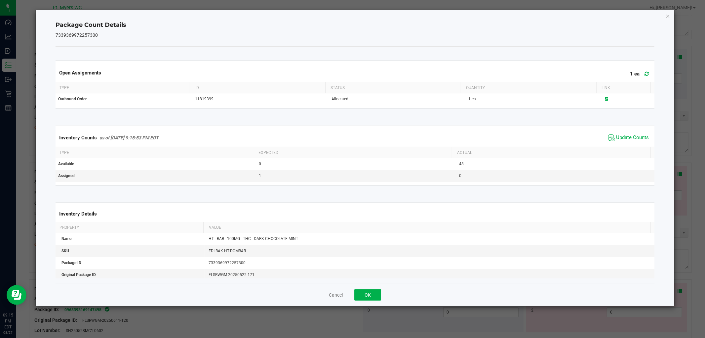
click at [642, 70] on span at bounding box center [645, 73] width 11 height 9
click at [374, 293] on button "OK" at bounding box center [368, 294] width 27 height 11
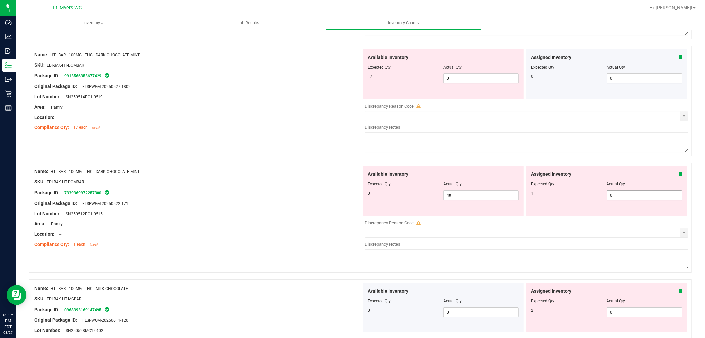
click at [629, 196] on span "0 0" at bounding box center [644, 195] width 75 height 10
click at [629, 196] on input "0" at bounding box center [644, 194] width 75 height 9
click at [262, 235] on div "Location: --" at bounding box center [197, 233] width 327 height 7
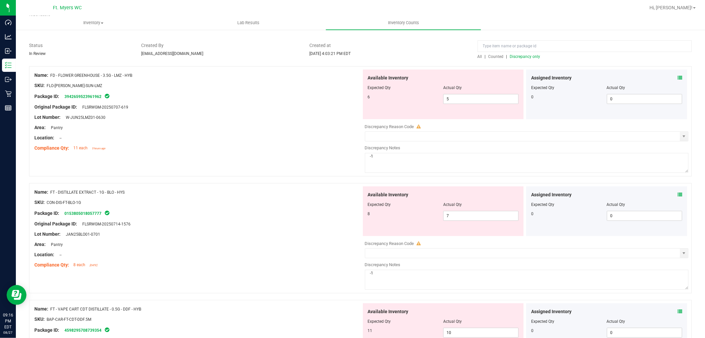
scroll to position [0, 0]
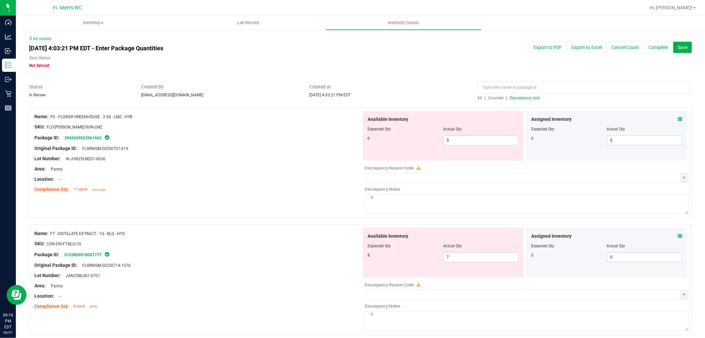
click at [514, 96] on span "Discrepancy only" at bounding box center [525, 98] width 30 height 5
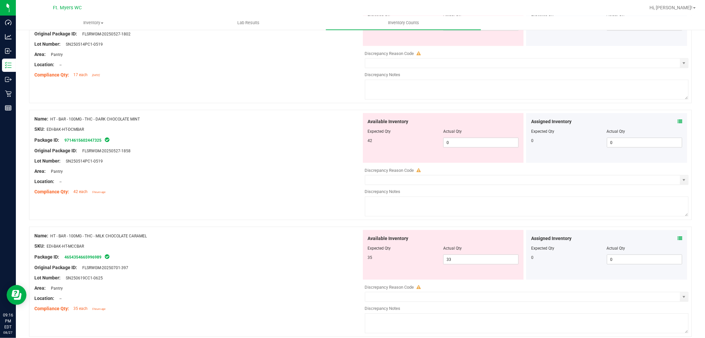
scroll to position [729, 0]
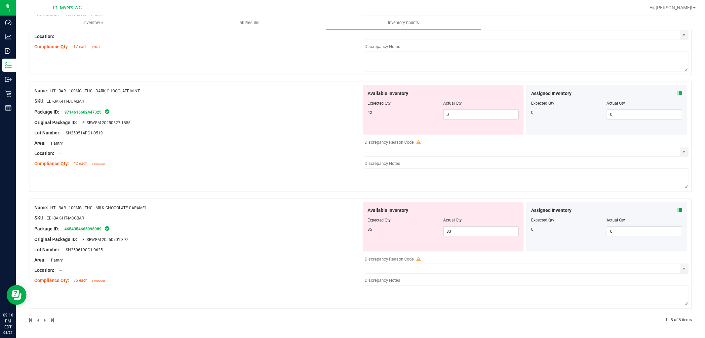
click at [204, 254] on div at bounding box center [197, 254] width 327 height 3
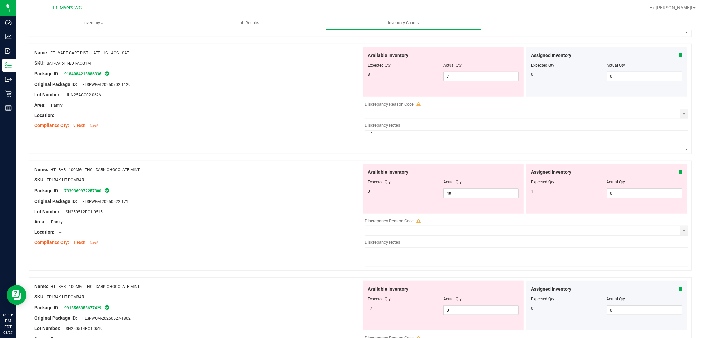
scroll to position [435, 0]
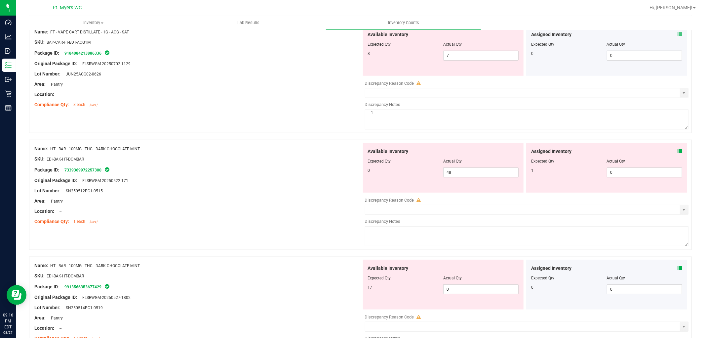
click at [243, 224] on div "Compliance Qty: 1 each [DATE]" at bounding box center [197, 221] width 327 height 7
click at [278, 201] on div "Area: Pantry" at bounding box center [197, 200] width 327 height 7
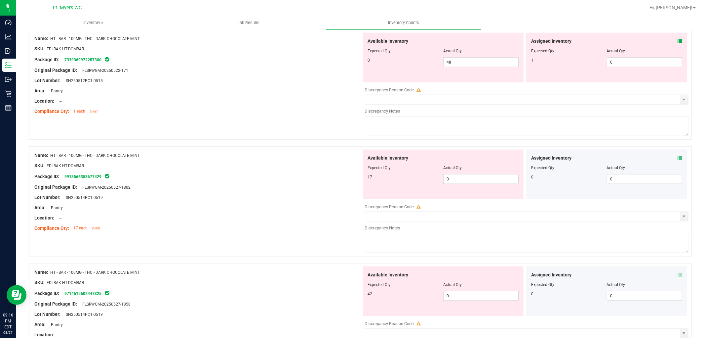
scroll to position [508, 0]
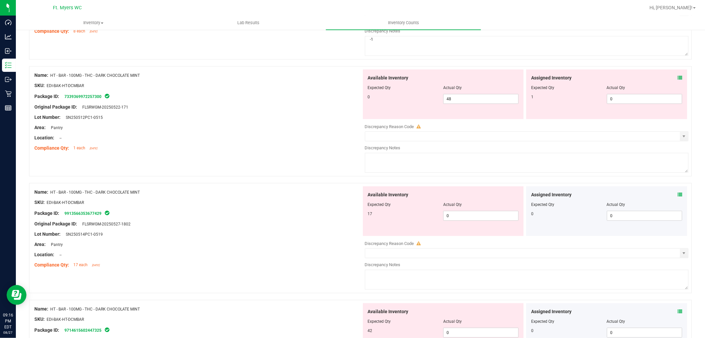
click at [678, 75] on span at bounding box center [680, 77] width 5 height 7
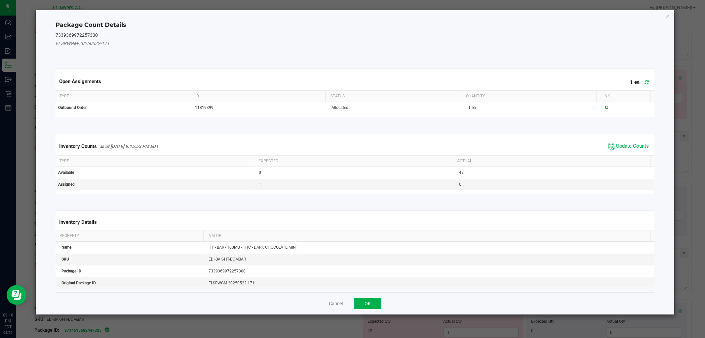
click at [671, 15] on div "Package Count Details 7339369972257300 FLSRWGM-20250522-171 Open Assignments 1 …" at bounding box center [355, 162] width 639 height 304
click at [669, 11] on div "Package Count Details 7339369972257300 FLSRWGM-20250522-171 Open Assignments 1 …" at bounding box center [355, 162] width 639 height 304
click at [667, 15] on icon "Close" at bounding box center [668, 16] width 5 height 8
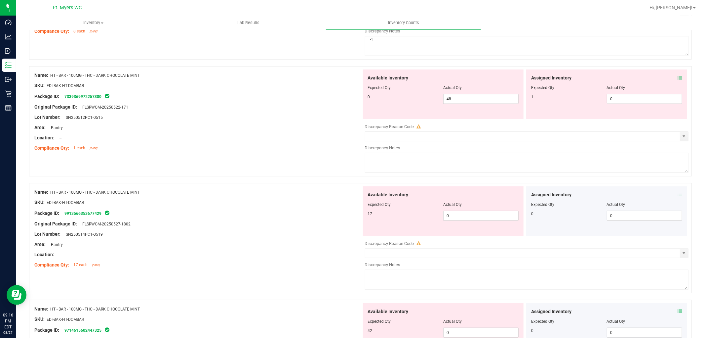
drag, startPoint x: 142, startPoint y: 192, endPoint x: 51, endPoint y: 196, distance: 91.0
click at [51, 195] on div "Name: HT - BAR - 100MG - THC - DARK CHOCOLATE MINT" at bounding box center [197, 191] width 327 height 7
copy span "HT - BAR - 100MG - THC - DARK CHOCOLATE MINT"
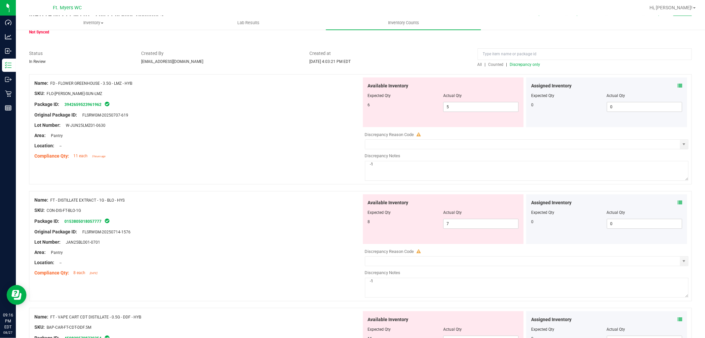
scroll to position [0, 0]
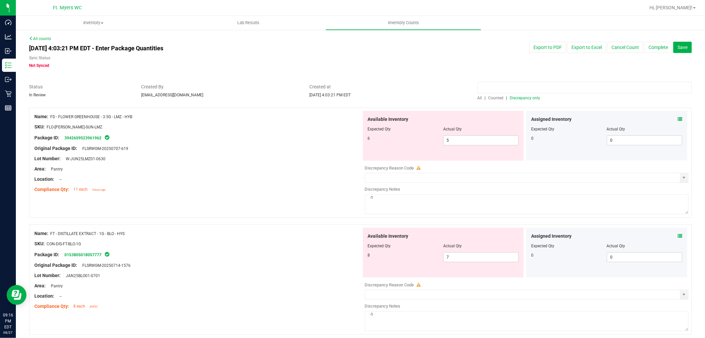
click at [518, 83] on input at bounding box center [585, 88] width 214 height 12
paste input "HT - BAR - 100MG - THC - DARK CHOCOLATE MINT"
type input "HT - BAR - 100MG - THC - DARK CHOCOLATE MINT"
click at [478, 98] on span "All" at bounding box center [480, 98] width 5 height 5
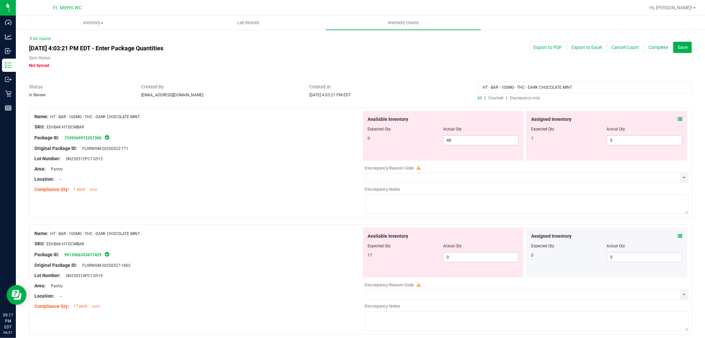
click at [678, 118] on icon at bounding box center [680, 119] width 5 height 5
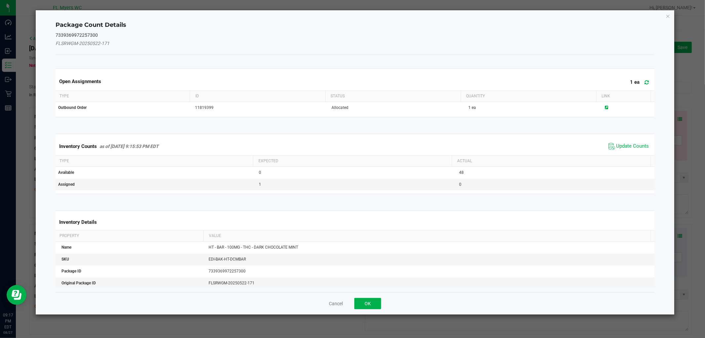
click at [624, 141] on span "Update Counts" at bounding box center [629, 146] width 44 height 10
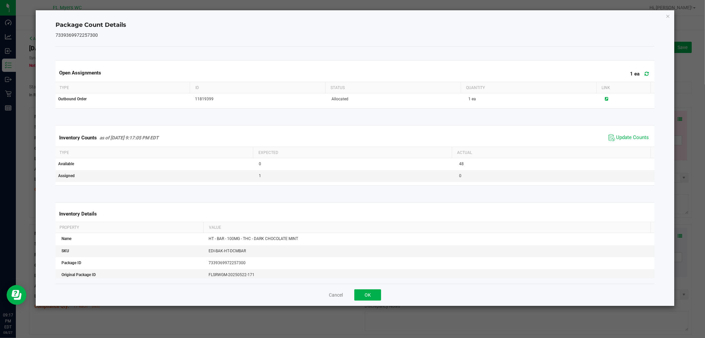
click at [622, 144] on div "Inventory Counts as of [DATE] 9:17:05 PM EDT Update Counts" at bounding box center [355, 138] width 602 height 18
click at [368, 304] on div "Cancel OK" at bounding box center [355, 294] width 599 height 22
click at [381, 297] on button "OK" at bounding box center [368, 294] width 27 height 11
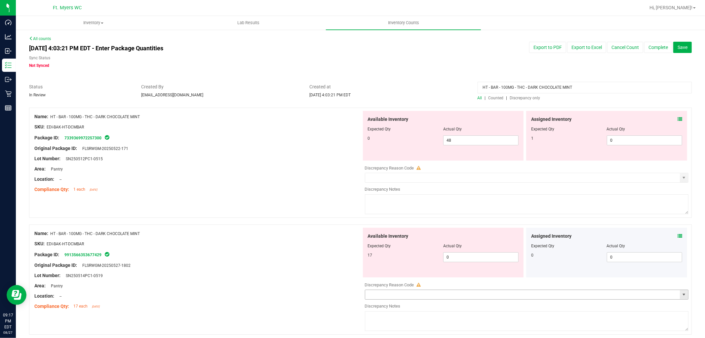
click at [378, 296] on input "text" at bounding box center [522, 294] width 315 height 9
click at [531, 98] on span "Discrepancy only" at bounding box center [525, 98] width 30 height 5
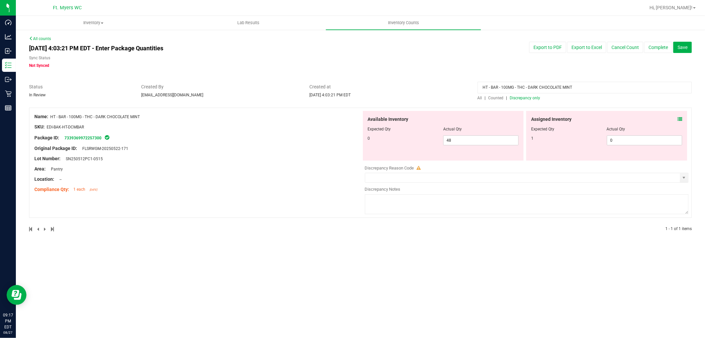
click at [577, 92] on input "HT - BAR - 100MG - THC - DARK CHOCOLATE MINT" at bounding box center [585, 88] width 214 height 12
click at [579, 92] on input "HT - BAR - 100MG - THC - DARK CHOCOLATE MINT" at bounding box center [585, 88] width 214 height 12
click at [579, 91] on input "HT - BAR - 100MG - THC - DARK CHOCOLATE MINT" at bounding box center [585, 88] width 214 height 12
click at [580, 91] on input "HT - BAR - 100MG - THC - DARK CHOCOLATE MINT" at bounding box center [585, 88] width 214 height 12
click at [529, 101] on div at bounding box center [360, 104] width 663 height 7
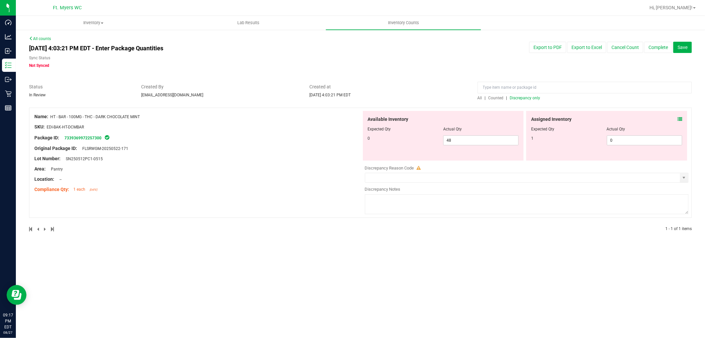
click at [528, 99] on span "Discrepancy only" at bounding box center [525, 98] width 30 height 5
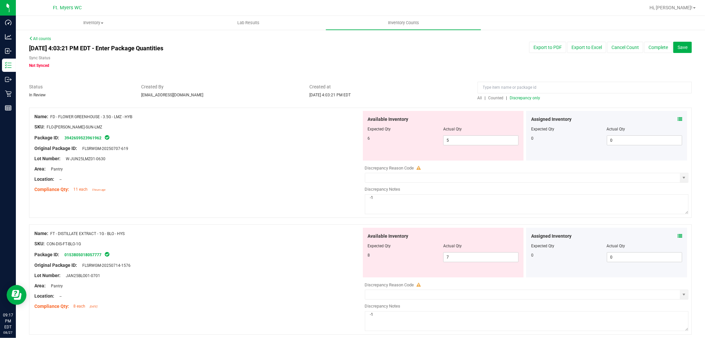
click at [41, 37] on link "All counts" at bounding box center [40, 38] width 22 height 5
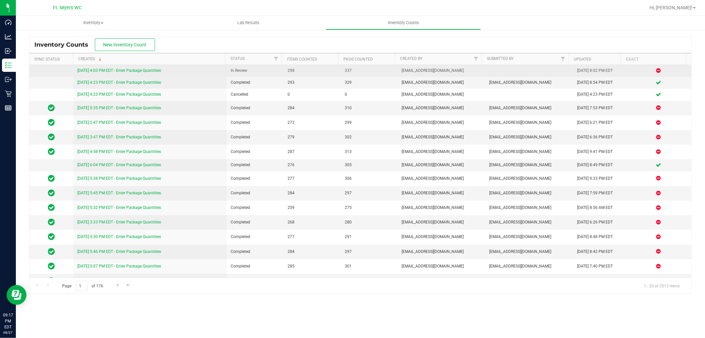
click at [100, 69] on link "8/27/25 4:03 PM EDT - Enter Package Quantities" at bounding box center [119, 70] width 84 height 5
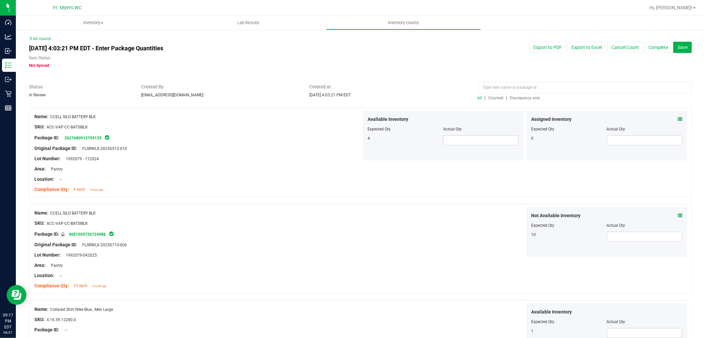
click at [518, 101] on div at bounding box center [360, 104] width 663 height 7
click at [518, 99] on span "Discrepancy only" at bounding box center [525, 98] width 30 height 5
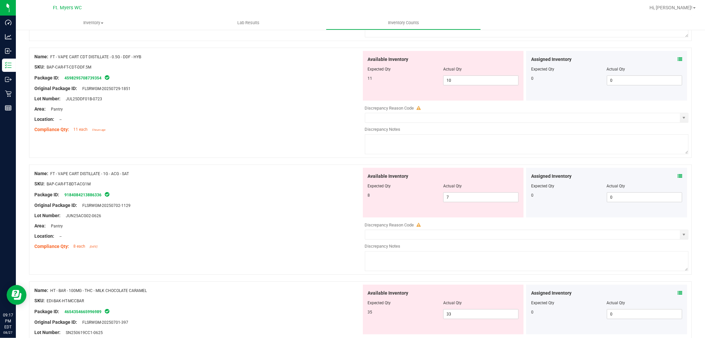
scroll to position [267, 0]
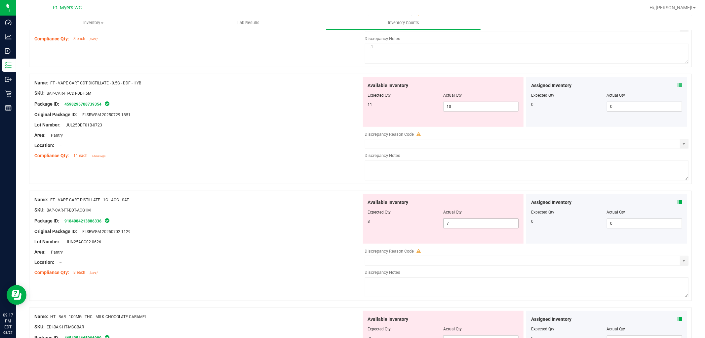
click at [474, 227] on span "7 7" at bounding box center [480, 223] width 75 height 10
click at [411, 293] on textarea at bounding box center [527, 287] width 324 height 20
click at [382, 289] on textarea at bounding box center [527, 287] width 324 height 20
type textarea "-1"
click at [322, 237] on div at bounding box center [197, 236] width 327 height 3
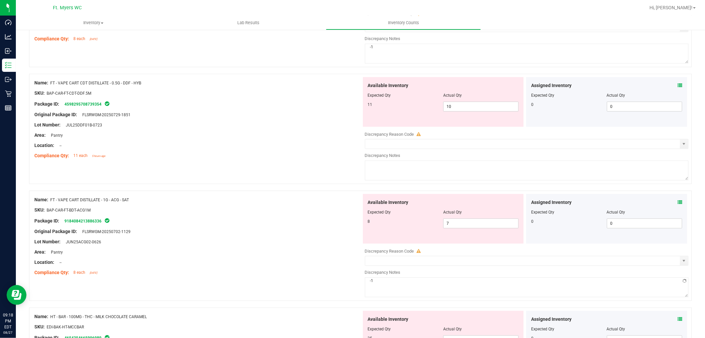
scroll to position [230, 0]
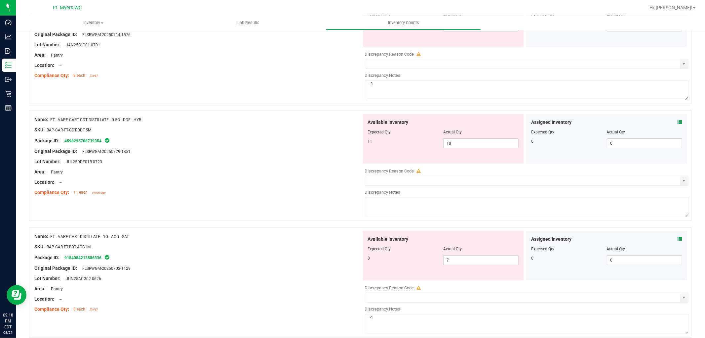
click at [397, 204] on textarea at bounding box center [527, 207] width 324 height 20
type textarea "-1"
click at [333, 201] on div "Name: FT - VAPE CART CDT DISTILLATE - 0.5G - DDF - HYB SKU: BAP-CAR-FT-CDT-DDF.…" at bounding box center [360, 165] width 663 height 110
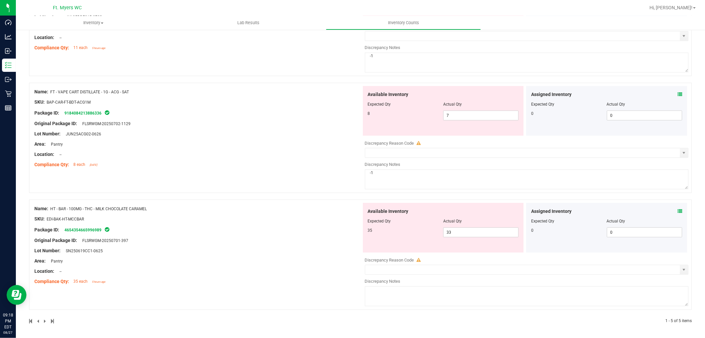
scroll to position [378, 0]
click at [260, 265] on div at bounding box center [197, 264] width 327 height 3
click at [311, 246] on div "Lot Number: SN250619CC1-0625" at bounding box center [197, 249] width 327 height 7
click at [678, 209] on icon at bounding box center [680, 210] width 5 height 5
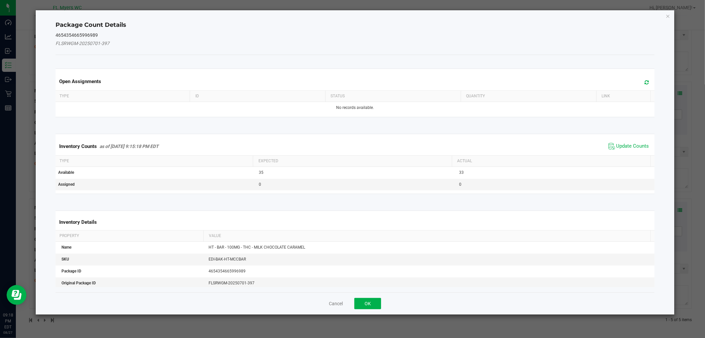
click at [645, 81] on icon at bounding box center [647, 82] width 4 height 5
click at [368, 298] on button "OK" at bounding box center [368, 303] width 27 height 11
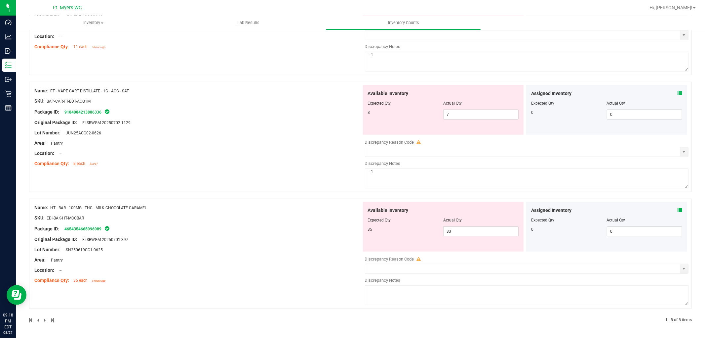
click at [257, 259] on div "Area: Pantry" at bounding box center [197, 259] width 327 height 7
click at [400, 295] on textarea at bounding box center [527, 295] width 324 height 20
type textarea "-2"
click at [332, 283] on div "Name: HT - BAR - 100MG - THC - MILK CHOCOLATE CARAMEL SKU: EDI-BAK-HT-MCCBAR Pa…" at bounding box center [197, 244] width 327 height 84
click at [312, 246] on div "Lot Number: SN250619CC1-0625" at bounding box center [197, 249] width 327 height 7
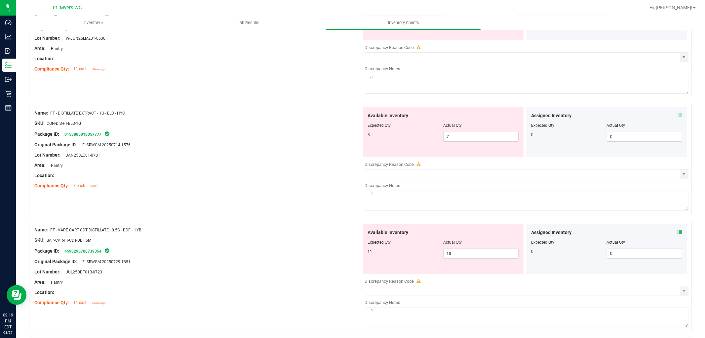
scroll to position [0, 0]
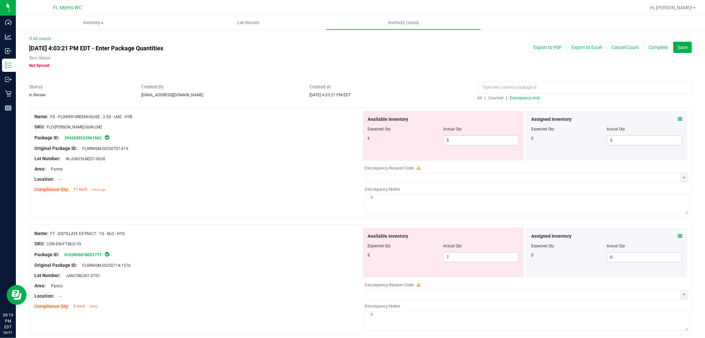
click at [45, 39] on link "All counts" at bounding box center [40, 38] width 22 height 5
